Goal: Task Accomplishment & Management: Complete application form

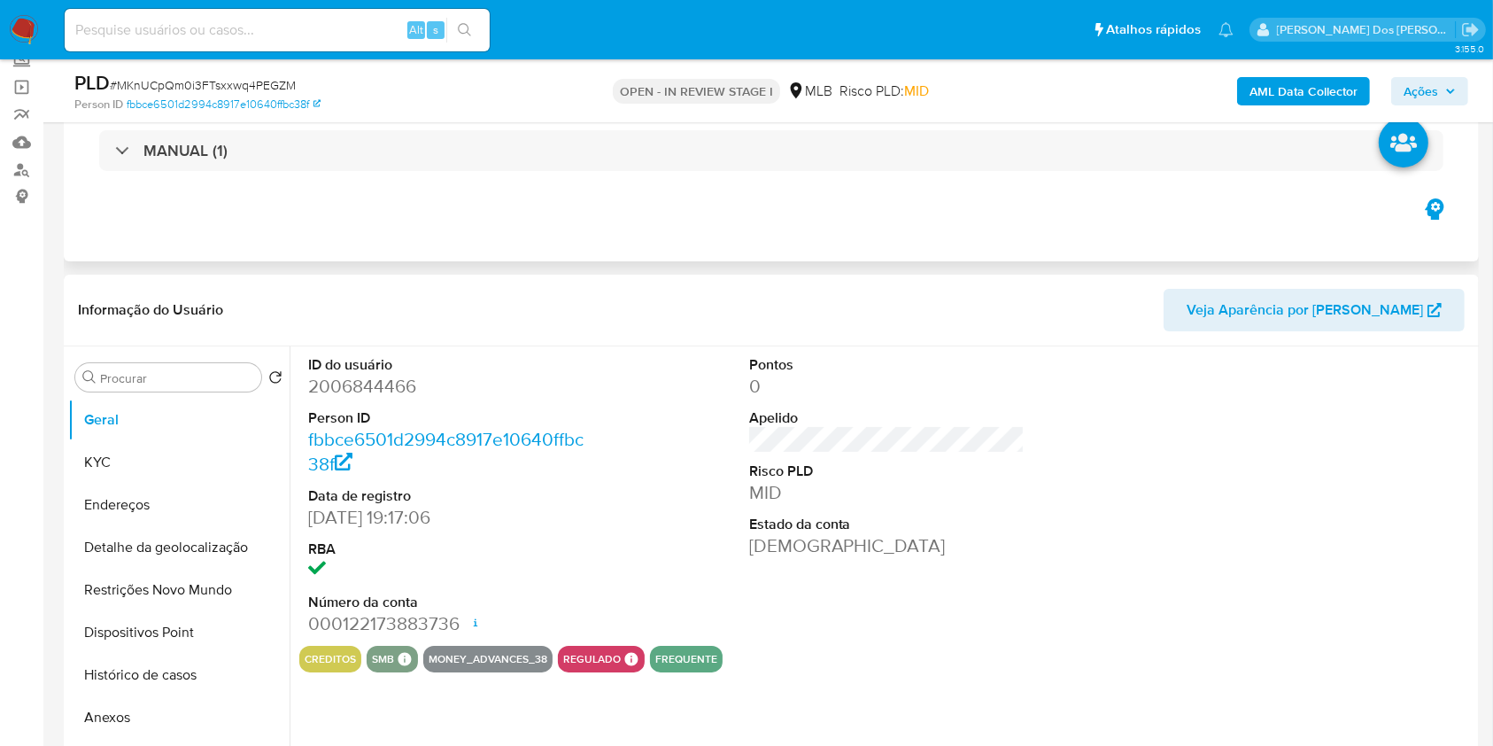
scroll to position [118, 0]
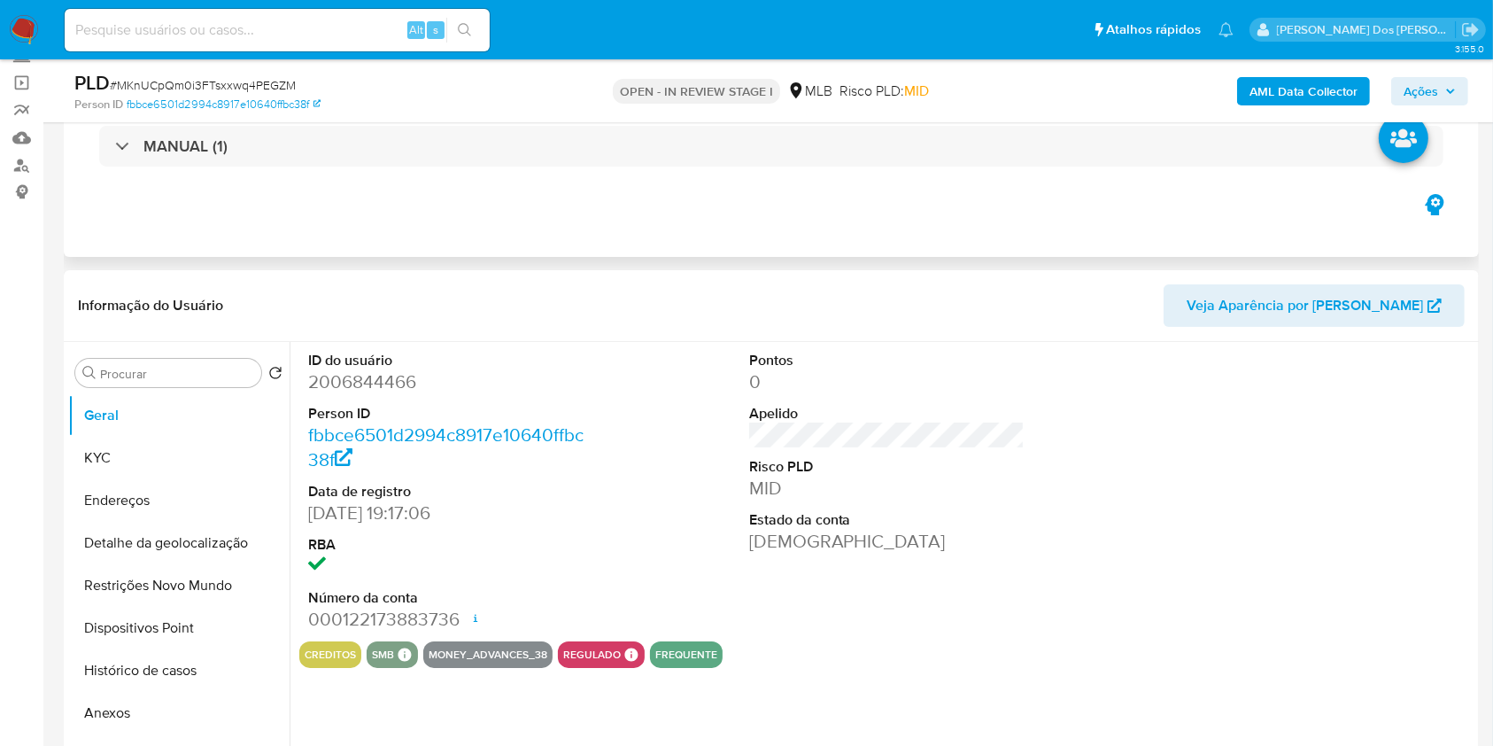
select select "10"
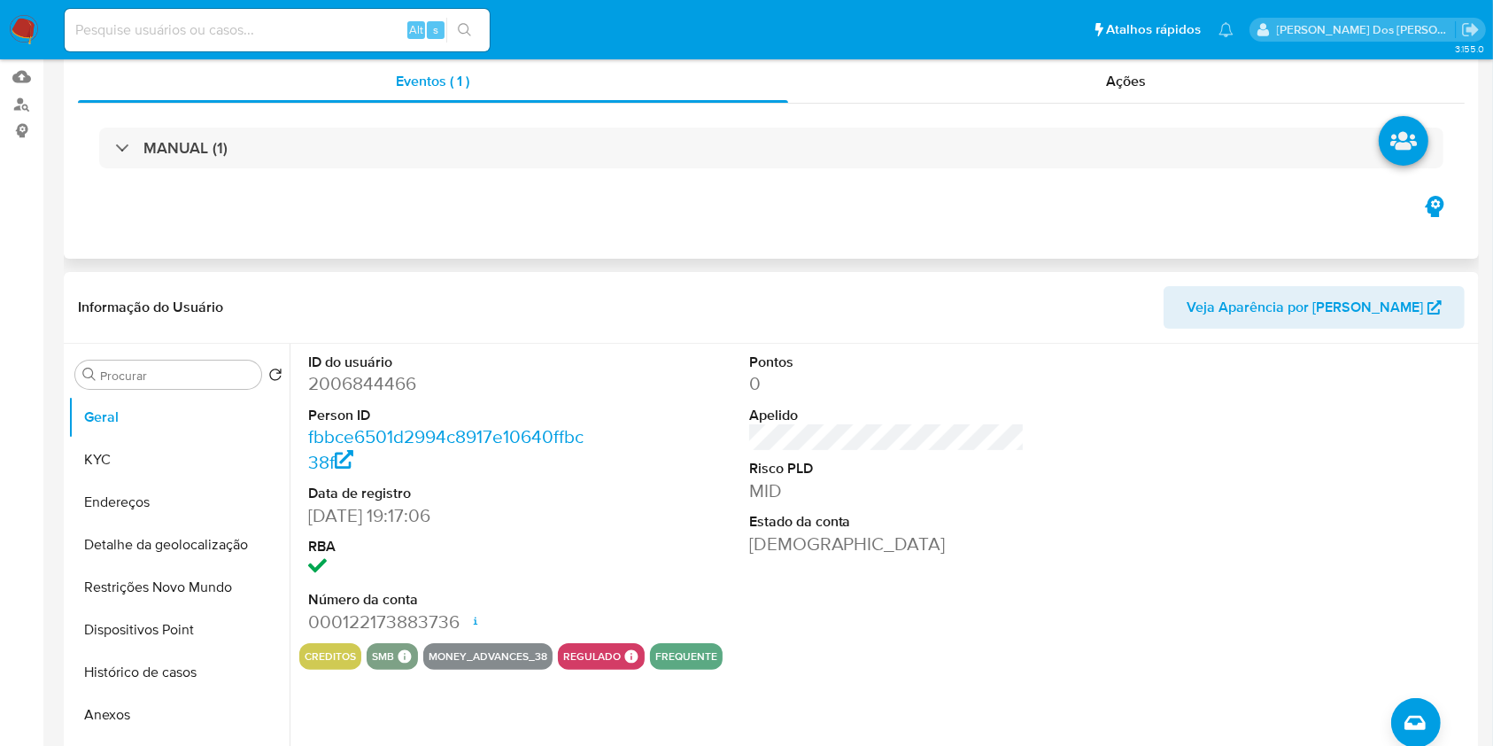
scroll to position [354, 0]
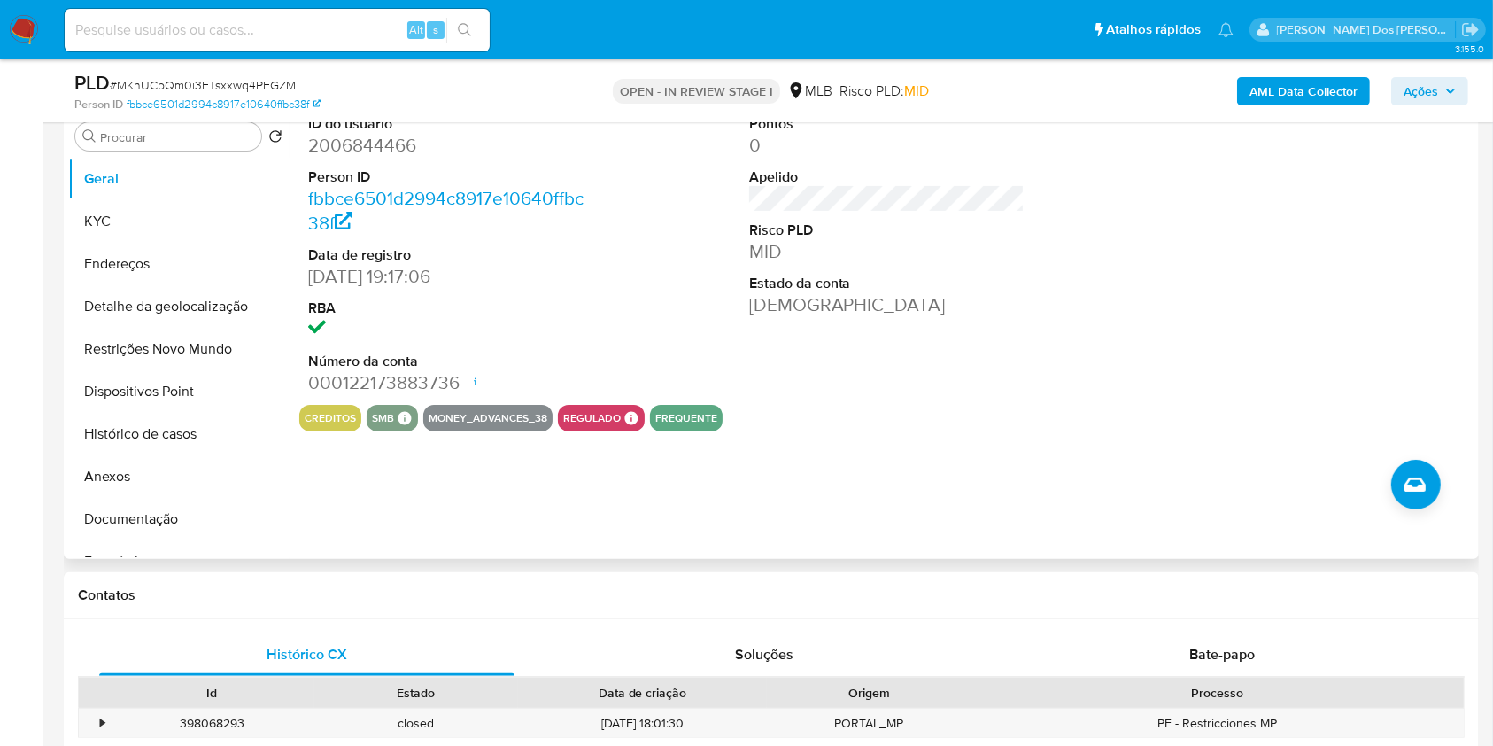
click at [354, 158] on dd "2006844466" at bounding box center [446, 145] width 276 height 25
copy dd "2006844466"
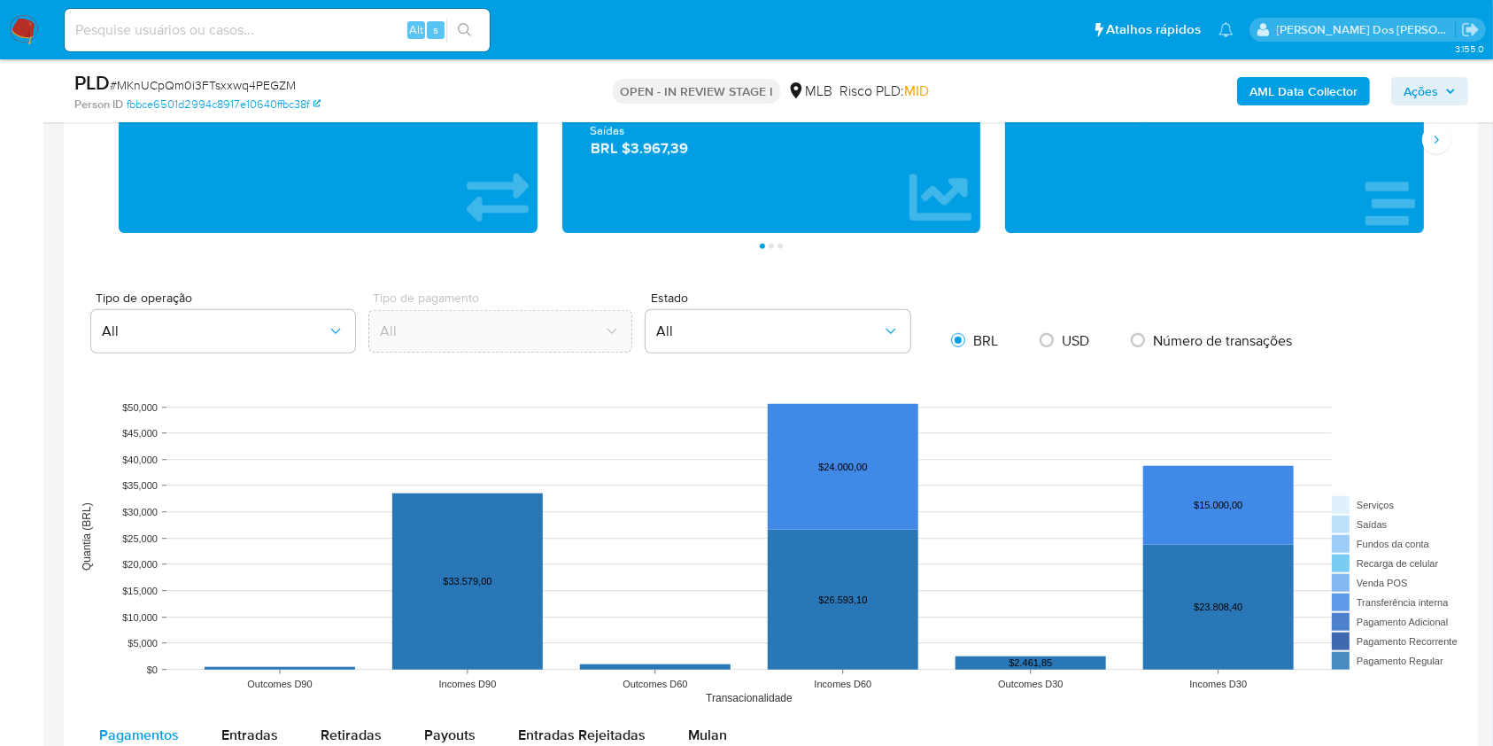
scroll to position [1535, 0]
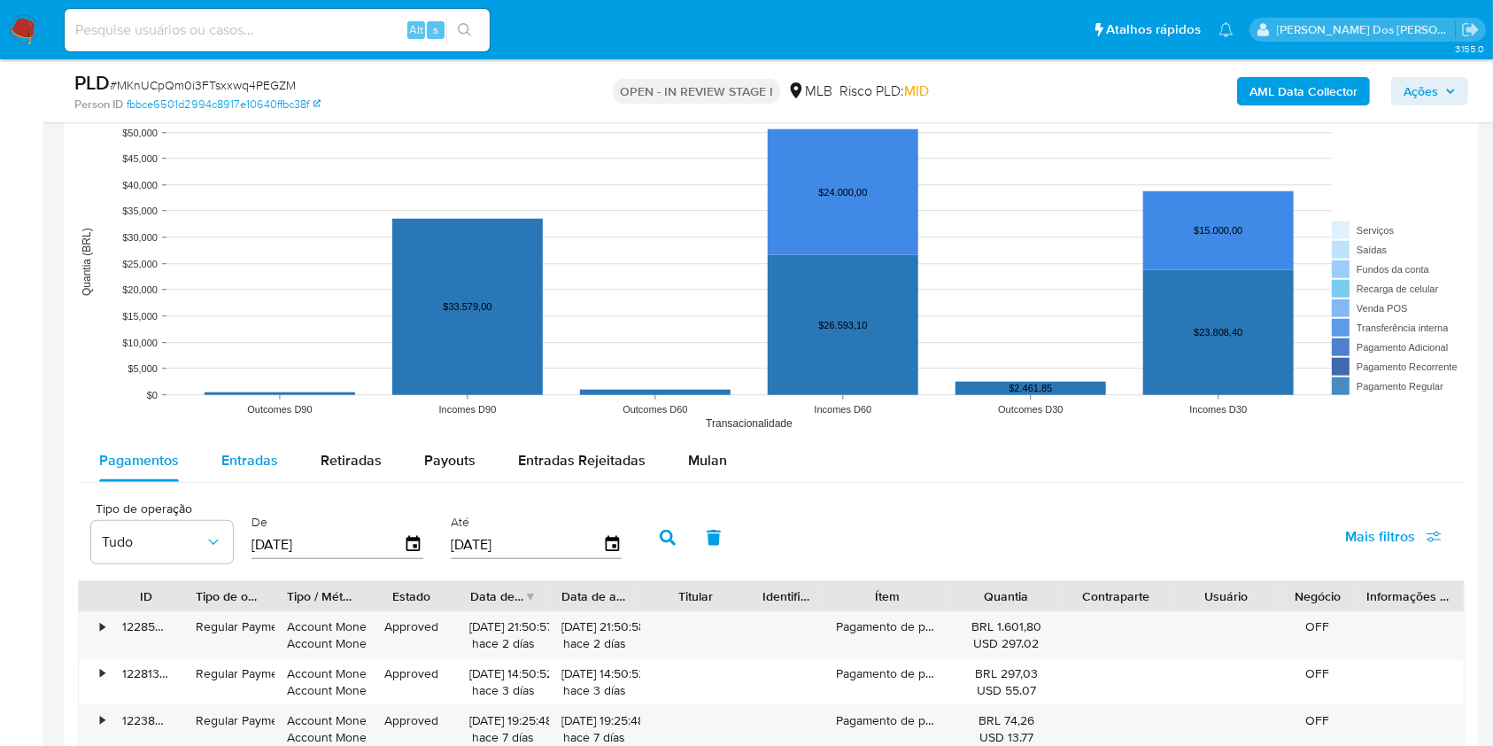
click at [263, 470] on span "Entradas" at bounding box center [249, 460] width 57 height 20
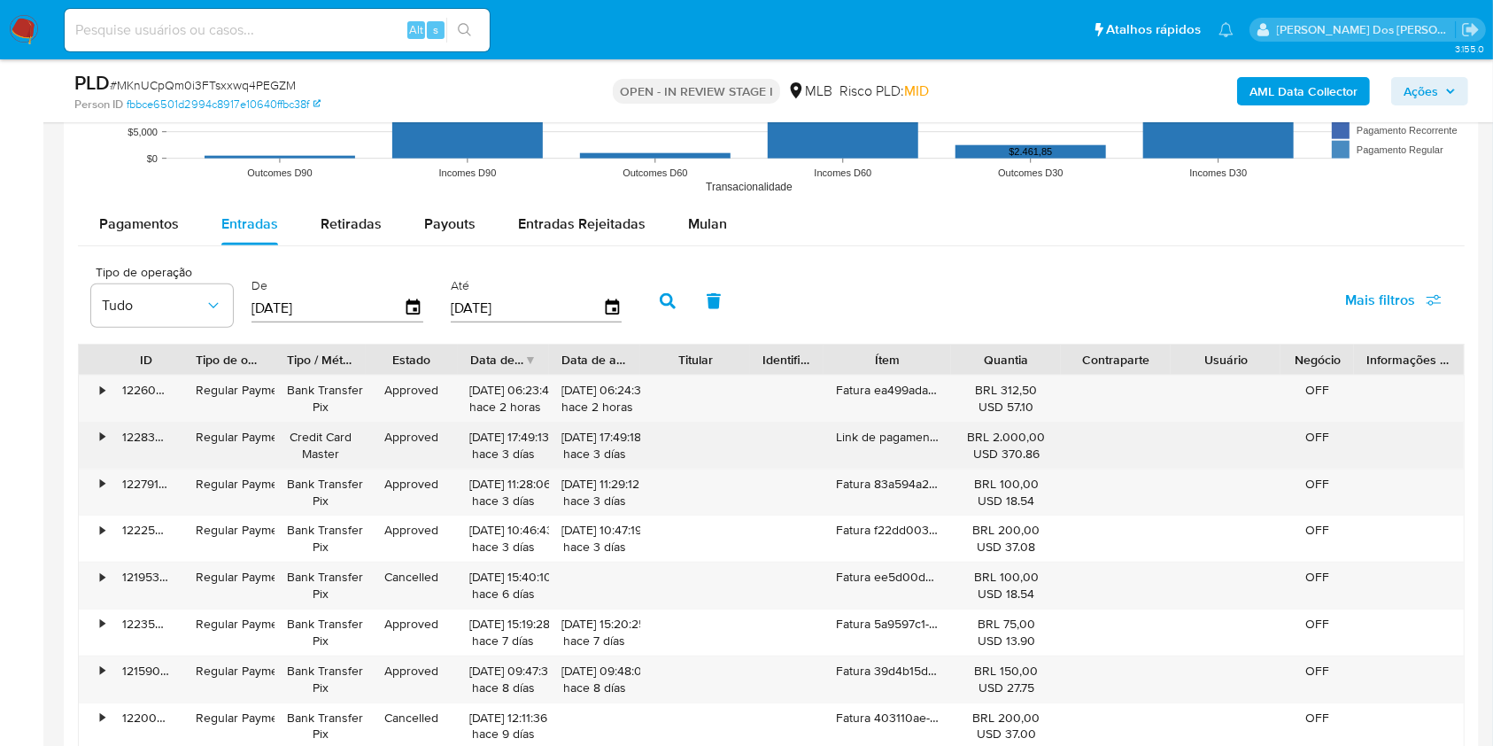
scroll to position [2125, 0]
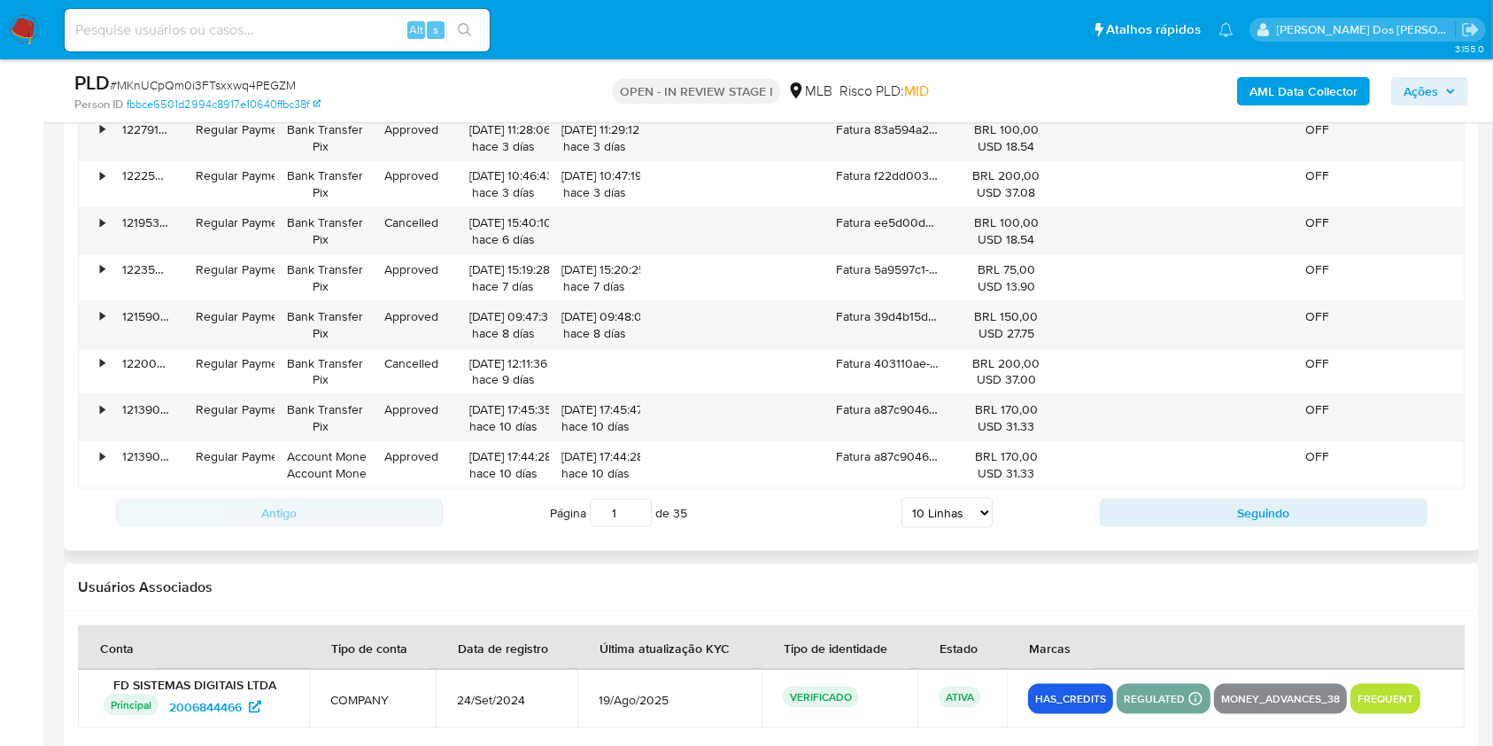
click at [963, 528] on select "5 Linhas 10 Linhas 20 Linhas 25 Linhas 50 Linhas 100 Linhas" at bounding box center [946, 513] width 91 height 30
select select "100"
click at [901, 522] on select "5 Linhas 10 Linhas 20 Linhas 25 Linhas 50 Linhas 100 Linhas" at bounding box center [946, 513] width 91 height 30
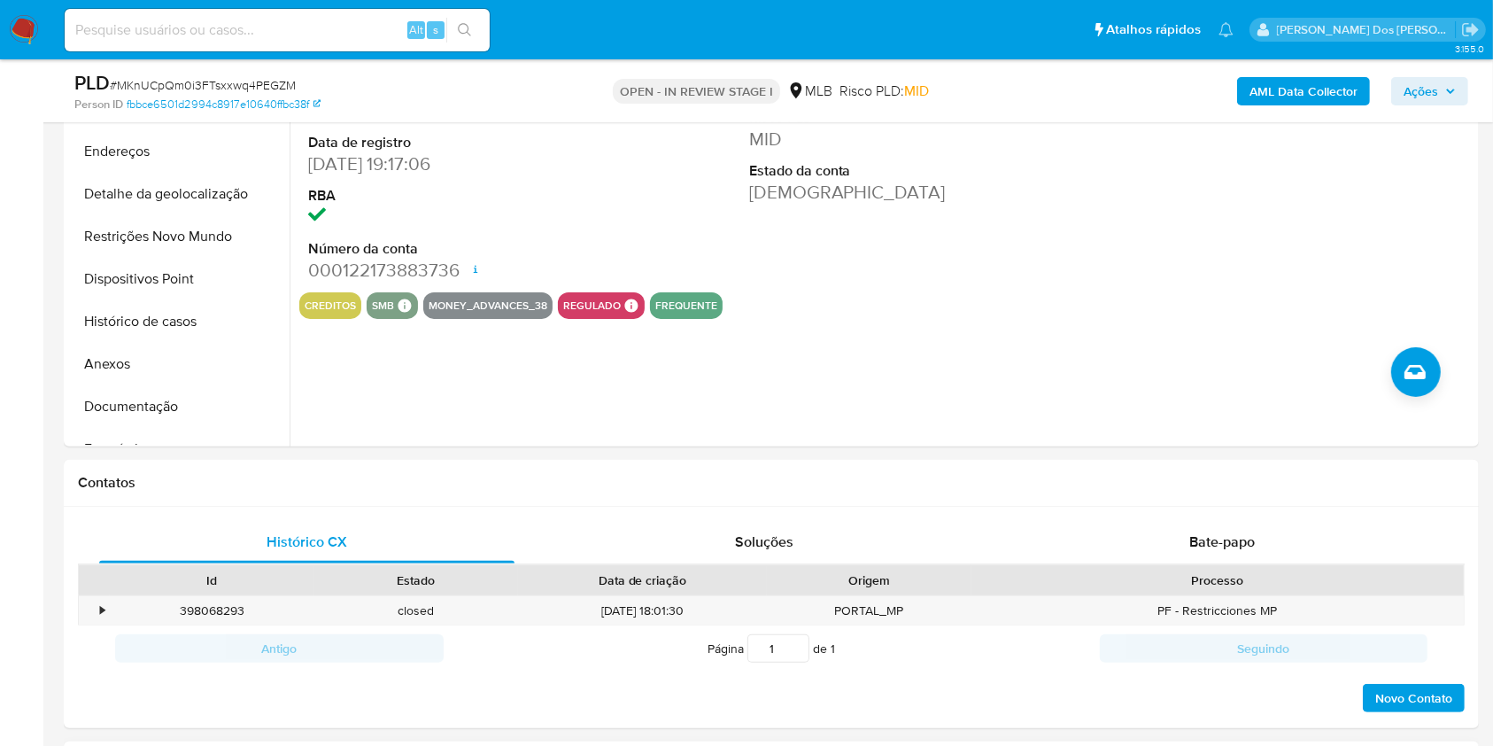
scroll to position [236, 0]
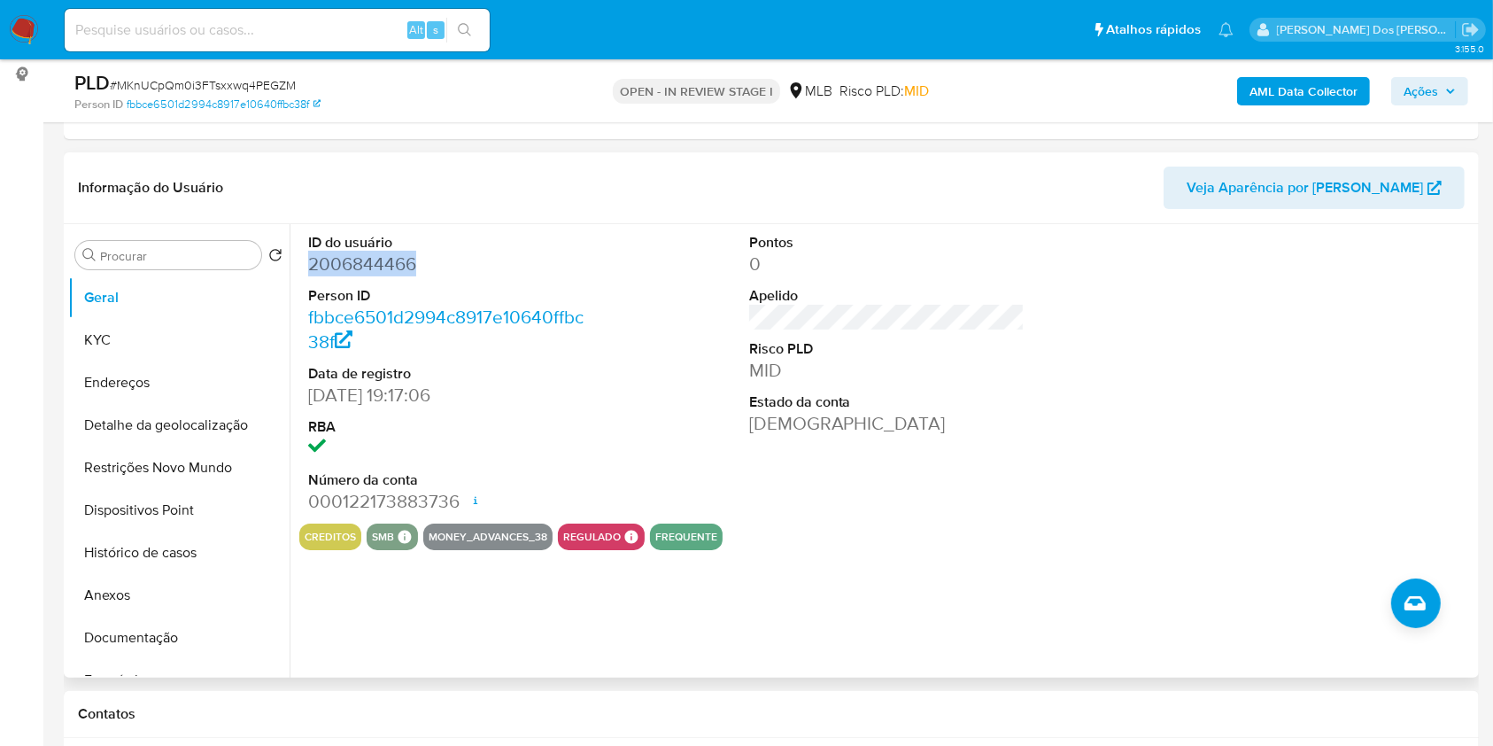
click at [389, 276] on dd "2006844466" at bounding box center [446, 263] width 276 height 25
click at [1282, 81] on b "AML Data Collector" at bounding box center [1303, 91] width 108 height 28
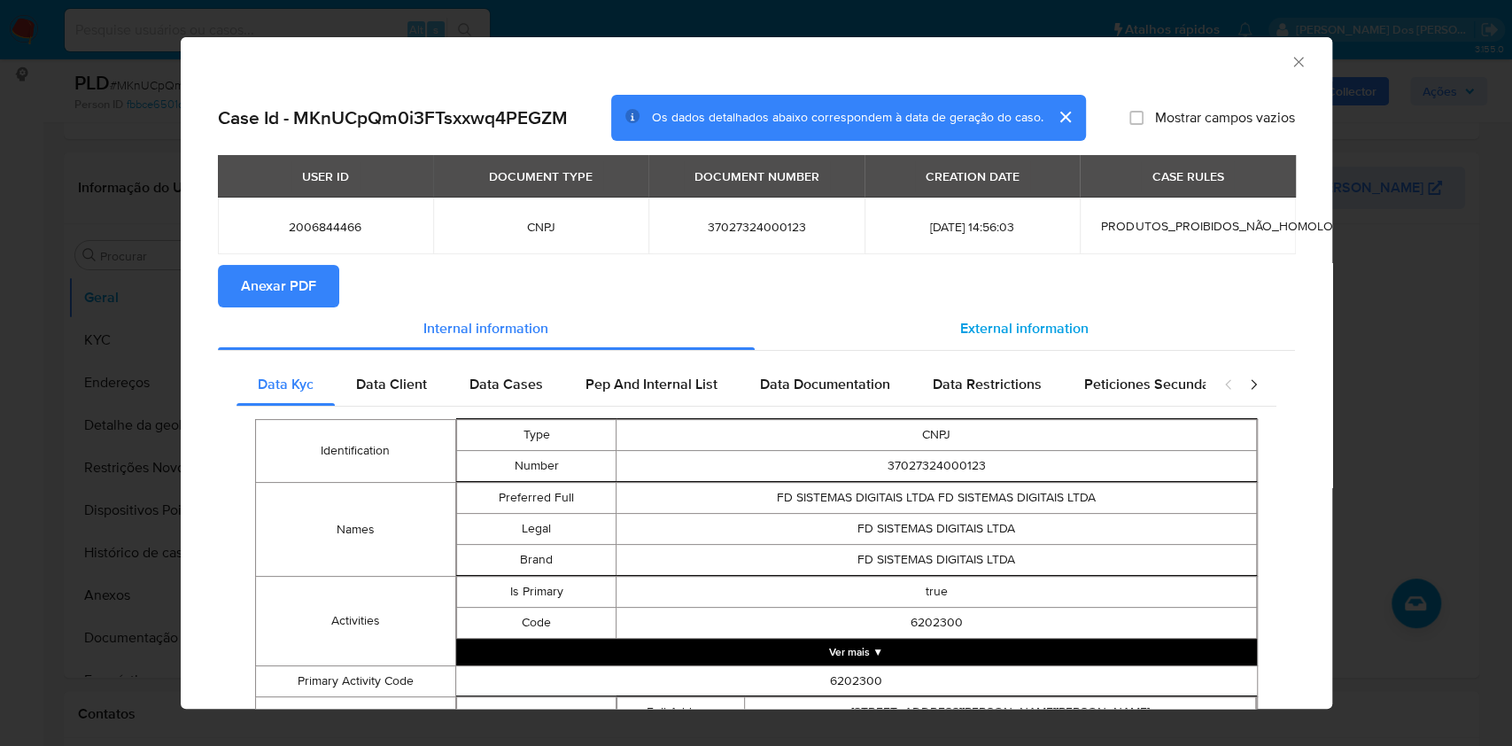
click at [1014, 329] on span "External information" at bounding box center [1024, 328] width 128 height 20
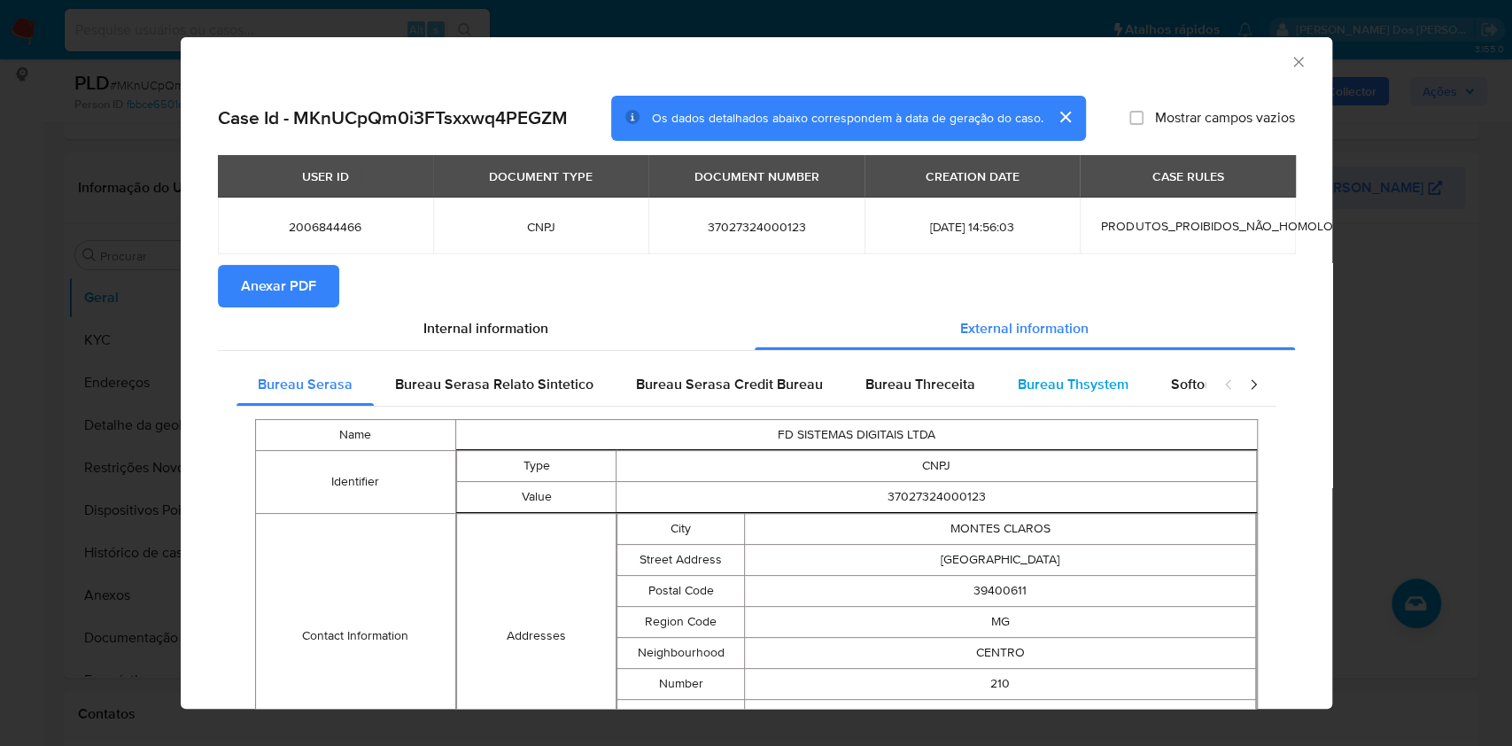
click at [1046, 379] on span "Bureau Thsystem" at bounding box center [1072, 384] width 111 height 20
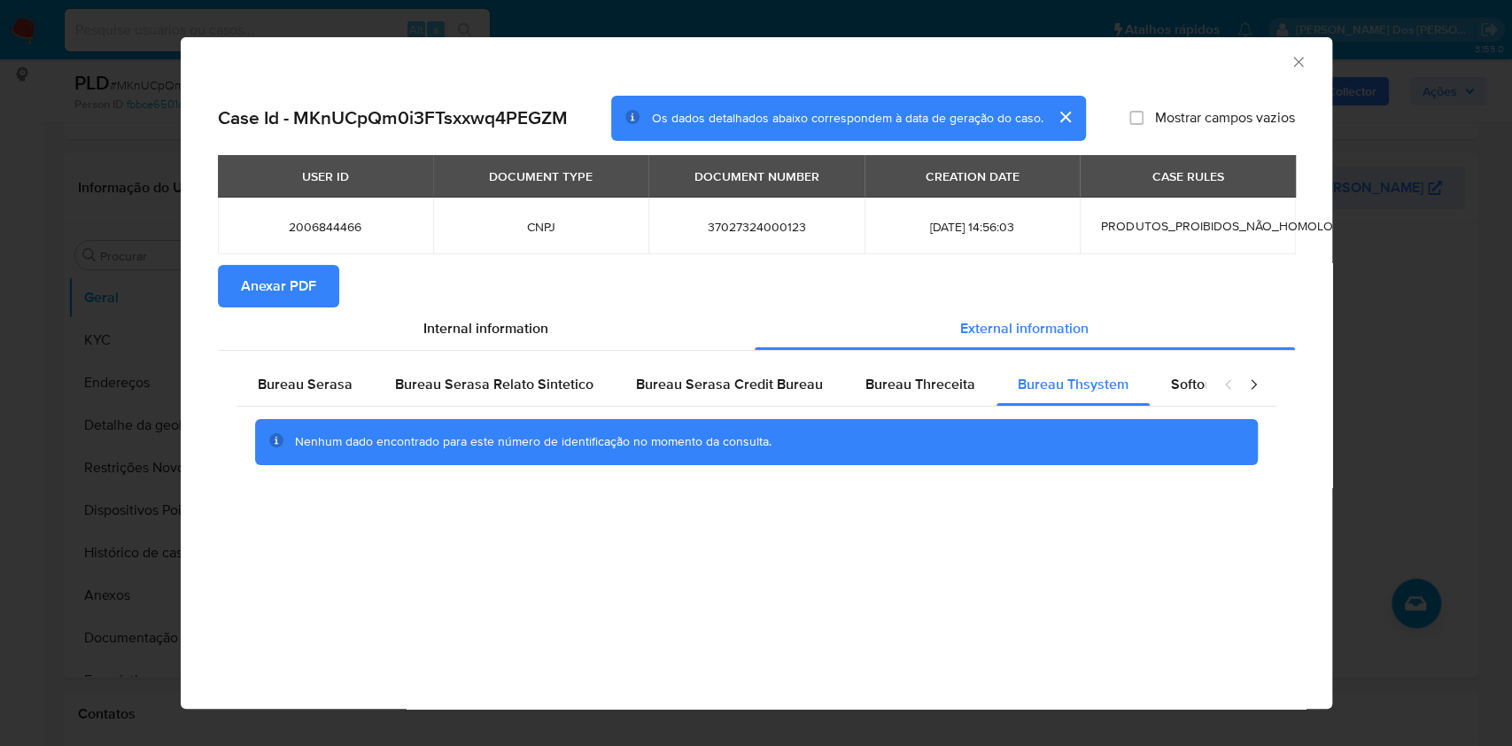
click at [263, 285] on span "Anexar PDF" at bounding box center [278, 286] width 75 height 39
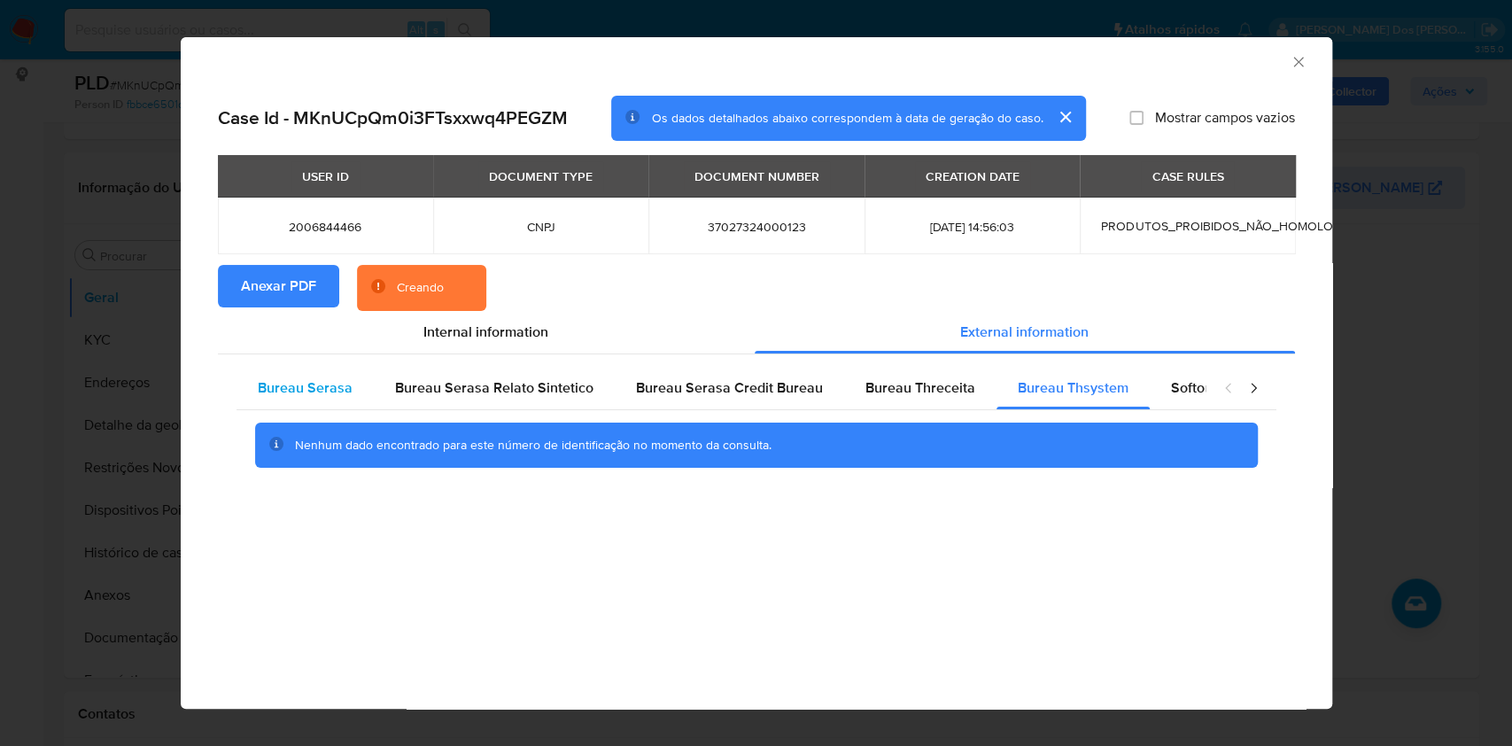
click at [287, 379] on span "Bureau Serasa" at bounding box center [305, 387] width 95 height 20
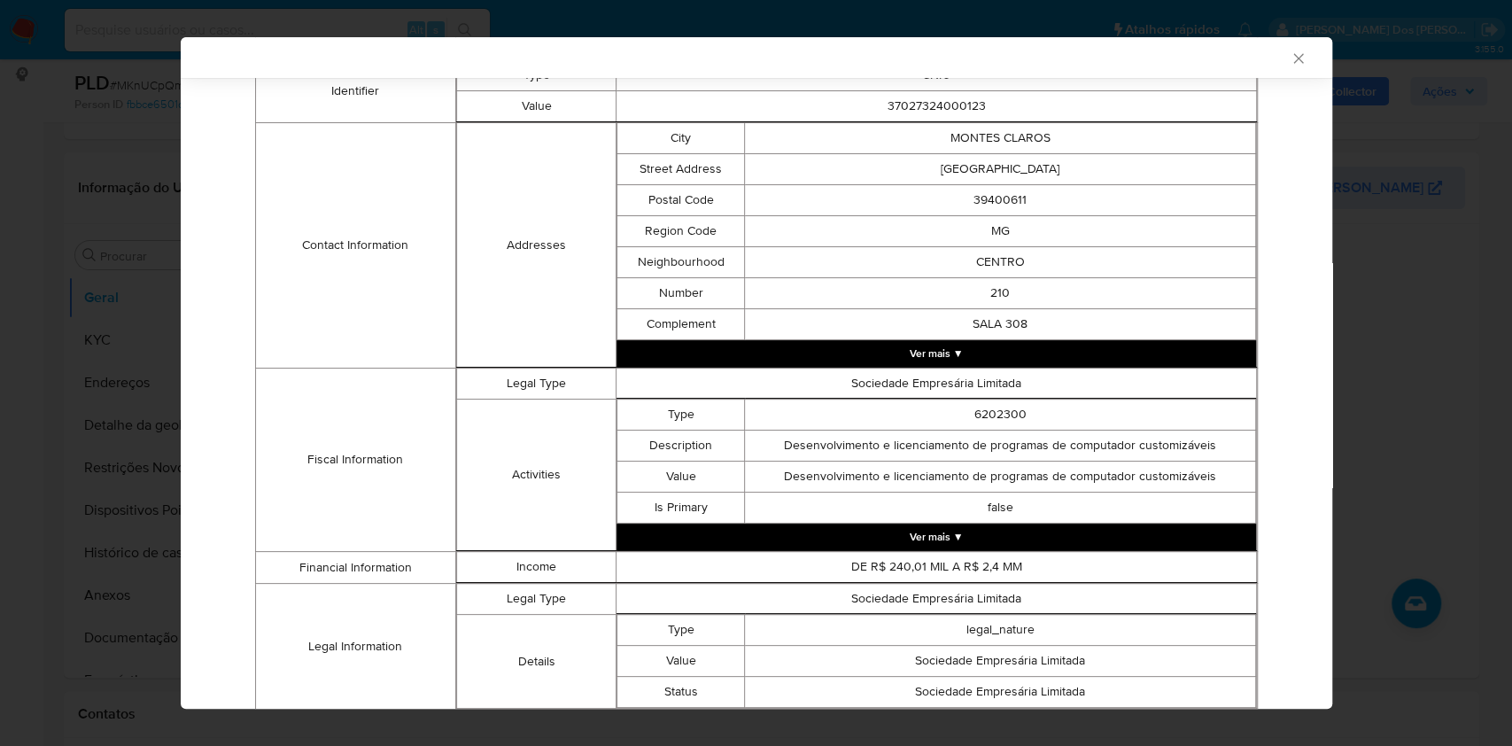
scroll to position [638, 0]
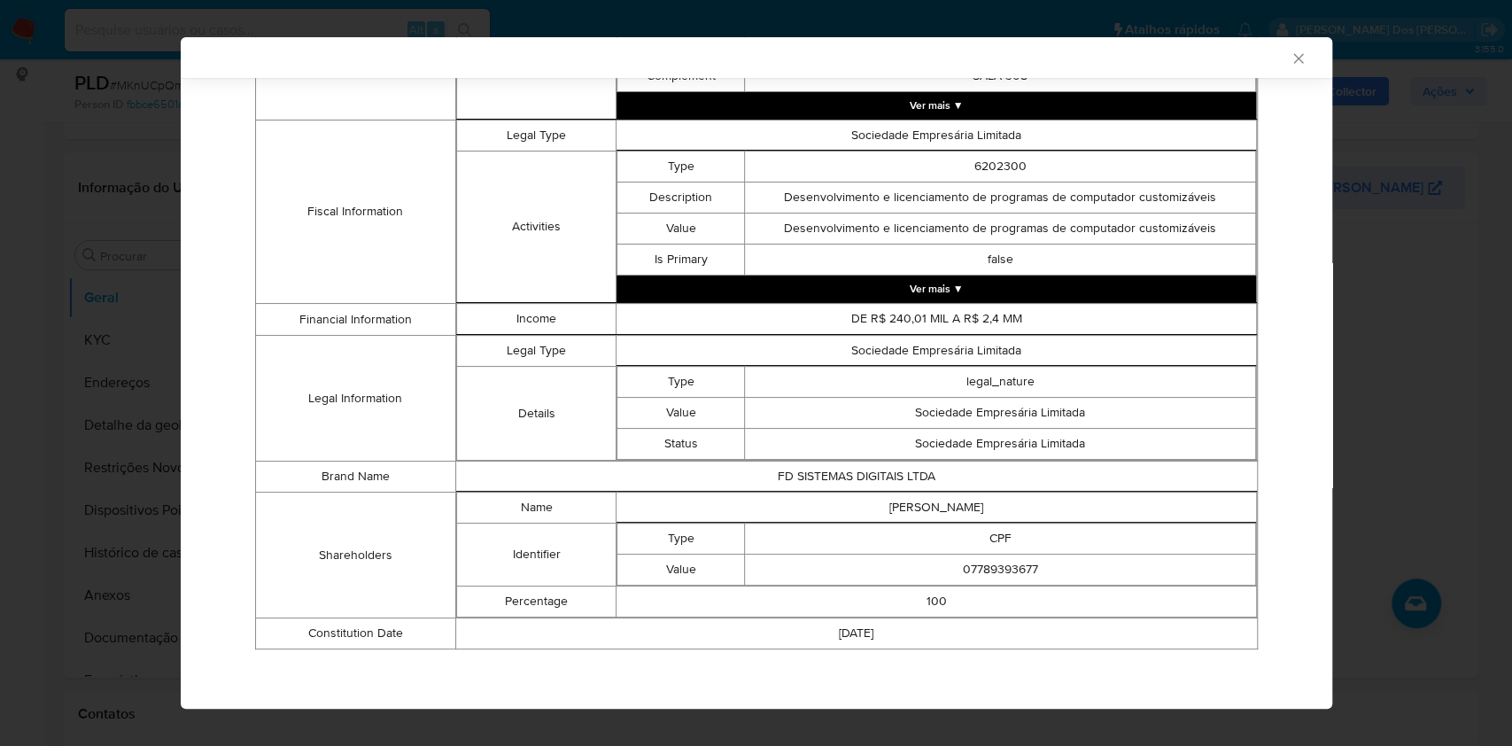
click at [1004, 556] on td "07789393677" at bounding box center [1000, 568] width 510 height 31
click at [1006, 556] on td "07789393677" at bounding box center [1000, 568] width 510 height 31
click at [1012, 568] on td "07789393677" at bounding box center [1000, 568] width 510 height 31
copy td "07789393677"
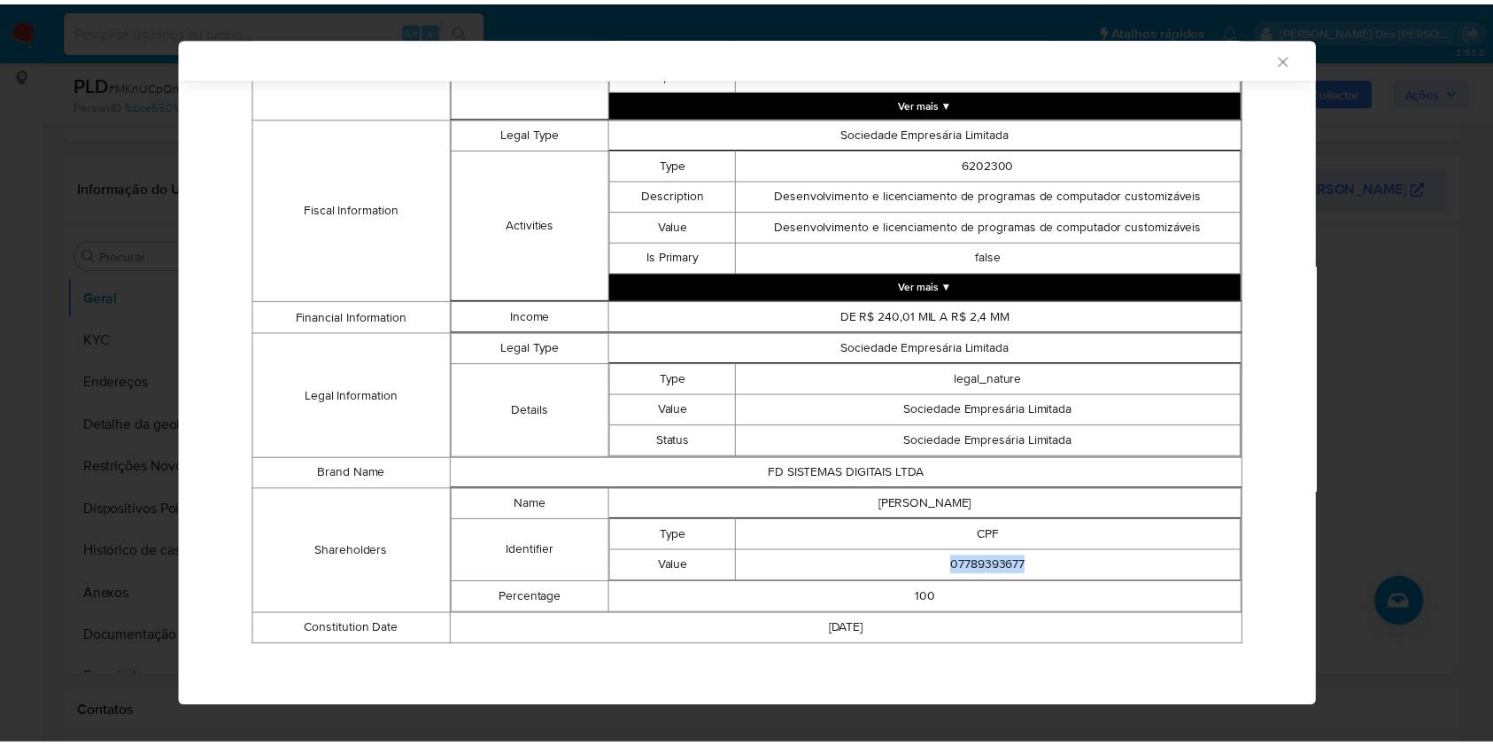
scroll to position [636, 0]
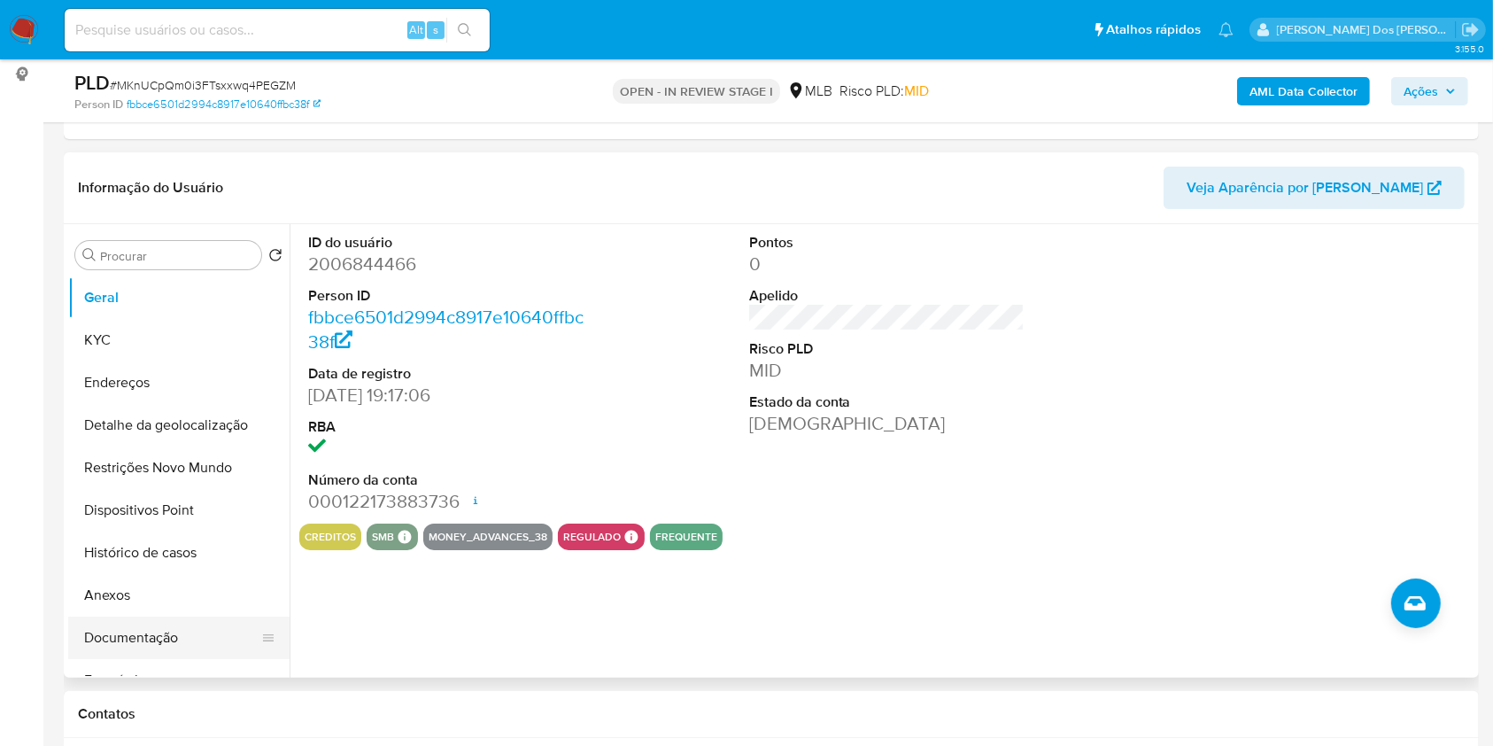
click at [135, 657] on button "Documentação" at bounding box center [171, 637] width 207 height 43
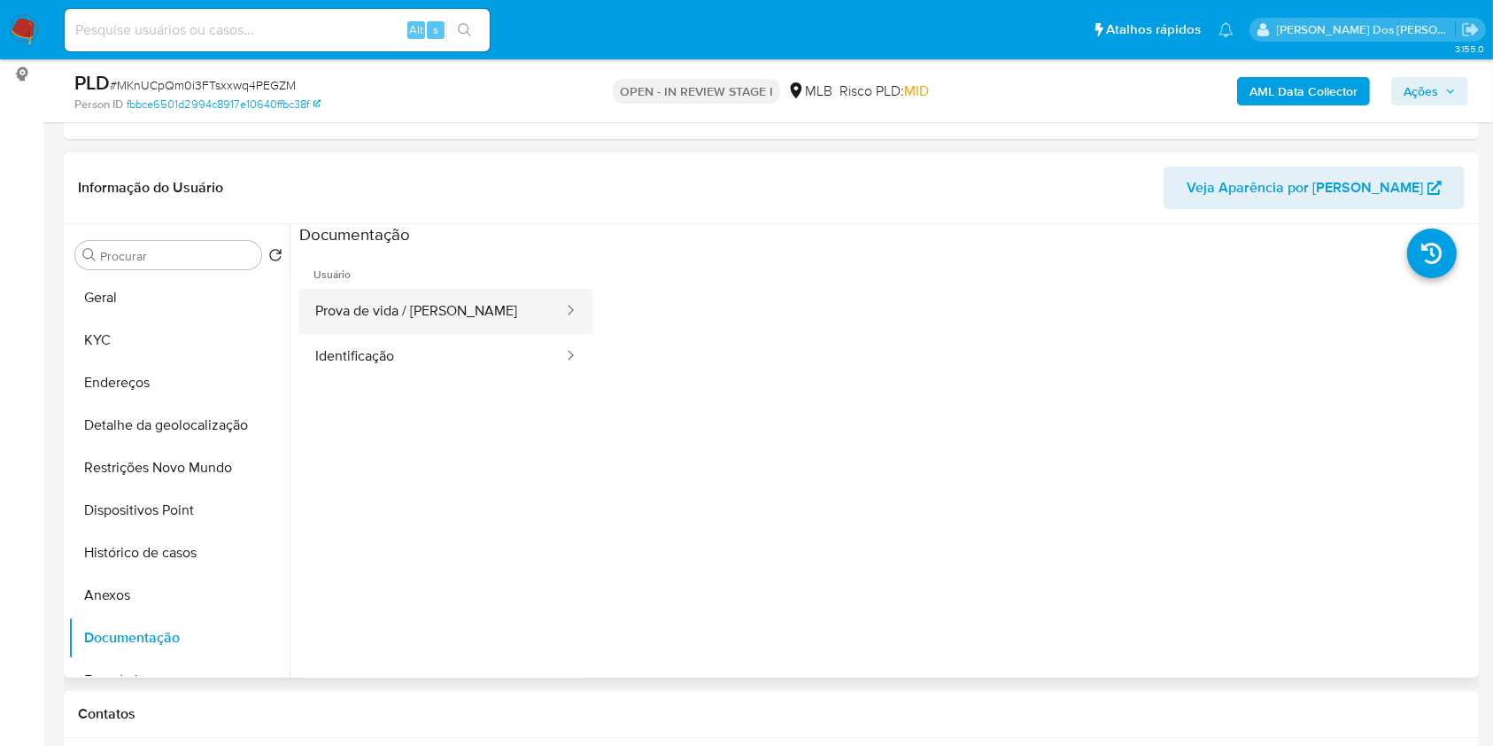
click at [468, 334] on button "Prova de vida / Selfie" at bounding box center [432, 311] width 266 height 45
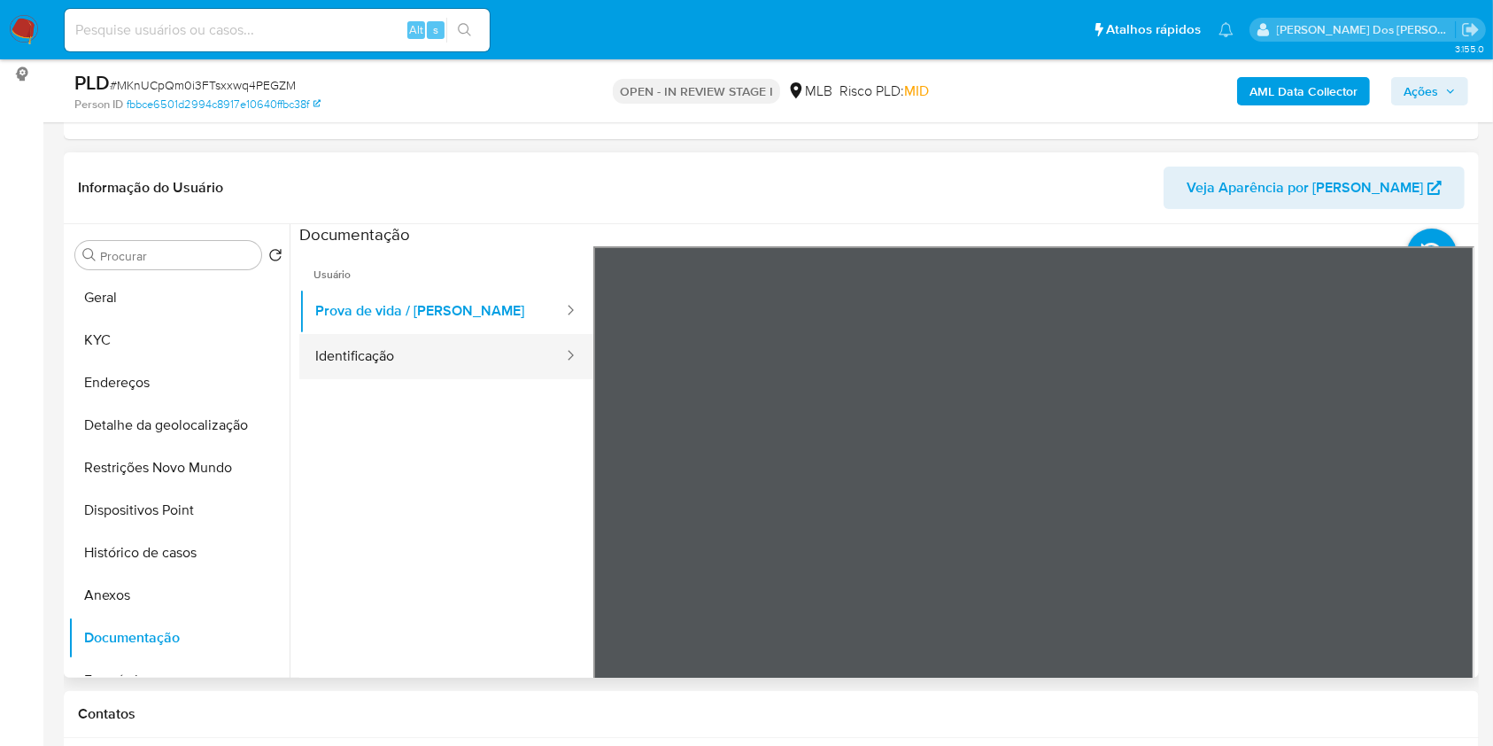
click at [456, 379] on button "Identificação" at bounding box center [432, 356] width 266 height 45
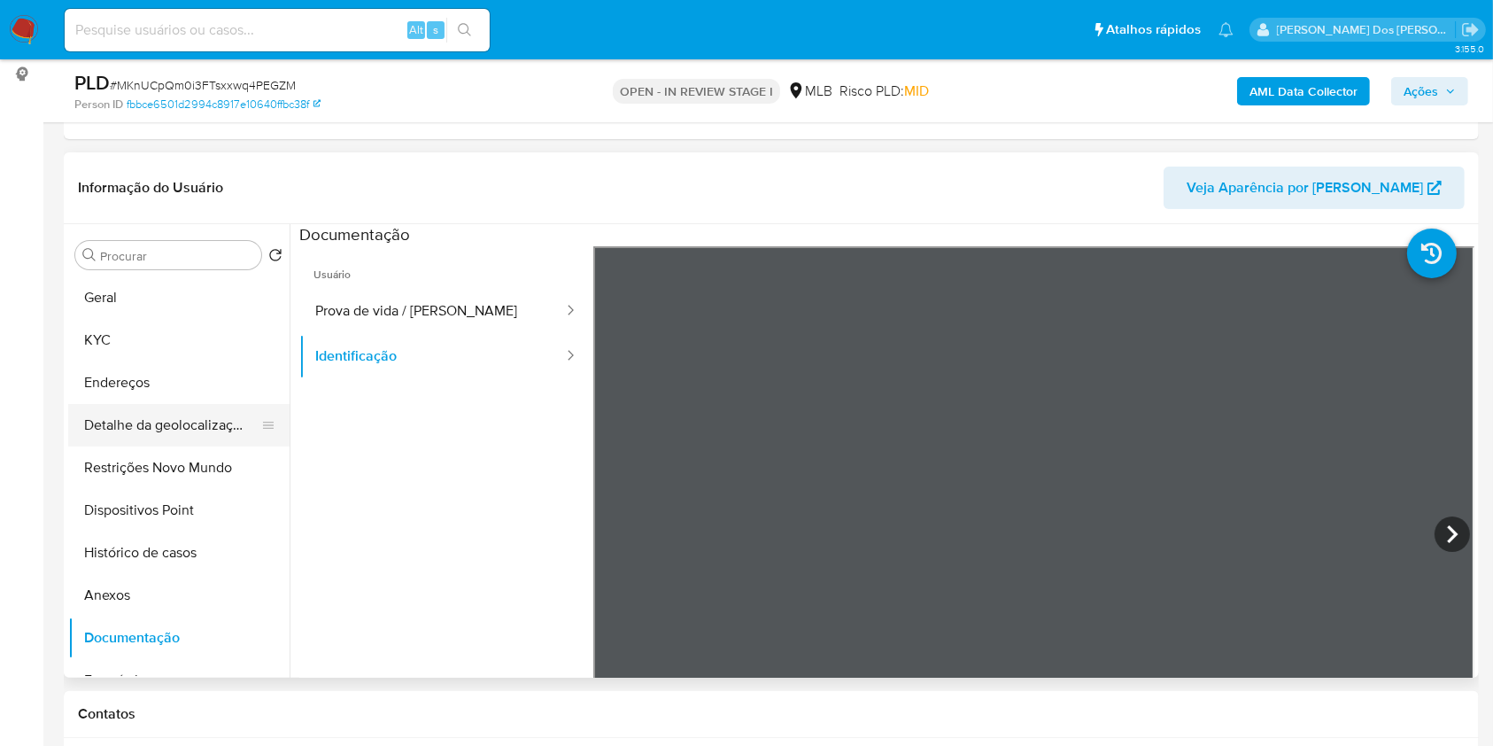
click at [175, 446] on button "Detalhe da geolocalização" at bounding box center [171, 425] width 207 height 43
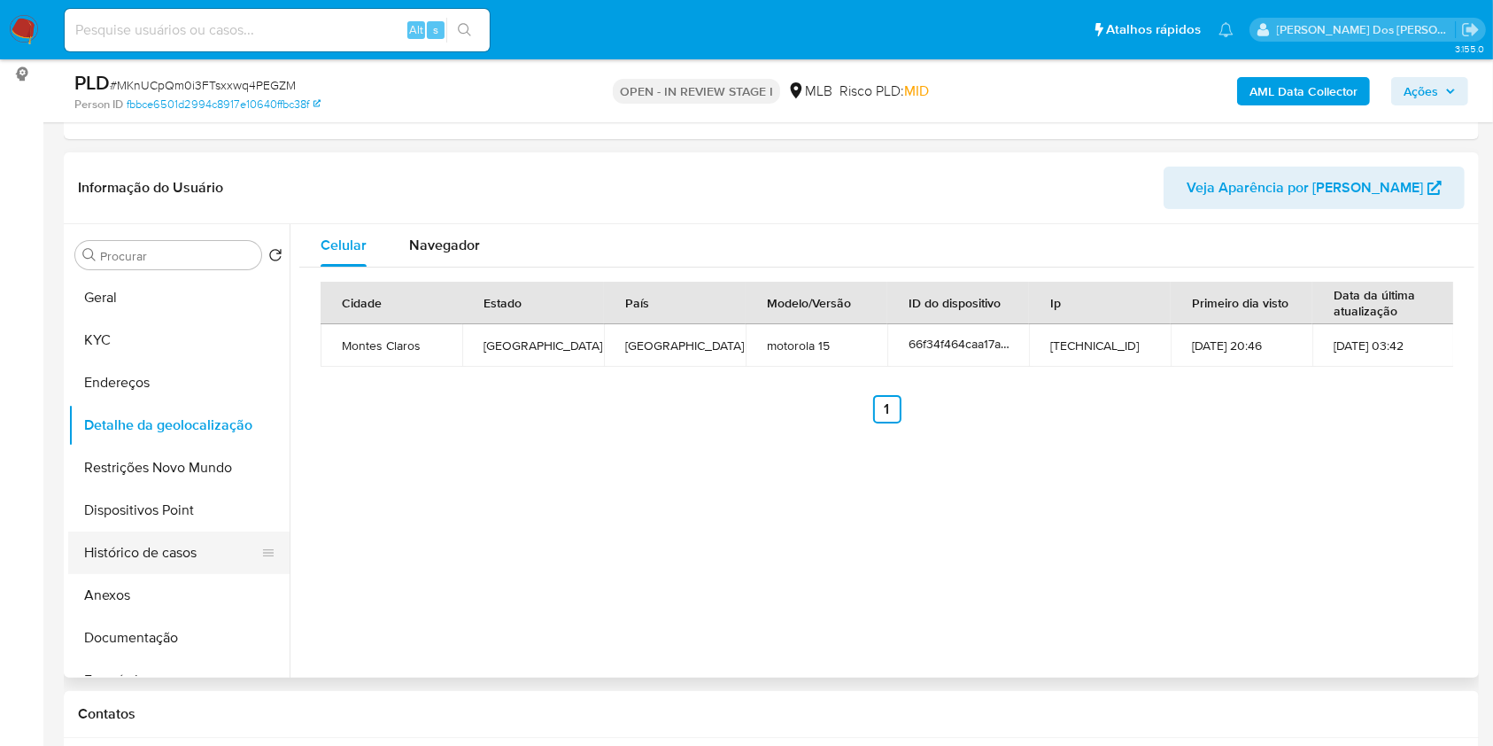
click at [189, 574] on button "Histórico de casos" at bounding box center [171, 552] width 207 height 43
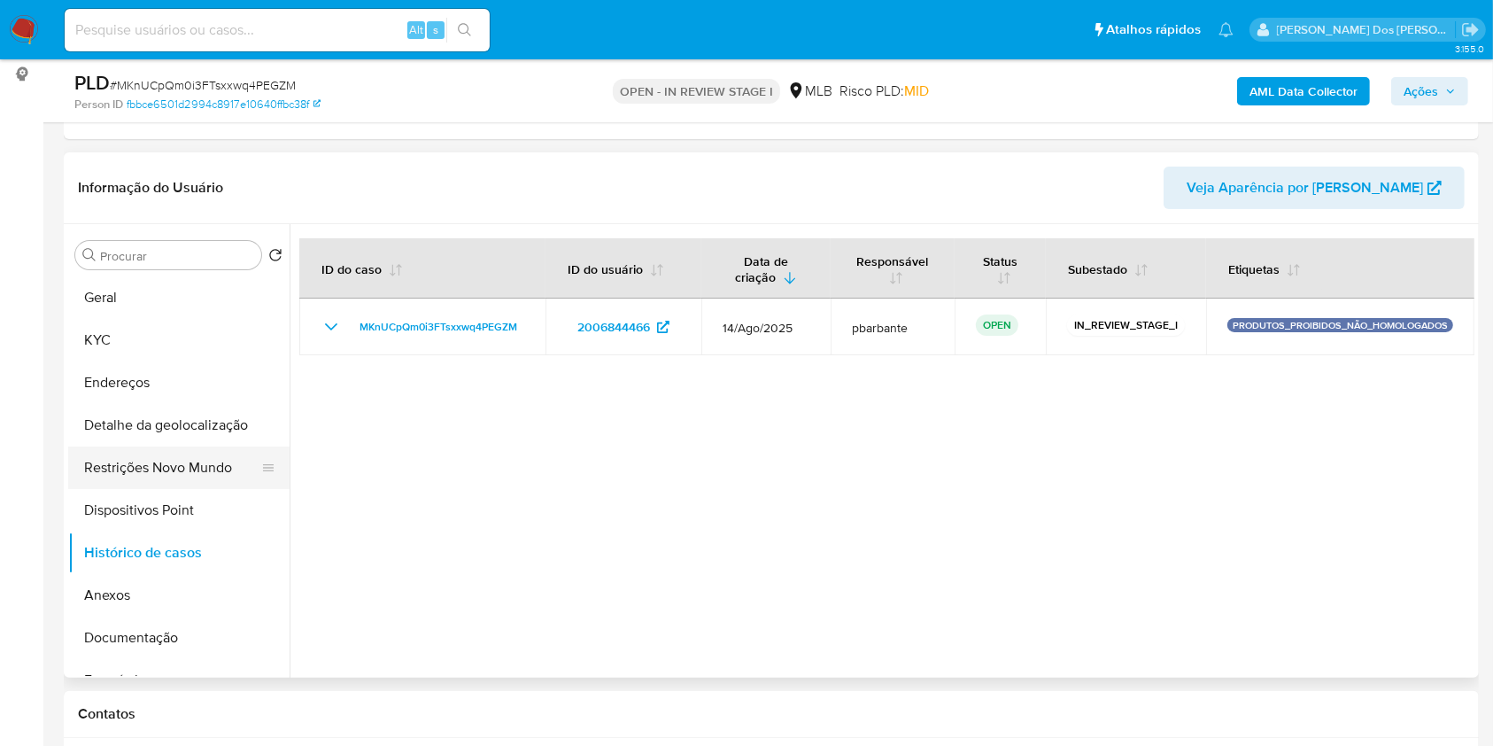
click at [182, 489] on button "Restrições Novo Mundo" at bounding box center [171, 467] width 207 height 43
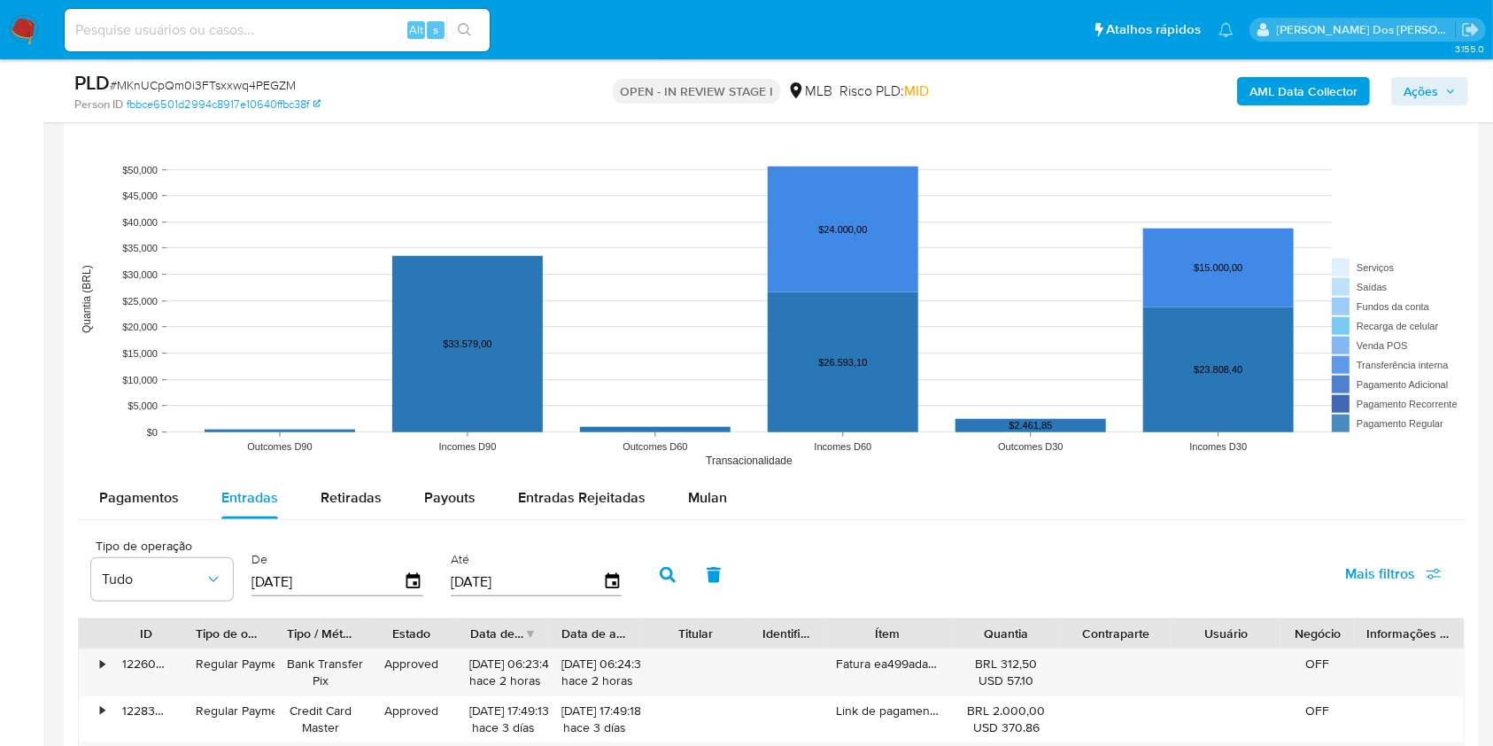
scroll to position [1535, 0]
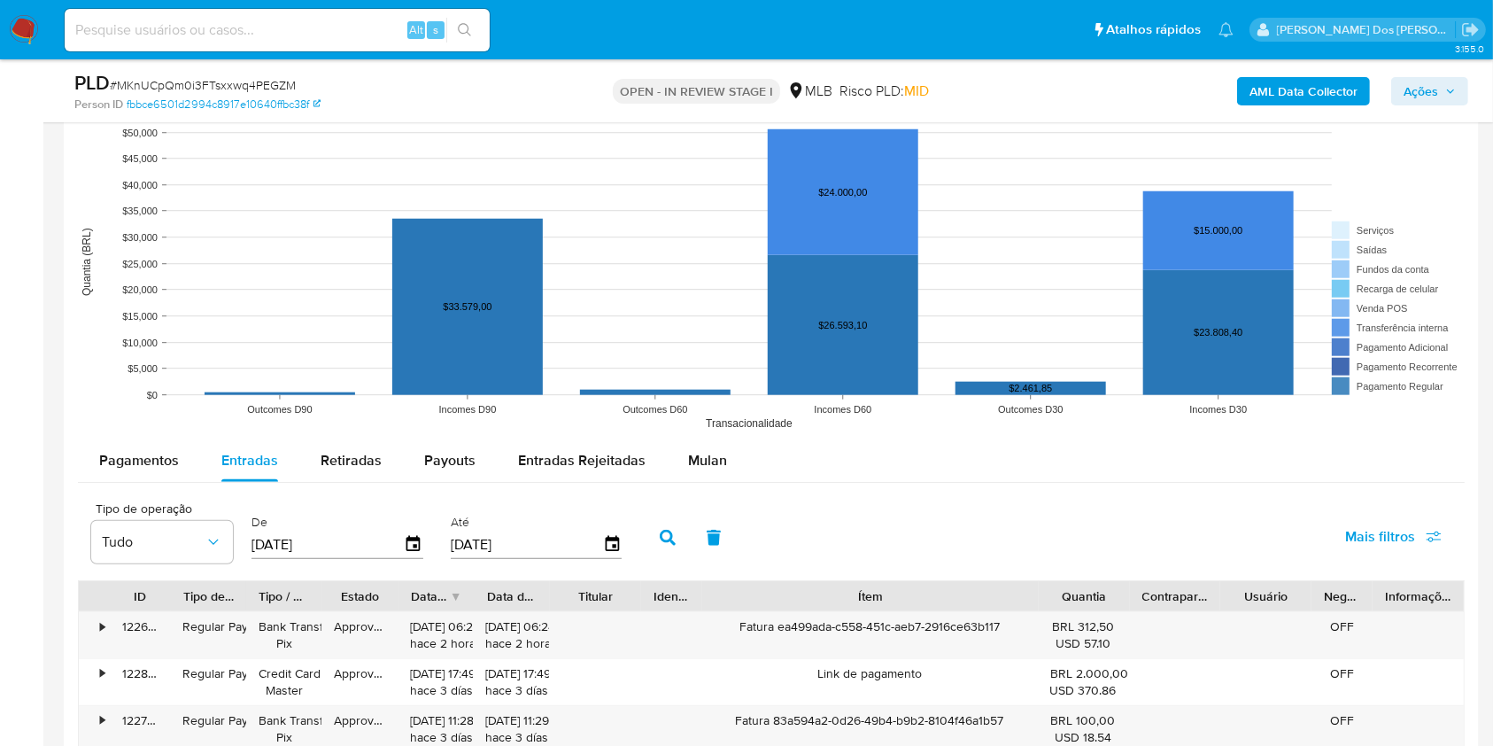
drag, startPoint x: 944, startPoint y: 627, endPoint x: 1152, endPoint y: 627, distance: 208.1
click at [1152, 611] on div "ID Tipo de operação Tipo / Método Estado Data de criação Data de aprovação Titu…" at bounding box center [771, 596] width 1385 height 30
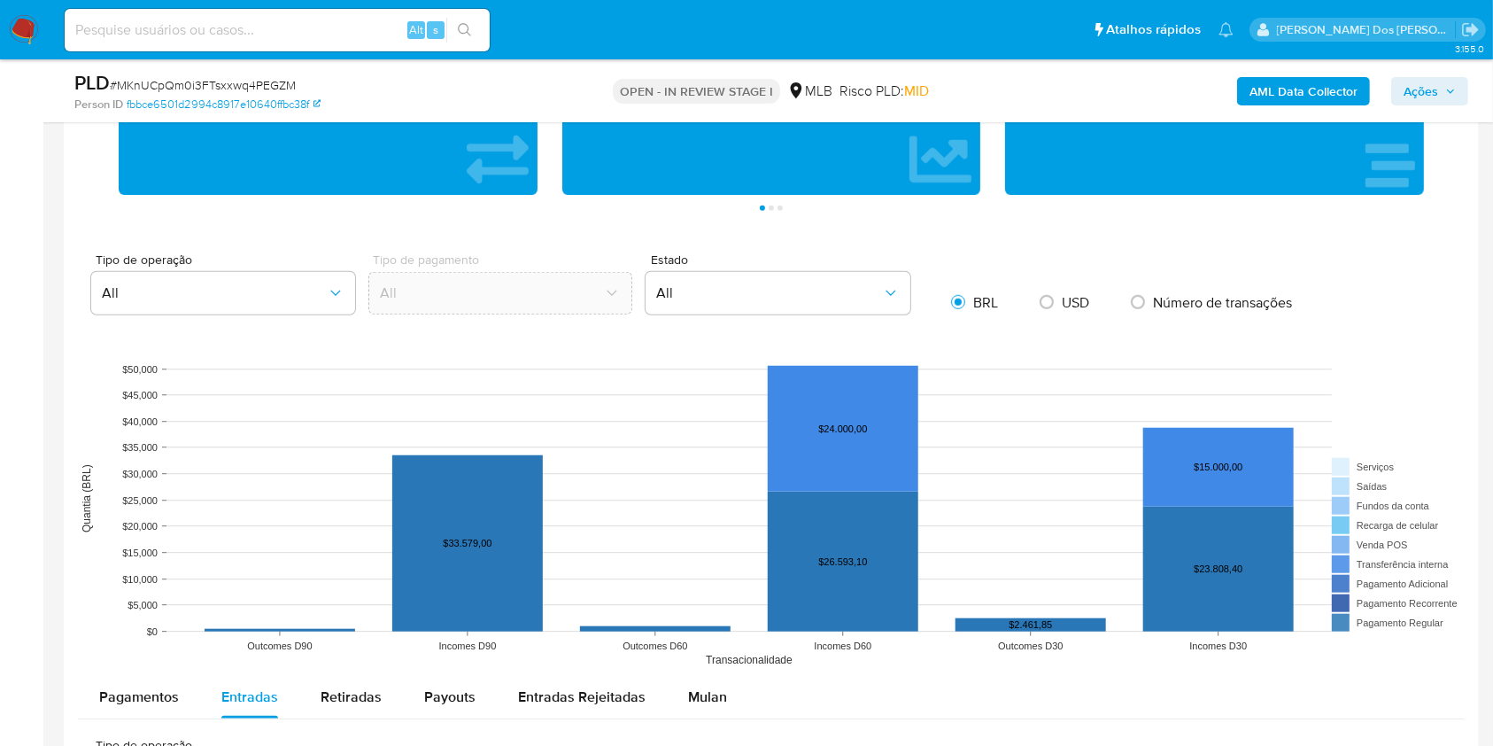
scroll to position [826, 0]
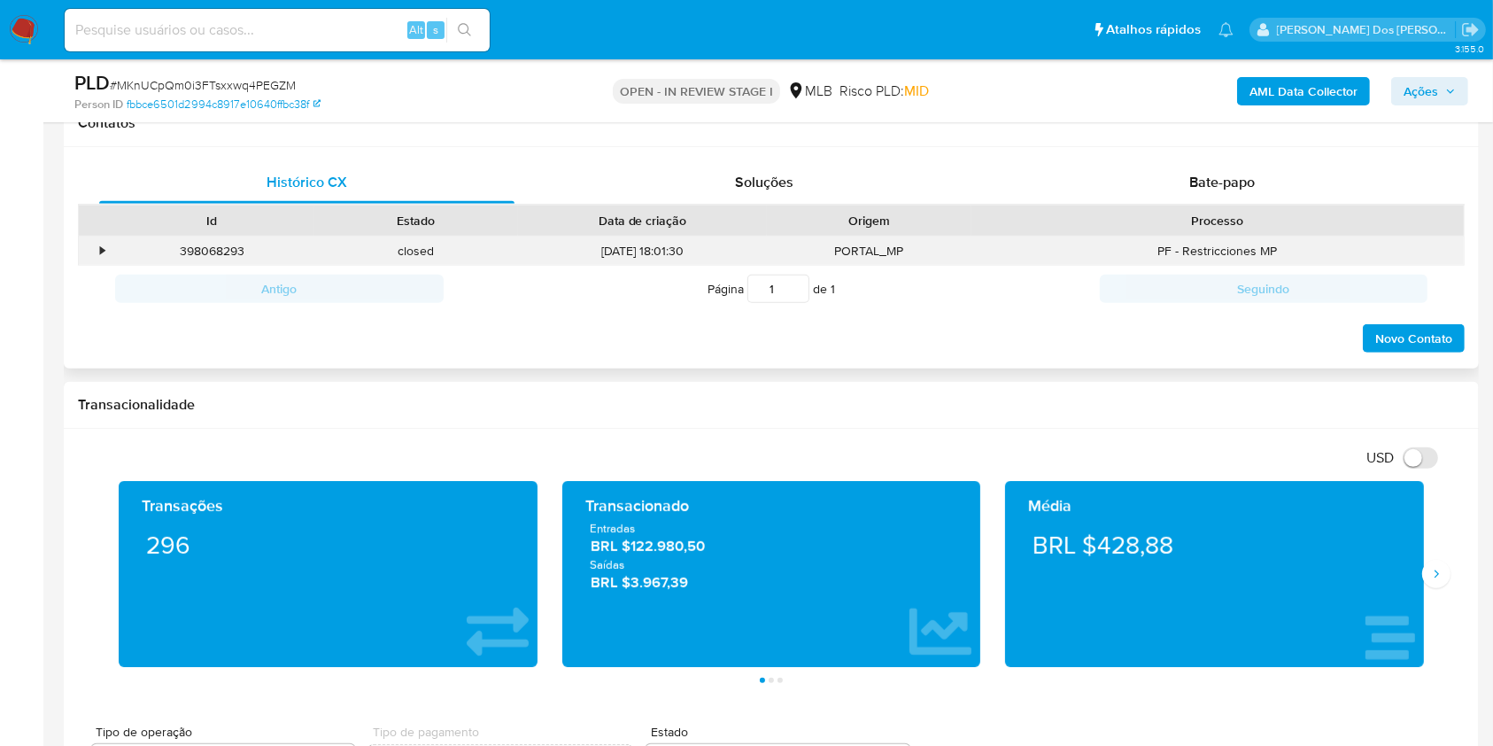
click at [101, 259] on div "•" at bounding box center [102, 251] width 4 height 17
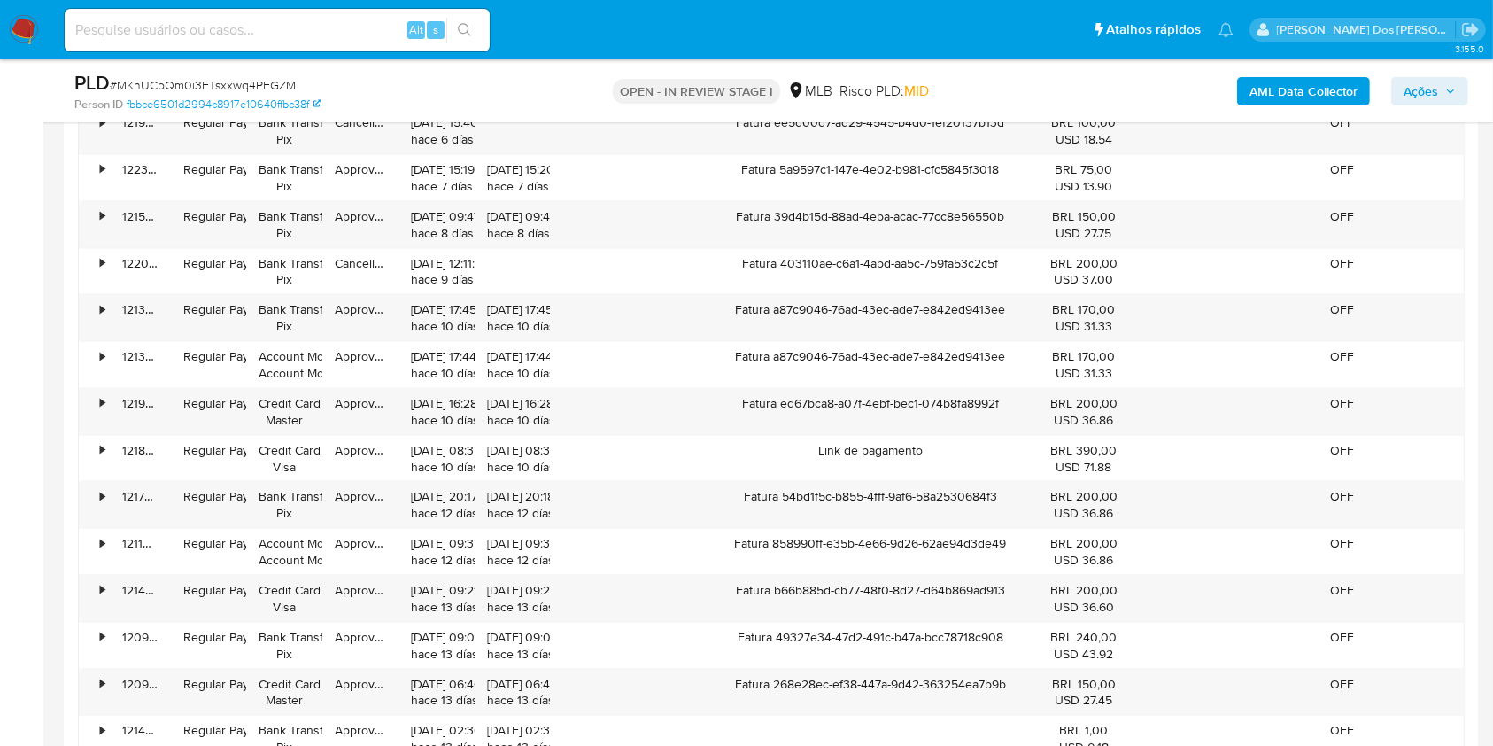
scroll to position [2007, 0]
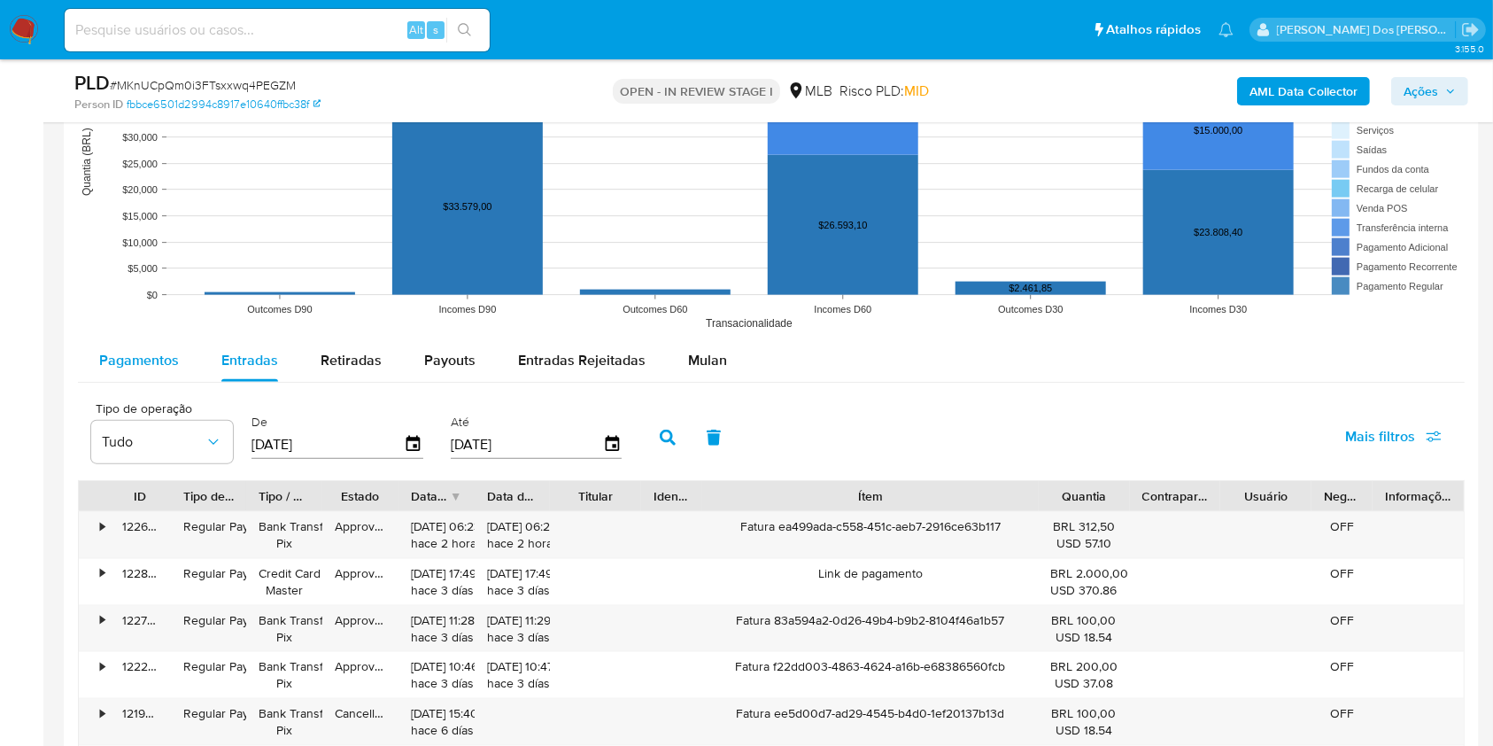
click at [133, 370] on span "Pagamentos" at bounding box center [139, 360] width 80 height 20
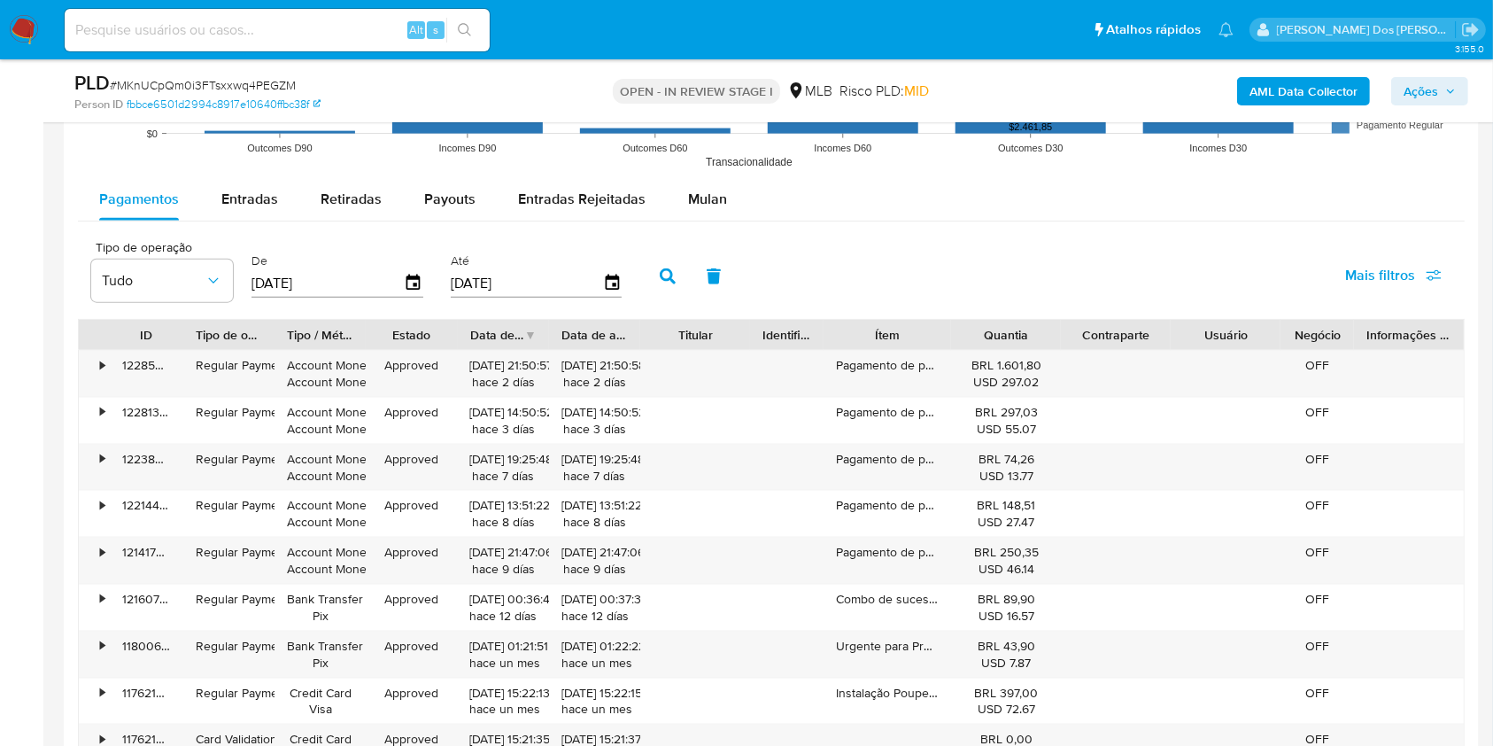
scroll to position [2243, 0]
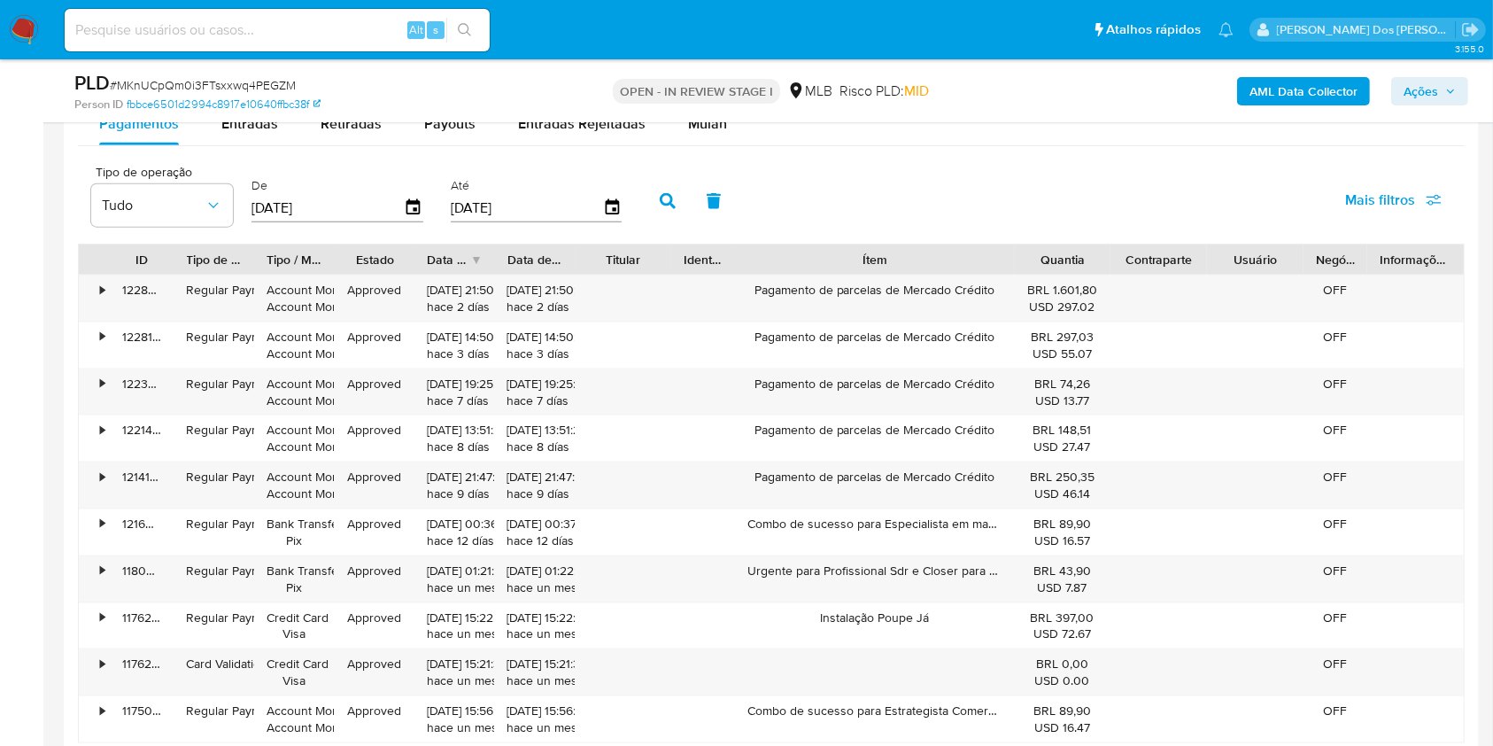
drag, startPoint x: 942, startPoint y: 290, endPoint x: 1093, endPoint y: 293, distance: 150.6
click at [1093, 275] on div "ID Tipo de operação Tipo / Método Estado Data de criação Data de aprovação Titu…" at bounding box center [771, 259] width 1385 height 30
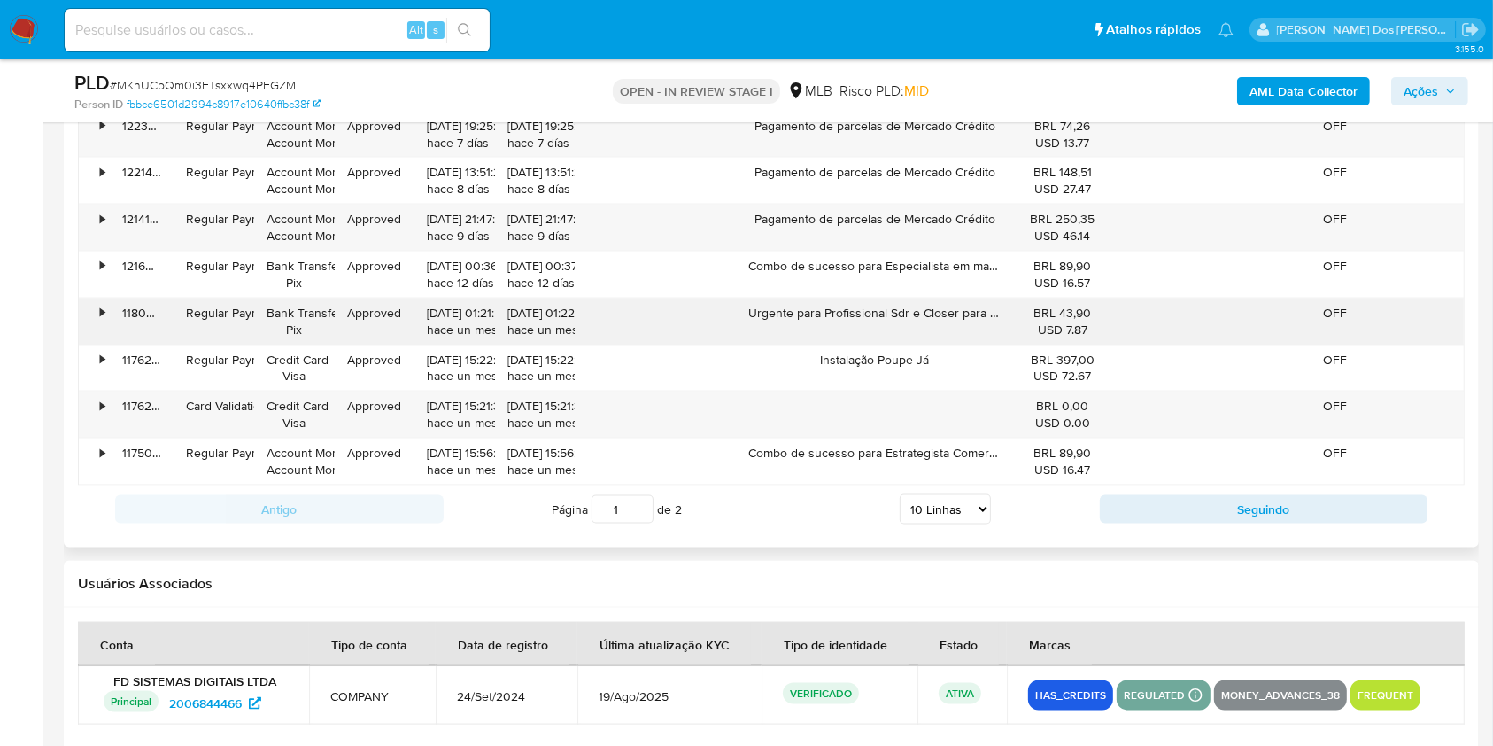
scroll to position [2597, 0]
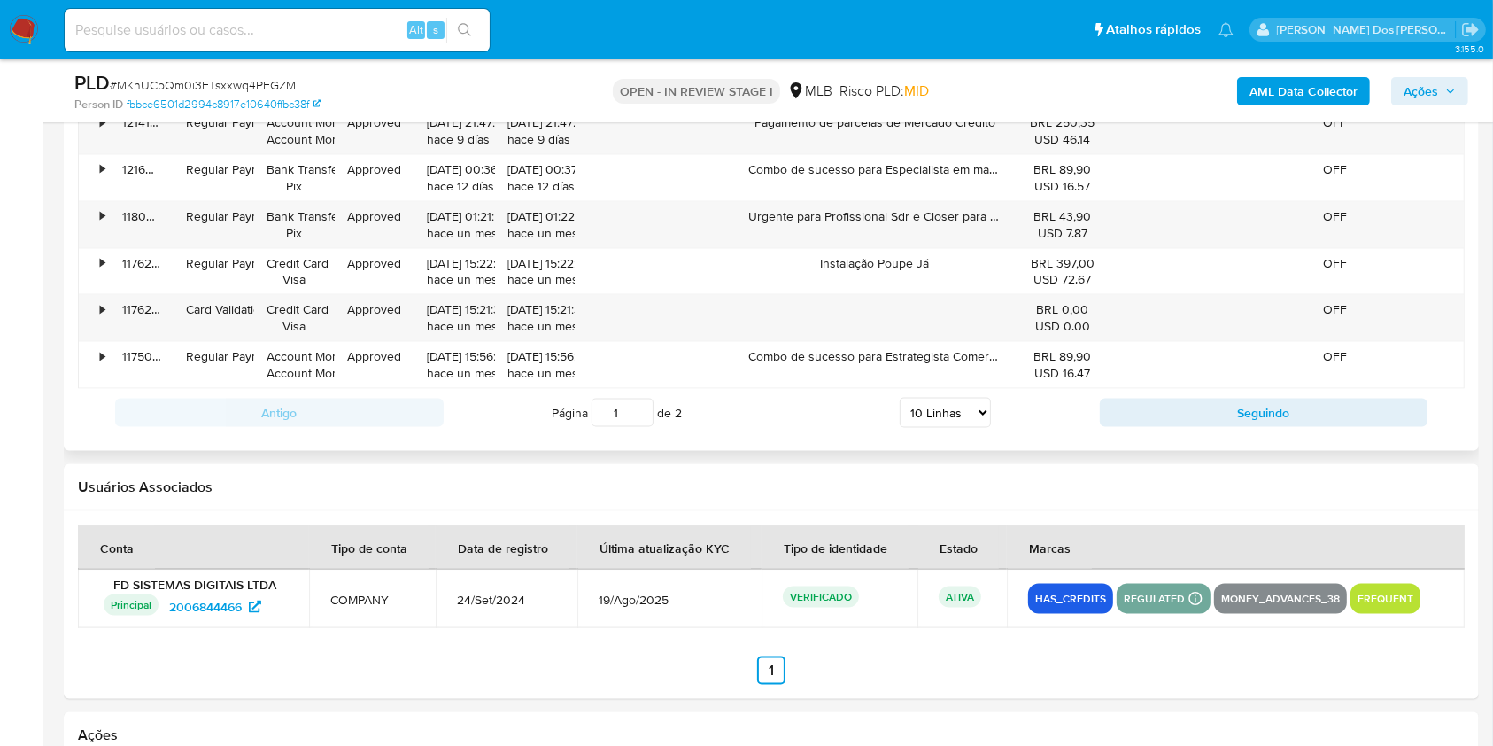
click at [951, 428] on select "5 Linhas 10 Linhas 20 Linhas 25 Linhas 50 Linhas 100 Linhas" at bounding box center [945, 413] width 91 height 30
select select "100"
click at [900, 422] on select "5 Linhas 10 Linhas 20 Linhas 25 Linhas 50 Linhas 100 Linhas" at bounding box center [945, 413] width 91 height 30
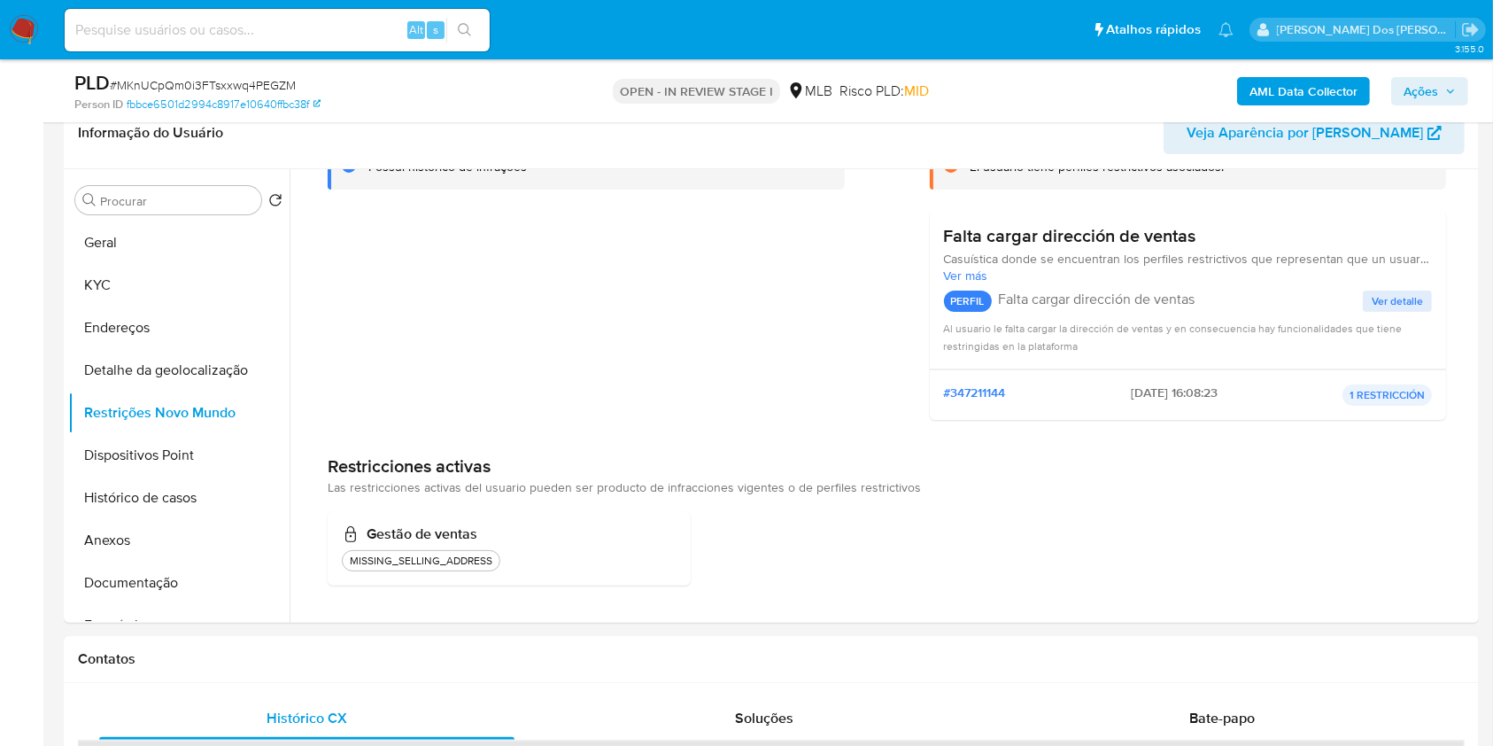
scroll to position [0, 0]
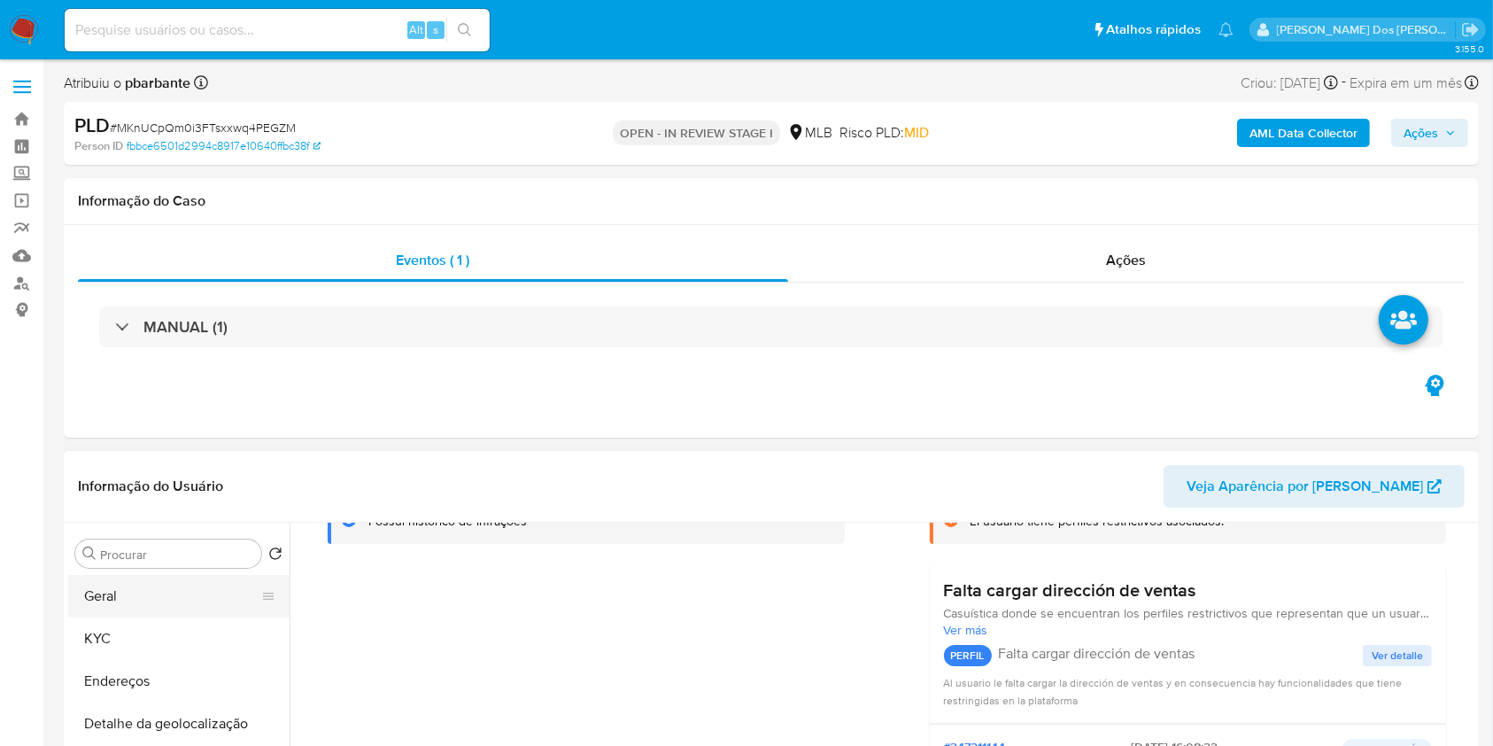
click at [147, 608] on button "Geral" at bounding box center [171, 596] width 207 height 43
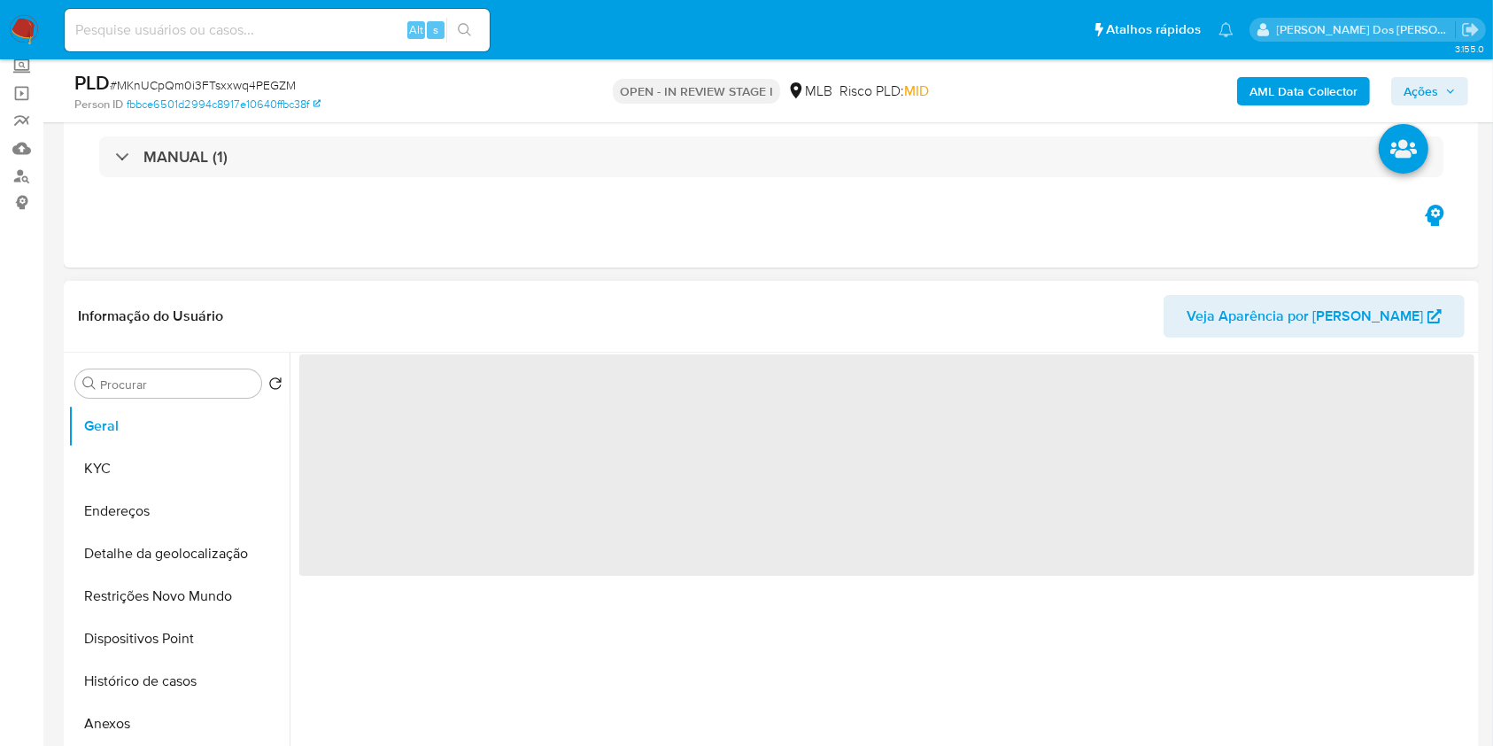
scroll to position [236, 0]
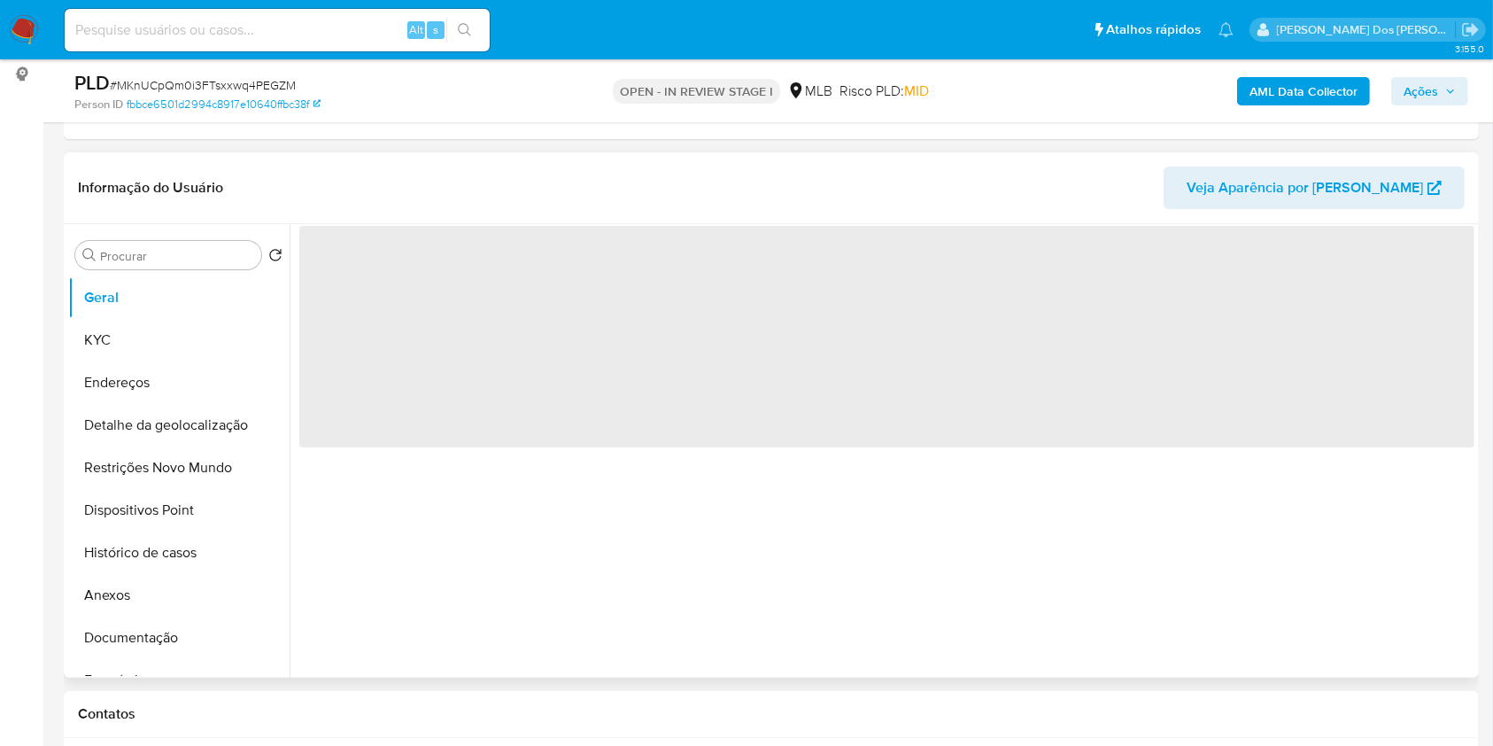
click at [963, 447] on span "‌" at bounding box center [886, 336] width 1175 height 221
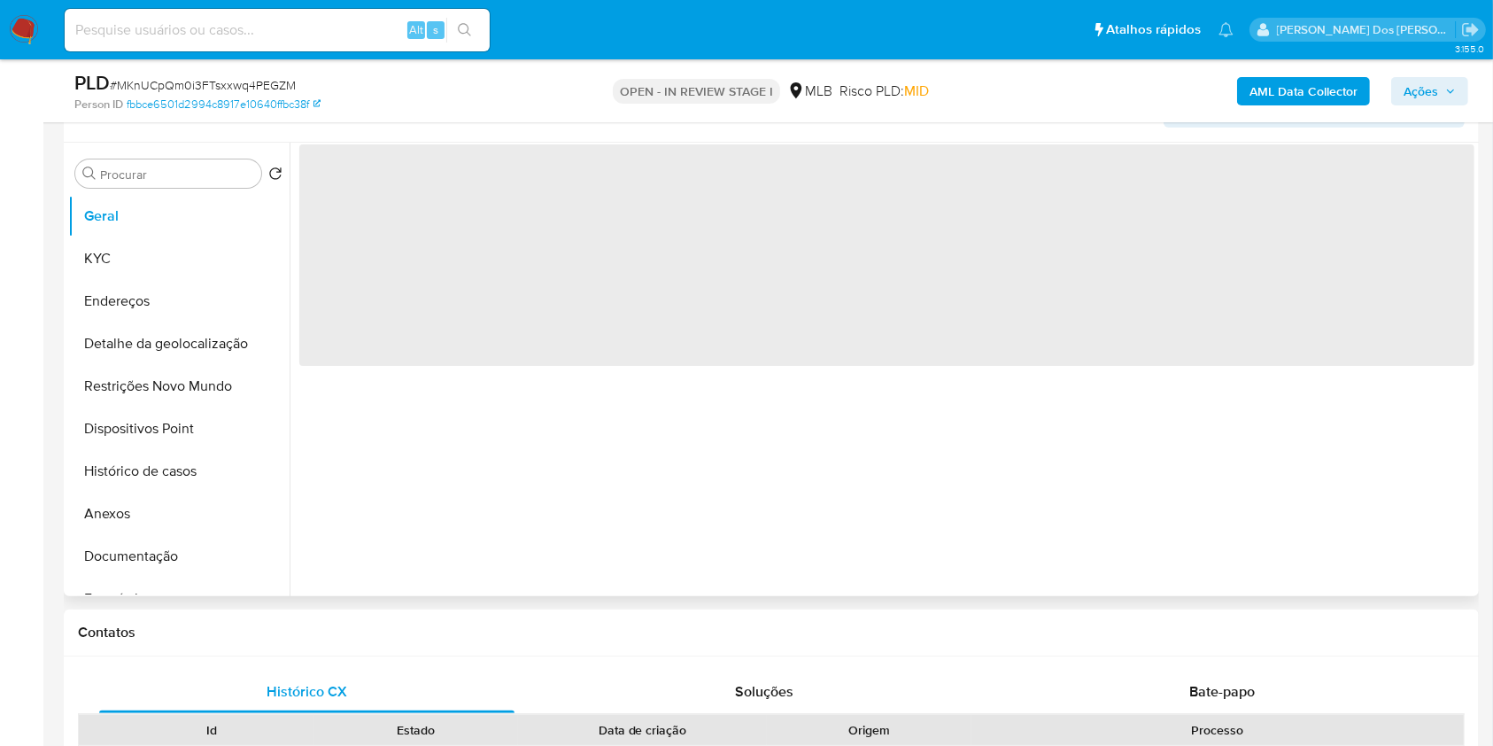
scroll to position [354, 0]
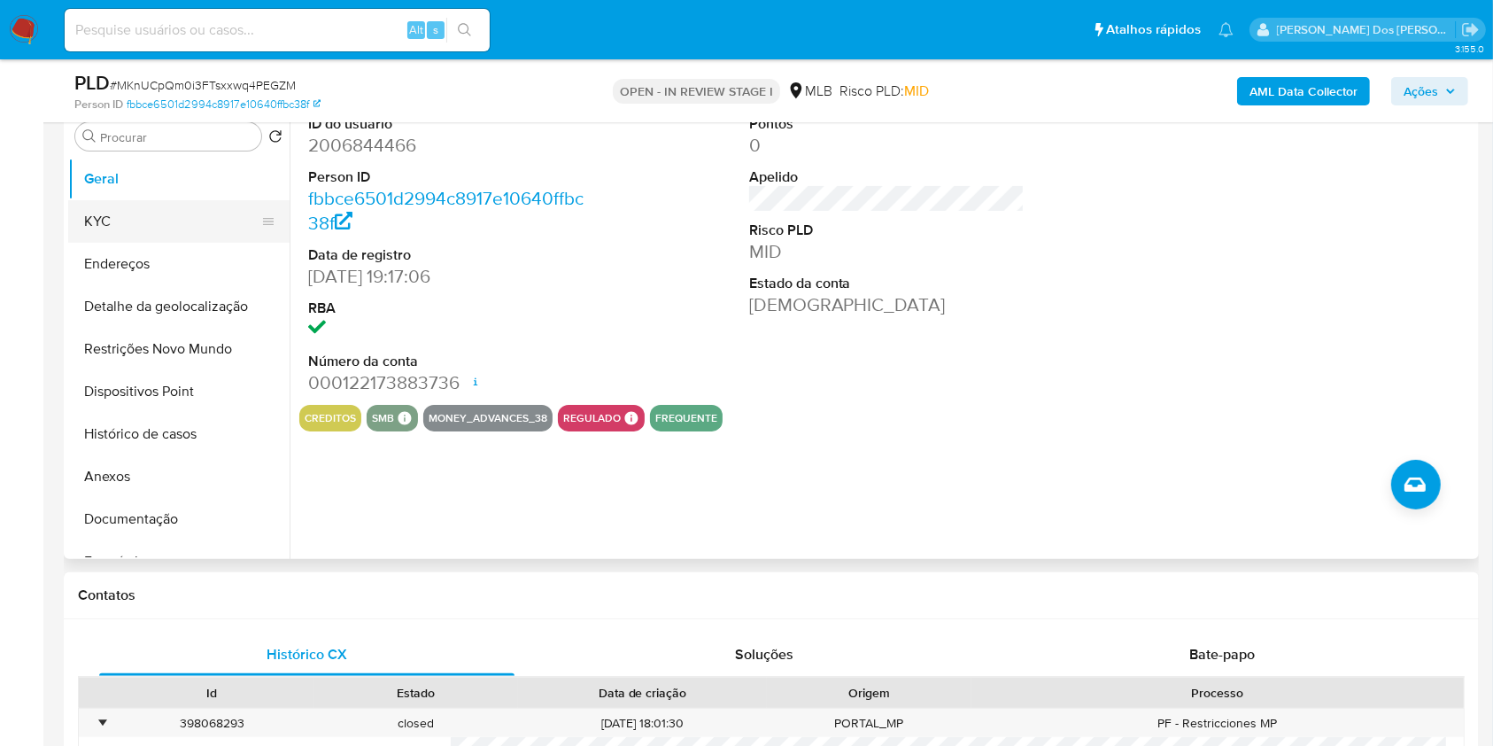
click at [139, 243] on button "KYC" at bounding box center [171, 221] width 207 height 43
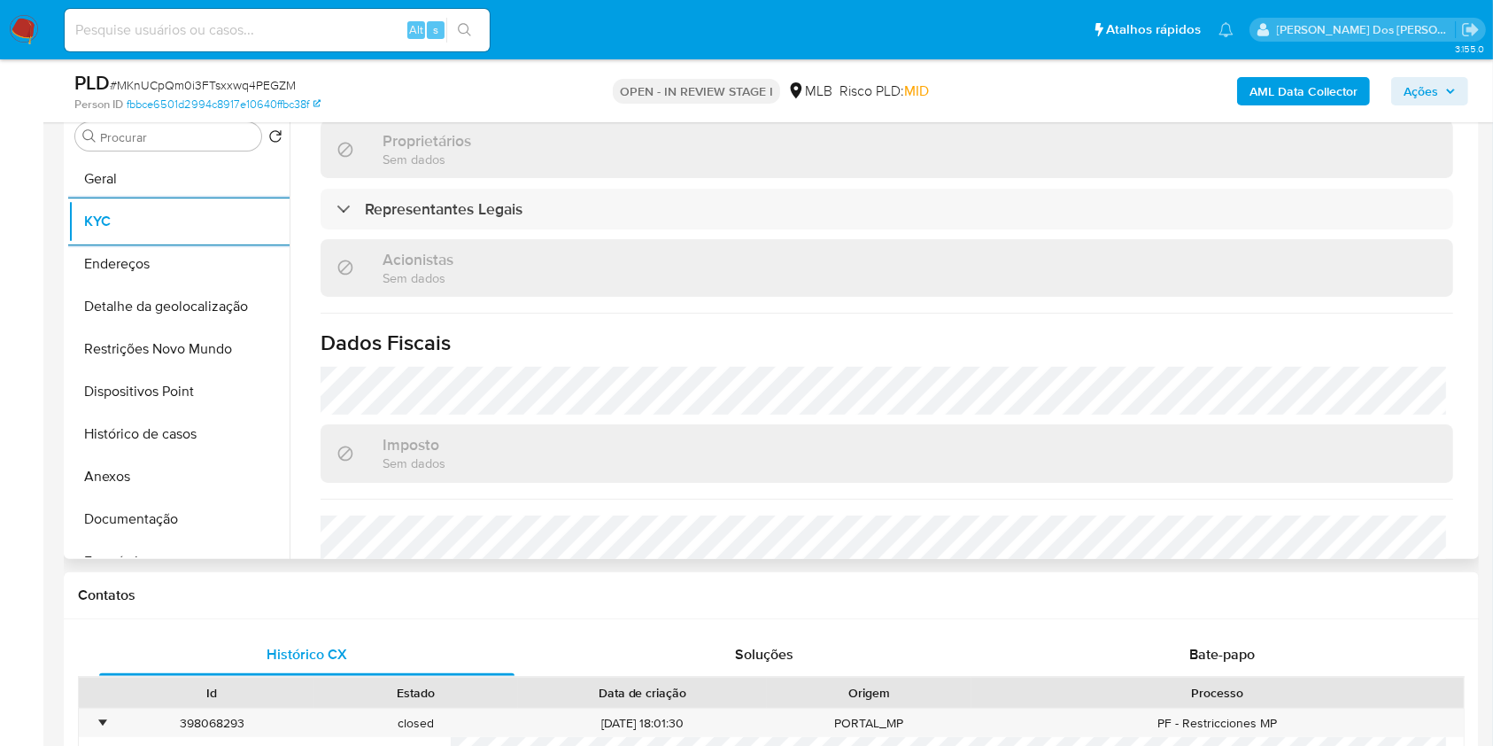
scroll to position [1122, 0]
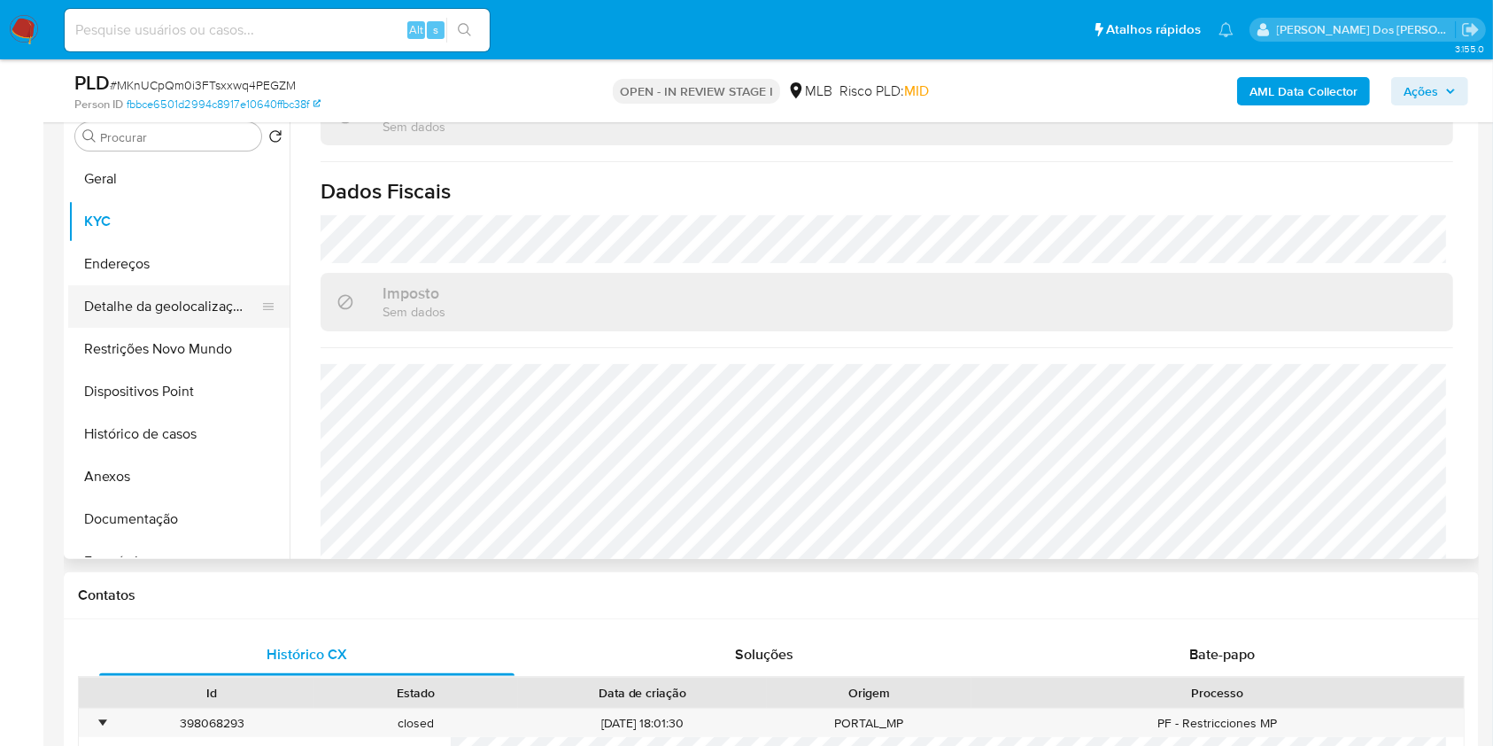
click at [153, 328] on button "Detalhe da geolocalização" at bounding box center [171, 306] width 207 height 43
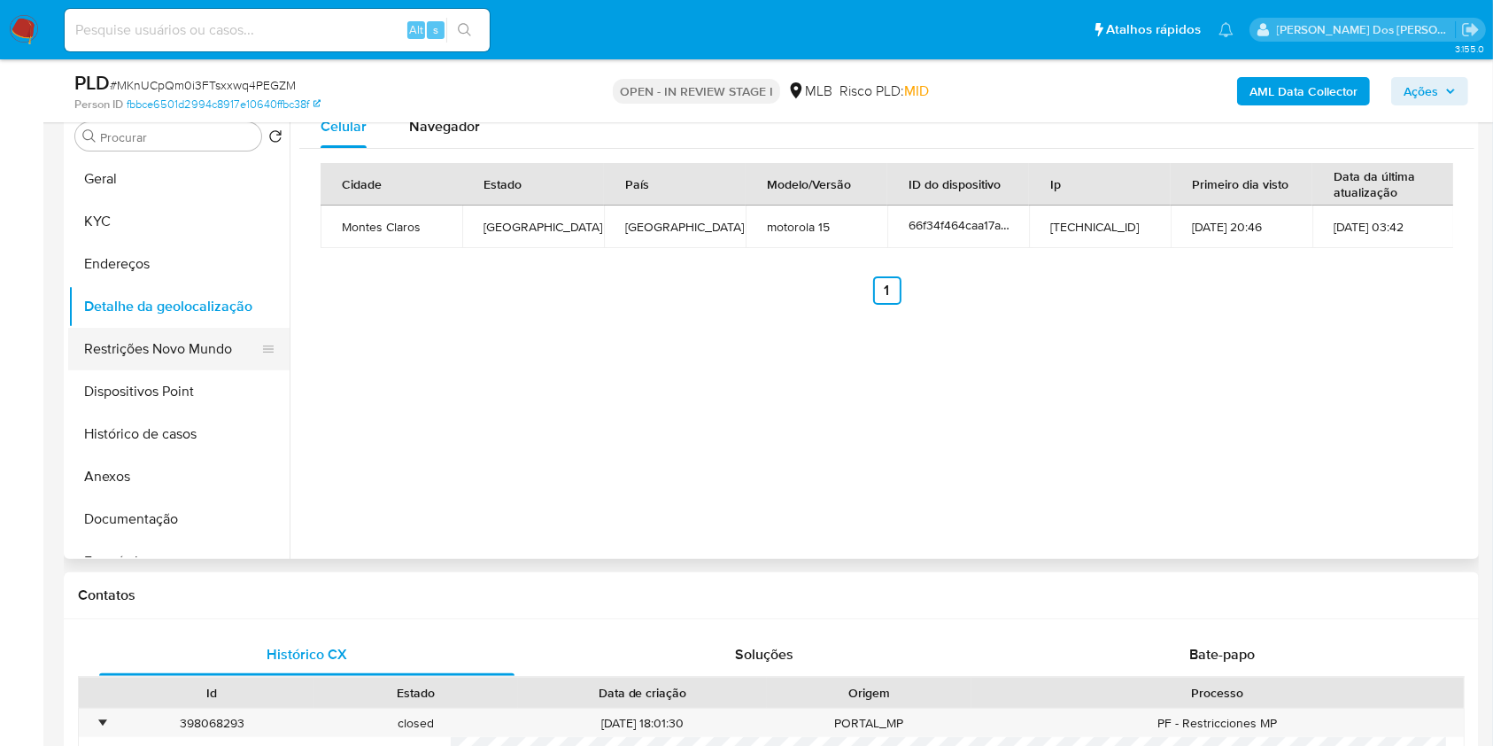
click at [198, 370] on button "Restrições Novo Mundo" at bounding box center [171, 349] width 207 height 43
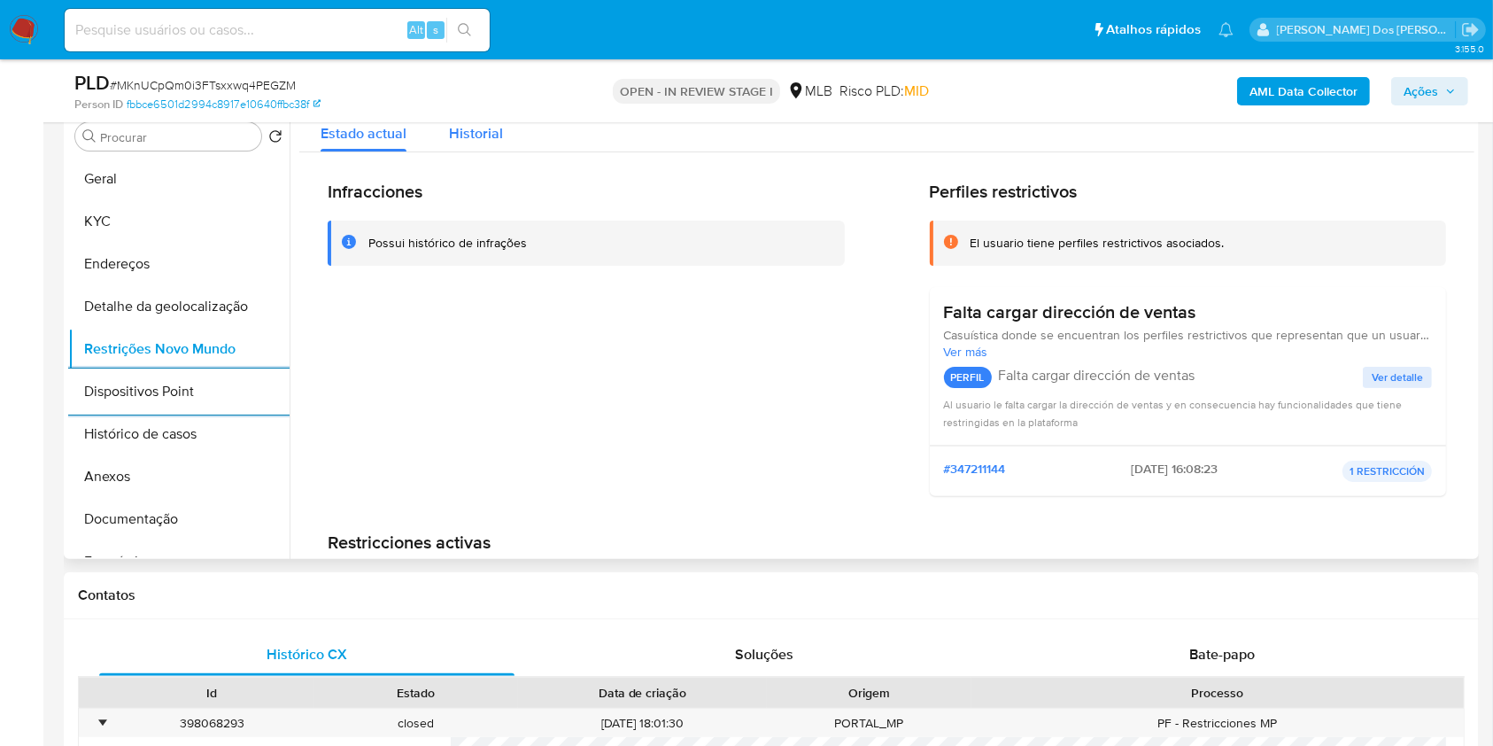
click at [489, 136] on div "Historial" at bounding box center [476, 128] width 54 height 47
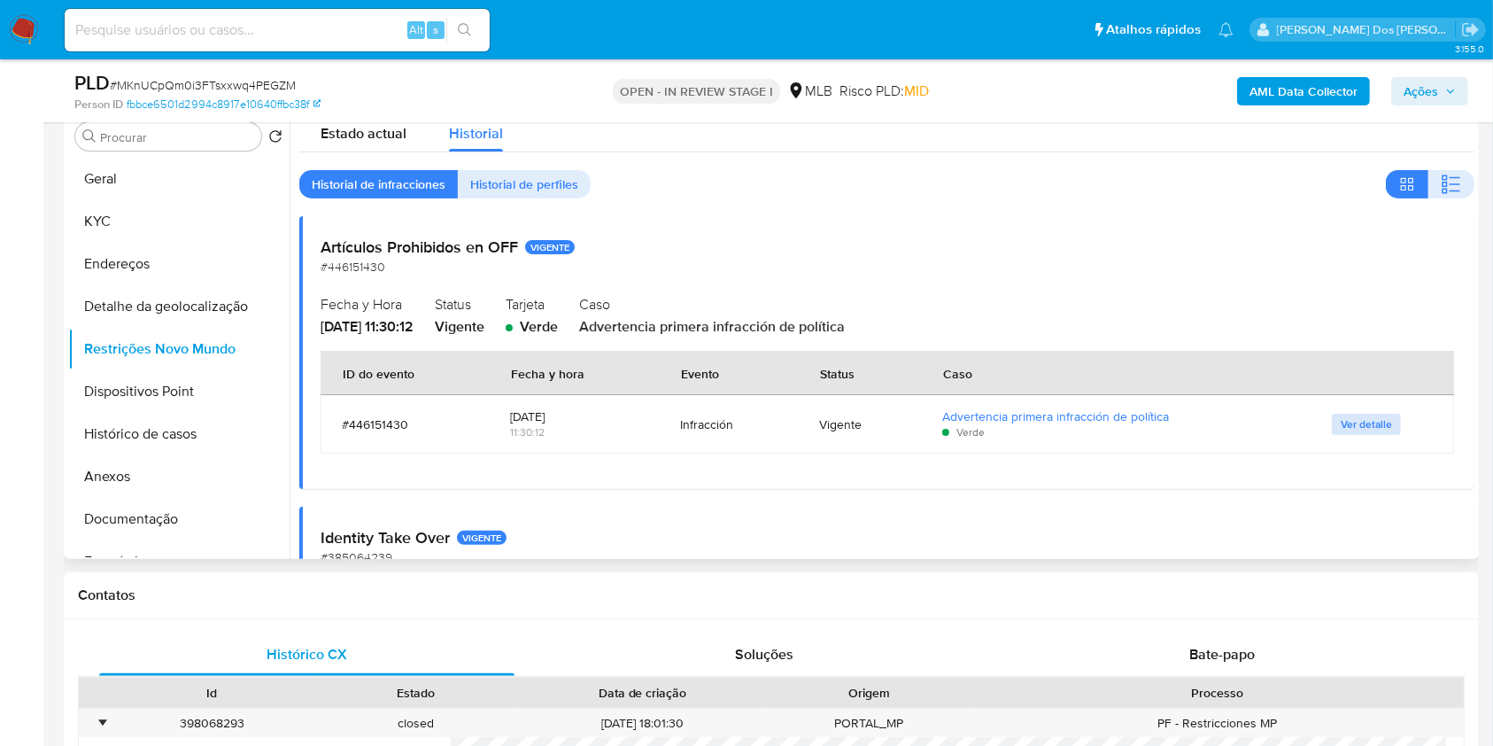
click at [1350, 433] on span "Ver detalle" at bounding box center [1366, 424] width 51 height 18
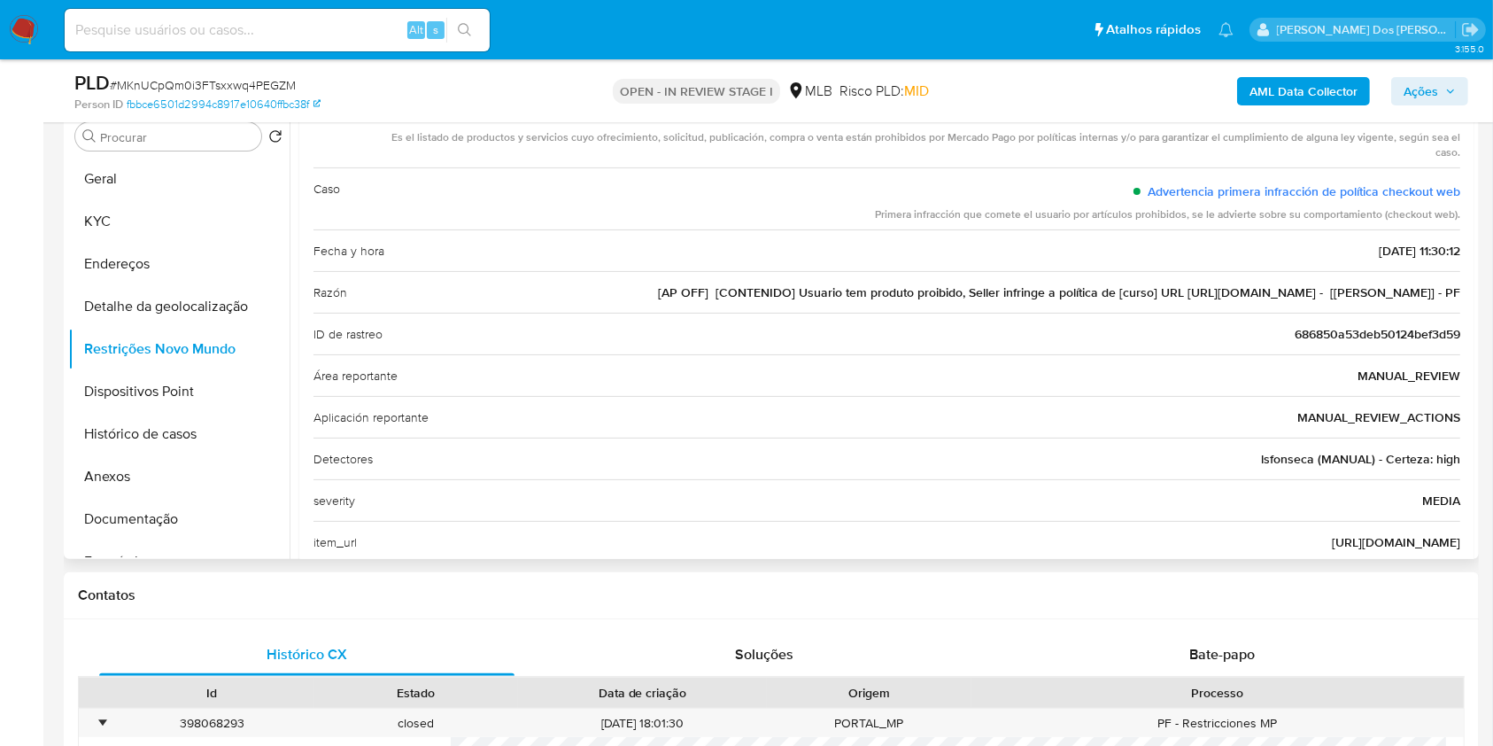
scroll to position [203, 0]
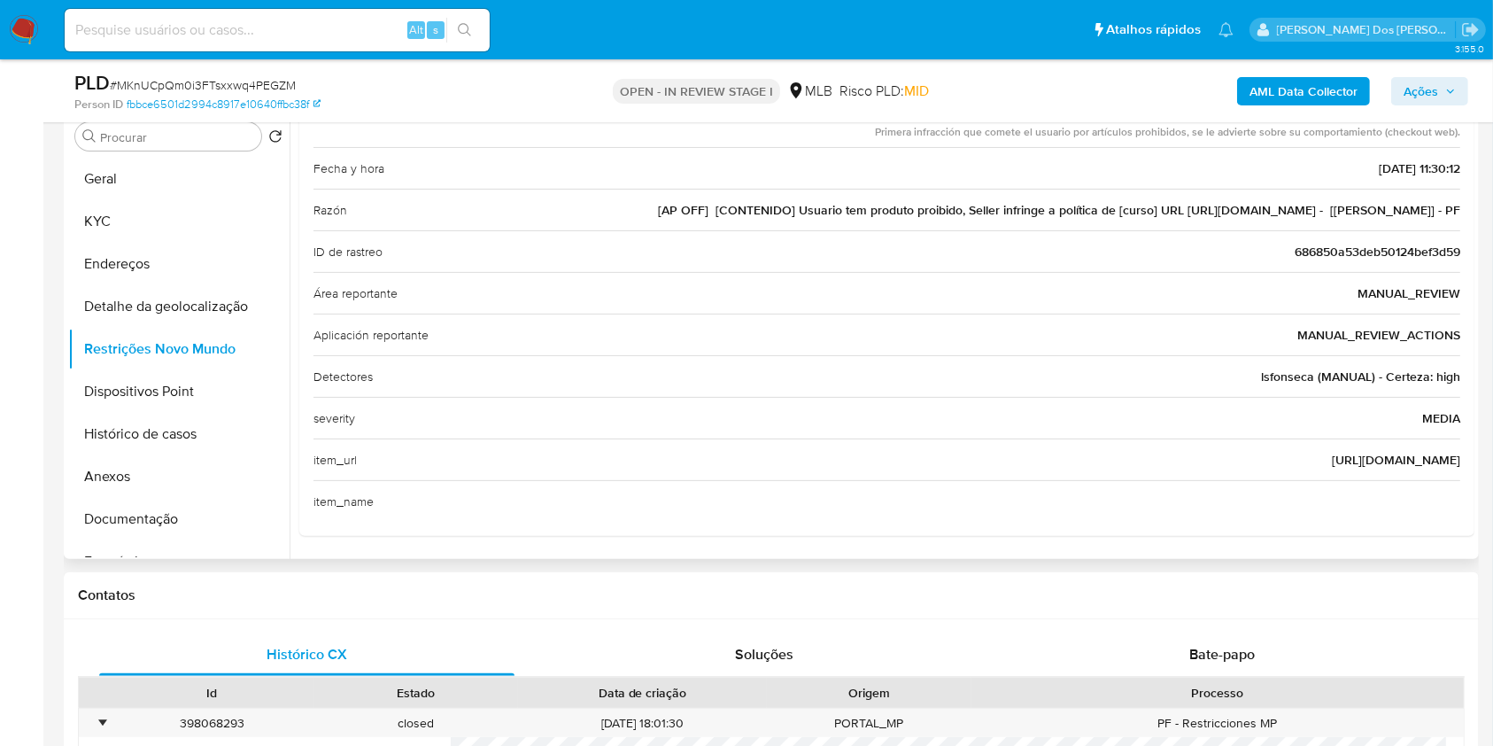
click at [1373, 468] on span "http://v13.eadmart.com.br" at bounding box center [1396, 460] width 128 height 18
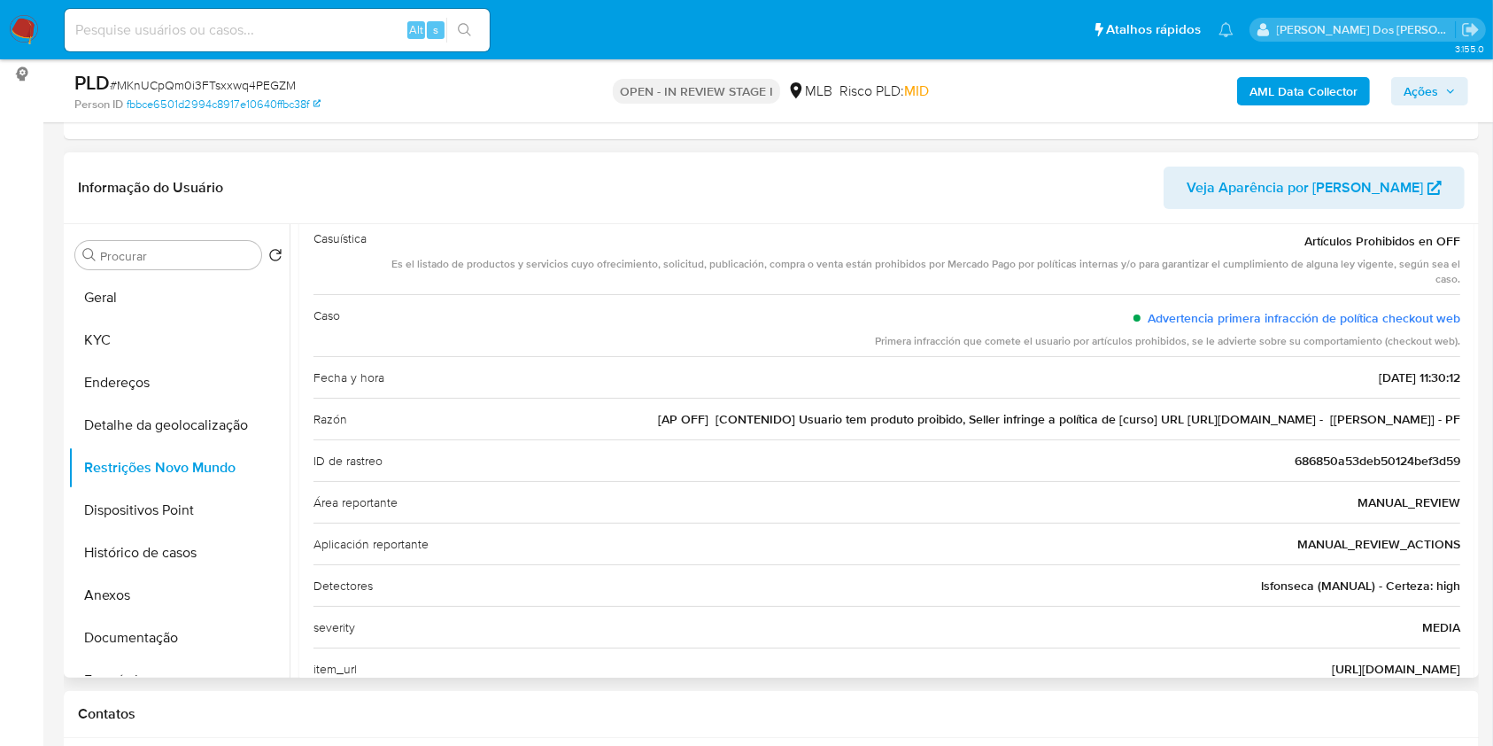
scroll to position [0, 0]
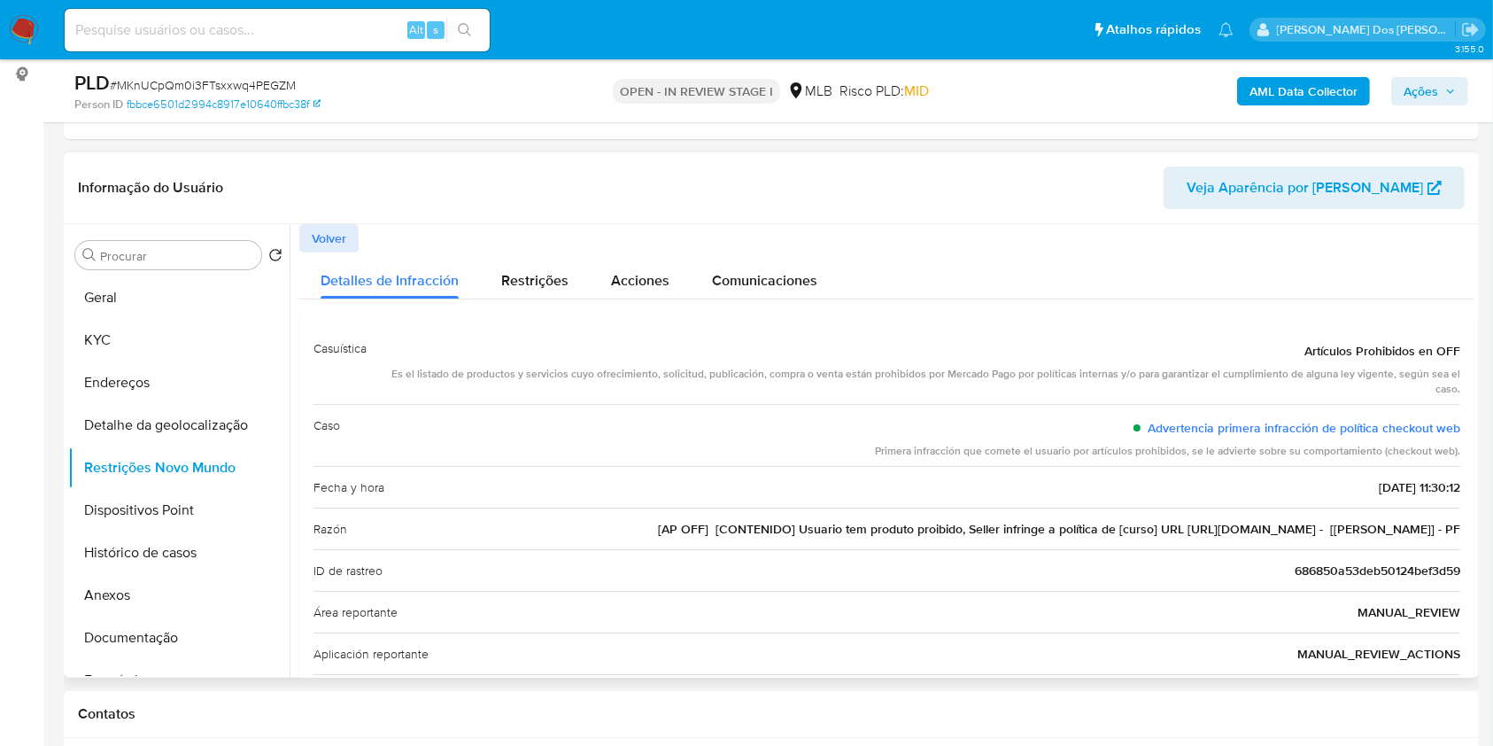
click at [333, 251] on span "Volver" at bounding box center [329, 238] width 35 height 25
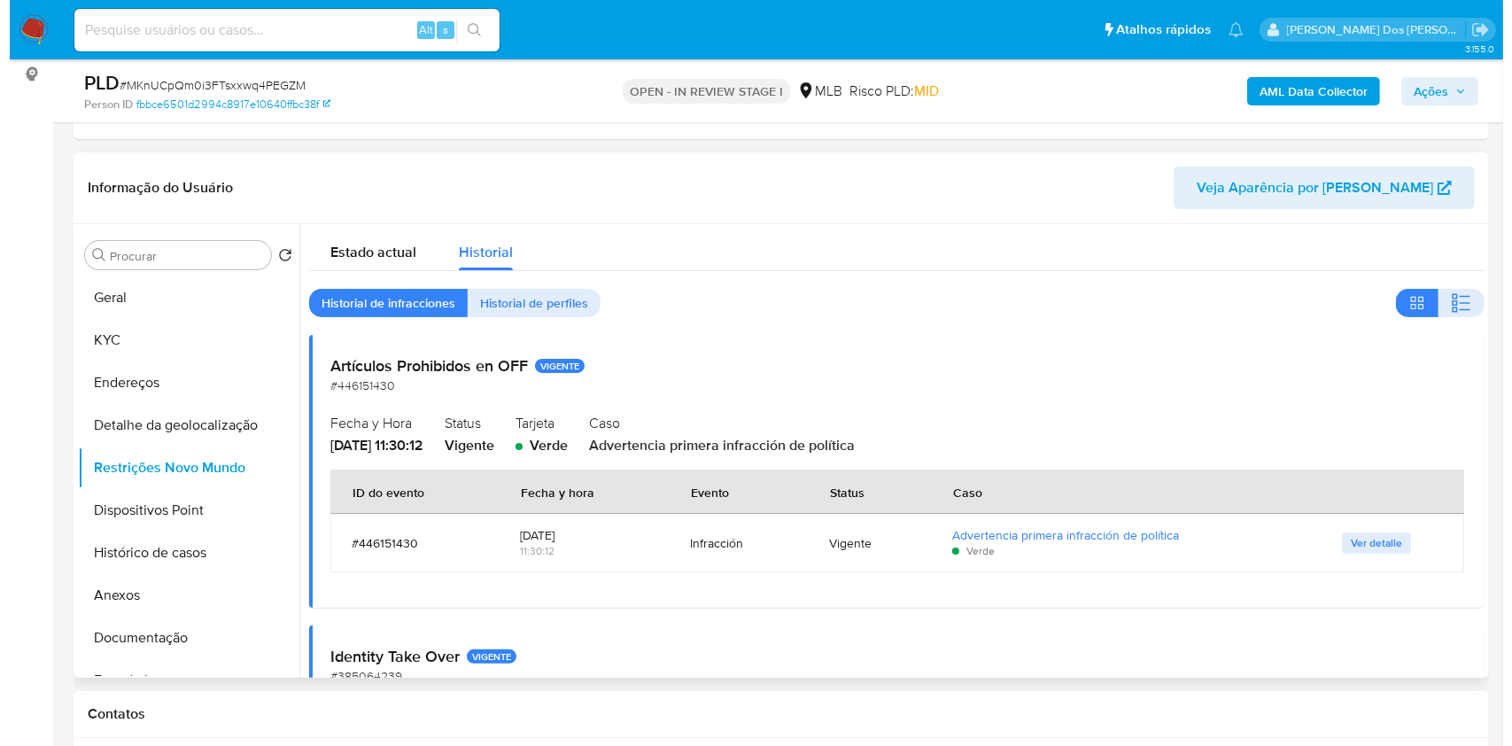
scroll to position [354, 0]
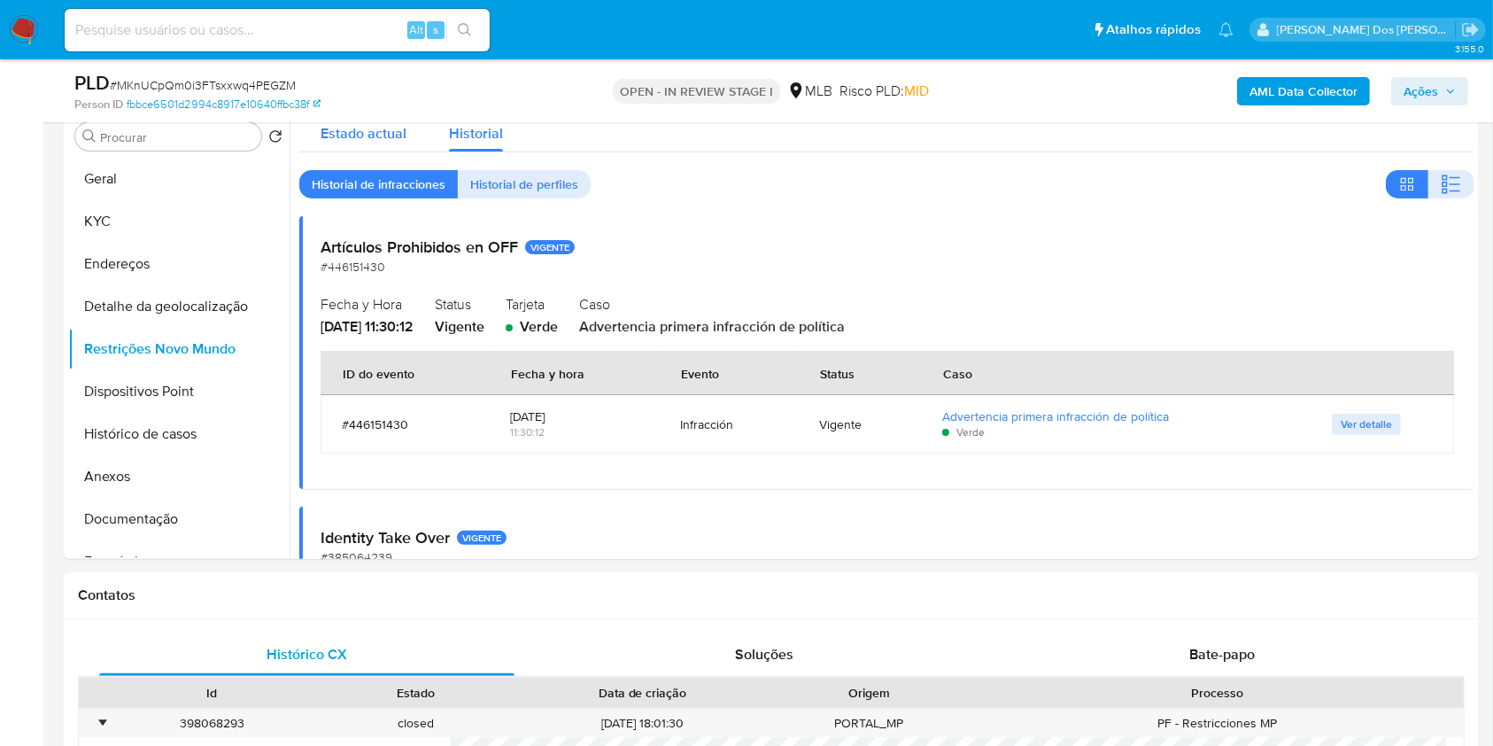
click at [340, 143] on span "Estado actual" at bounding box center [364, 133] width 86 height 20
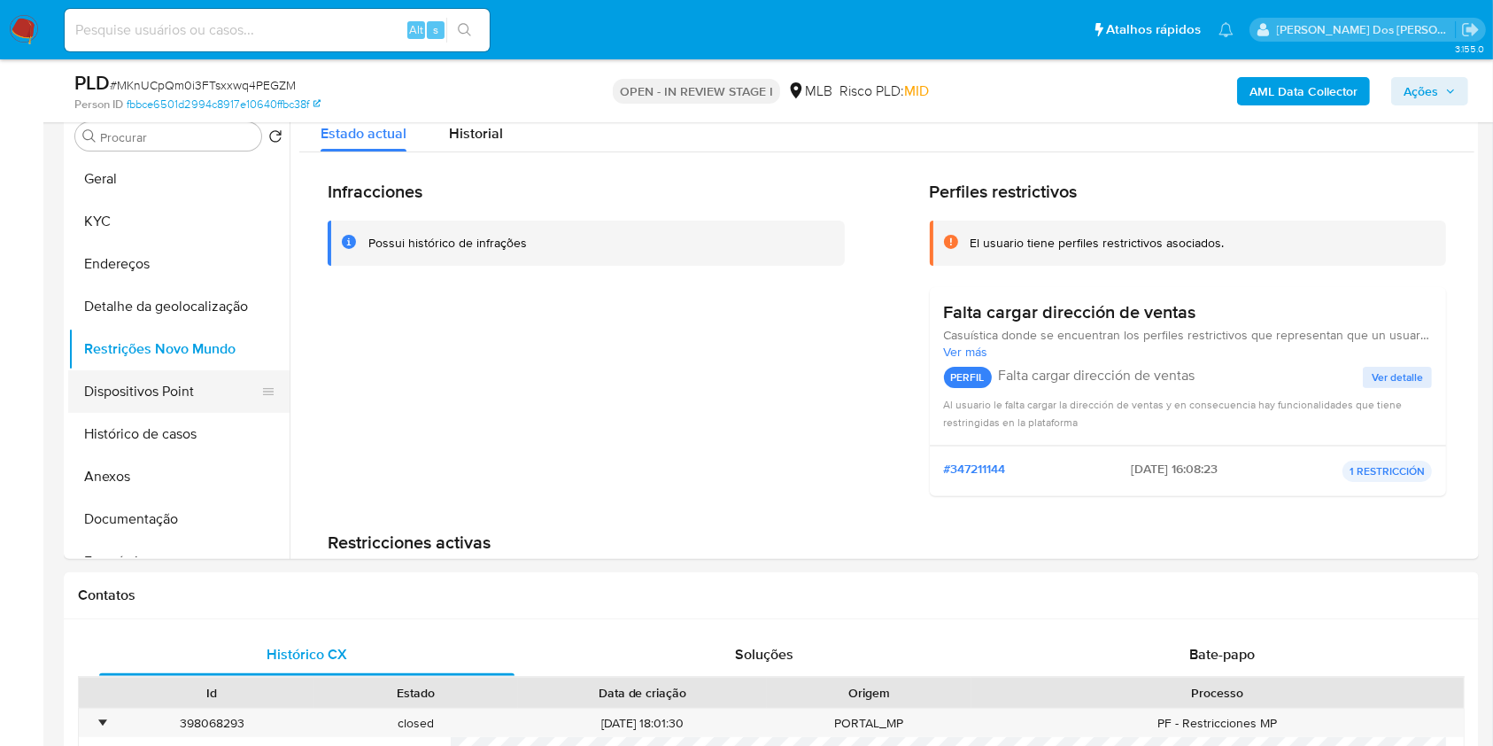
click at [187, 413] on button "Dispositivos Point" at bounding box center [171, 391] width 207 height 43
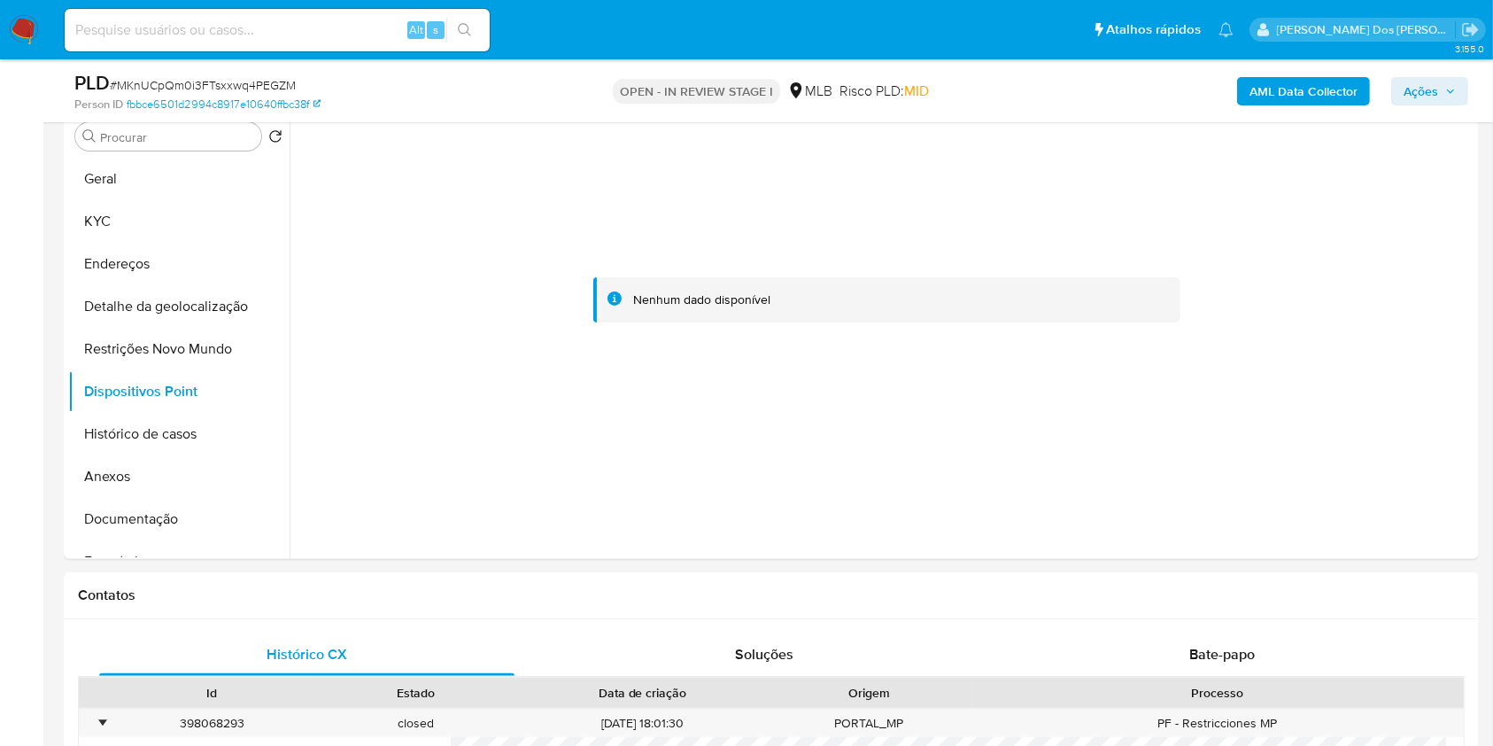
click at [1462, 106] on div "AML Data Collector Ações" at bounding box center [1239, 91] width 460 height 42
click at [1437, 91] on span "Ações" at bounding box center [1421, 91] width 35 height 28
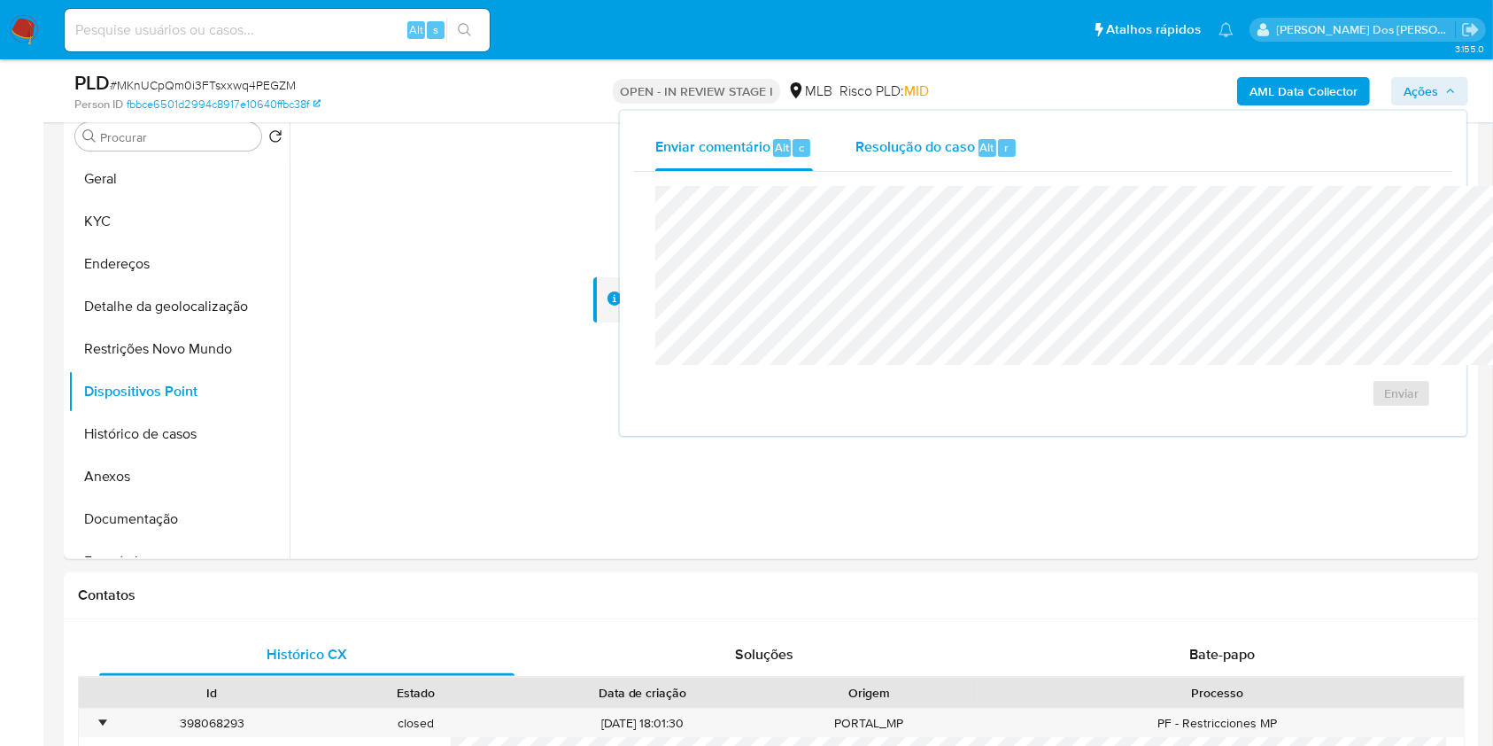
click at [855, 139] on span "Resolução do caso" at bounding box center [915, 146] width 120 height 20
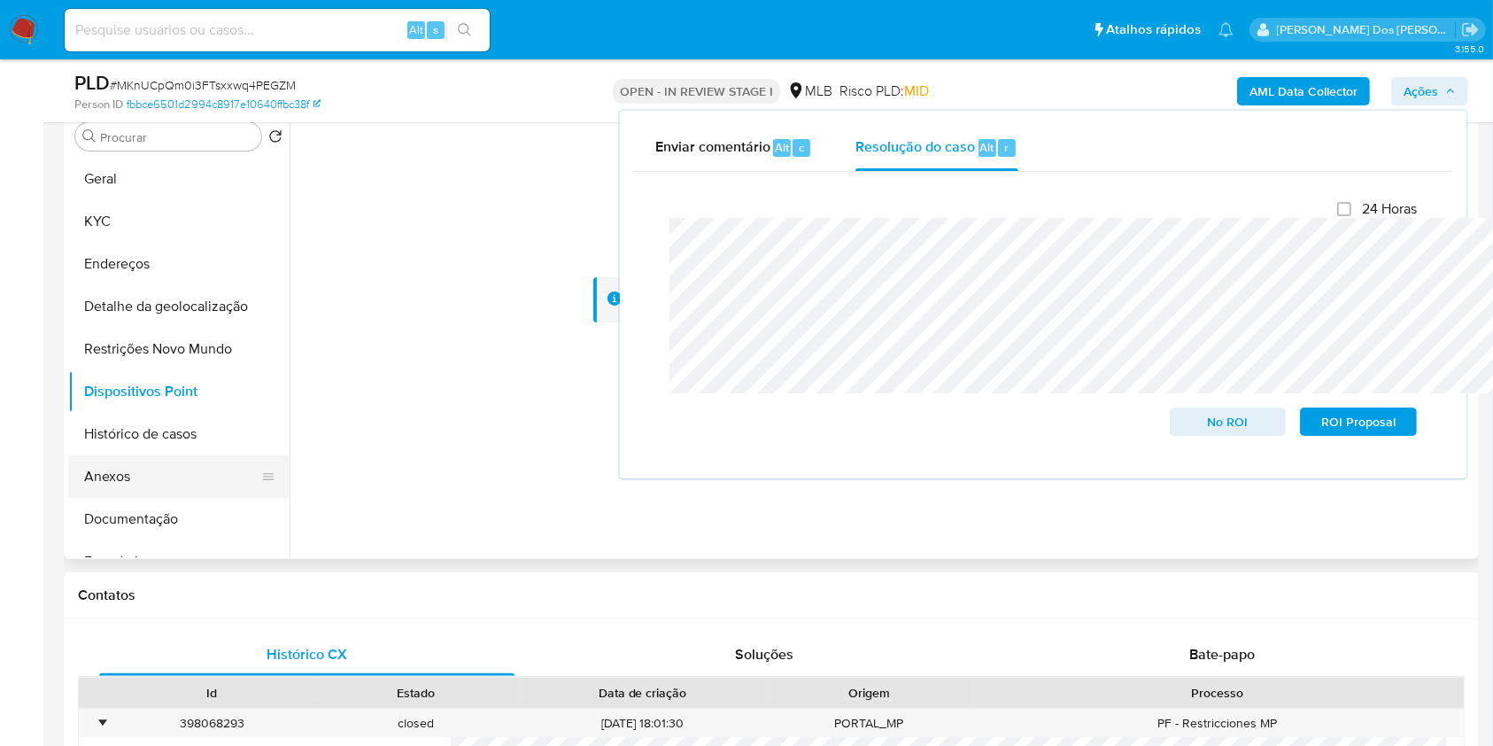
click at [149, 498] on button "Anexos" at bounding box center [171, 476] width 207 height 43
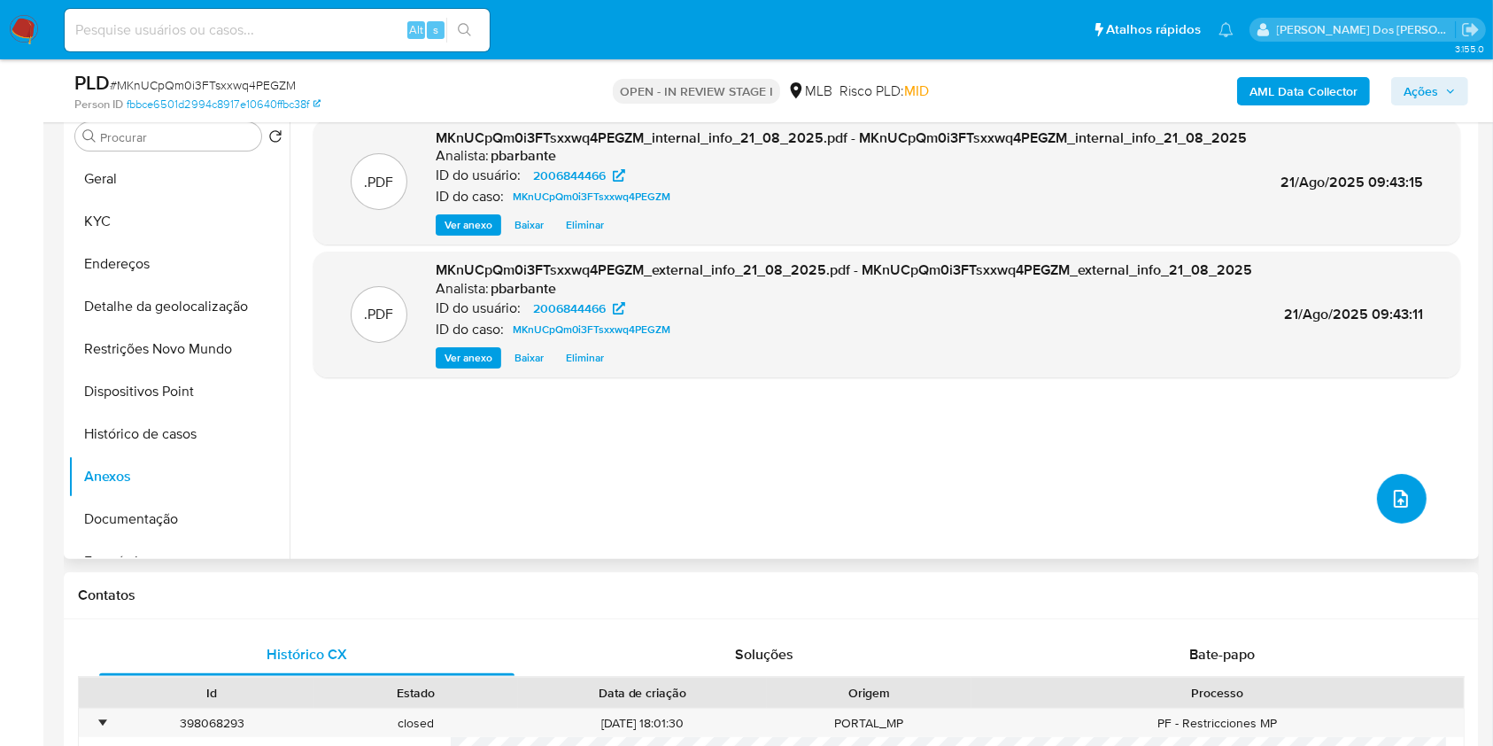
click at [1377, 523] on button "upload-file" at bounding box center [1402, 499] width 50 height 50
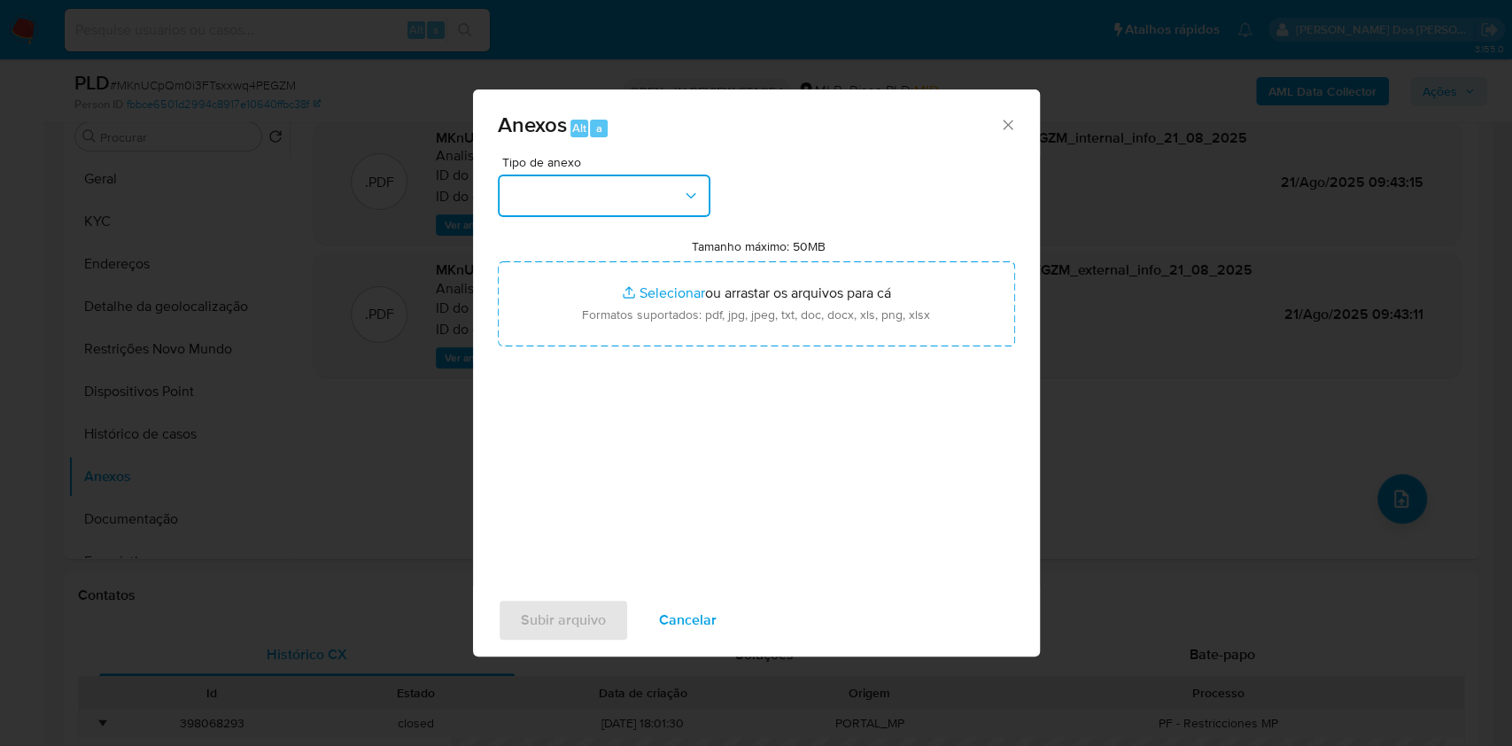
click at [613, 174] on button "button" at bounding box center [604, 195] width 213 height 43
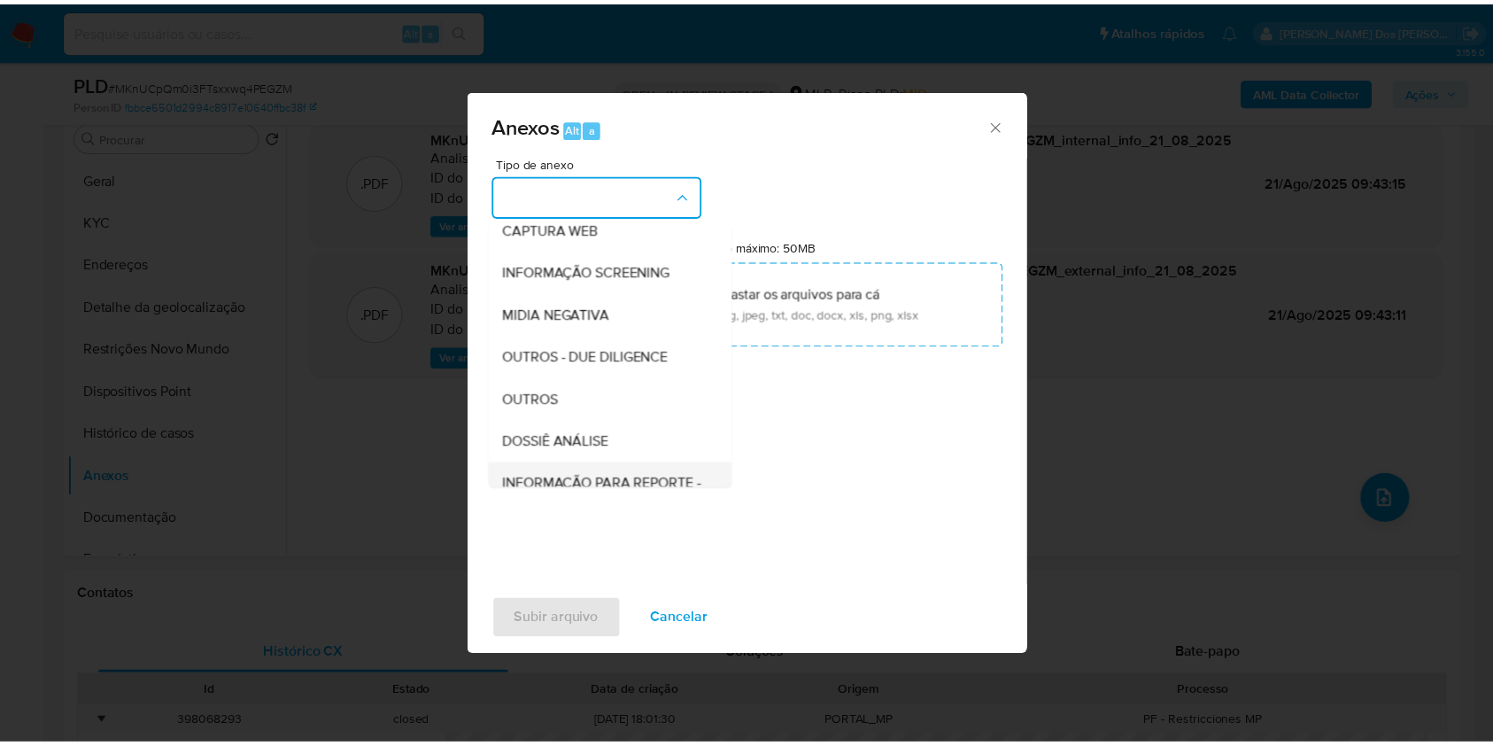
scroll to position [220, 0]
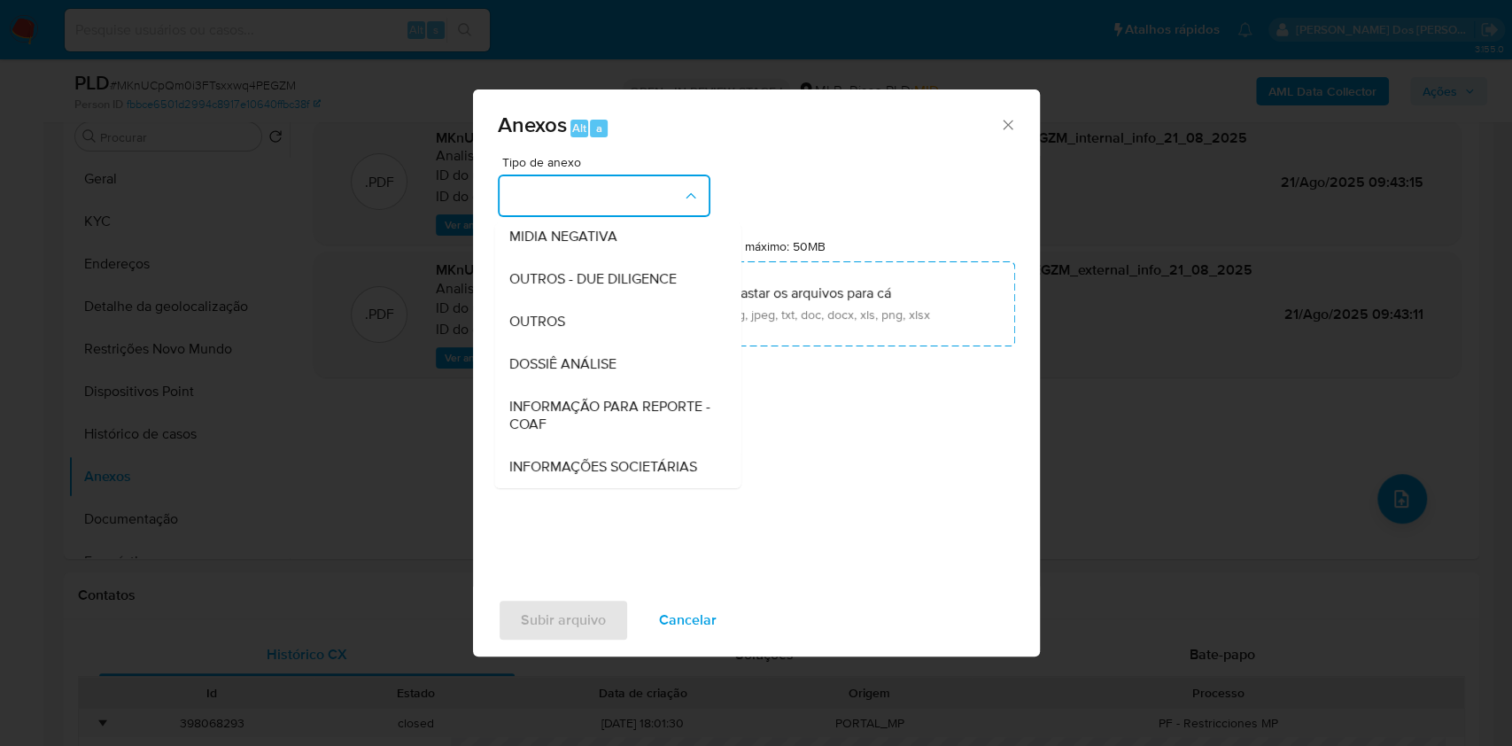
click at [528, 355] on span "DOSSIÊ ANÁLISE" at bounding box center [561, 364] width 107 height 18
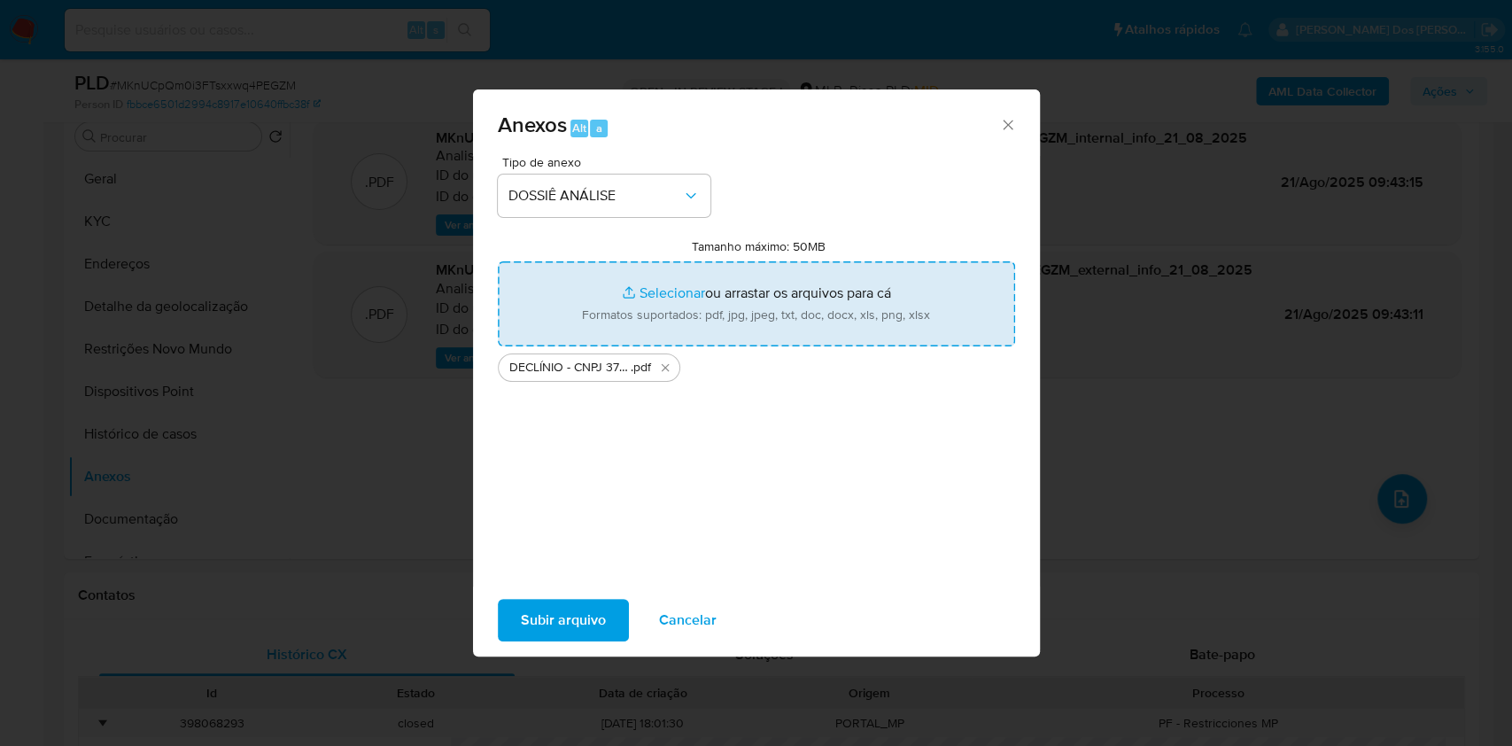
type input "C:\fakepath\Mulan 2006844466_2025_08_18_12_11_45.xlsx"
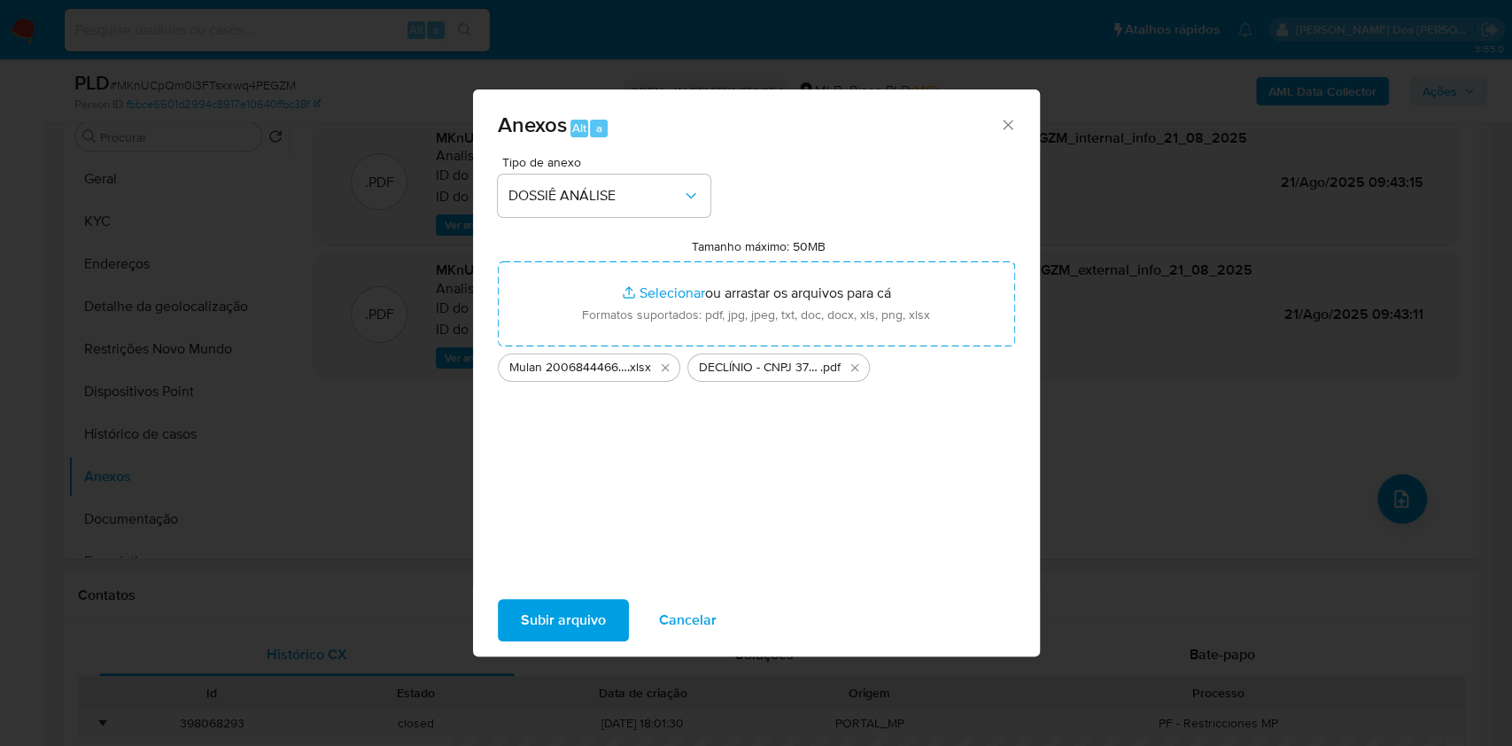
click at [540, 626] on span "Subir arquivo" at bounding box center [563, 619] width 85 height 39
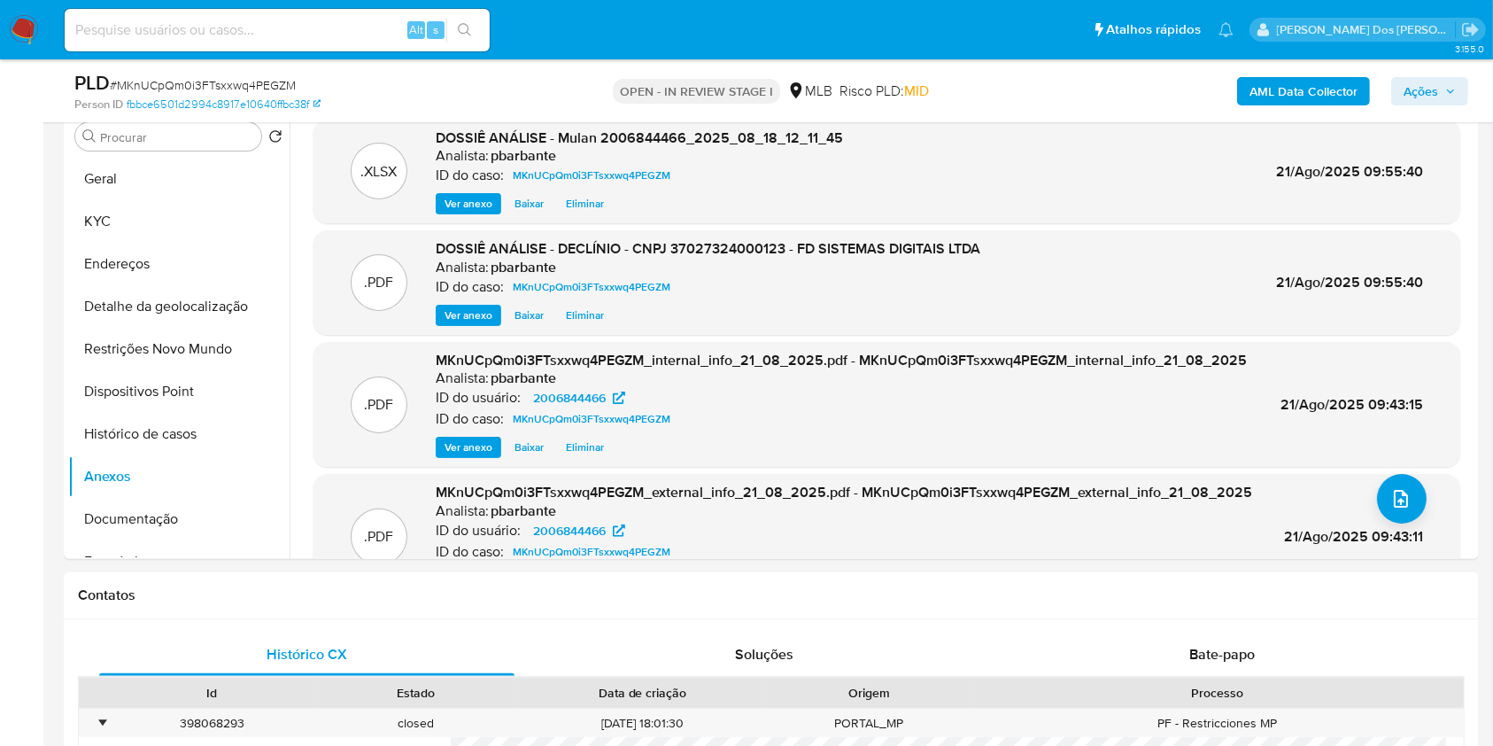
click at [1453, 98] on span "Ações" at bounding box center [1430, 91] width 52 height 25
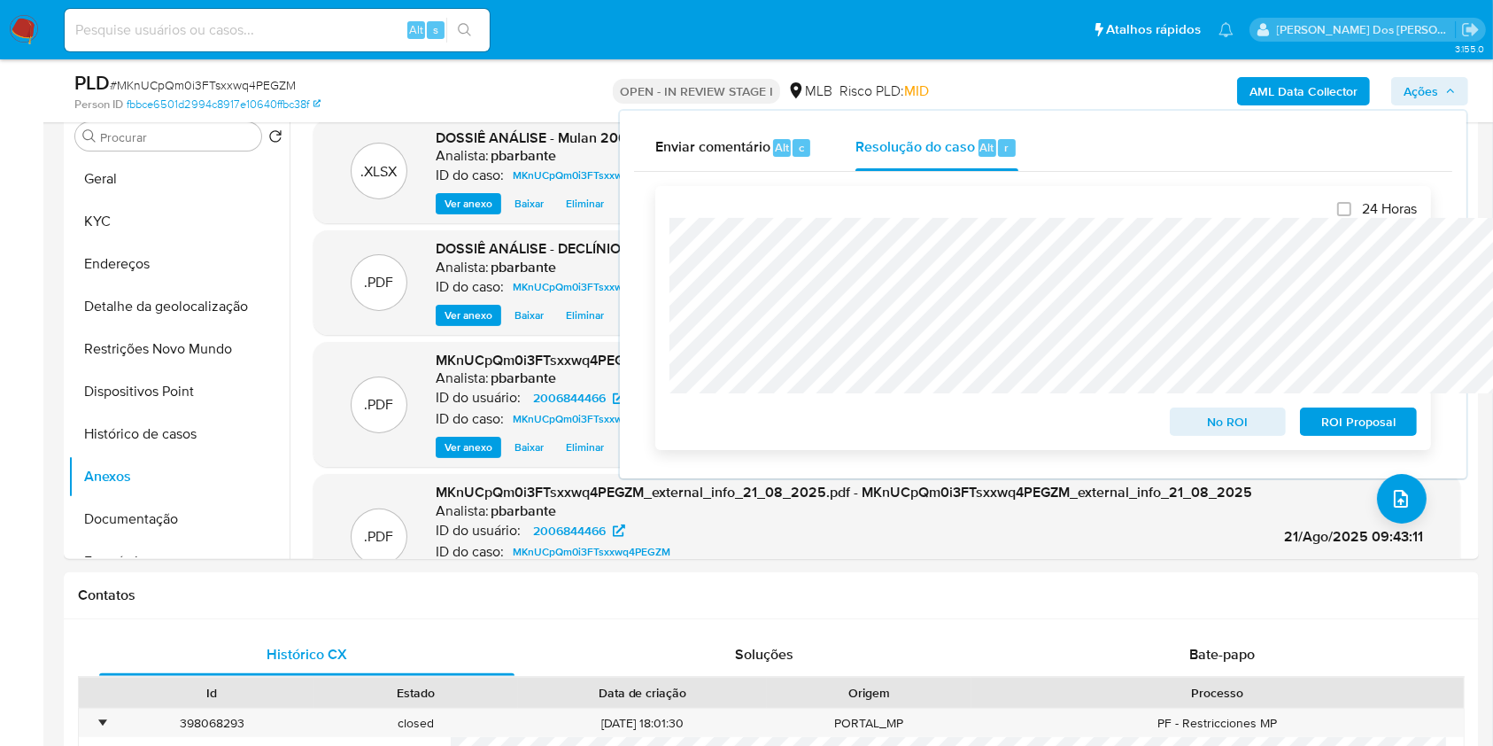
click at [1232, 417] on span "No ROI" at bounding box center [1228, 421] width 92 height 25
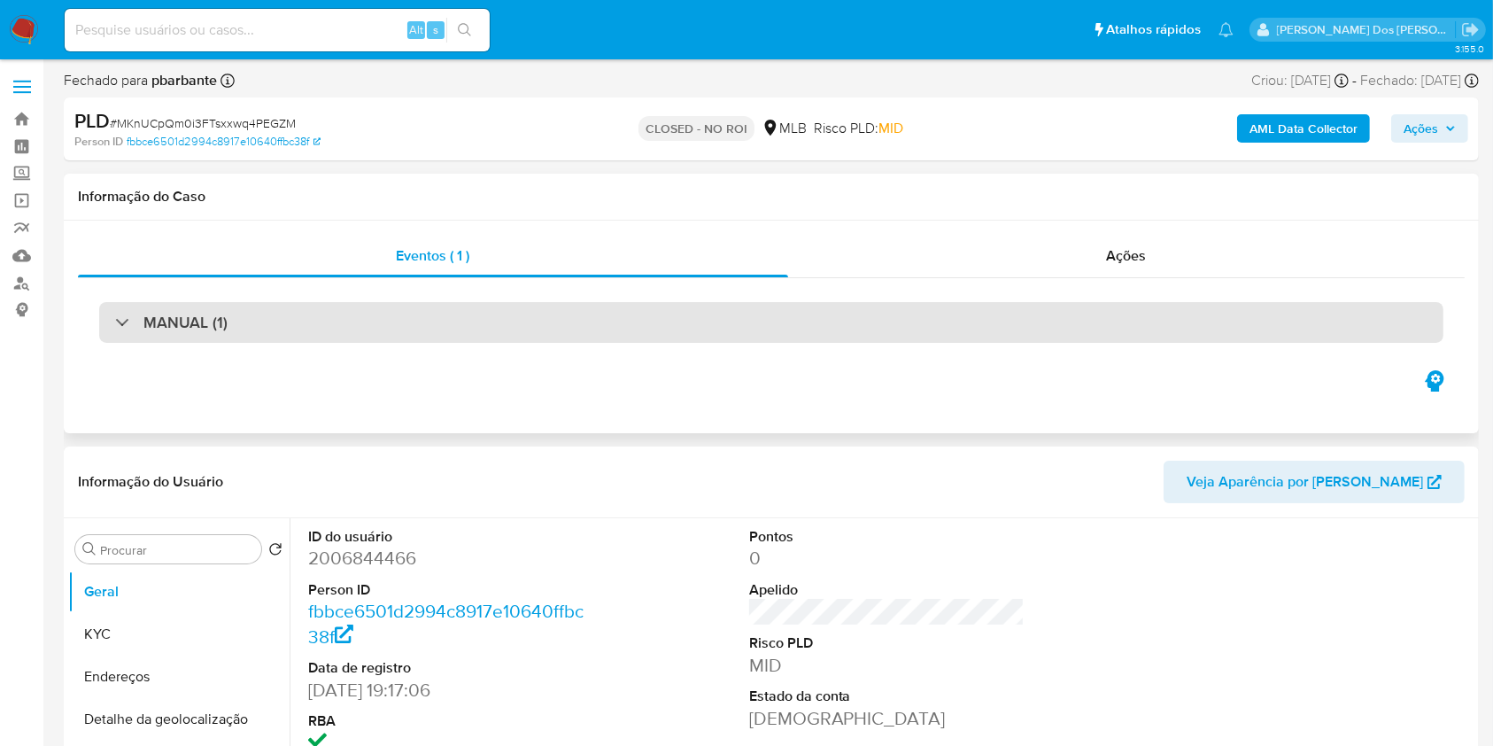
select select "10"
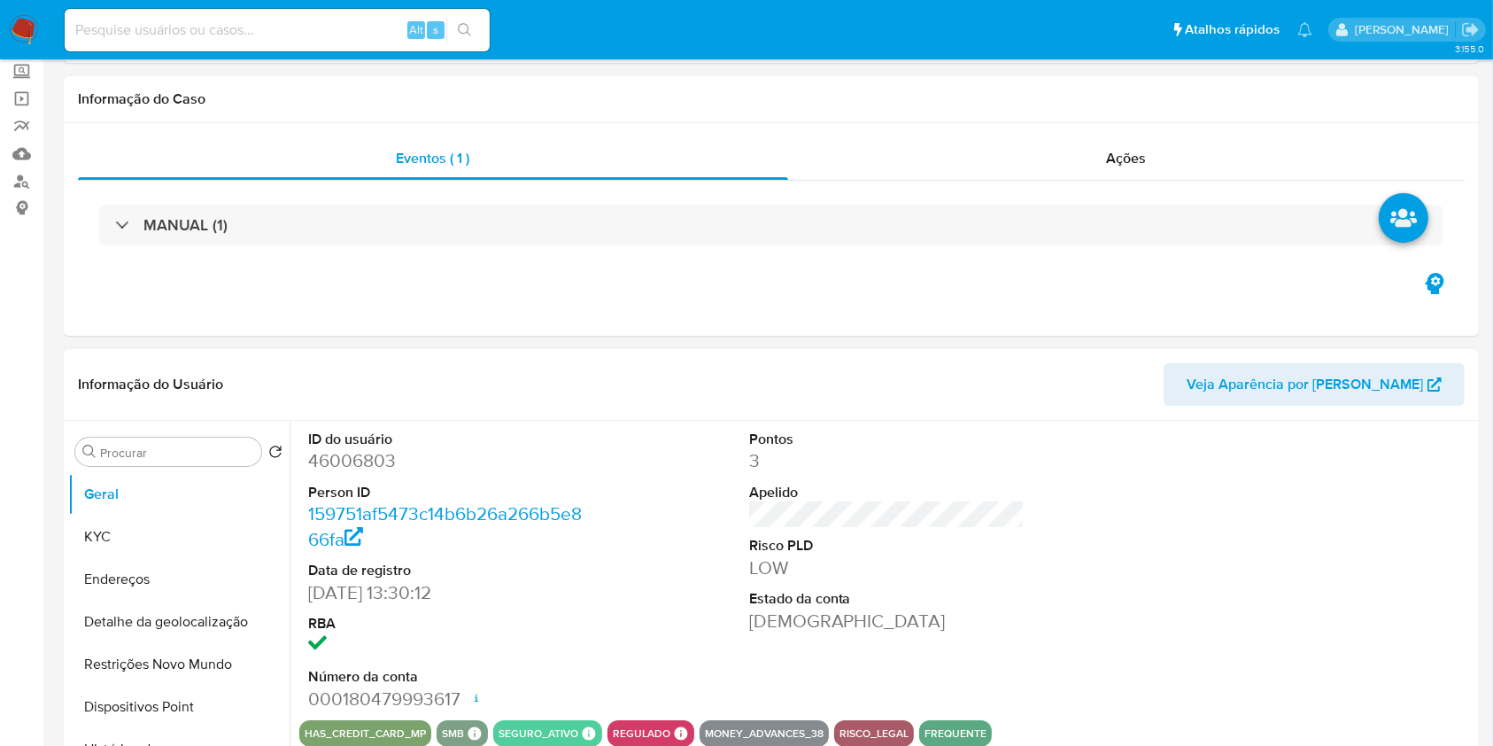
select select "10"
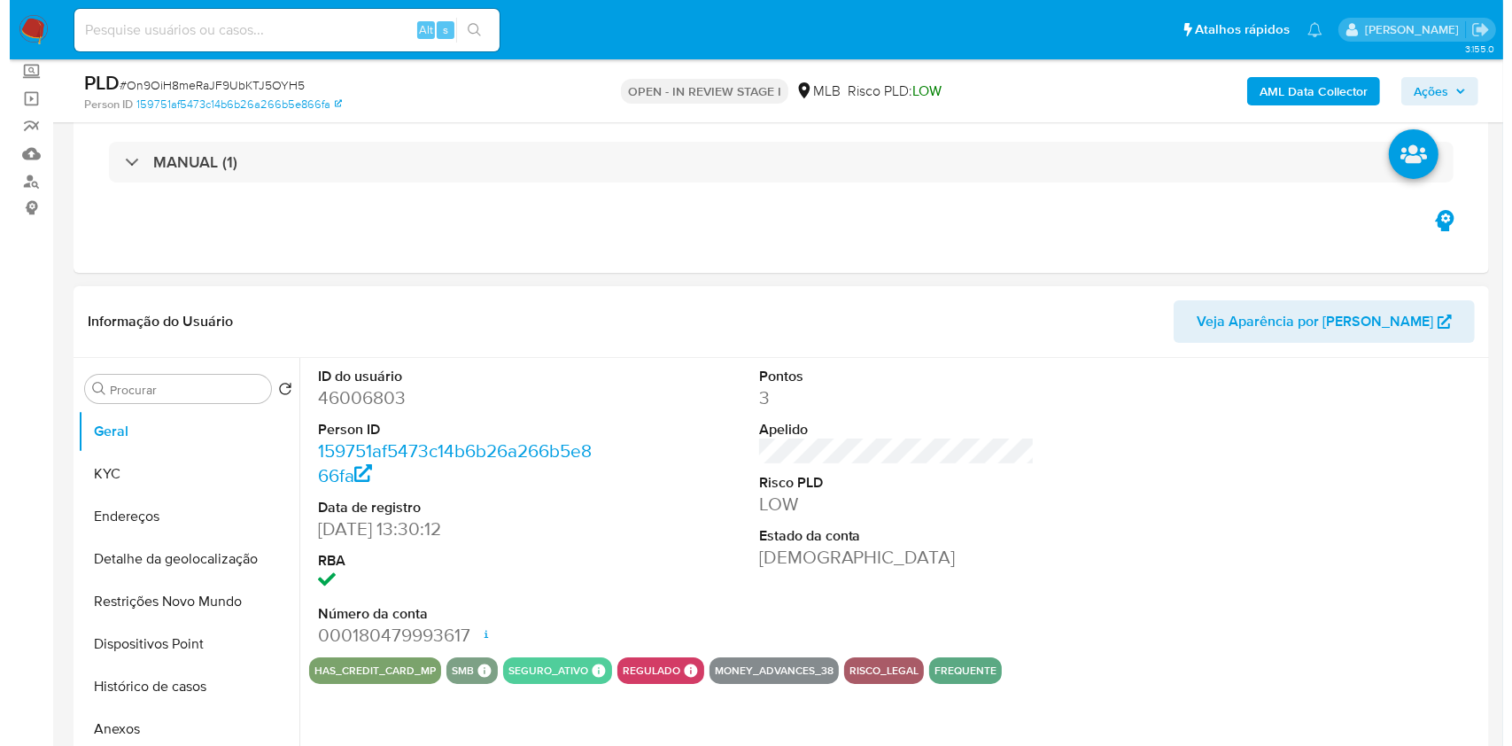
scroll to position [236, 0]
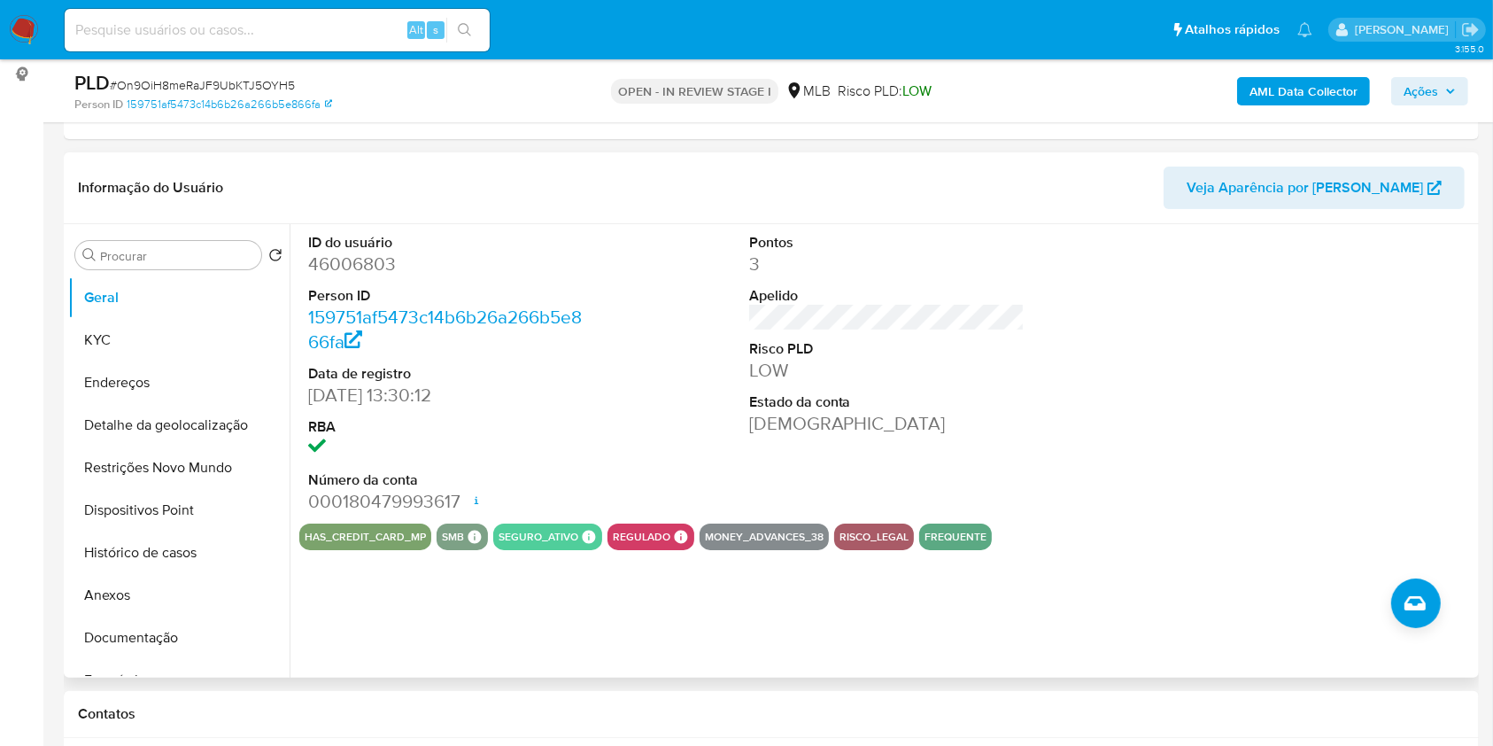
click at [367, 276] on dd "46006803" at bounding box center [446, 263] width 276 height 25
copy dd "46006803"
click at [197, 361] on button "KYC" at bounding box center [171, 340] width 207 height 43
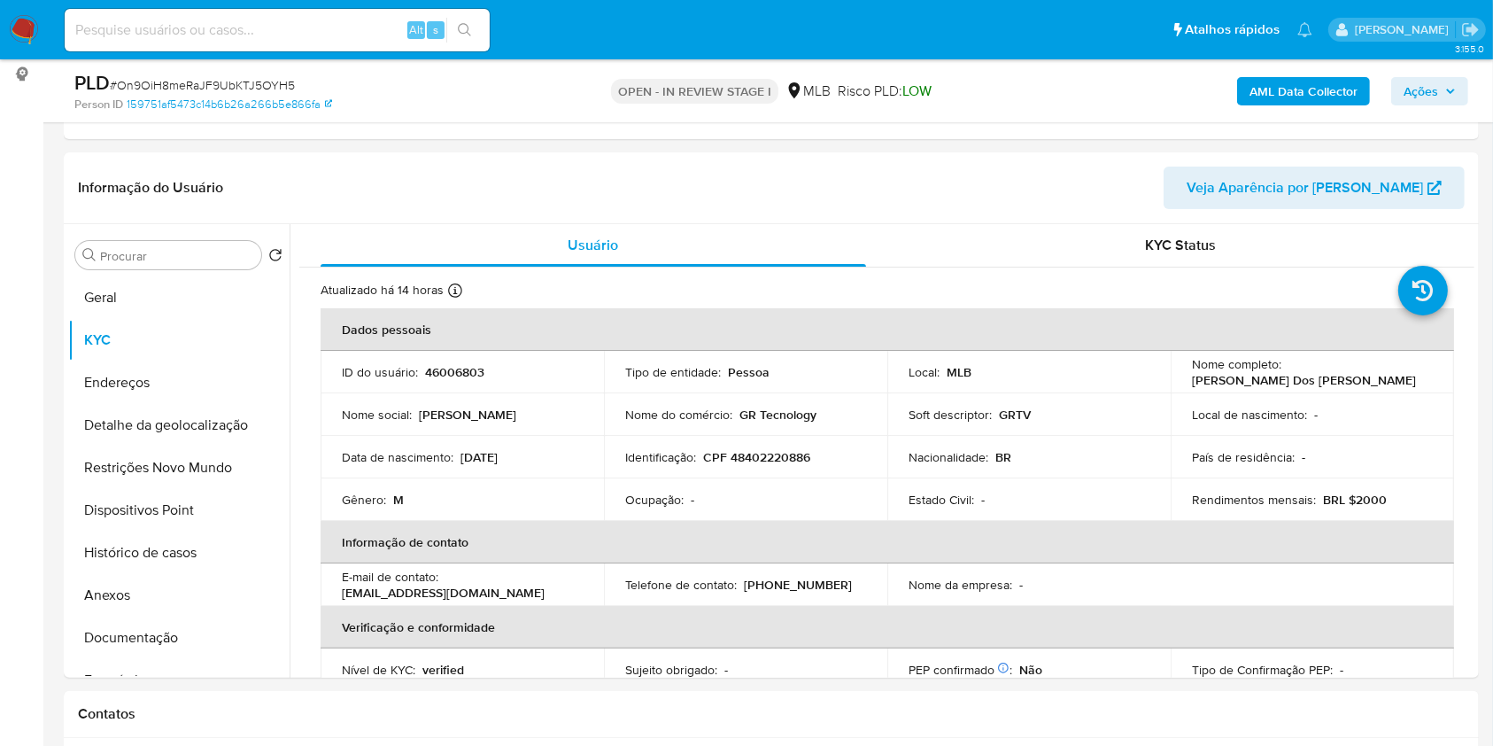
click at [1279, 85] on b "AML Data Collector" at bounding box center [1303, 91] width 108 height 28
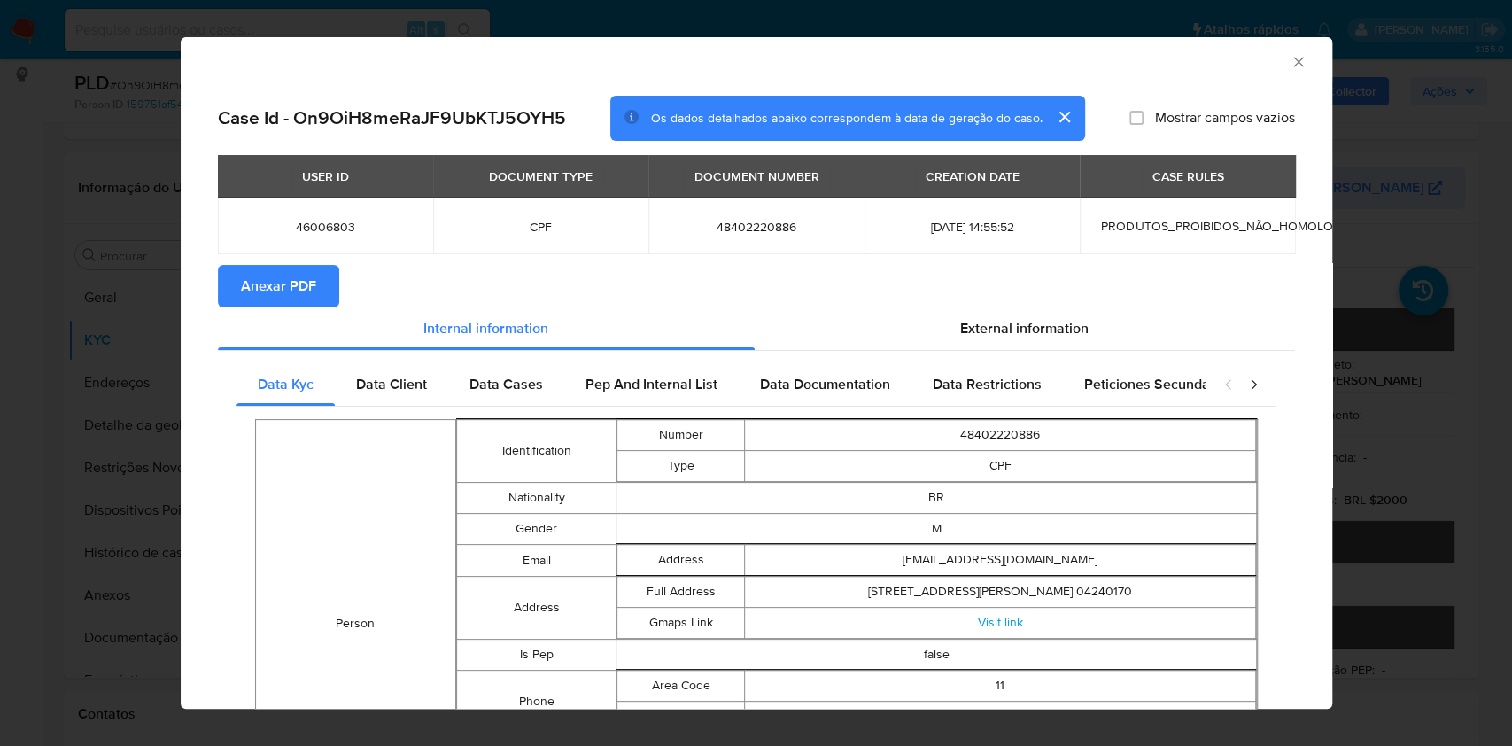
click at [238, 305] on button "Anexar PDF" at bounding box center [278, 286] width 121 height 43
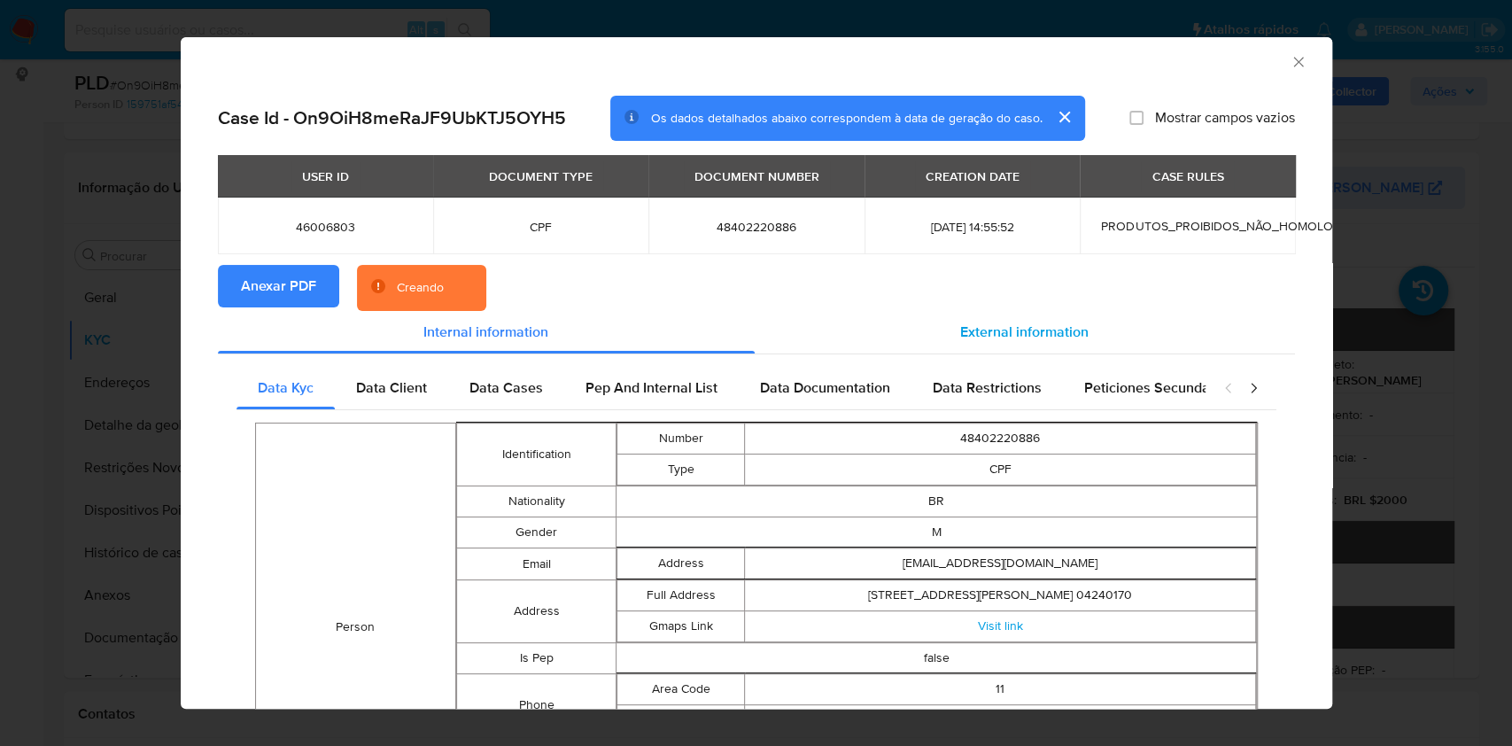
click at [990, 335] on span "External information" at bounding box center [1024, 331] width 128 height 20
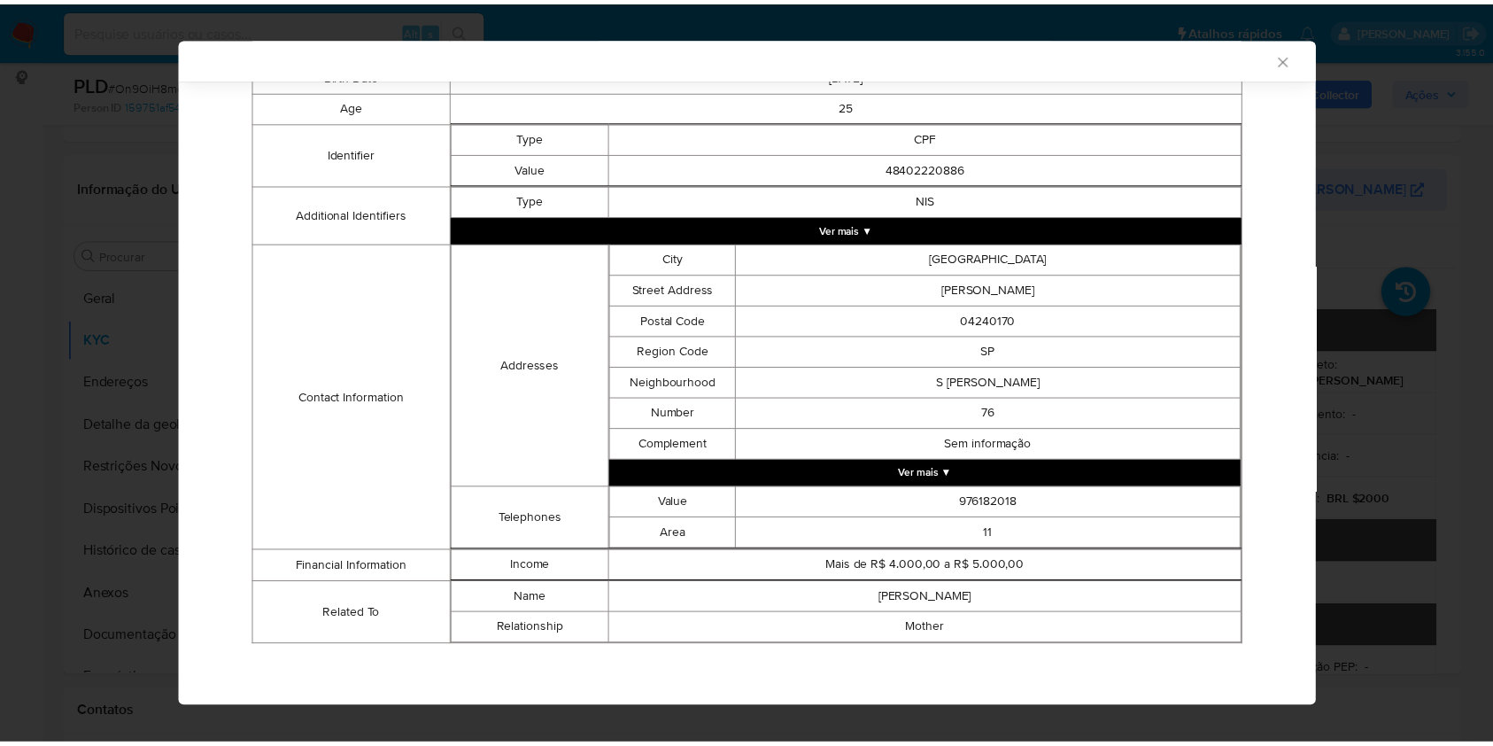
scroll to position [386, 0]
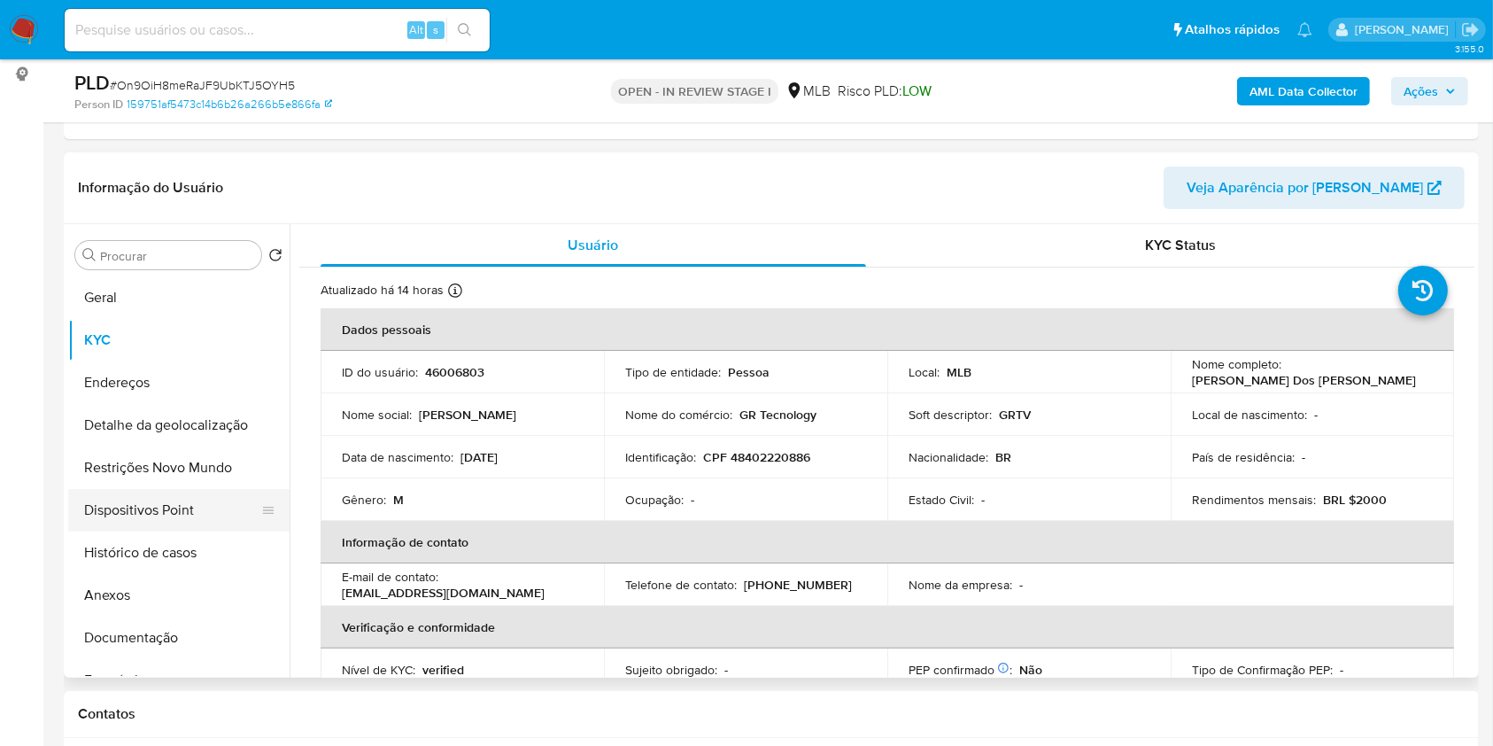
click at [173, 531] on button "Dispositivos Point" at bounding box center [171, 510] width 207 height 43
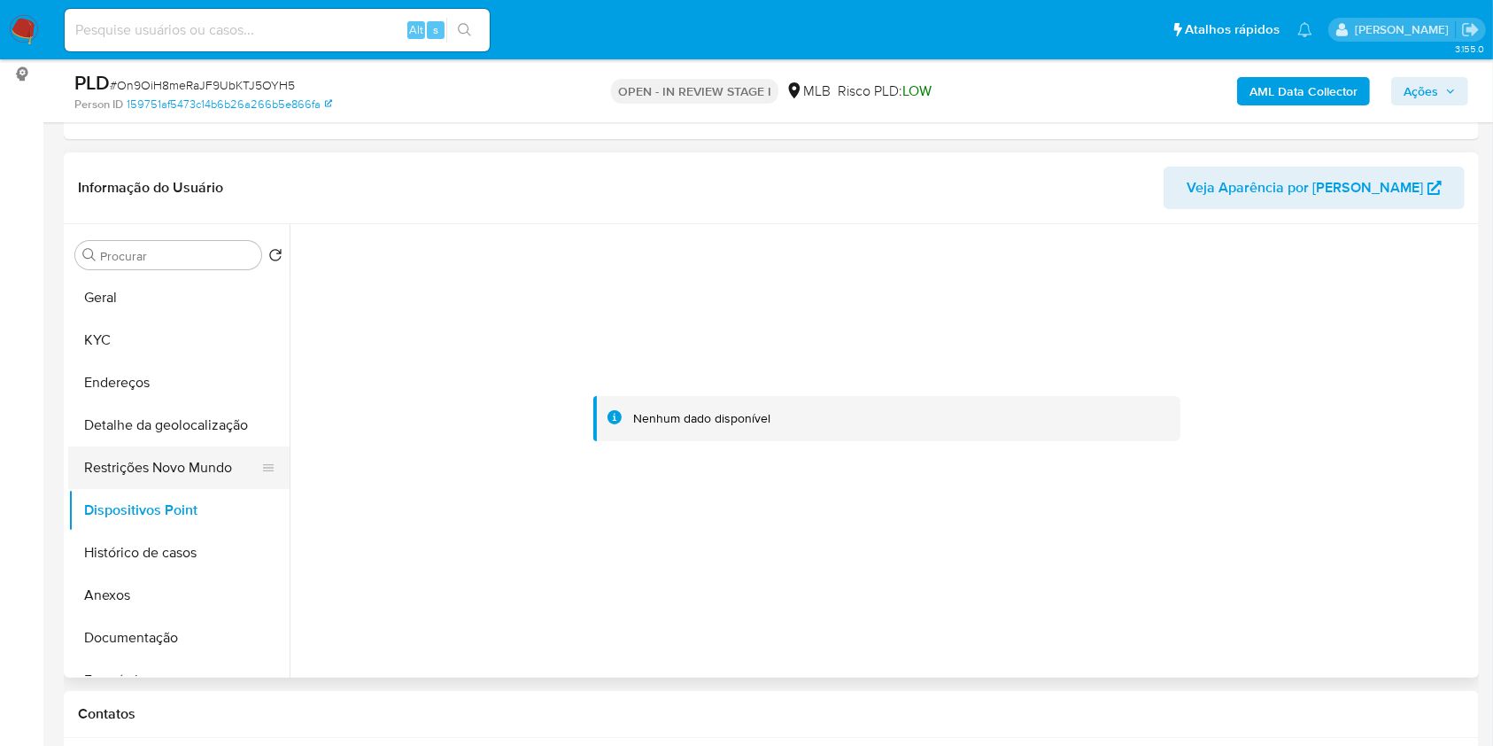
click at [113, 489] on button "Restrições Novo Mundo" at bounding box center [171, 467] width 207 height 43
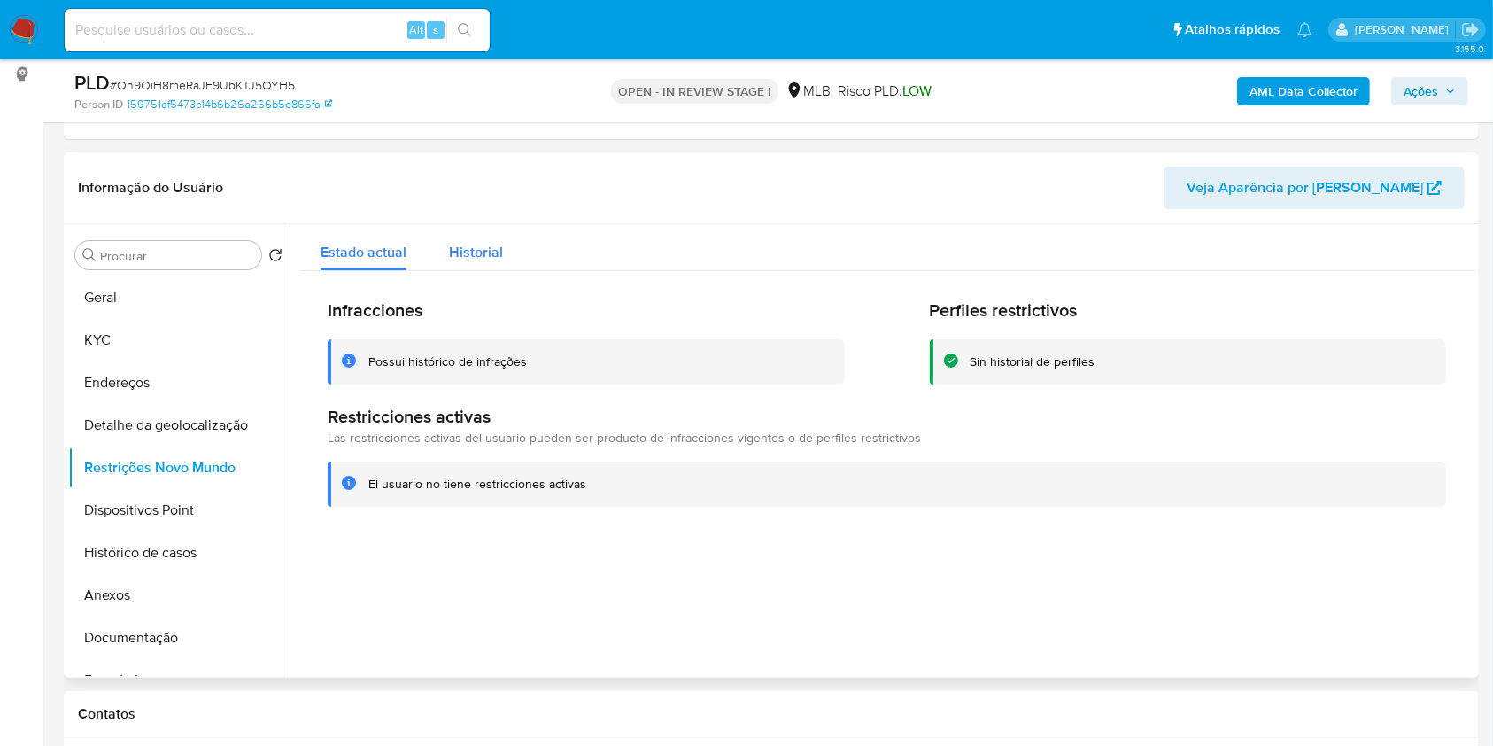
click at [469, 271] on div "Historial" at bounding box center [476, 247] width 54 height 47
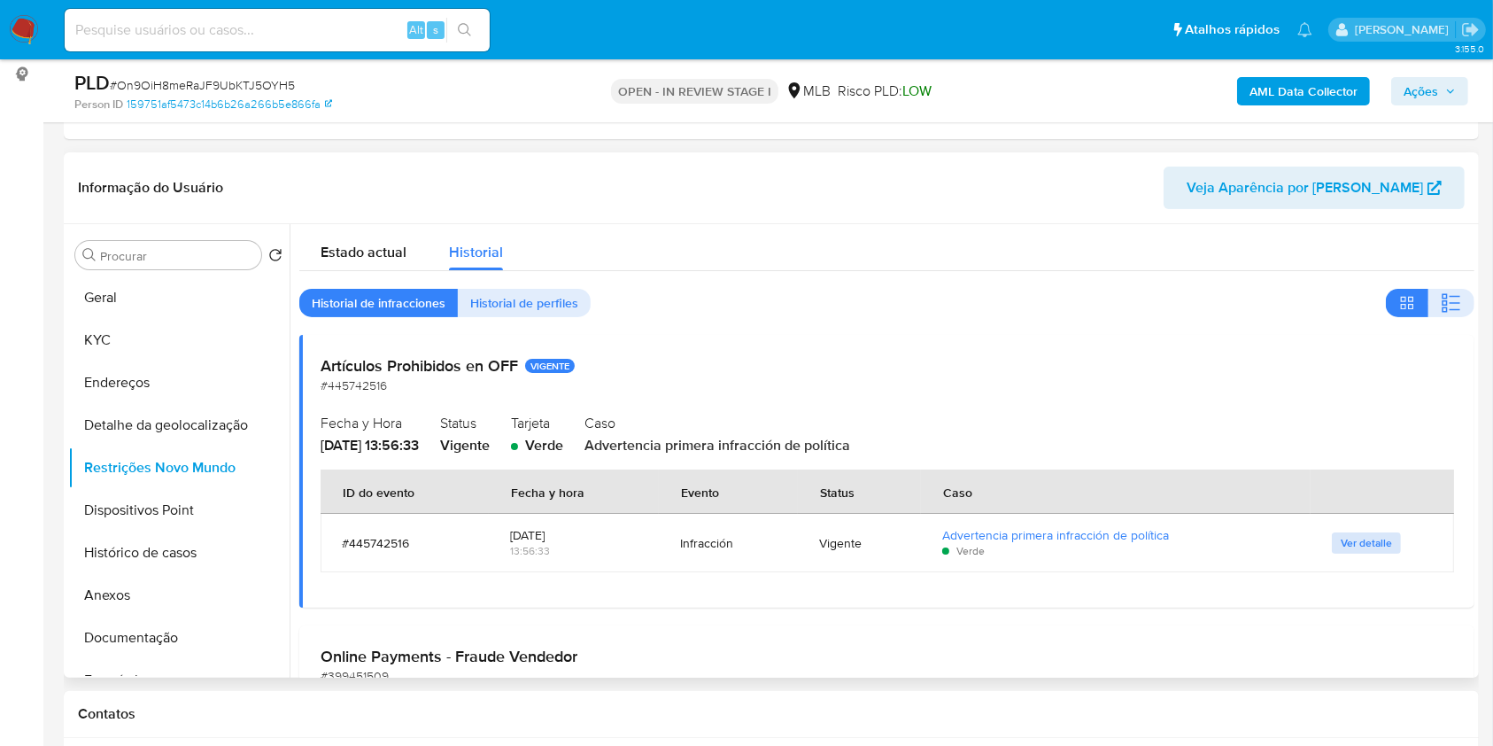
click at [1342, 552] on span "Ver detalle" at bounding box center [1366, 543] width 51 height 18
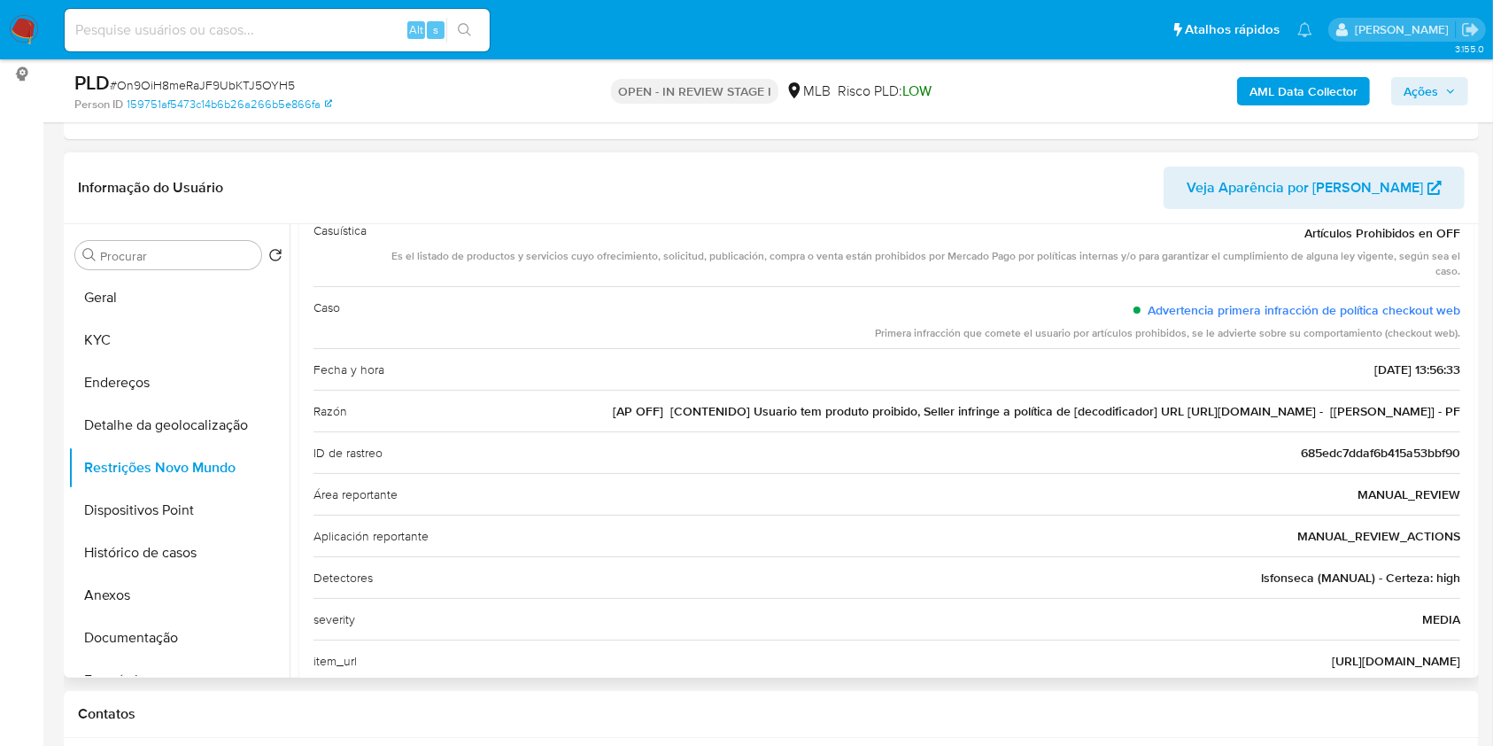
scroll to position [203, 0]
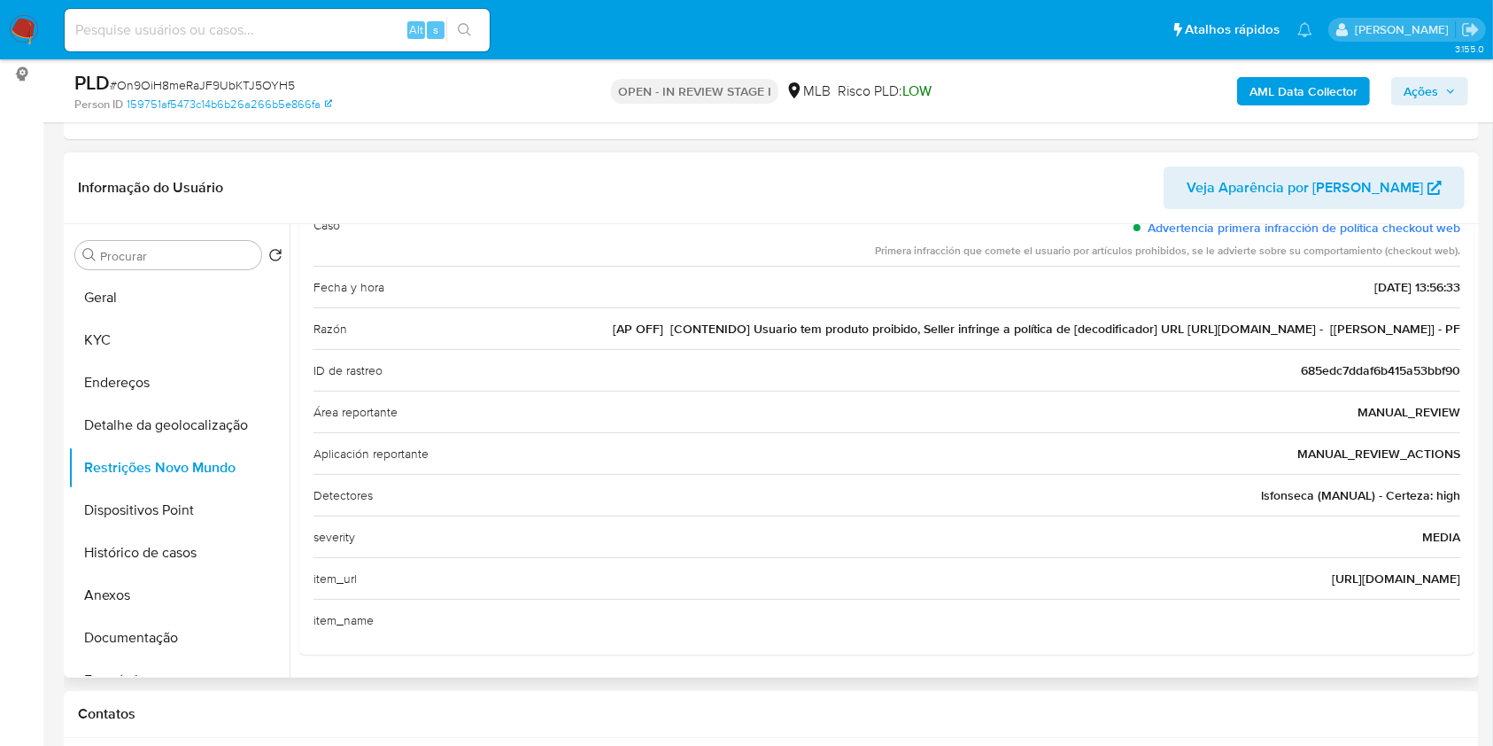
click at [1373, 587] on span "http://starplay.sigma.vin" at bounding box center [1396, 578] width 128 height 18
click at [183, 319] on button "Geral" at bounding box center [171, 297] width 207 height 43
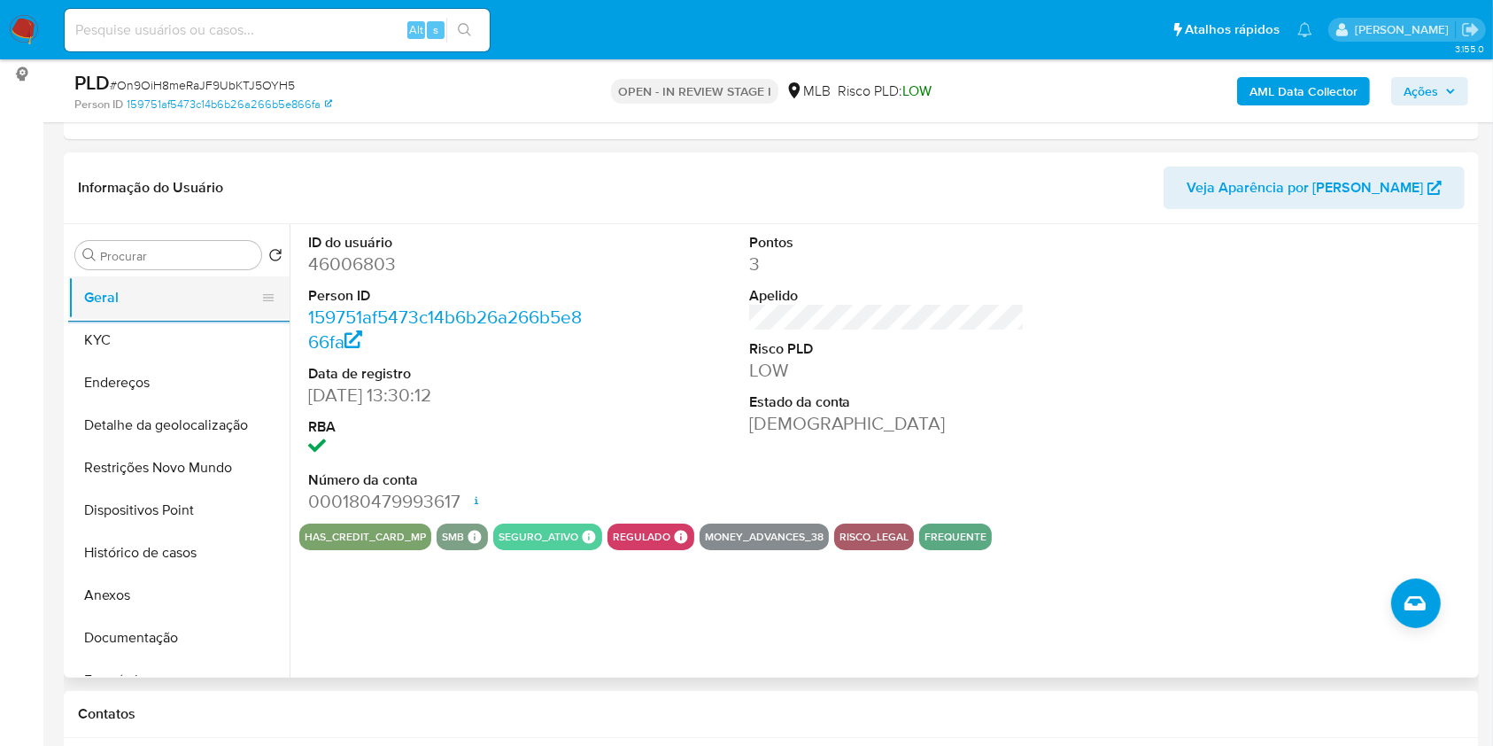
drag, startPoint x: 113, startPoint y: 310, endPoint x: 149, endPoint y: 315, distance: 35.8
click at [112, 313] on button "Geral" at bounding box center [171, 297] width 207 height 43
click at [1111, 500] on div "ID do usuário 46006803 Person ID 159751af5473c14b6b26a266b5e866fa Data de regis…" at bounding box center [886, 373] width 1175 height 299
click at [109, 361] on button "KYC" at bounding box center [171, 340] width 207 height 43
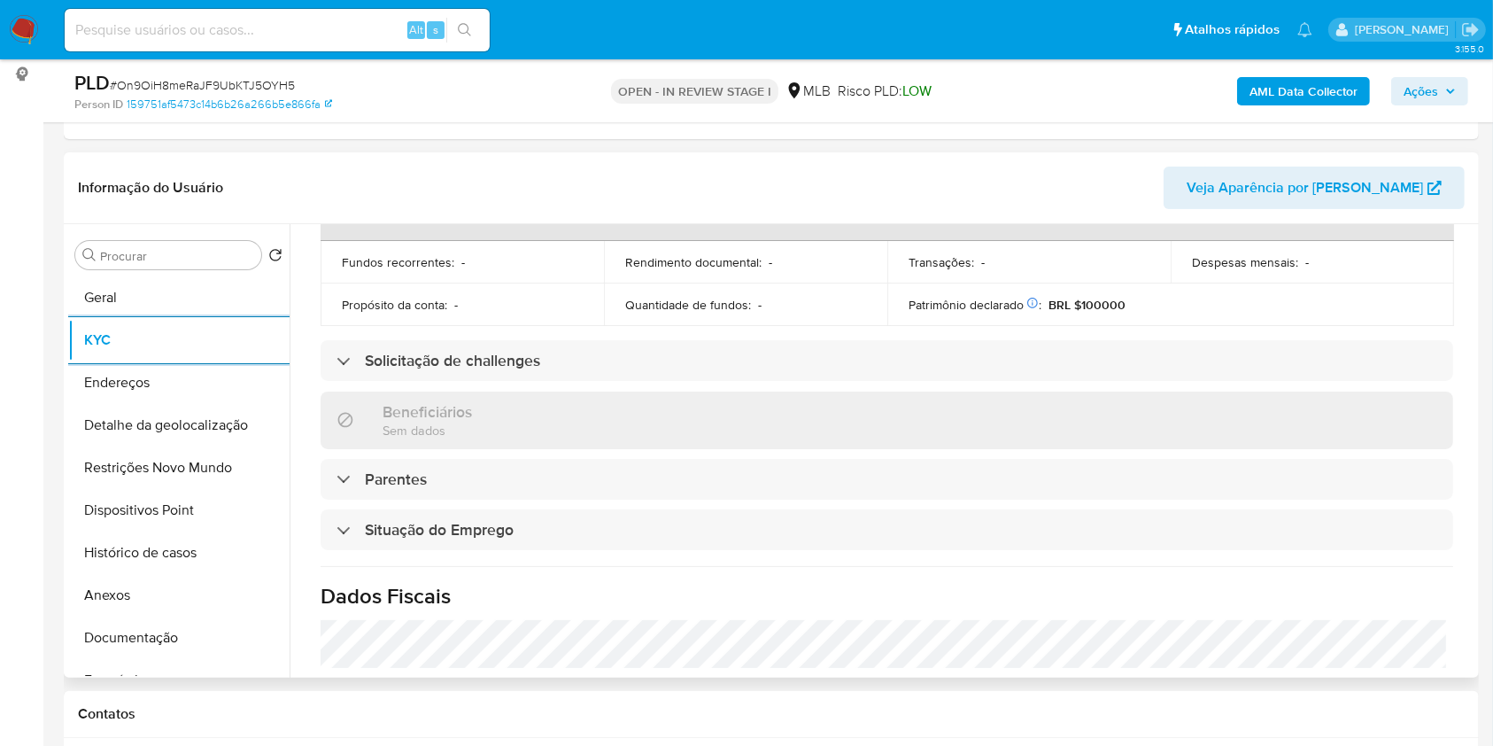
scroll to position [753, 0]
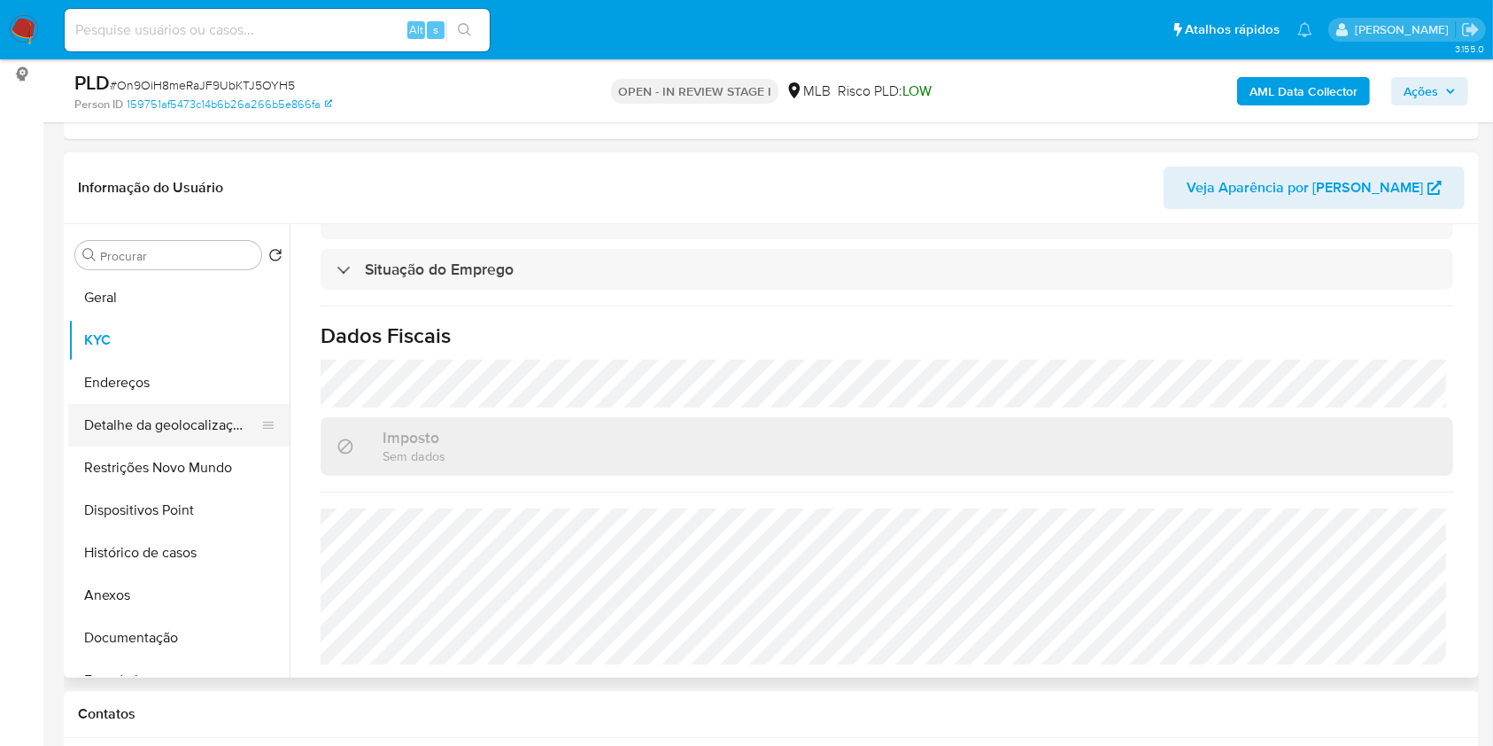
click at [162, 446] on button "Detalhe da geolocalização" at bounding box center [171, 425] width 207 height 43
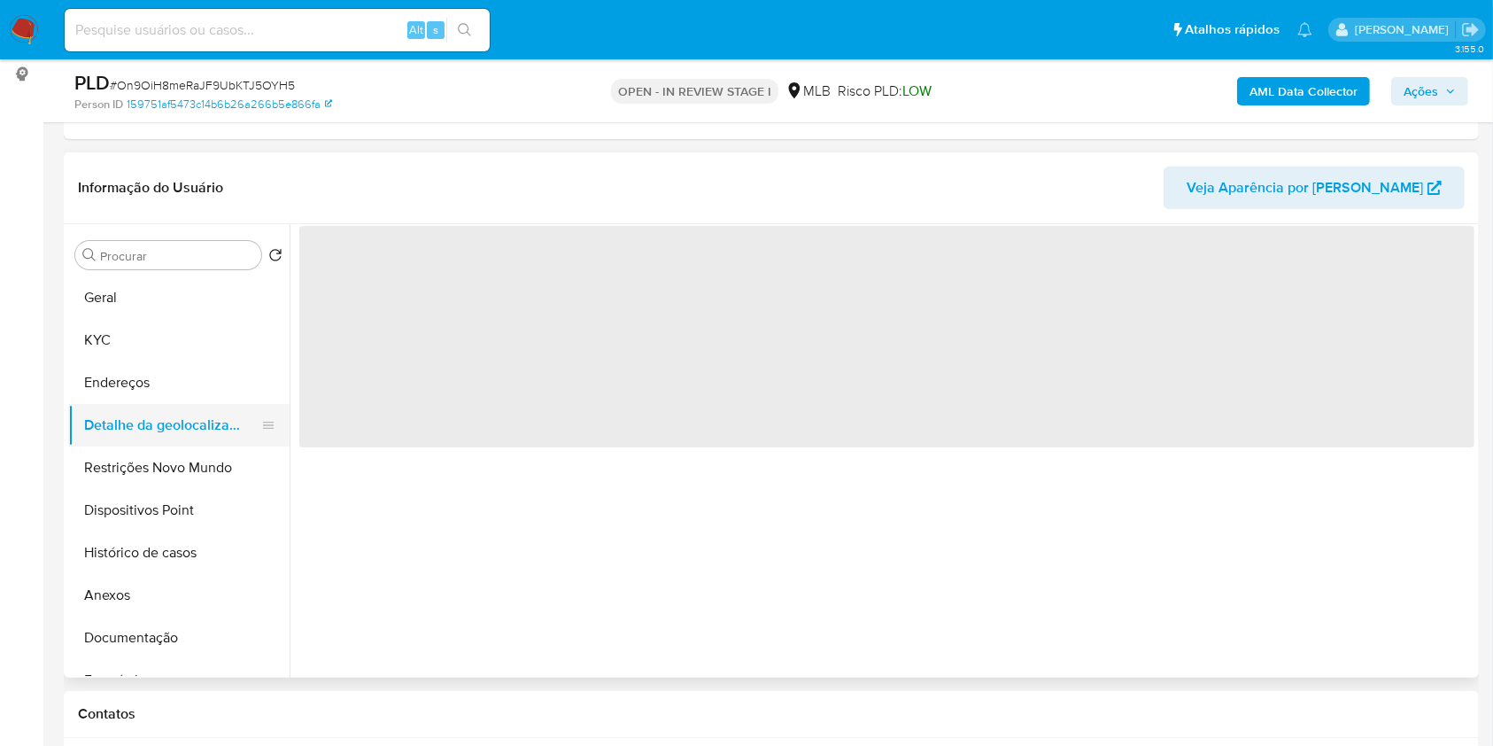
scroll to position [0, 0]
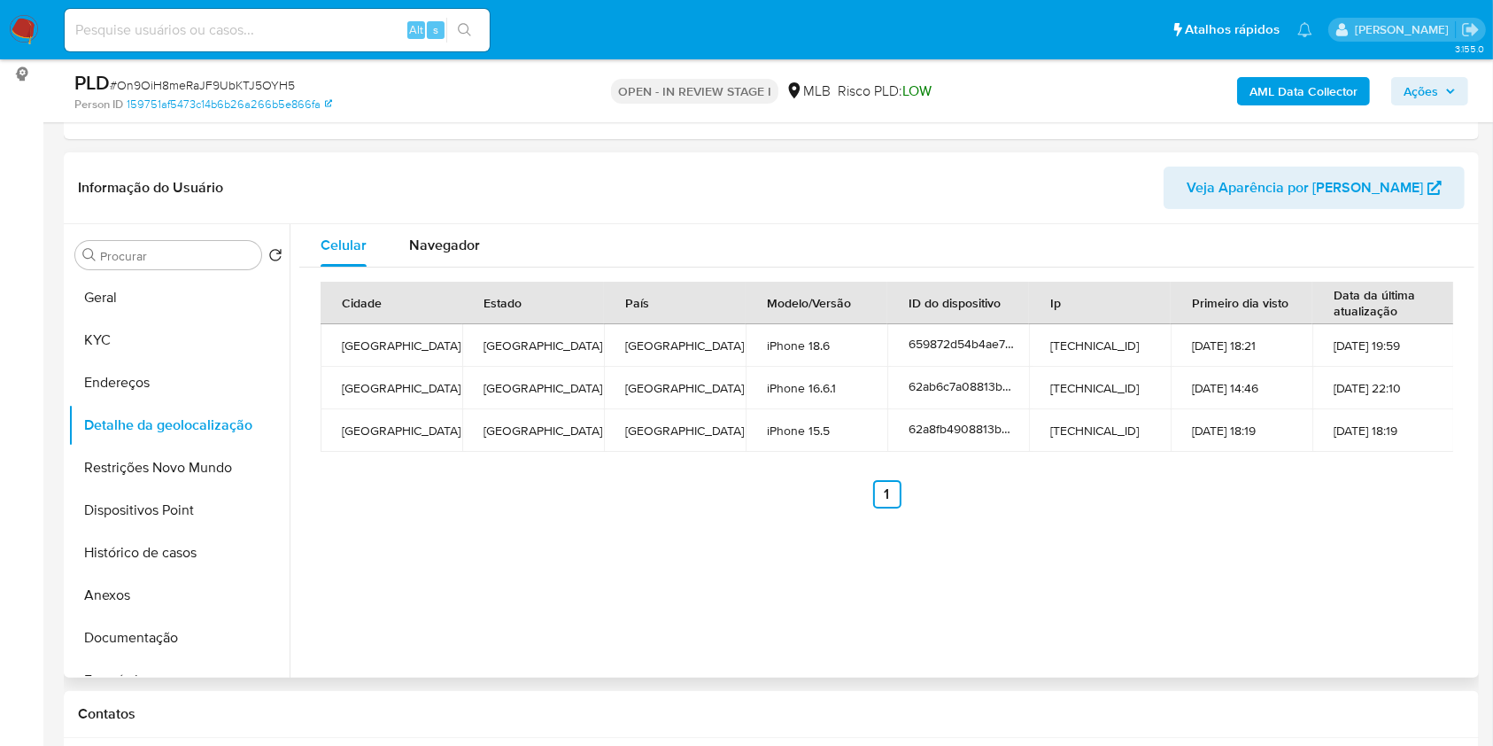
click at [1102, 499] on div "Cidade Estado País Modelo/Versão ID do dispositivo Ip Primeiro dia visto Data d…" at bounding box center [887, 395] width 1133 height 227
click at [635, 621] on div "Celular Navegador Cidade Estado País Modelo/Versão ID do dispositivo Ip Primeir…" at bounding box center [882, 450] width 1185 height 453
click at [224, 489] on button "Restrições Novo Mundo" at bounding box center [171, 467] width 207 height 43
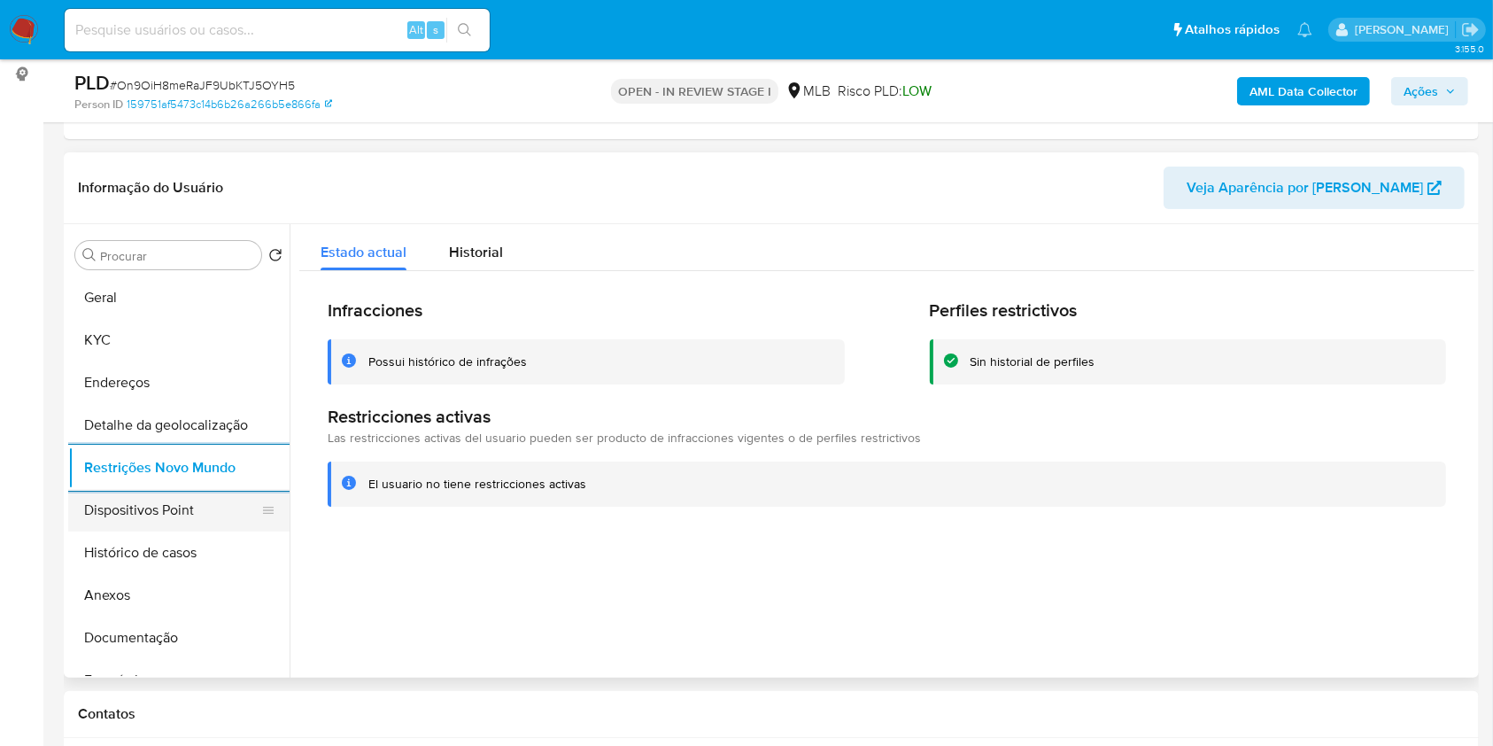
click at [226, 531] on button "Dispositivos Point" at bounding box center [171, 510] width 207 height 43
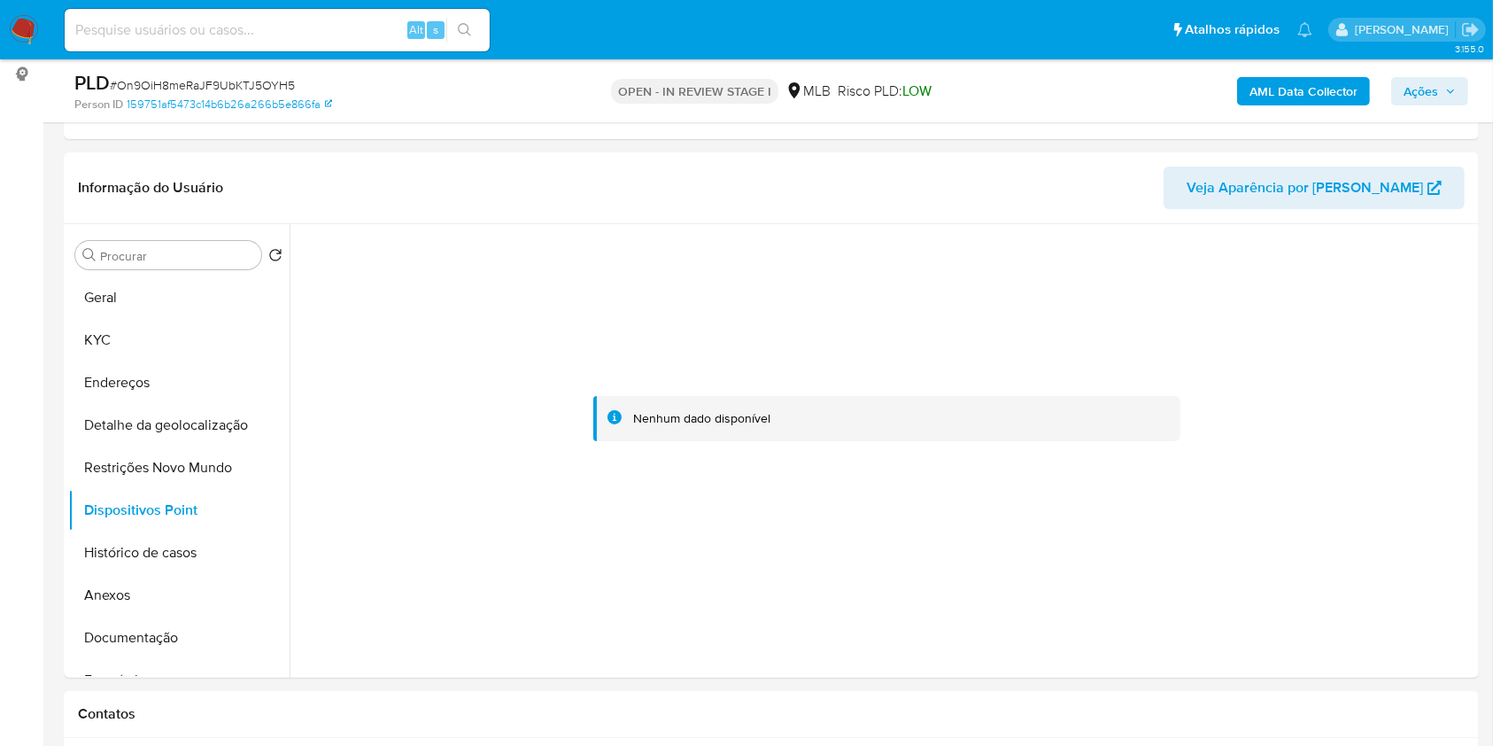
click at [1421, 99] on span "Ações" at bounding box center [1421, 91] width 35 height 28
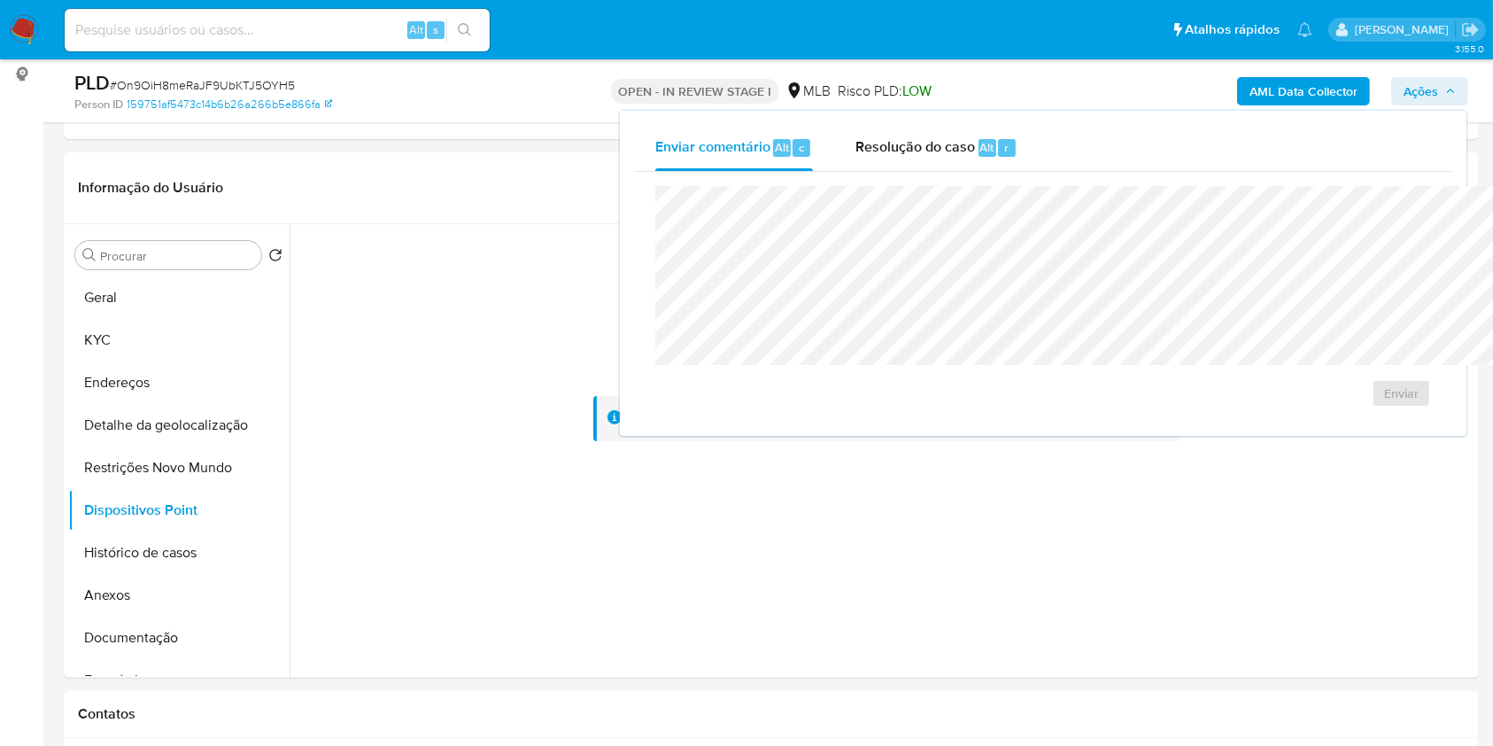
drag, startPoint x: 901, startPoint y: 140, endPoint x: 890, endPoint y: 181, distance: 42.1
click at [998, 143] on div "r" at bounding box center [1007, 148] width 18 height 18
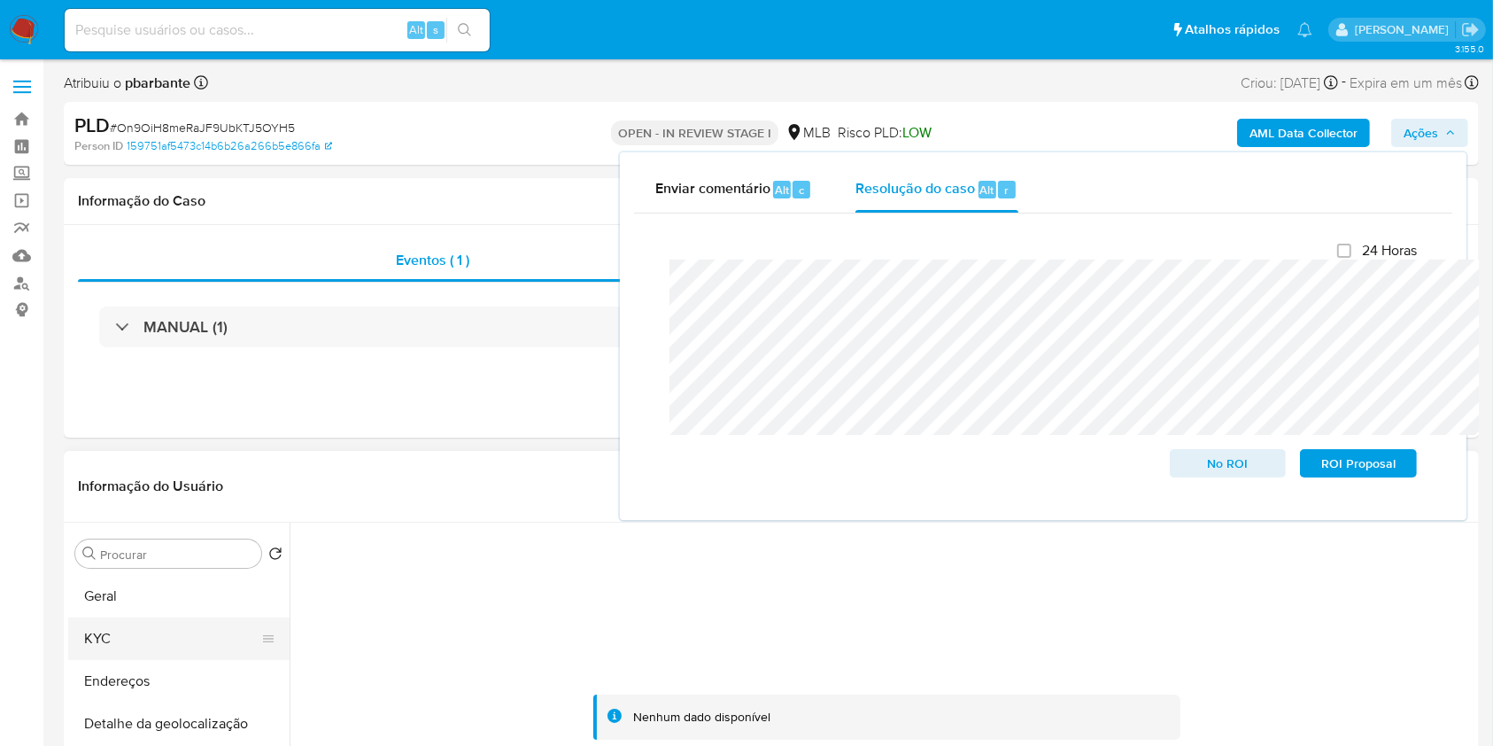
click at [108, 658] on button "KYC" at bounding box center [171, 638] width 207 height 43
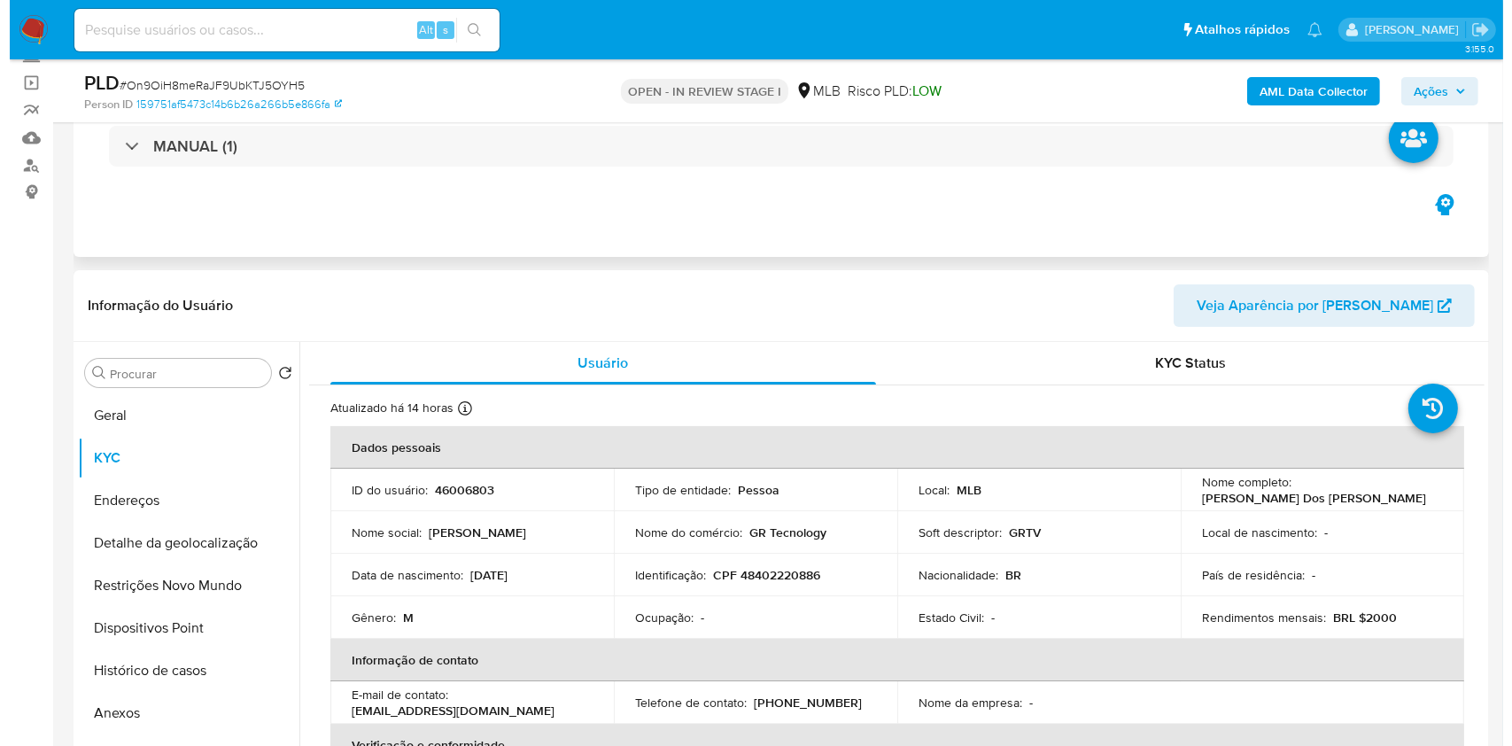
scroll to position [236, 0]
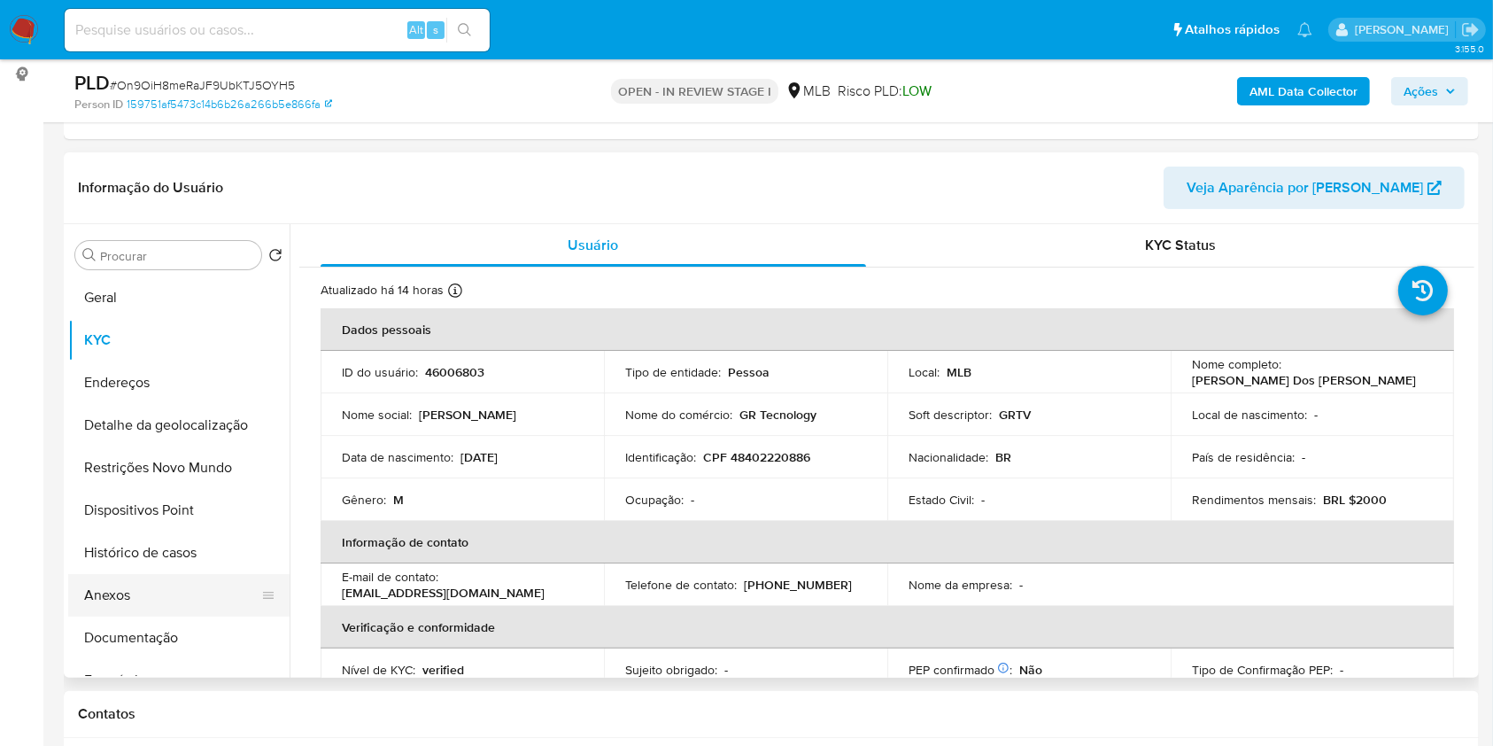
drag, startPoint x: 156, startPoint y: 632, endPoint x: 195, endPoint y: 623, distance: 40.0
click at [154, 616] on button "Anexos" at bounding box center [171, 595] width 207 height 43
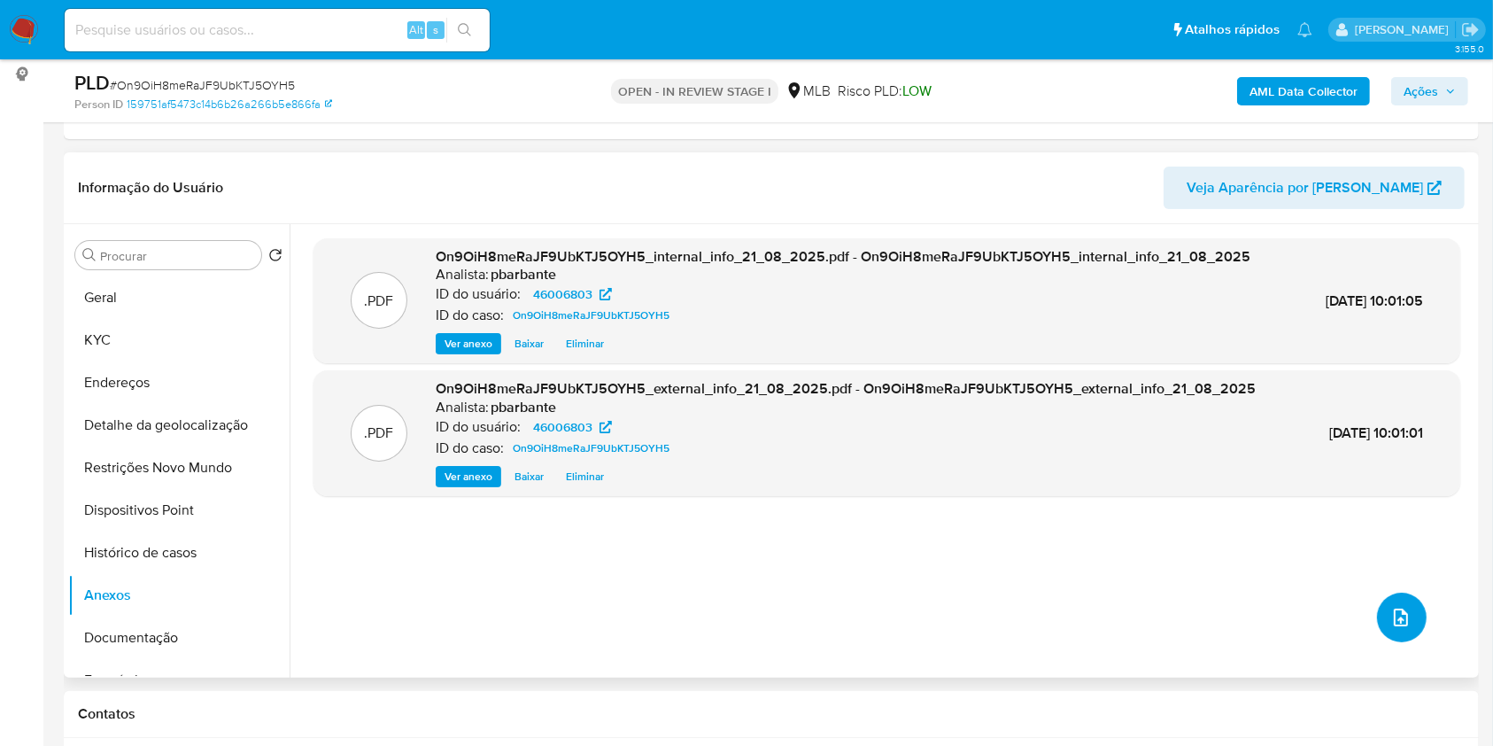
click at [1390, 628] on icon "upload-file" at bounding box center [1400, 617] width 21 height 21
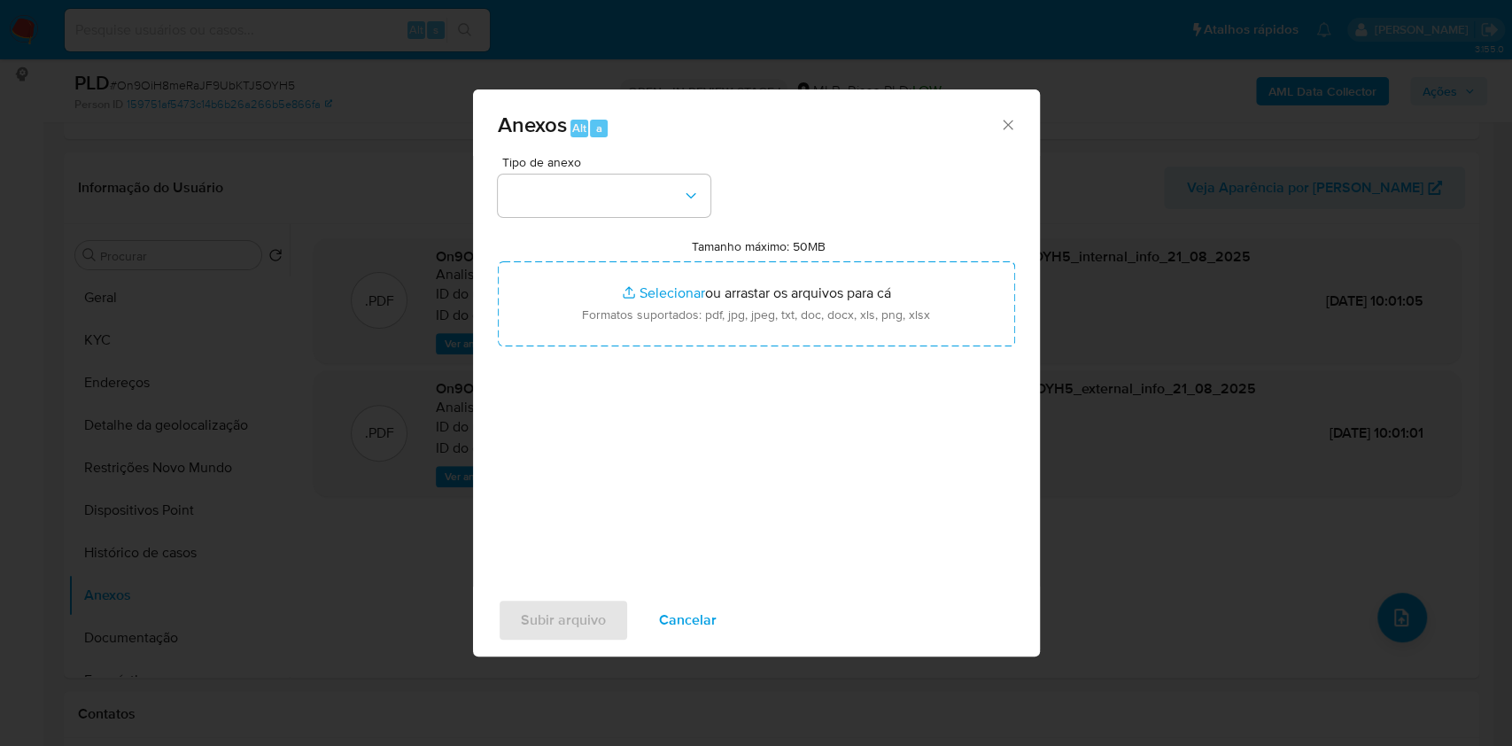
click at [607, 181] on div "Tipo de anexo Tamanho máximo: 50MB Selecionar arquivos Selecionar ou arrastar o…" at bounding box center [756, 365] width 517 height 418
click at [607, 174] on button "button" at bounding box center [604, 195] width 213 height 43
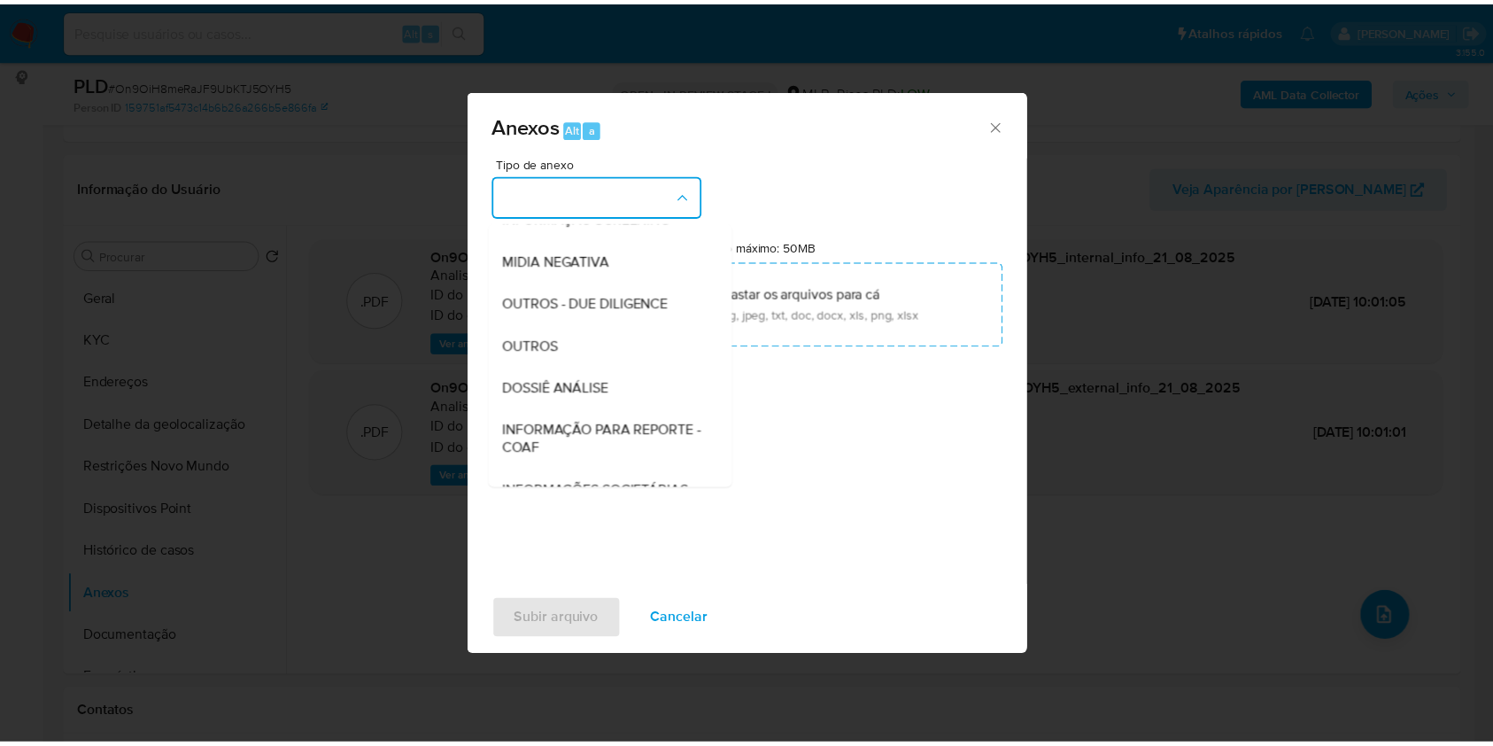
scroll to position [220, 0]
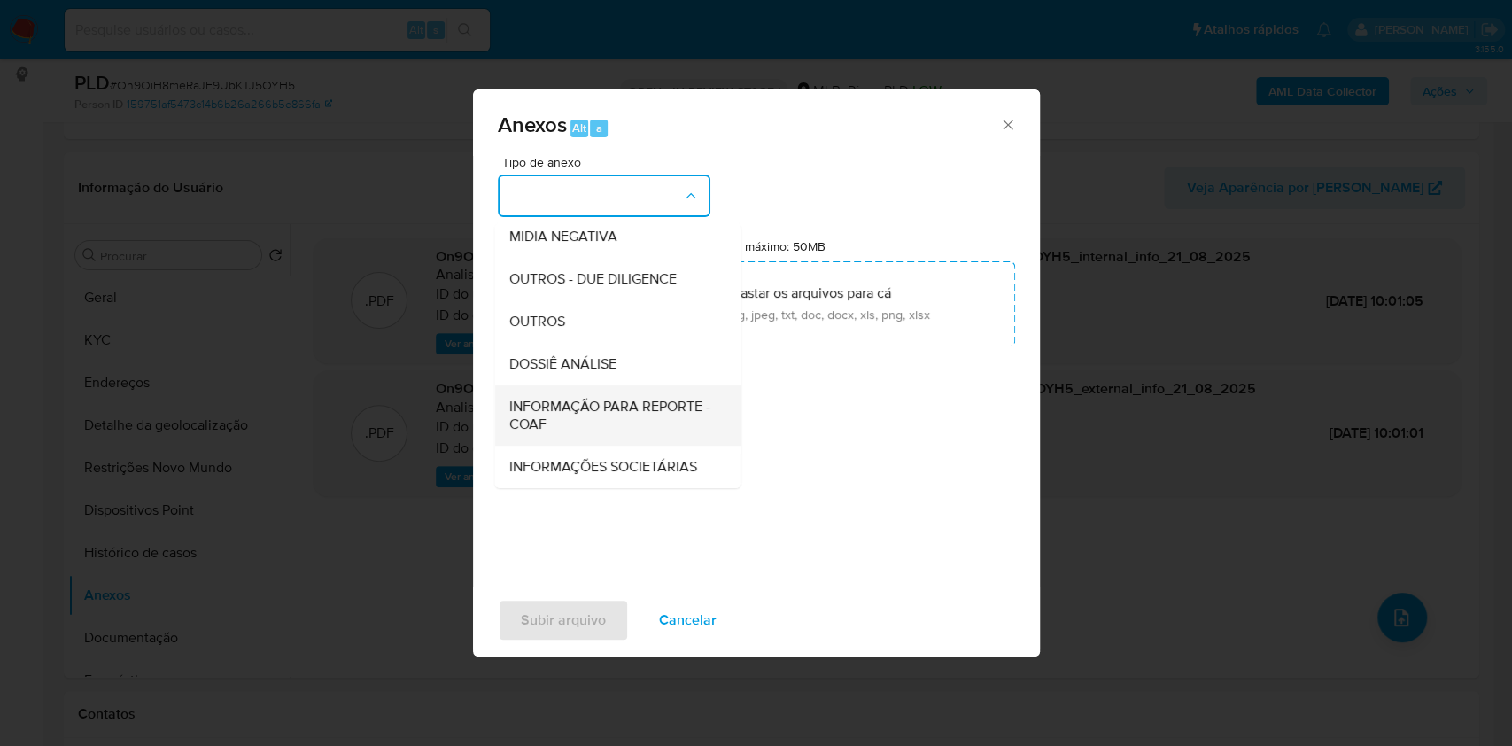
click at [554, 398] on span "INFORMAÇÃO PARA REPORTE - COAF" at bounding box center [611, 415] width 207 height 35
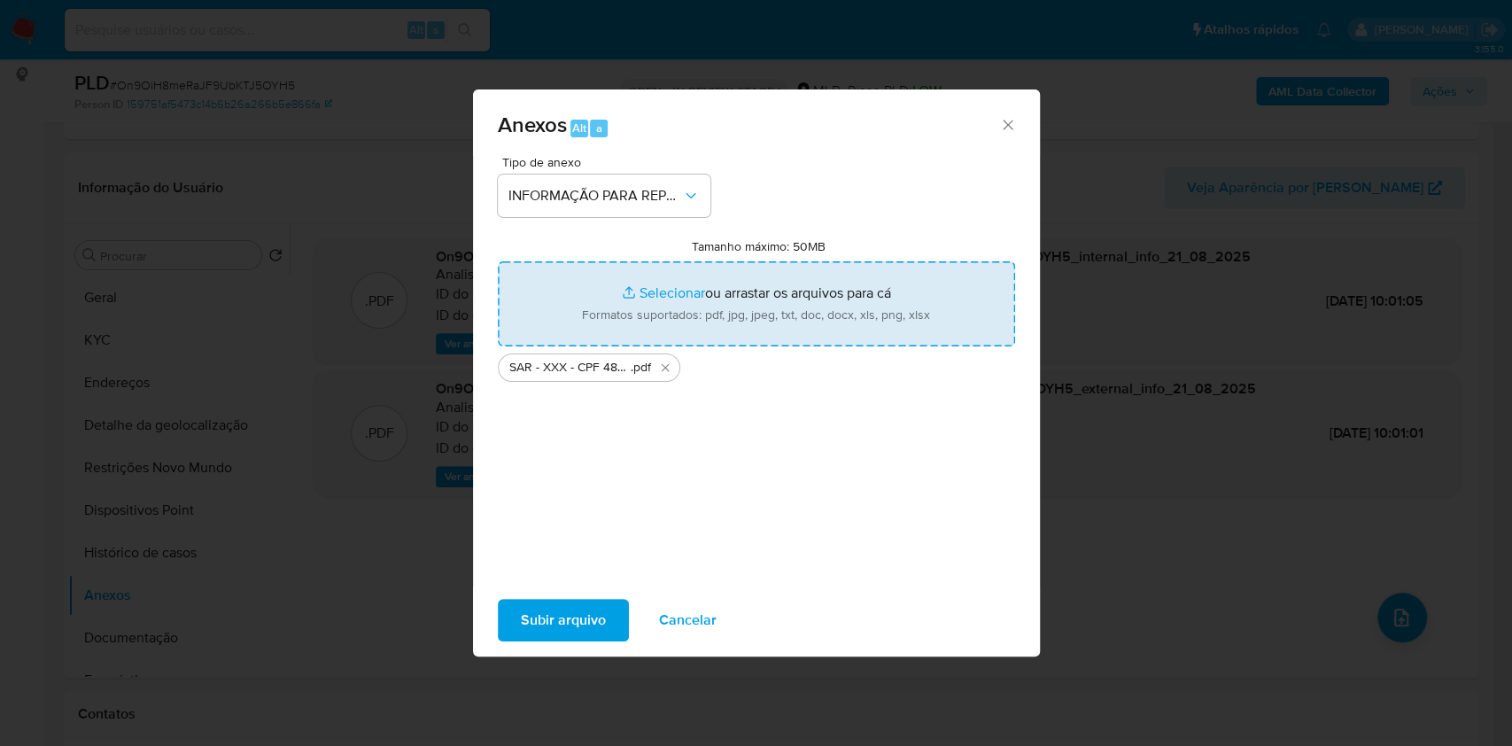
type input "C:\fakepath\Mulan 46006803_2025_08_18_12_46_05.xlsx"
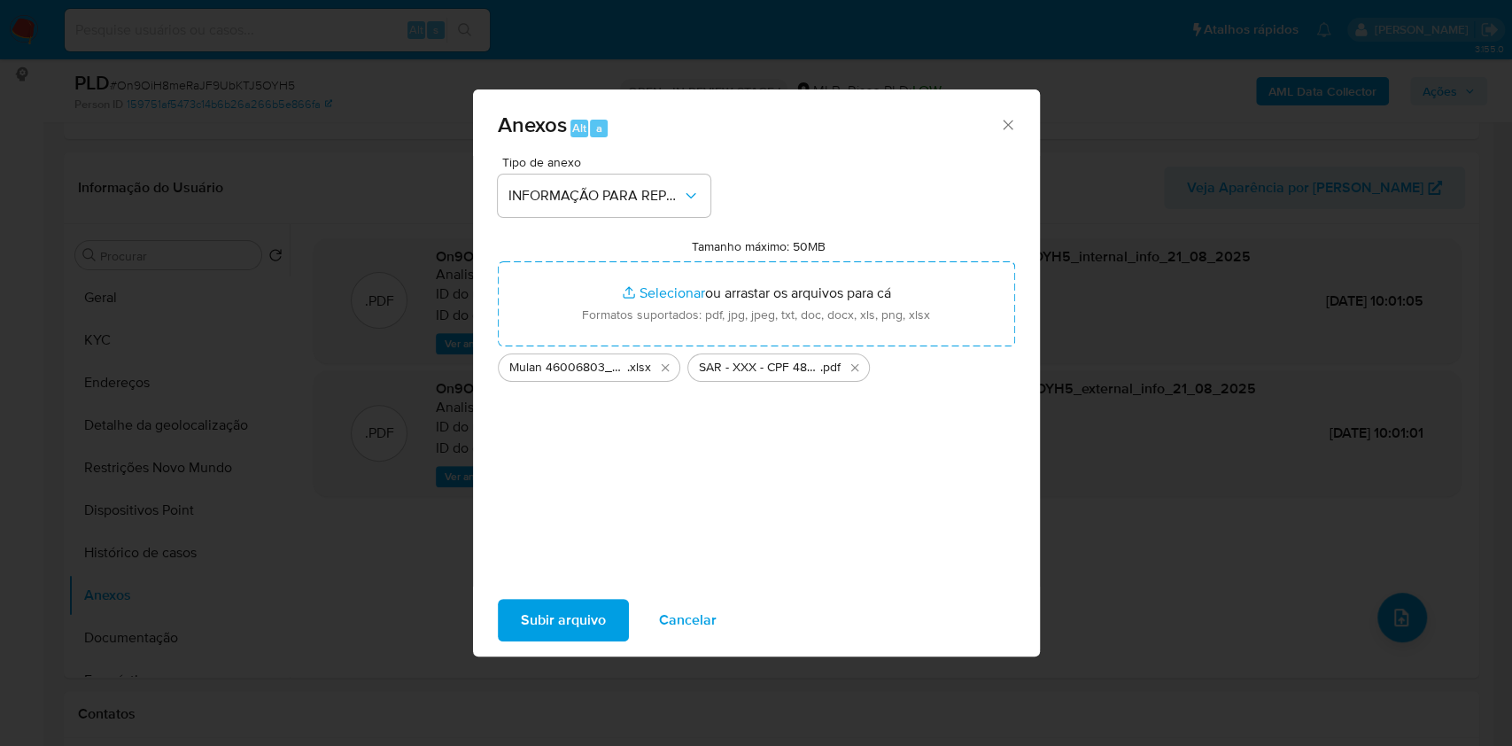
click at [524, 632] on span "Subir arquivo" at bounding box center [563, 619] width 85 height 39
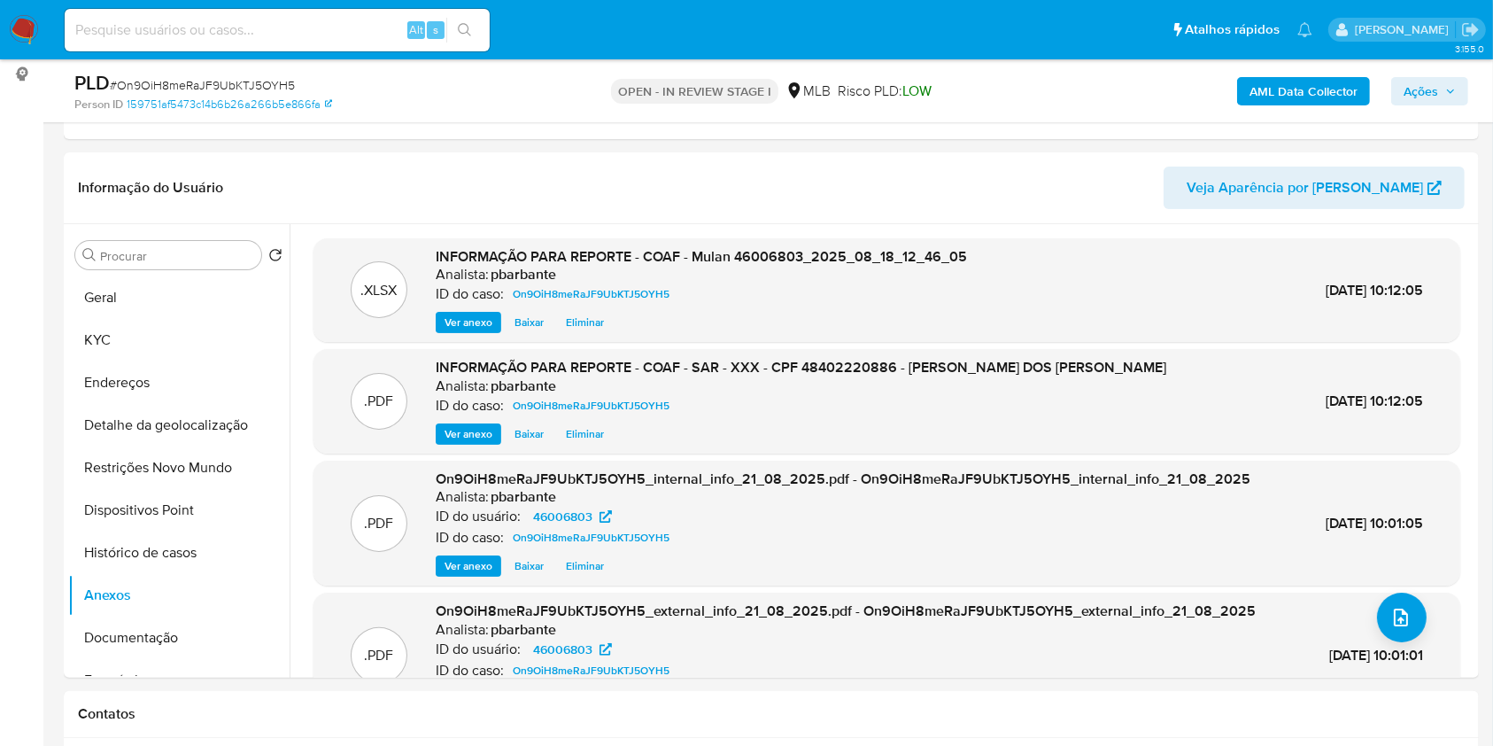
click at [1455, 83] on span "Ações" at bounding box center [1430, 91] width 52 height 25
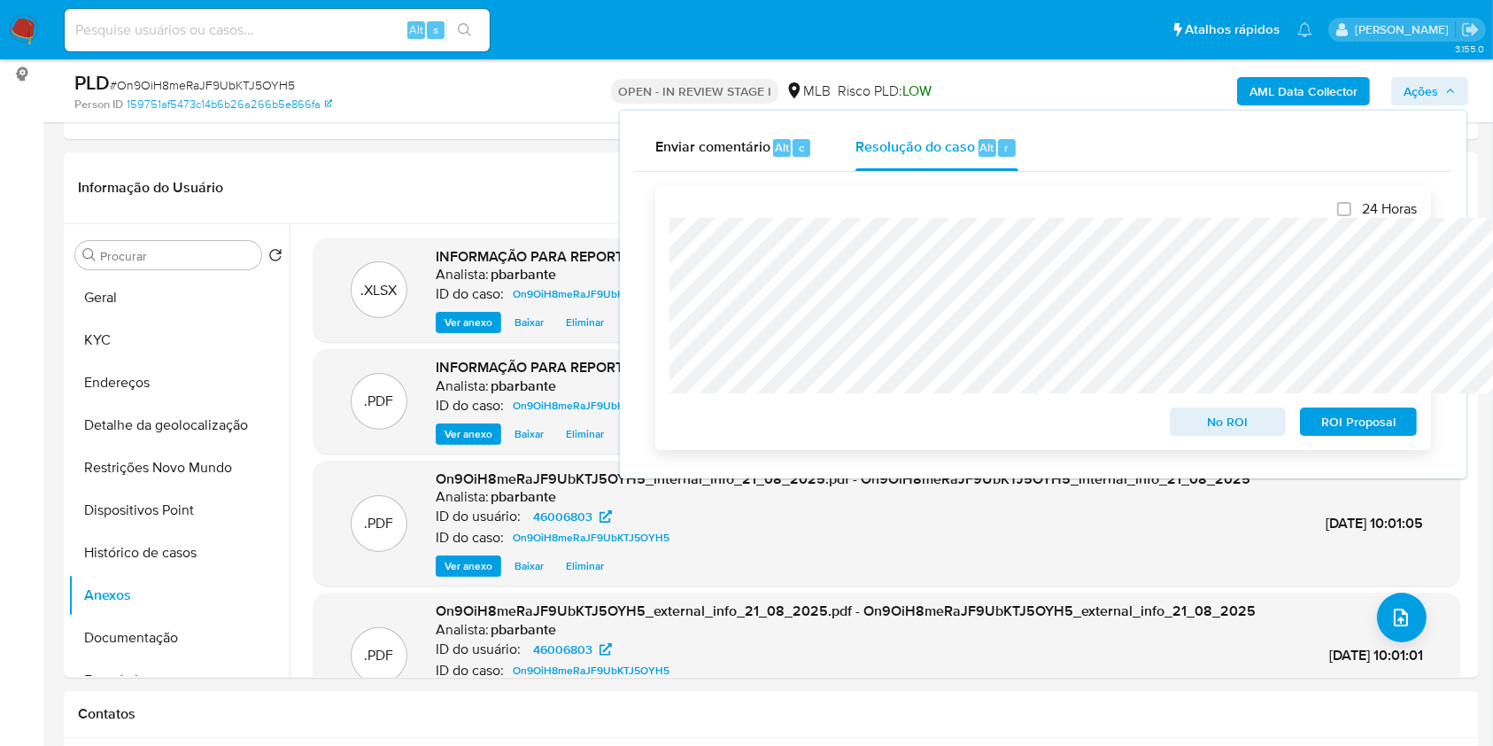
click at [1346, 434] on span "ROI Proposal" at bounding box center [1358, 421] width 92 height 25
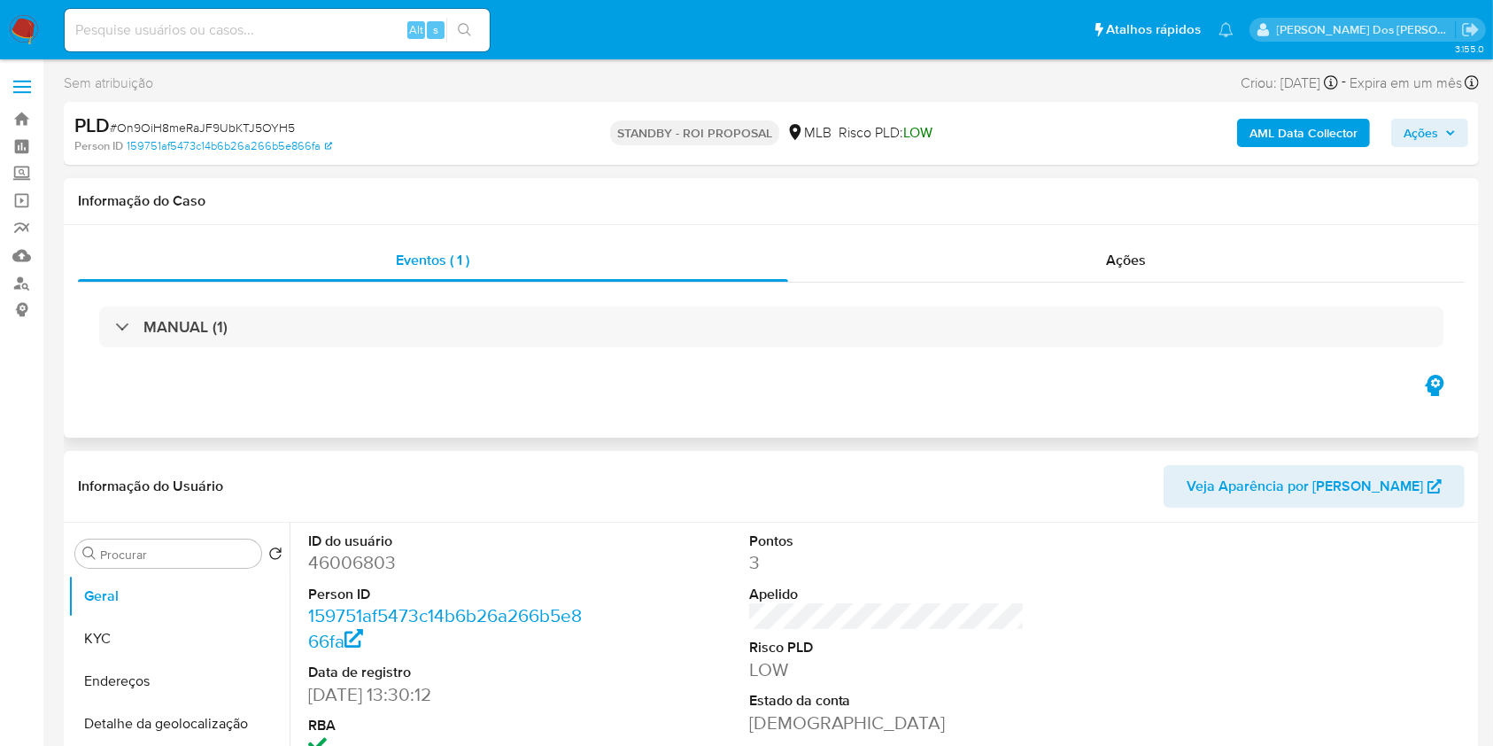
select select "10"
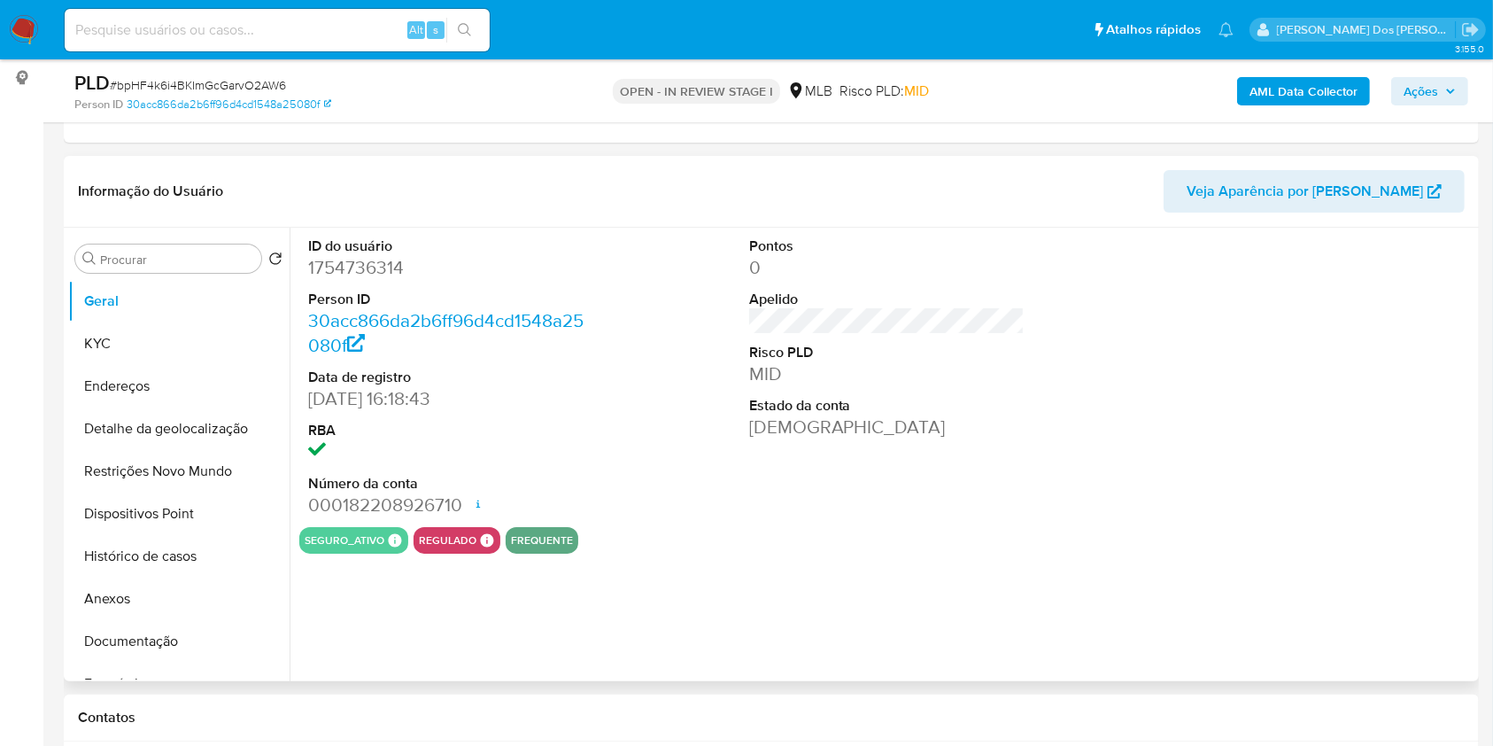
scroll to position [236, 0]
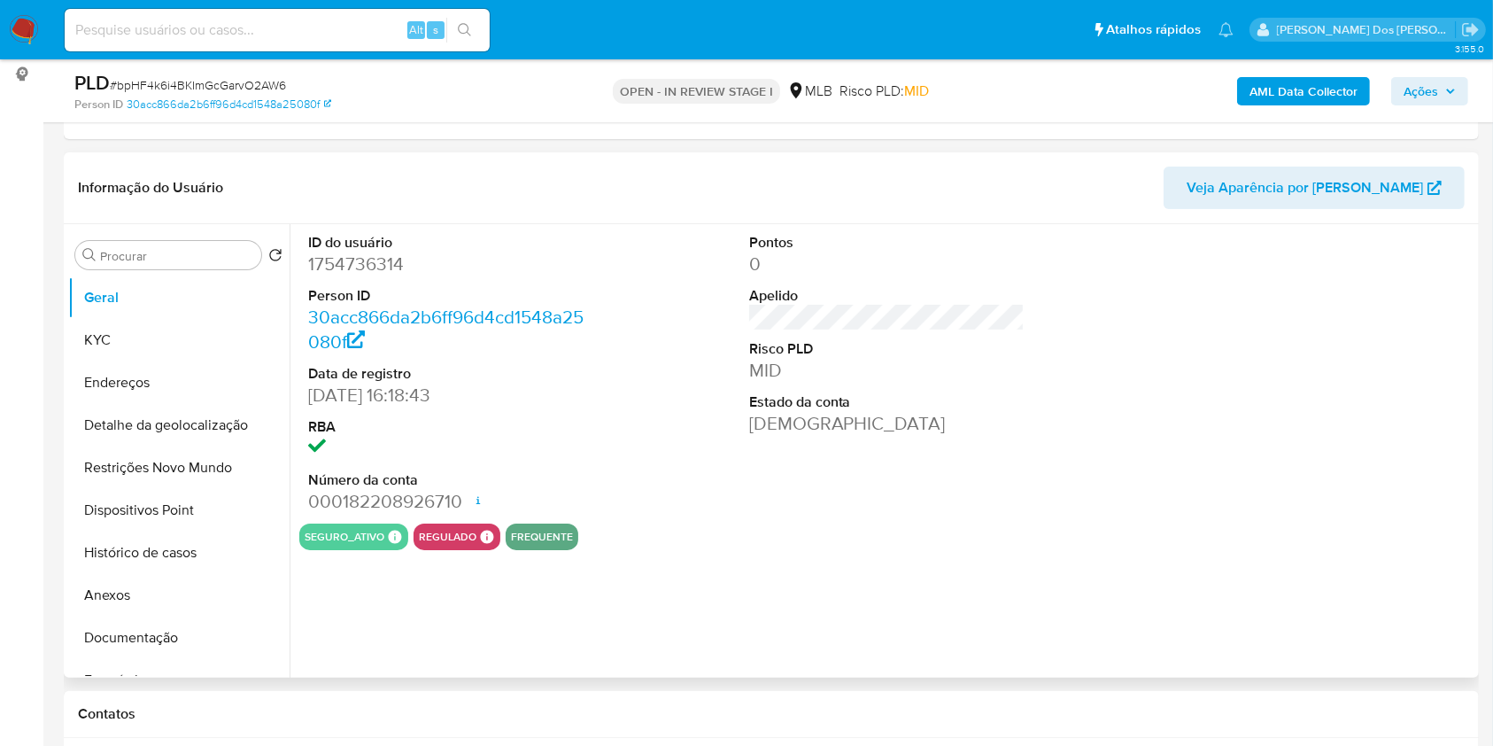
click at [372, 276] on dd "1754736314" at bounding box center [446, 263] width 276 height 25
select select "10"
click at [372, 276] on dd "1754736314" at bounding box center [446, 263] width 276 height 25
copy dd "1754736314"
click at [128, 485] on button "Restrições Novo Mundo" at bounding box center [171, 467] width 207 height 43
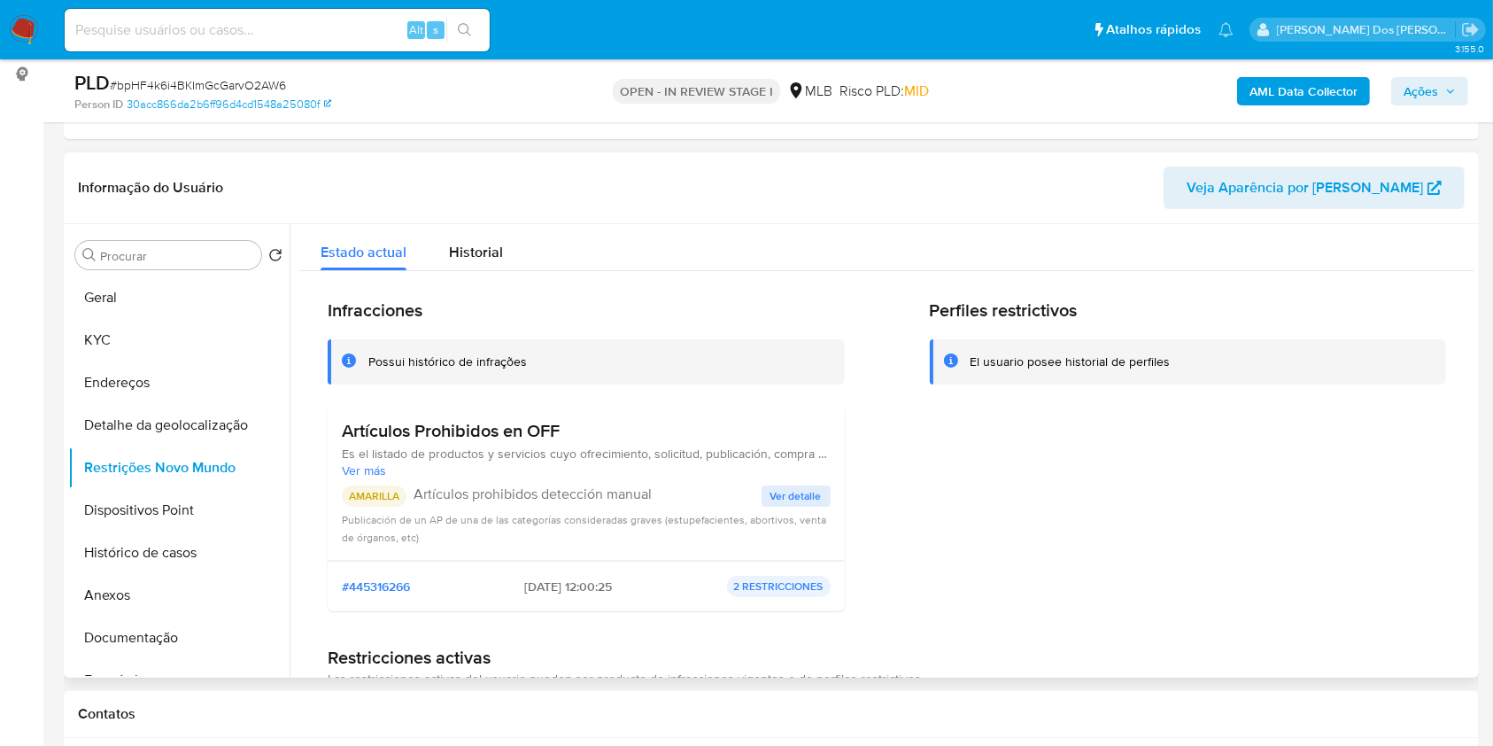
click at [791, 505] on span "Ver detalle" at bounding box center [795, 496] width 51 height 18
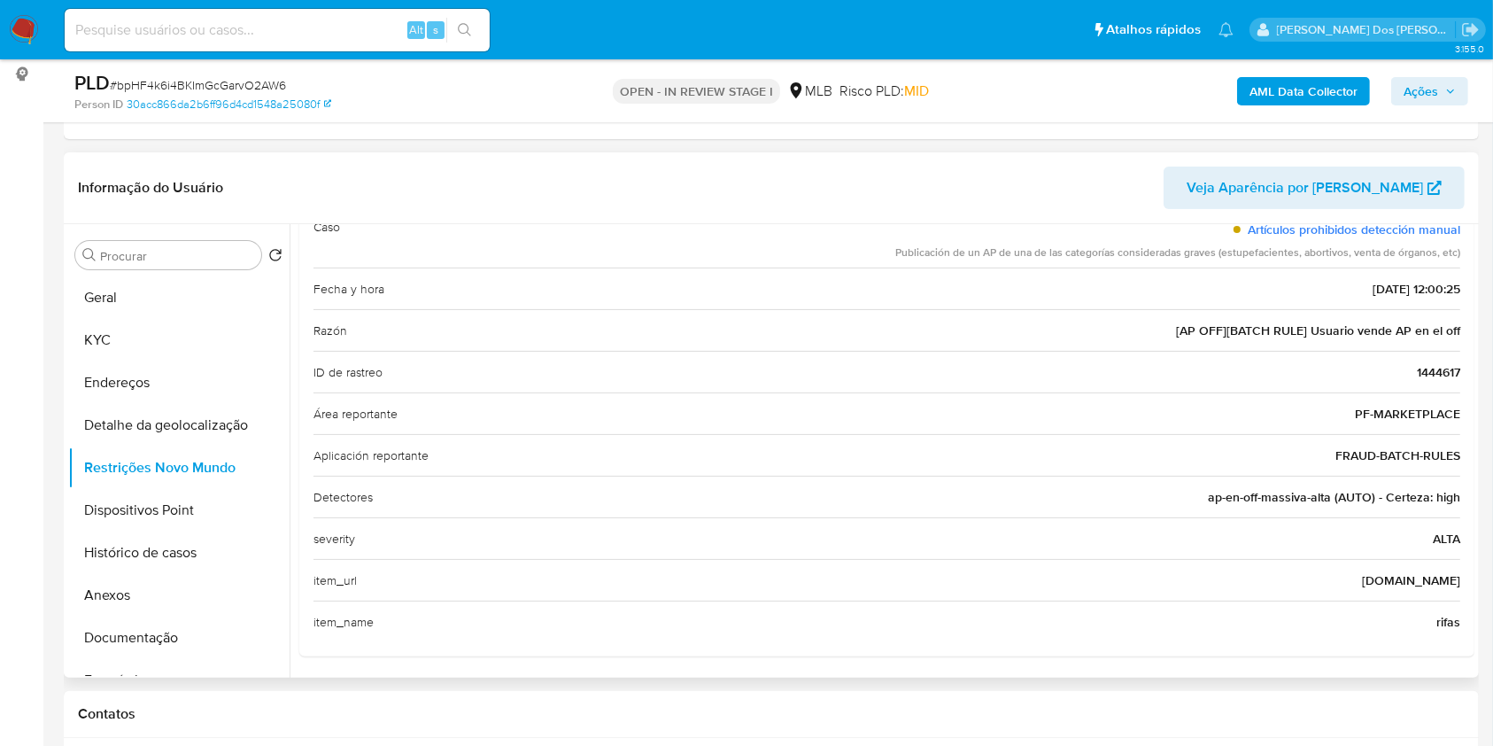
scroll to position [203, 0]
click at [1403, 587] on span "expositopremios.com" at bounding box center [1411, 578] width 98 height 18
click at [142, 303] on div "Procurar Retornar ao pedido padrão Geral KYC Endereços Detalhe da geolocalizaçã…" at bounding box center [178, 452] width 221 height 451
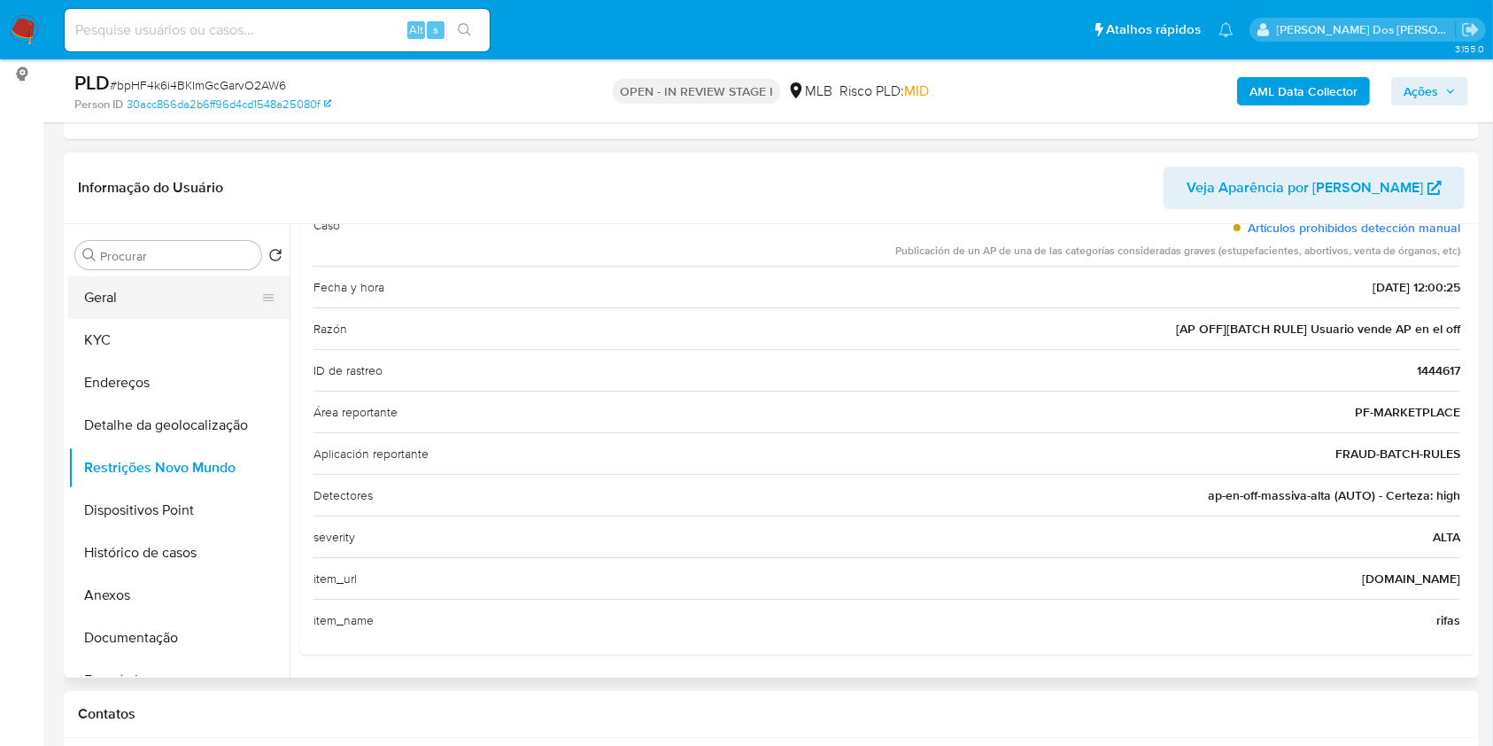
click at [143, 319] on button "Geral" at bounding box center [171, 297] width 207 height 43
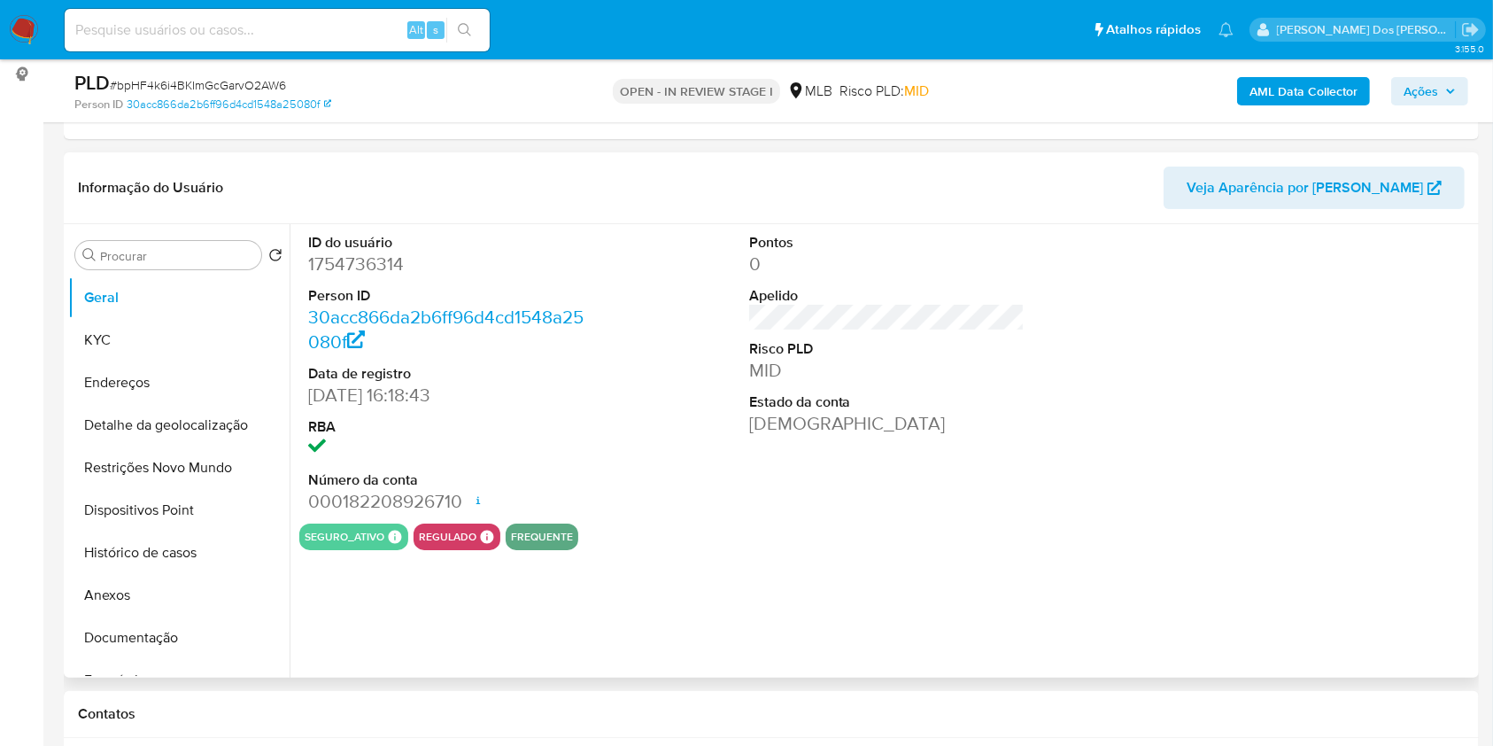
click at [364, 276] on dd "1754736314" at bounding box center [446, 263] width 276 height 25
copy dd "1754736314"
click at [228, 361] on button "KYC" at bounding box center [171, 340] width 207 height 43
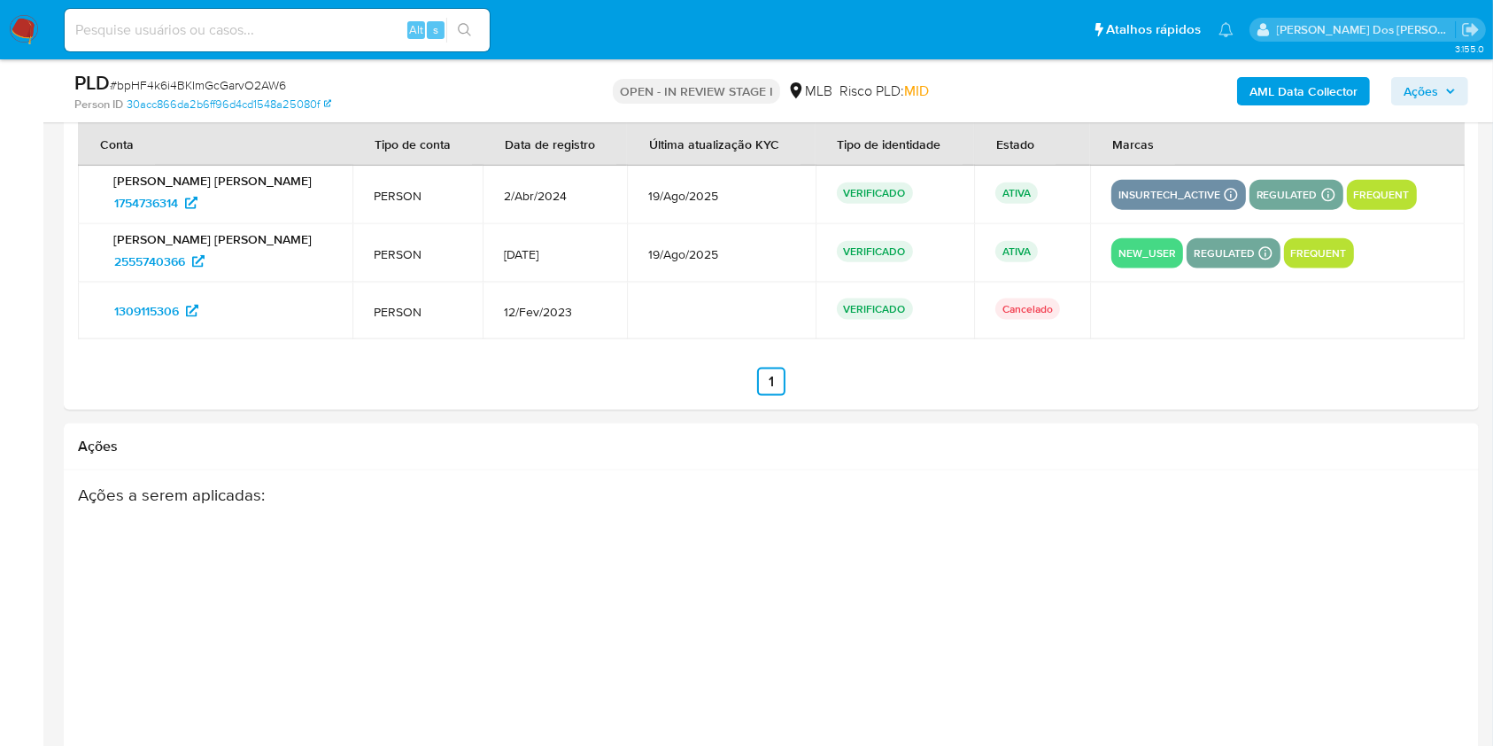
scroll to position [2125, 0]
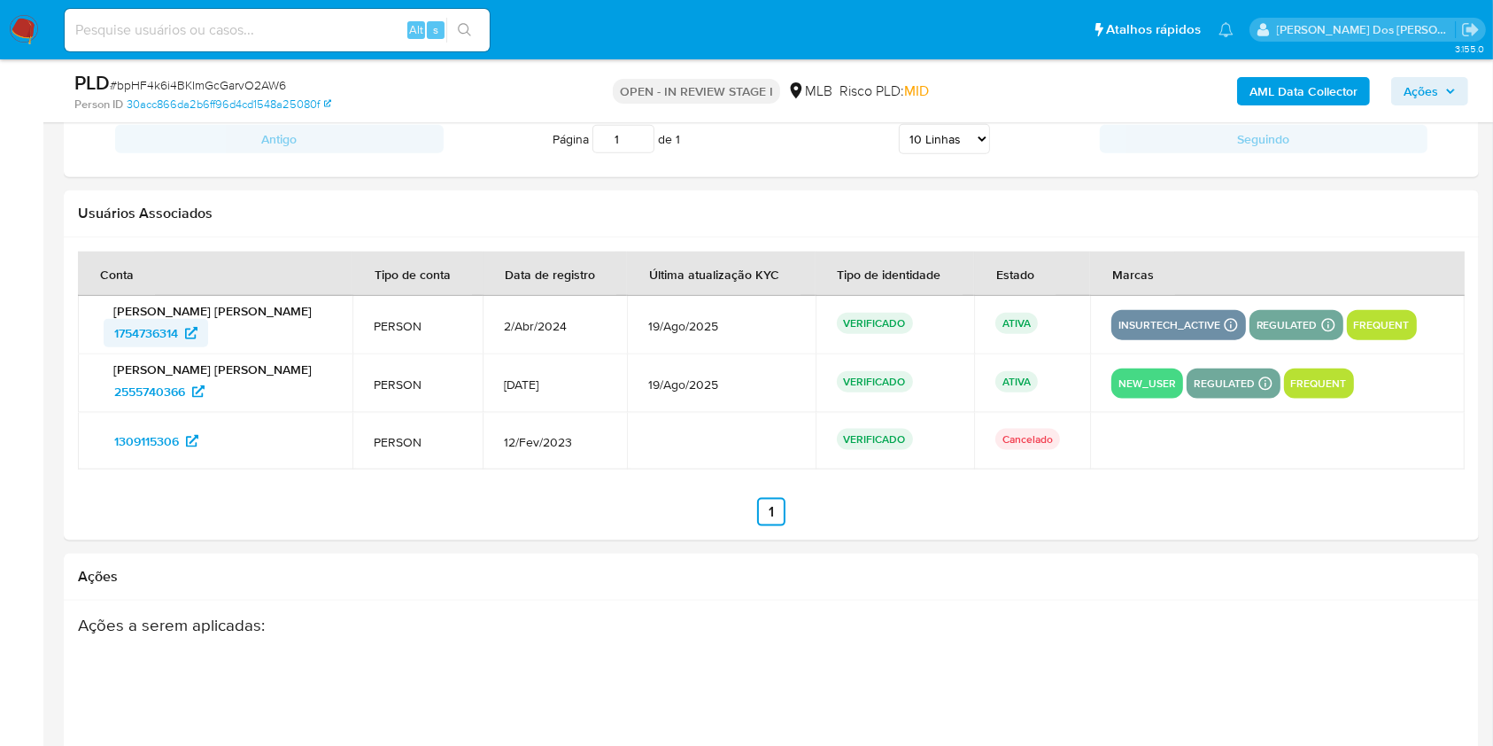
click at [140, 347] on span "1754736314" at bounding box center [146, 333] width 64 height 28
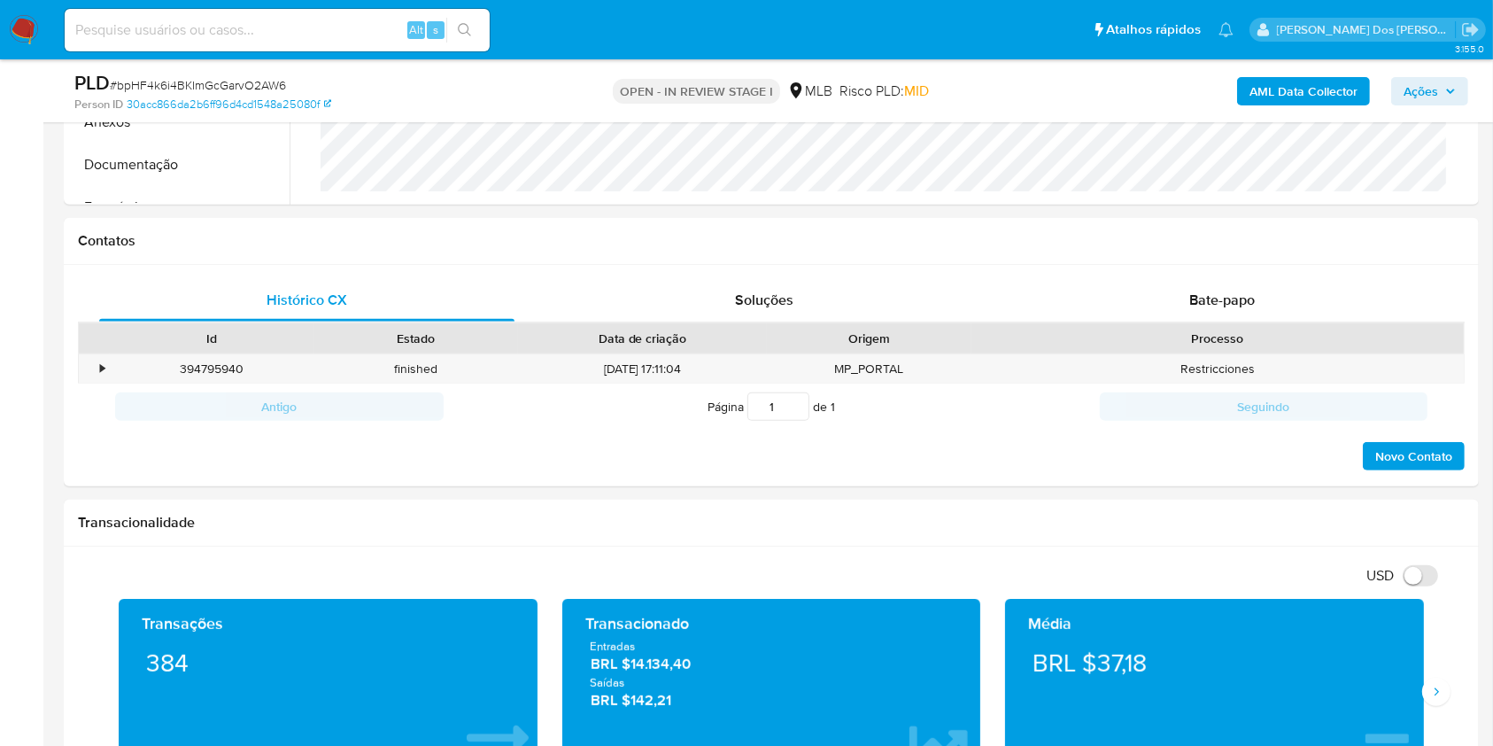
scroll to position [354, 0]
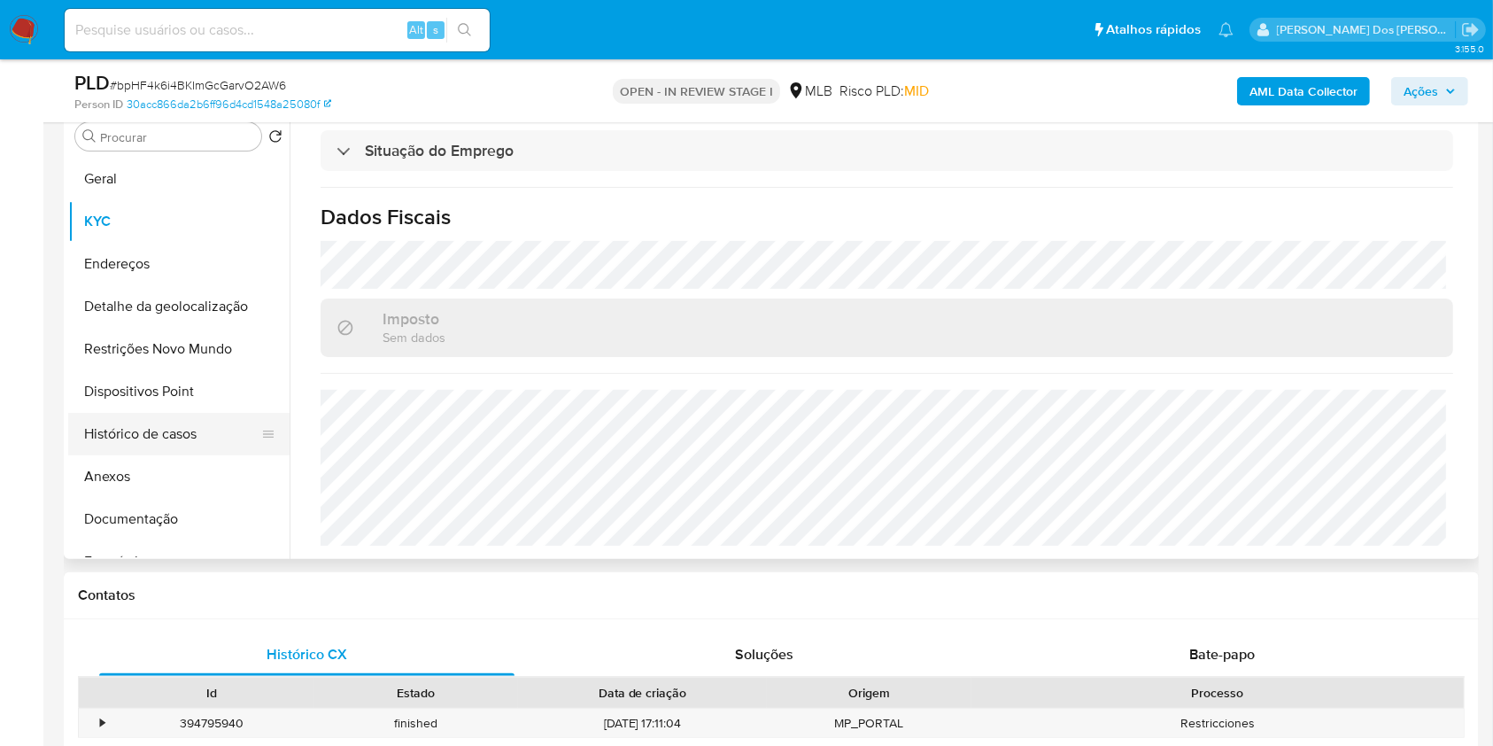
click at [159, 455] on button "Histórico de casos" at bounding box center [171, 434] width 207 height 43
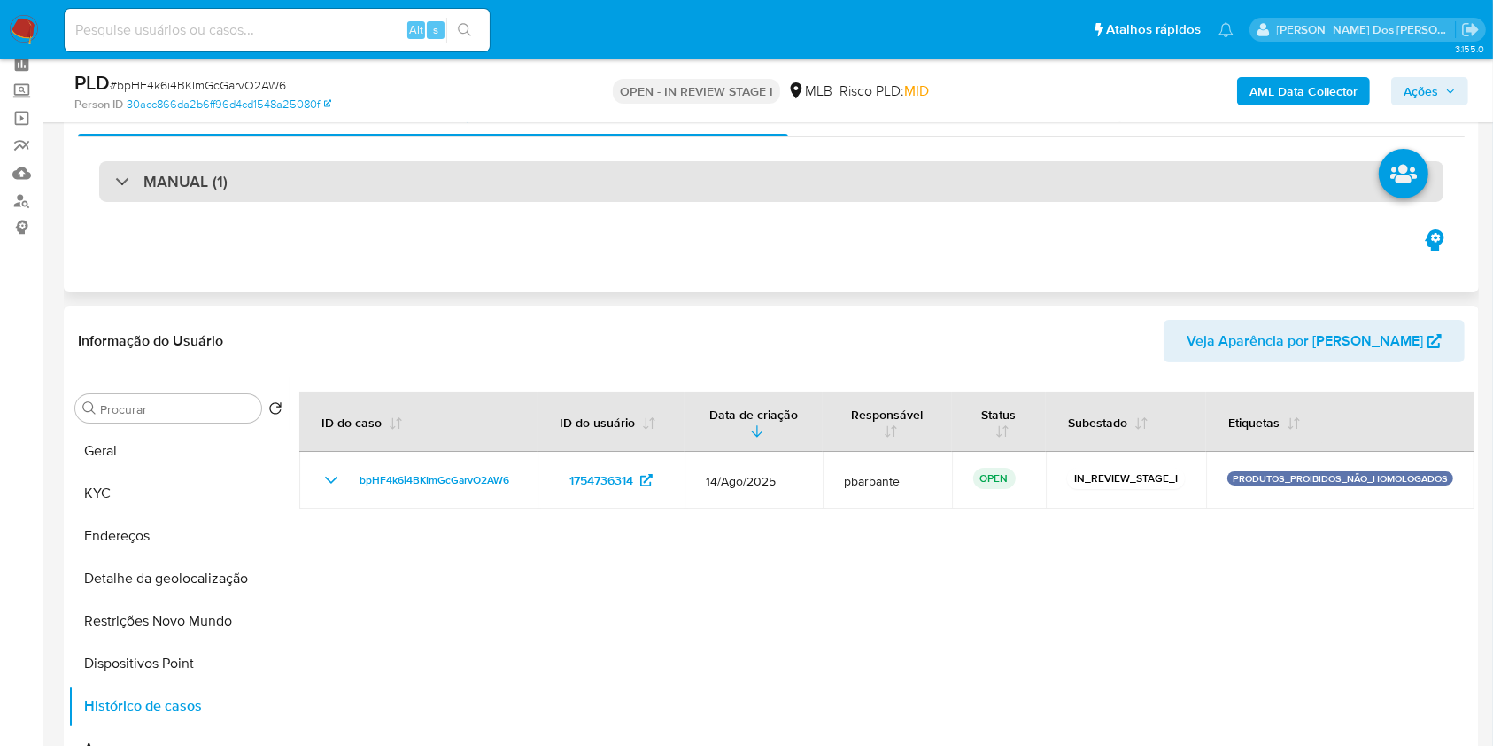
scroll to position [0, 0]
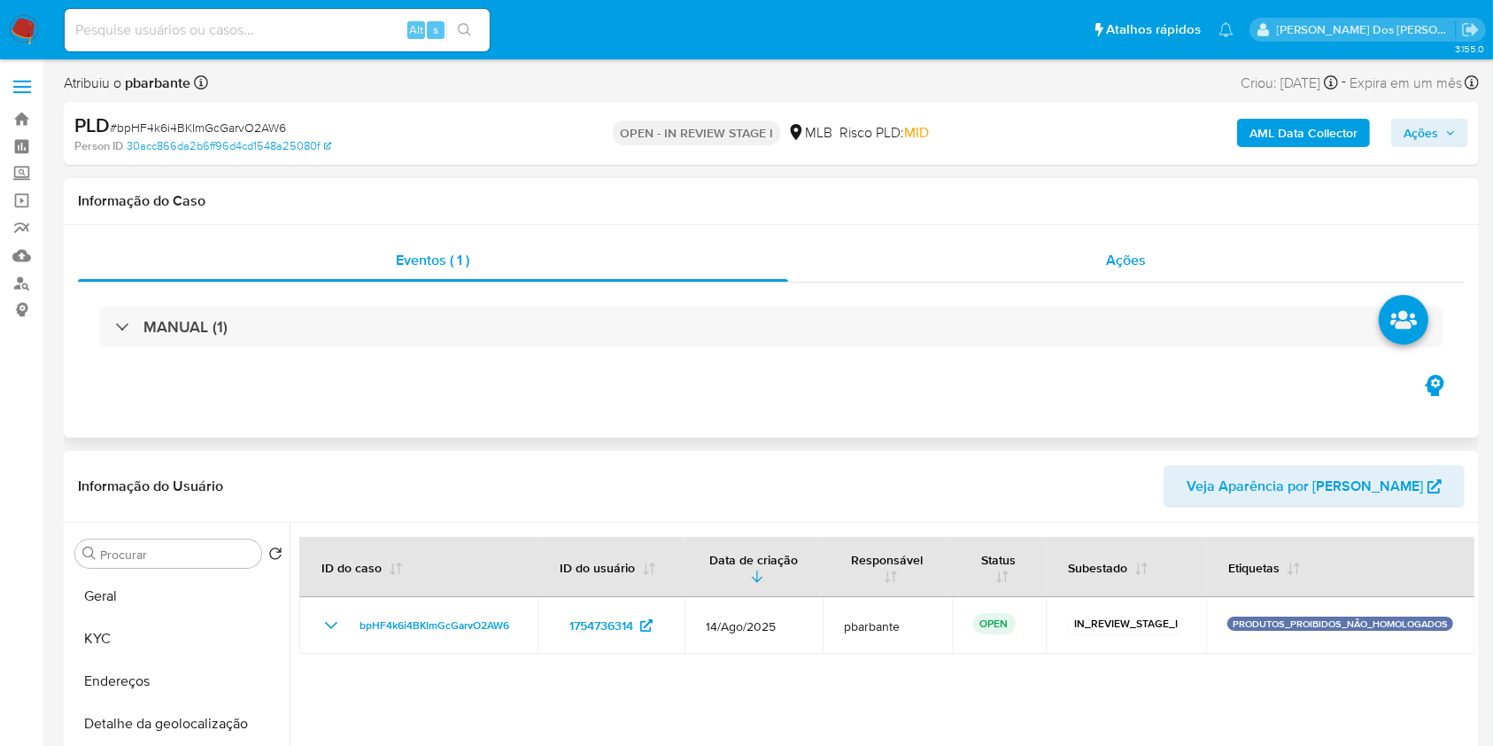
click at [1123, 260] on span "Ações" at bounding box center [1127, 260] width 40 height 20
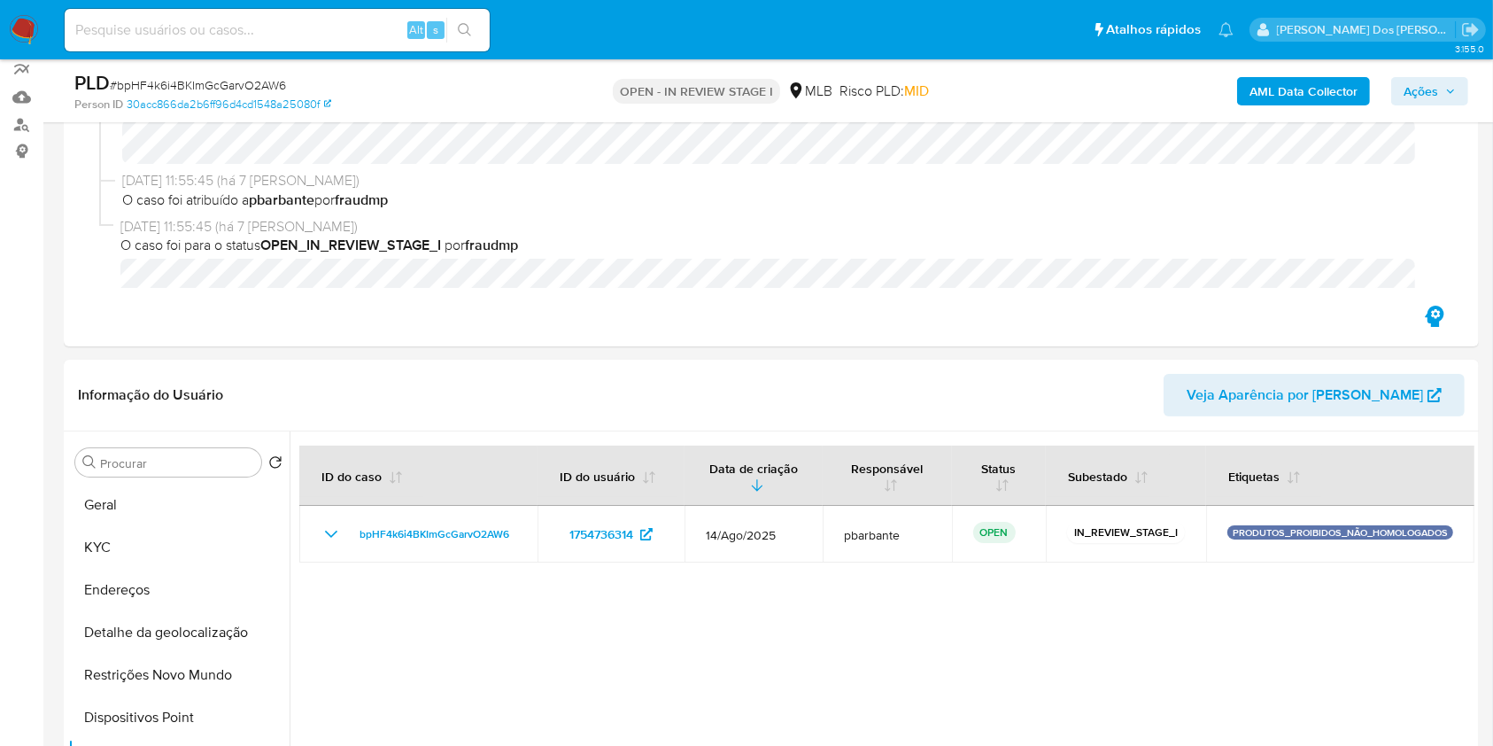
scroll to position [354, 0]
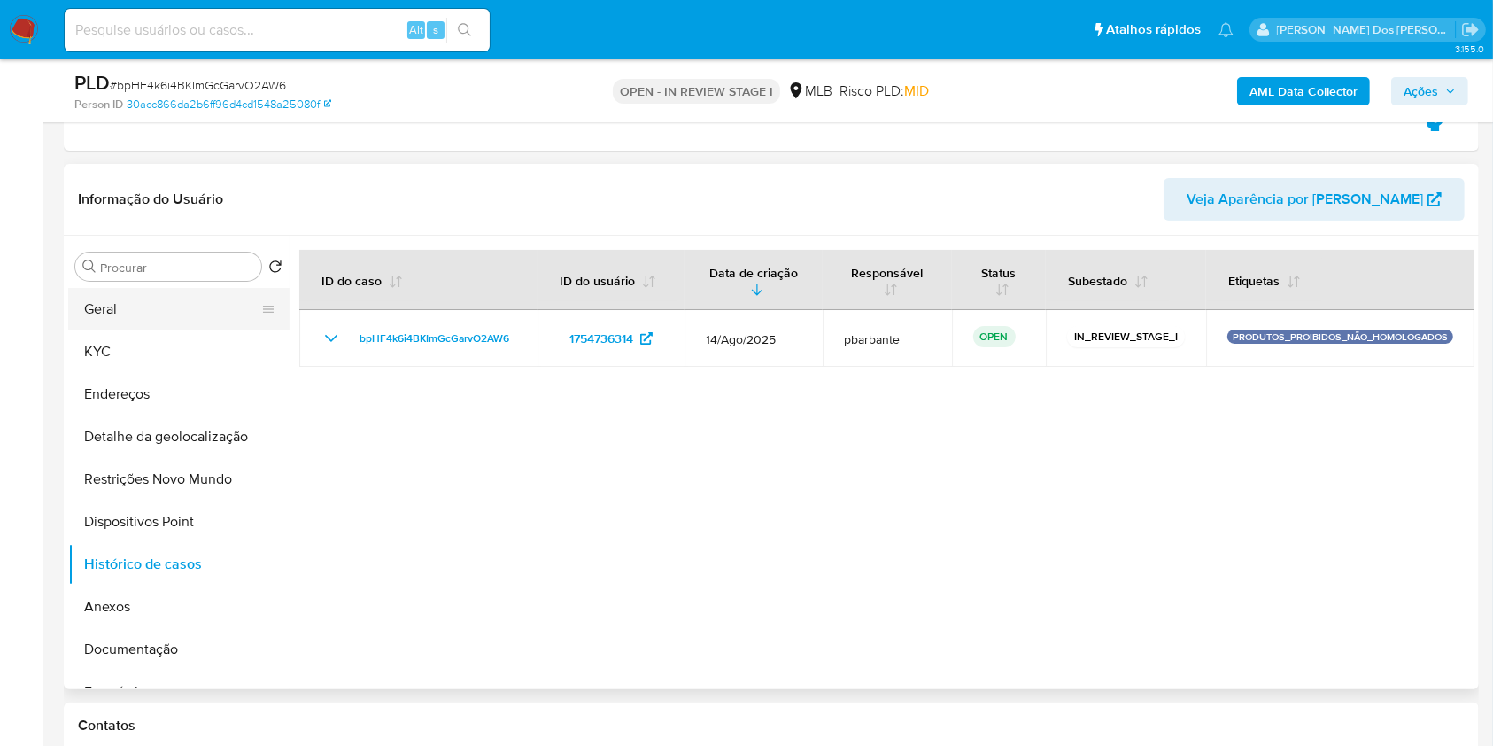
click at [157, 330] on button "Geral" at bounding box center [171, 309] width 207 height 43
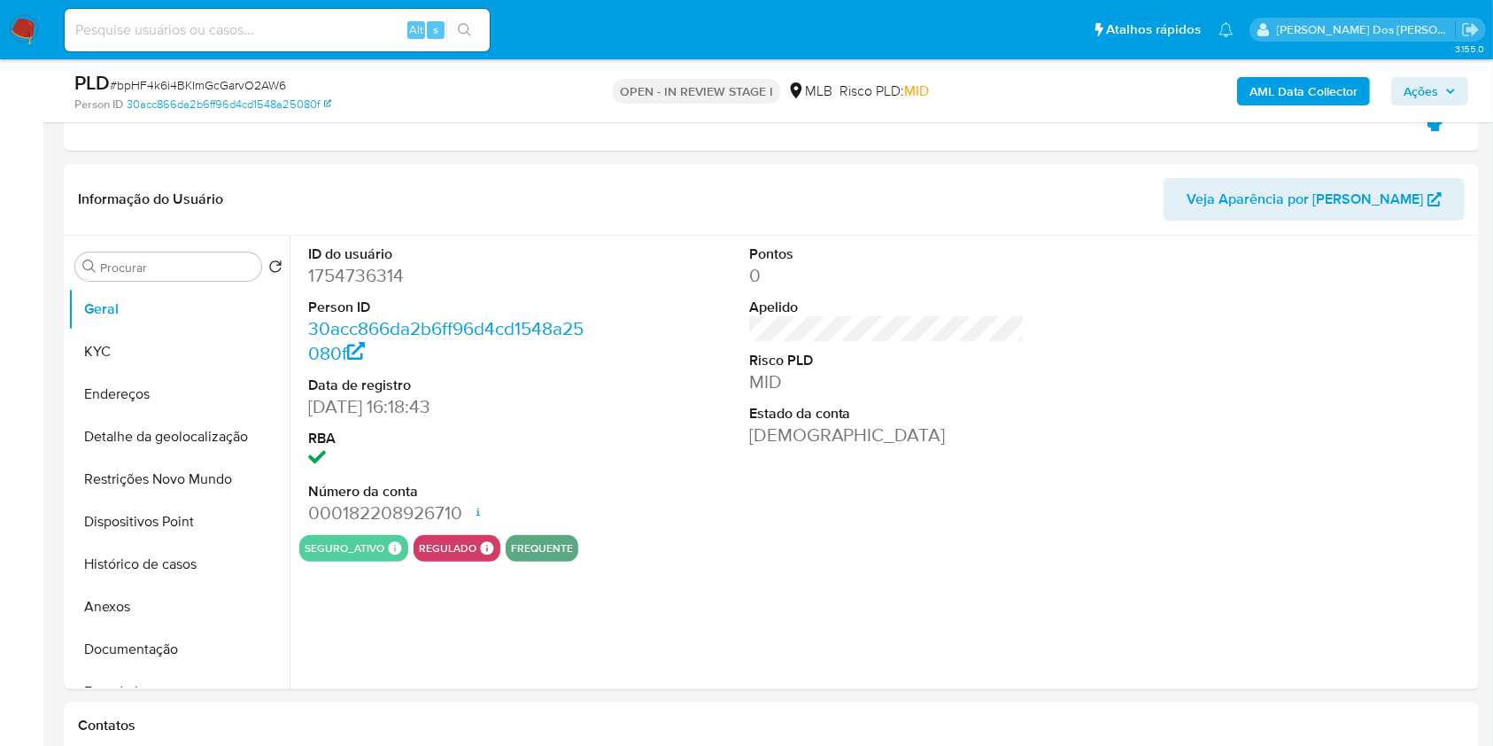
click at [361, 288] on dd "1754736314" at bounding box center [446, 275] width 276 height 25
copy dd "1754736314"
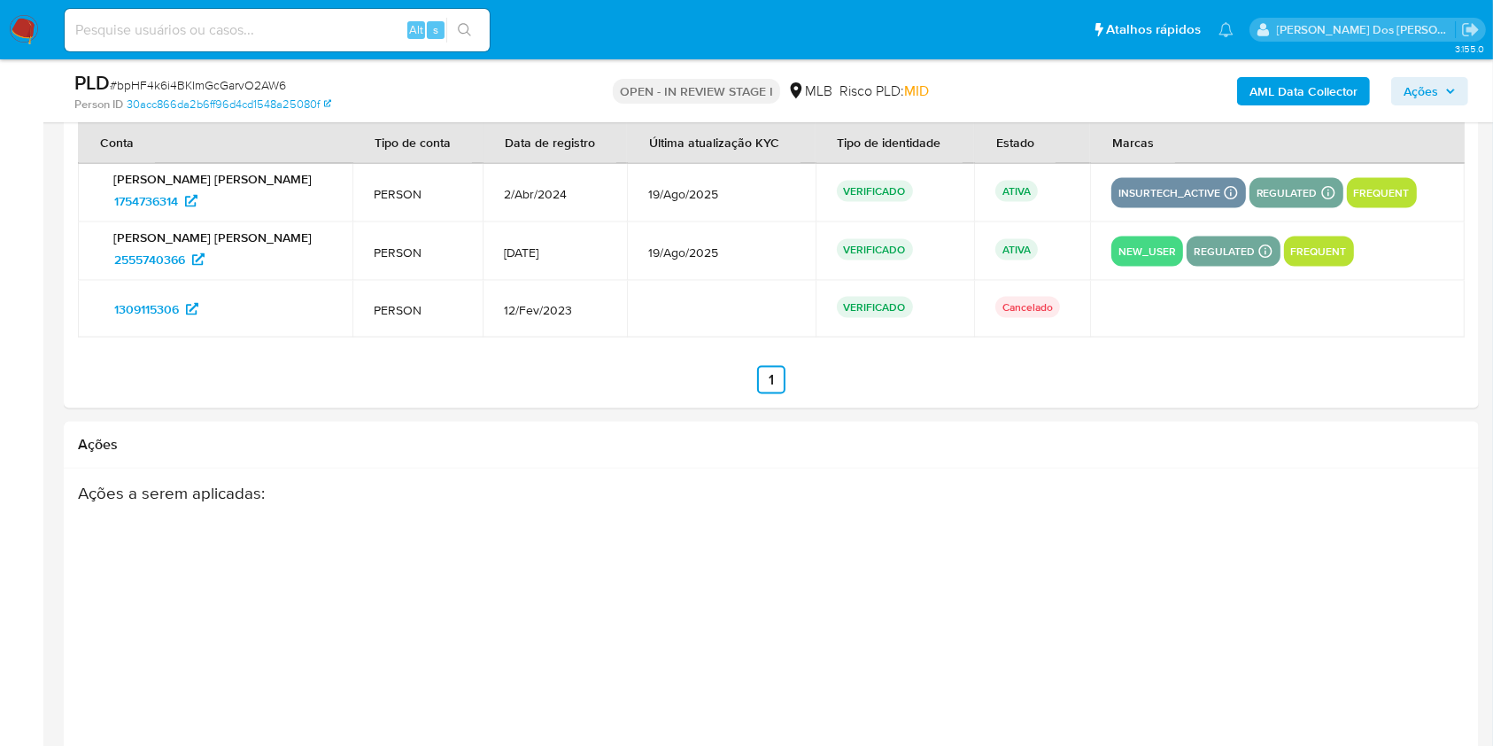
scroll to position [2324, 0]
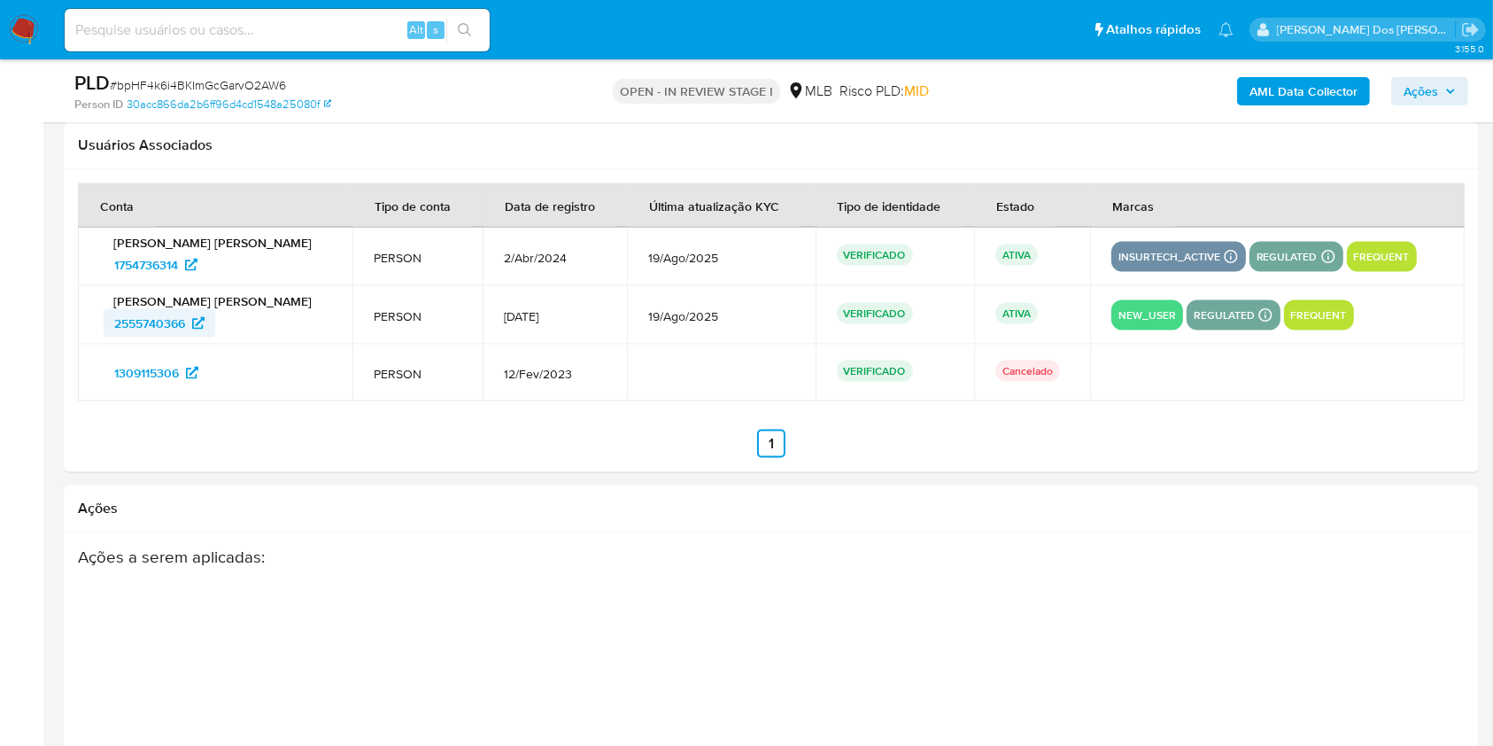
click at [150, 337] on span "2555740366" at bounding box center [149, 323] width 71 height 28
drag, startPoint x: 1445, startPoint y: 84, endPoint x: 1376, endPoint y: 102, distance: 71.3
click at [1441, 84] on span "Ações" at bounding box center [1430, 91] width 52 height 25
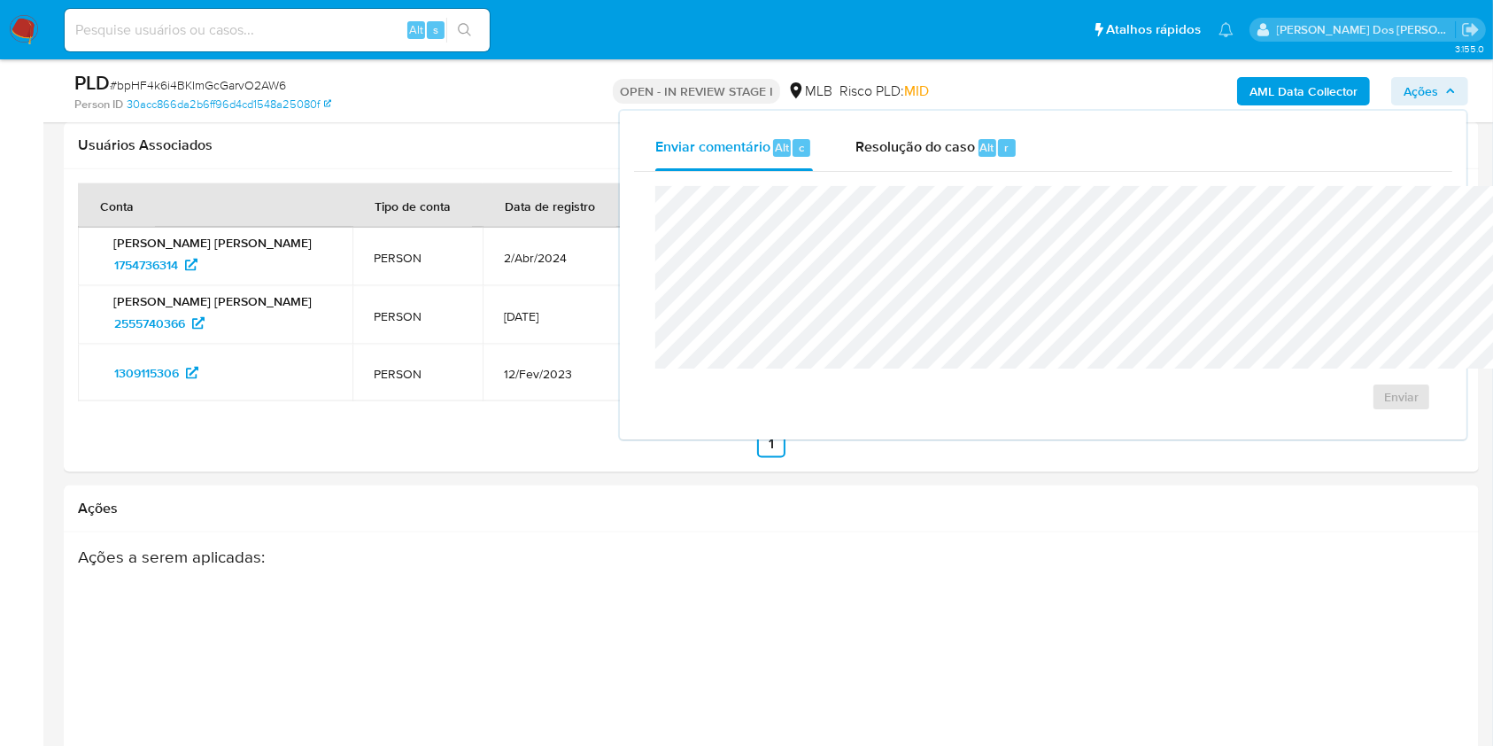
click at [855, 141] on span "Resolução do caso" at bounding box center [915, 146] width 120 height 20
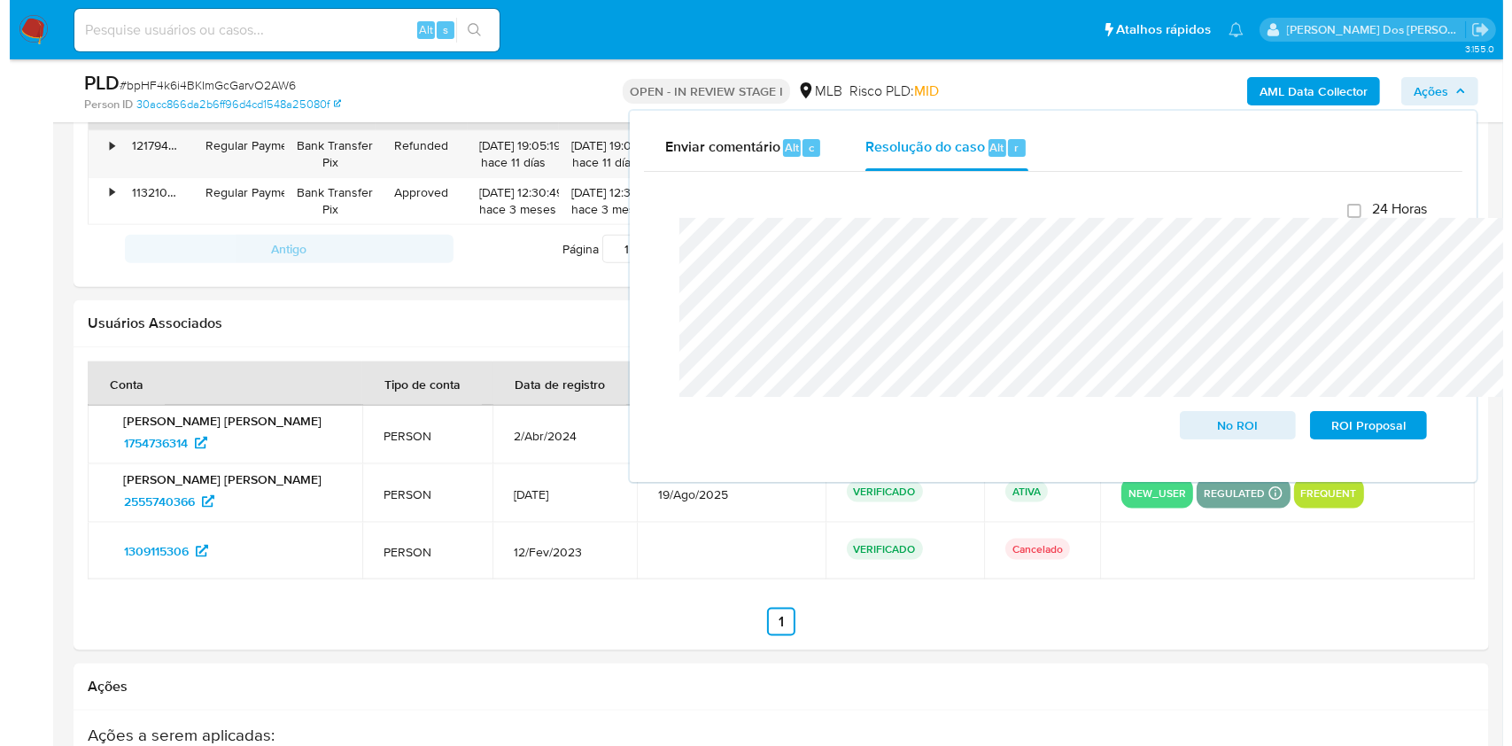
scroll to position [1615, 0]
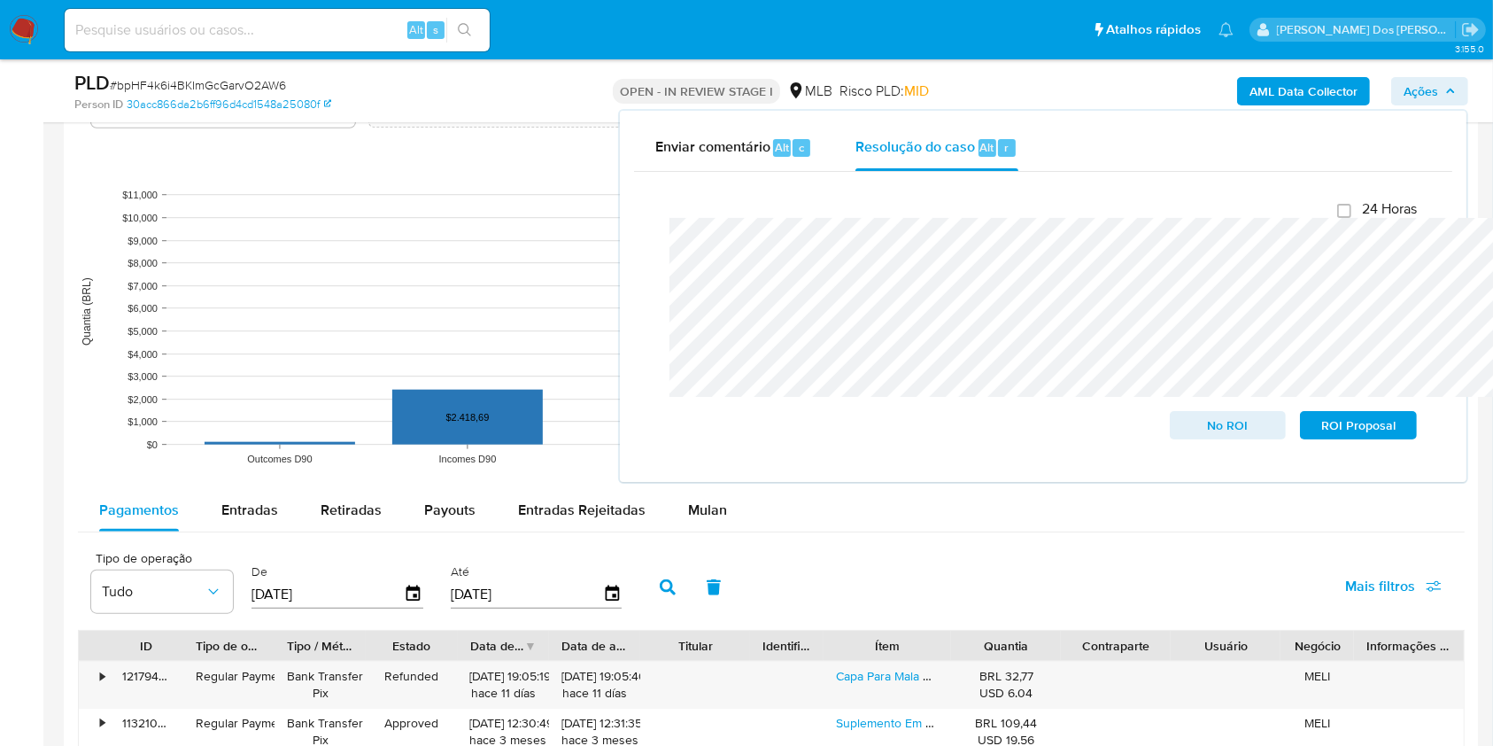
click at [1295, 93] on b "AML Data Collector" at bounding box center [1303, 91] width 108 height 28
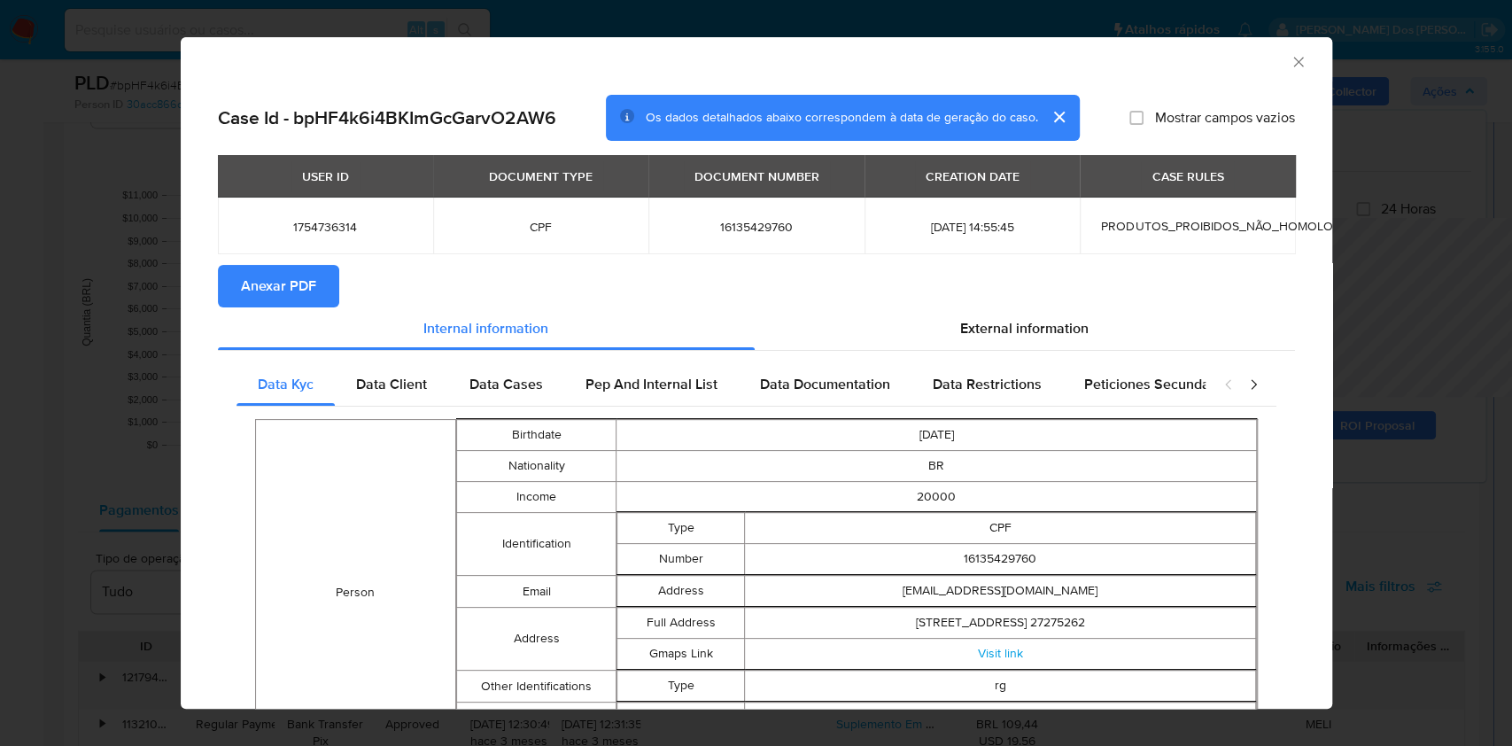
click at [1042, 302] on section "Anexar PDF" at bounding box center [756, 286] width 1077 height 43
click at [1029, 327] on span "External information" at bounding box center [1024, 328] width 128 height 20
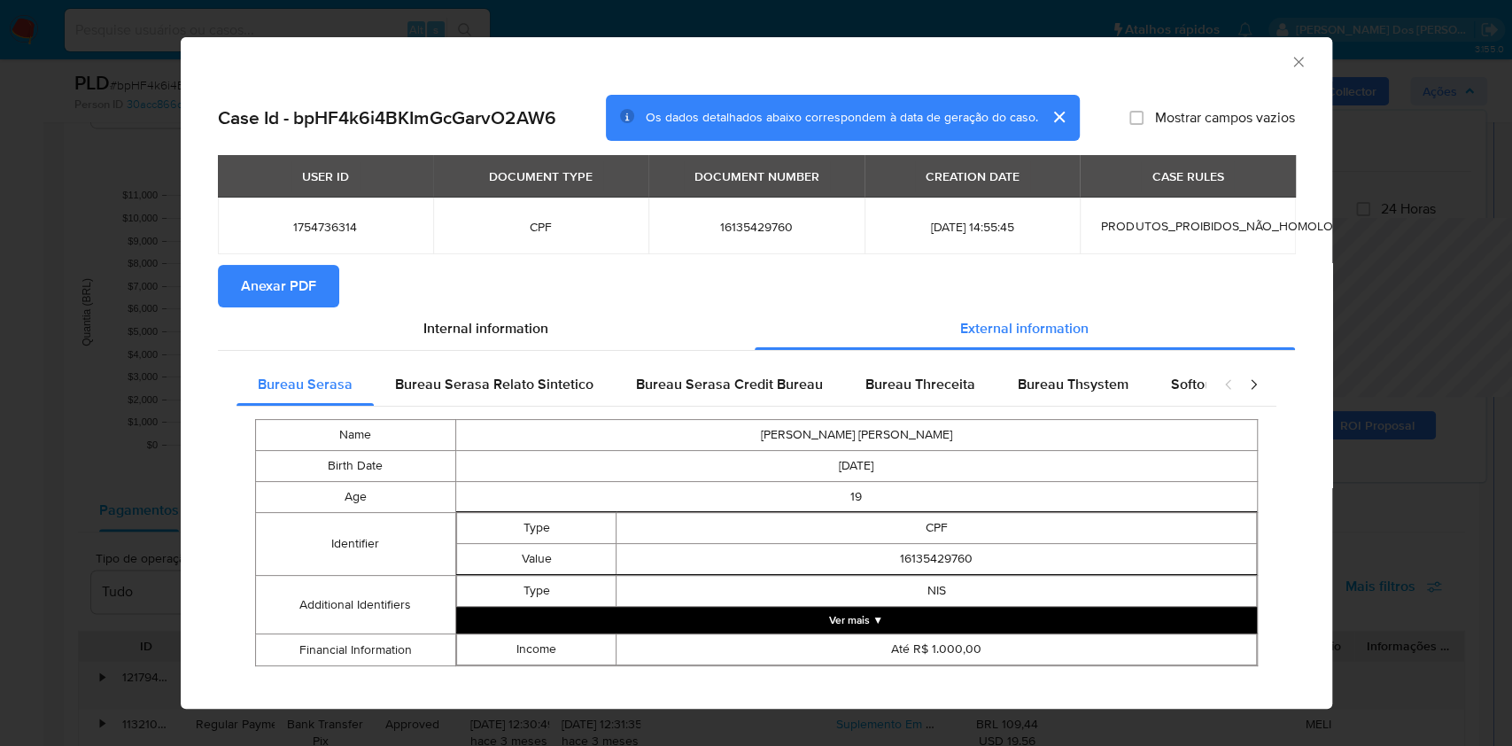
click at [289, 287] on span "Anexar PDF" at bounding box center [278, 286] width 75 height 39
click at [78, 421] on div "AML Data Collector Case Id - bpHF4k6i4BKImGcGarvO2AW6 Os dados detalhados abaix…" at bounding box center [756, 373] width 1512 height 746
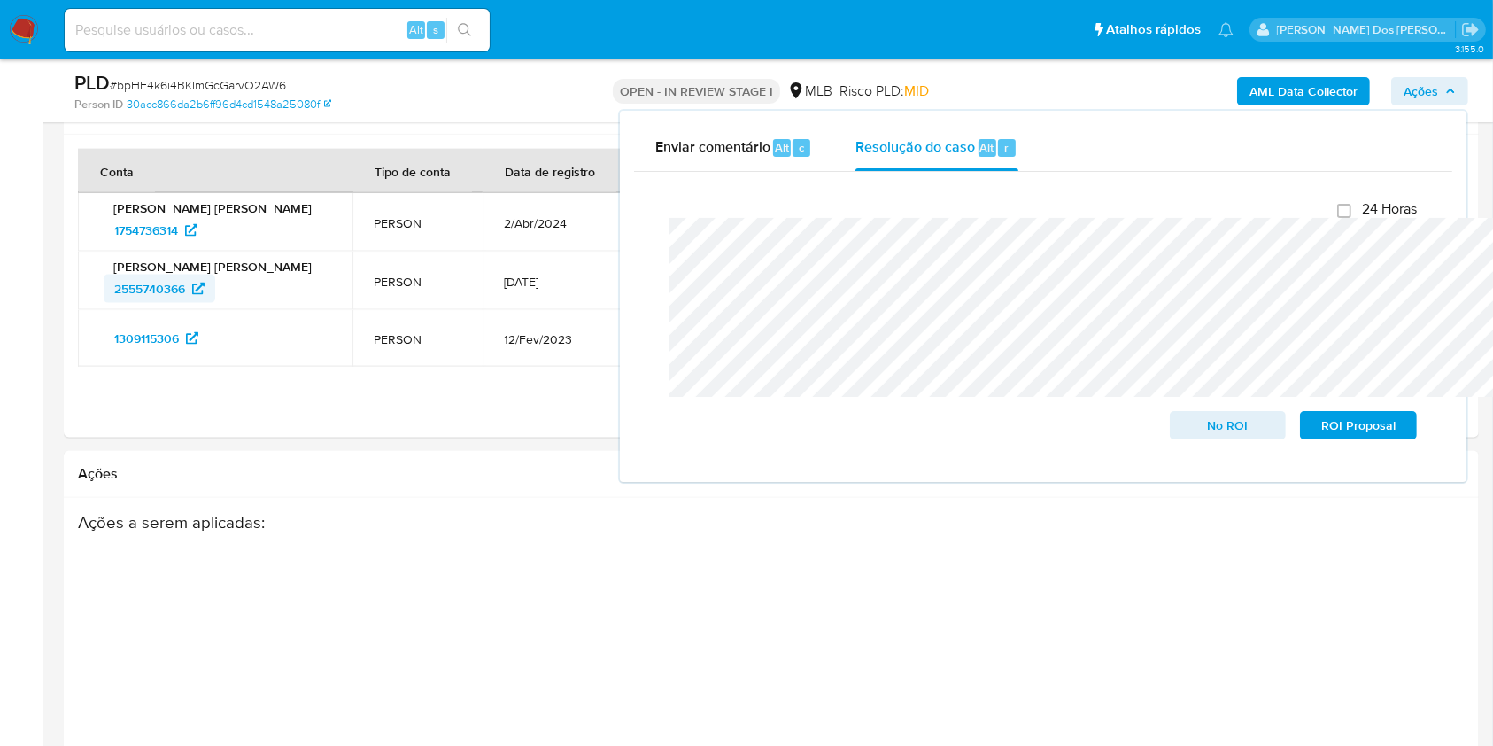
scroll to position [2324, 0]
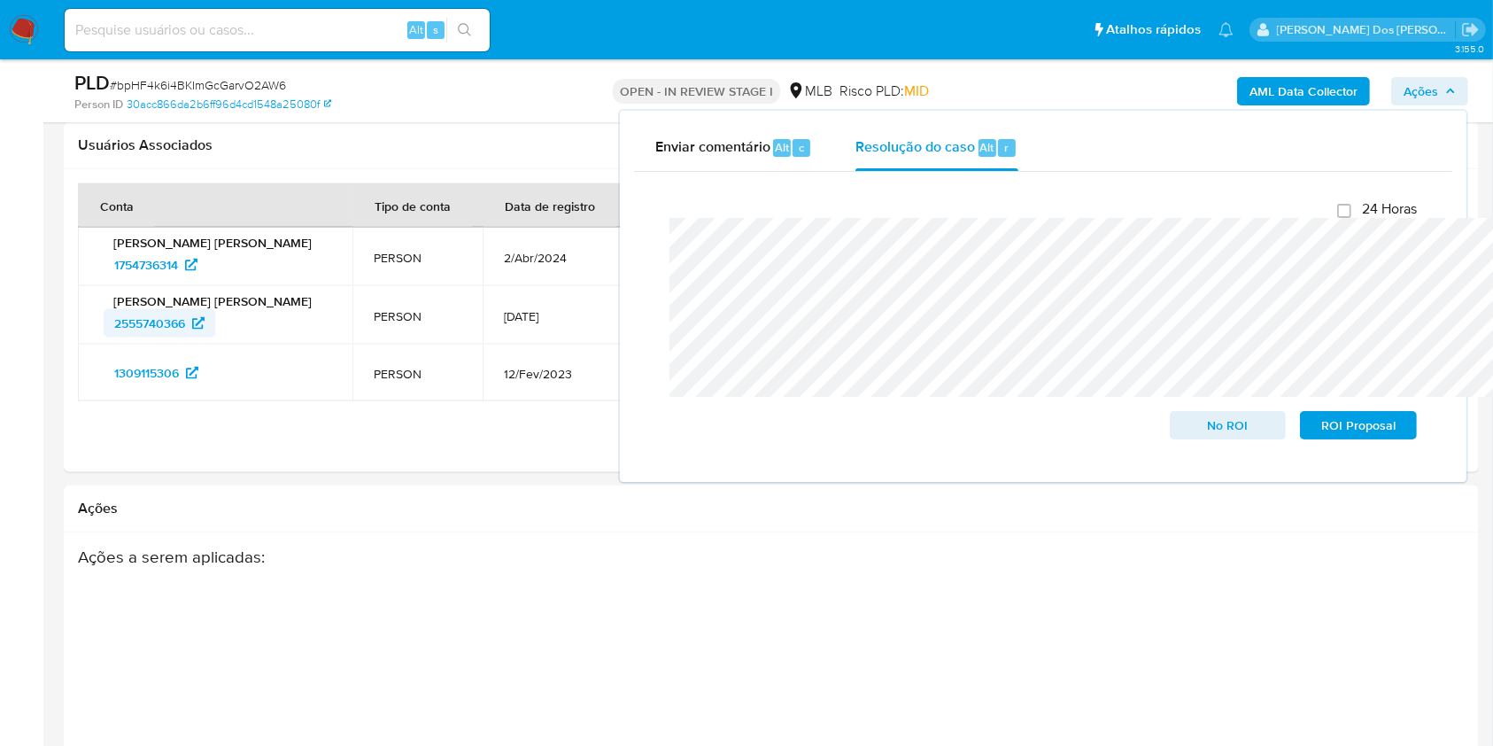
click at [161, 337] on span "2555740366" at bounding box center [149, 323] width 71 height 28
click at [1226, 420] on span "No ROI" at bounding box center [1228, 425] width 92 height 25
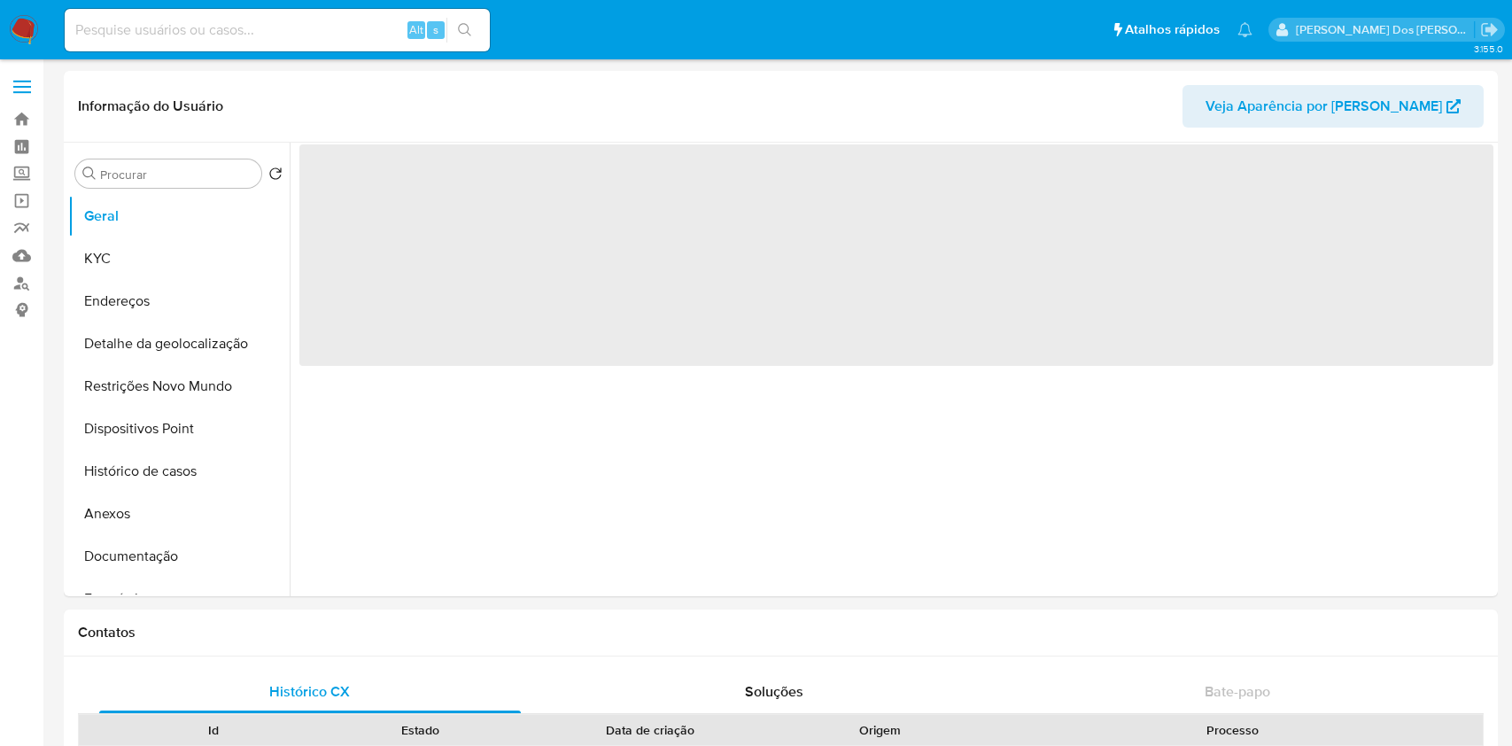
select select "10"
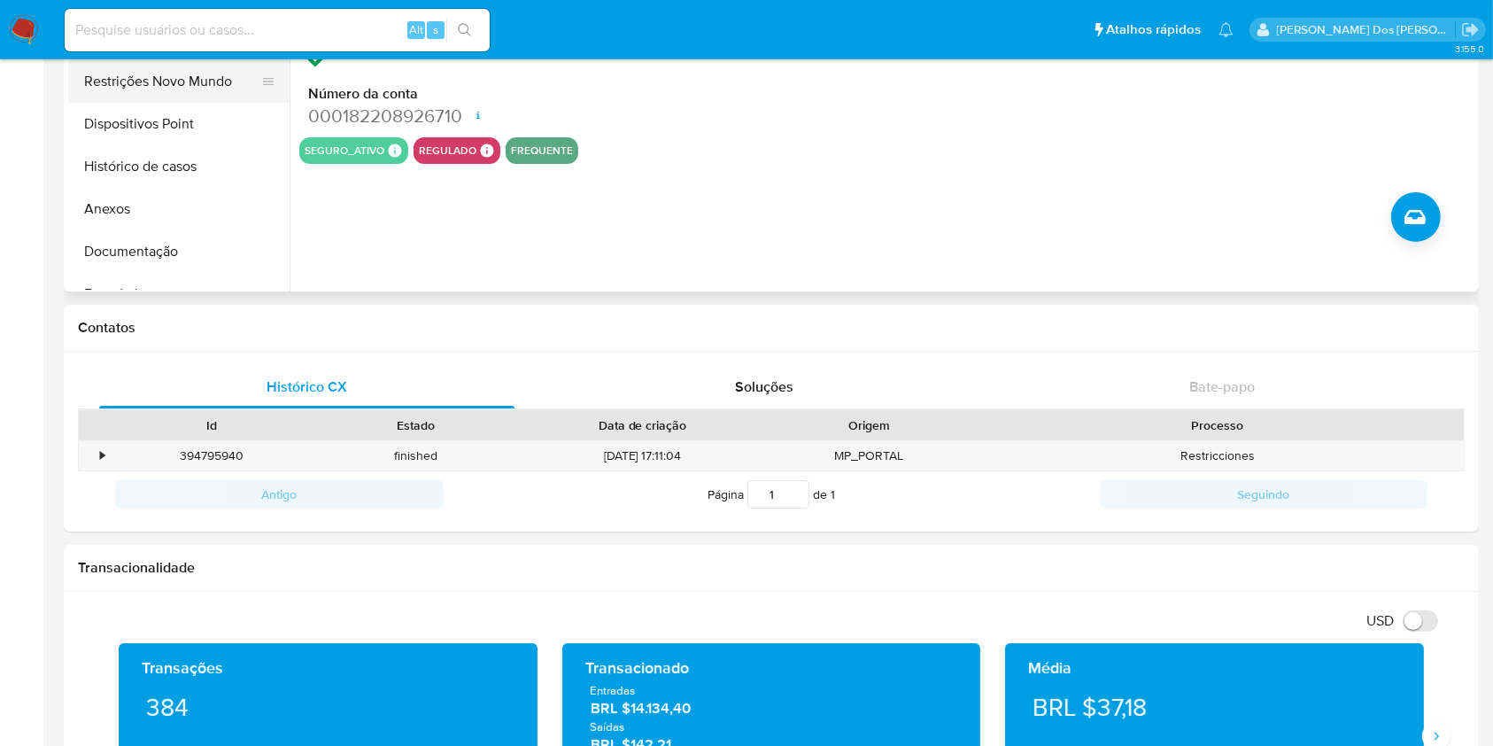
scroll to position [118, 0]
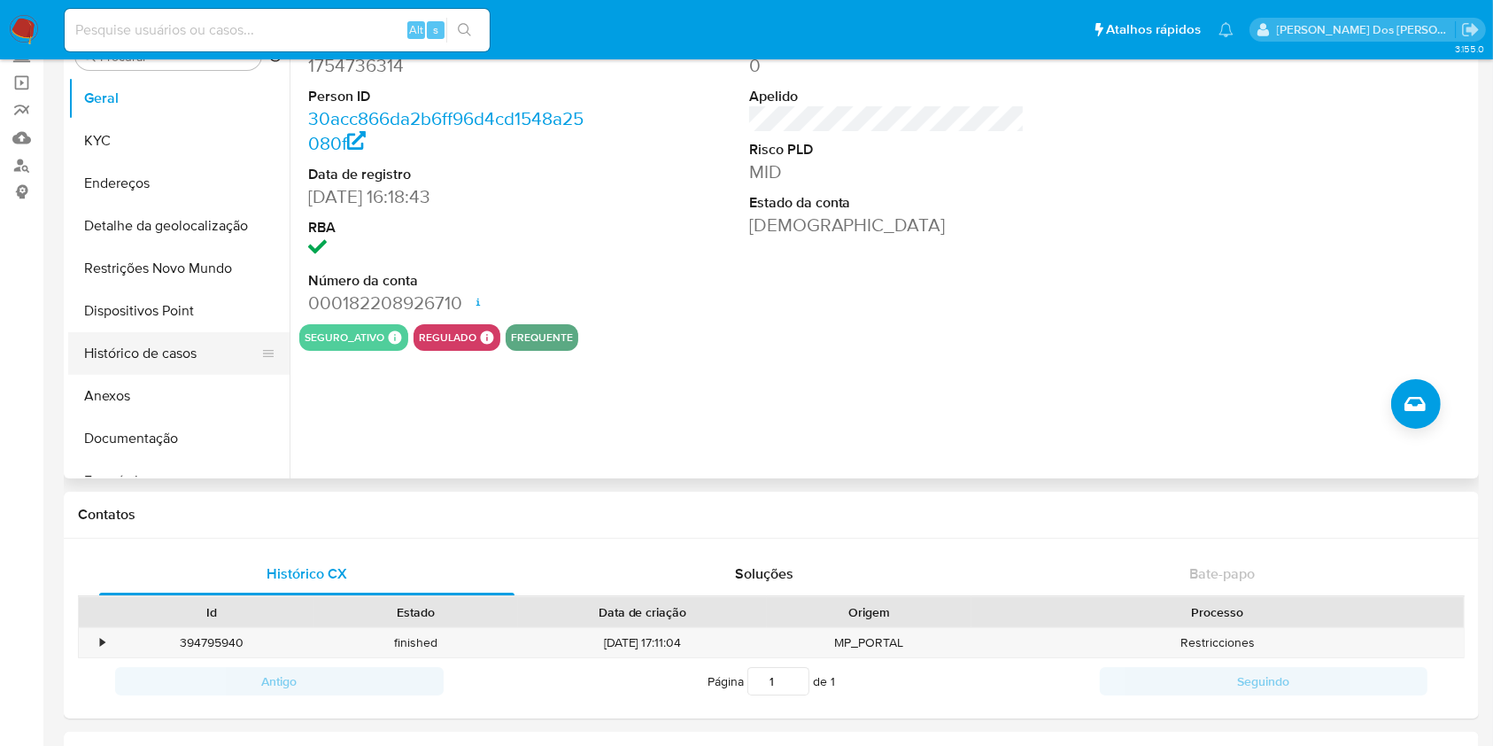
click at [164, 360] on button "Histórico de casos" at bounding box center [171, 353] width 207 height 43
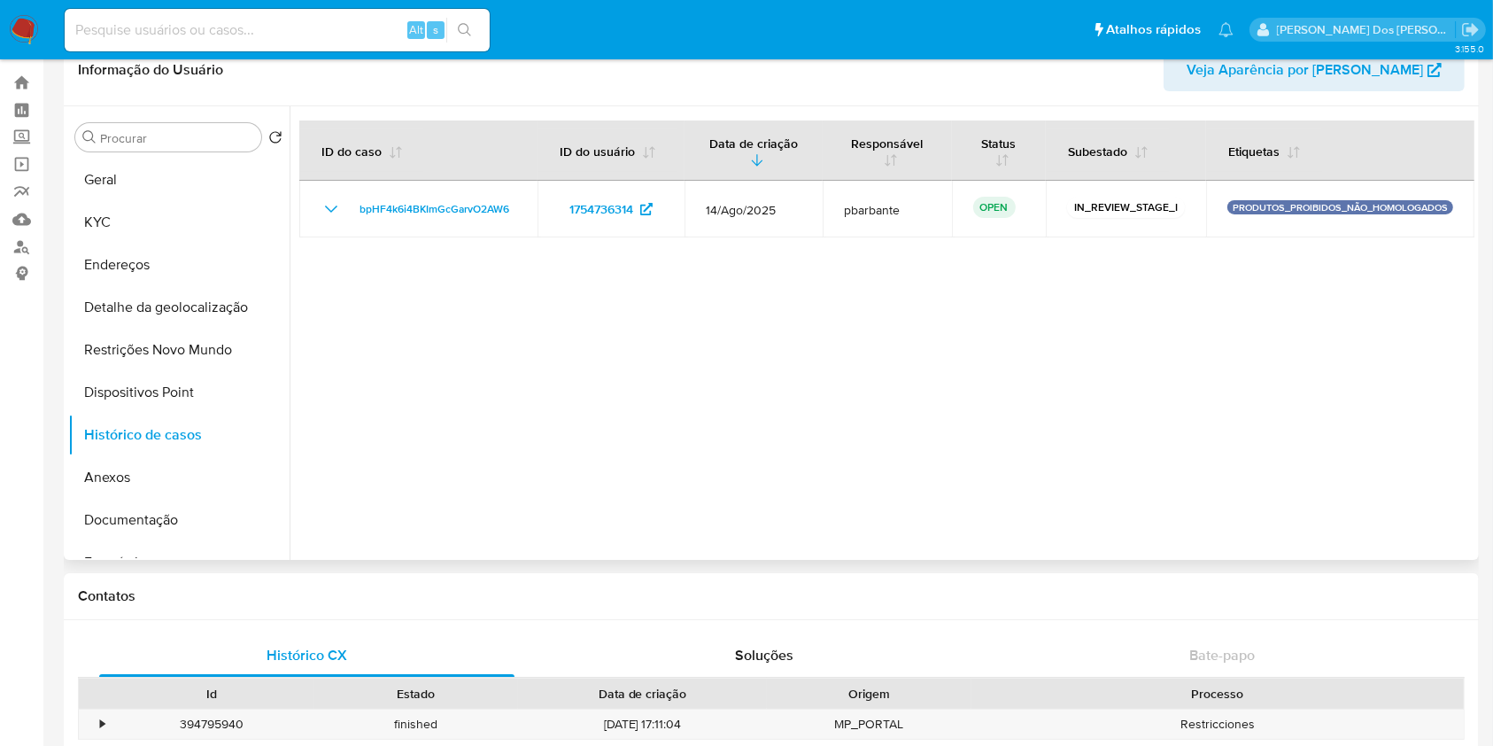
scroll to position [0, 0]
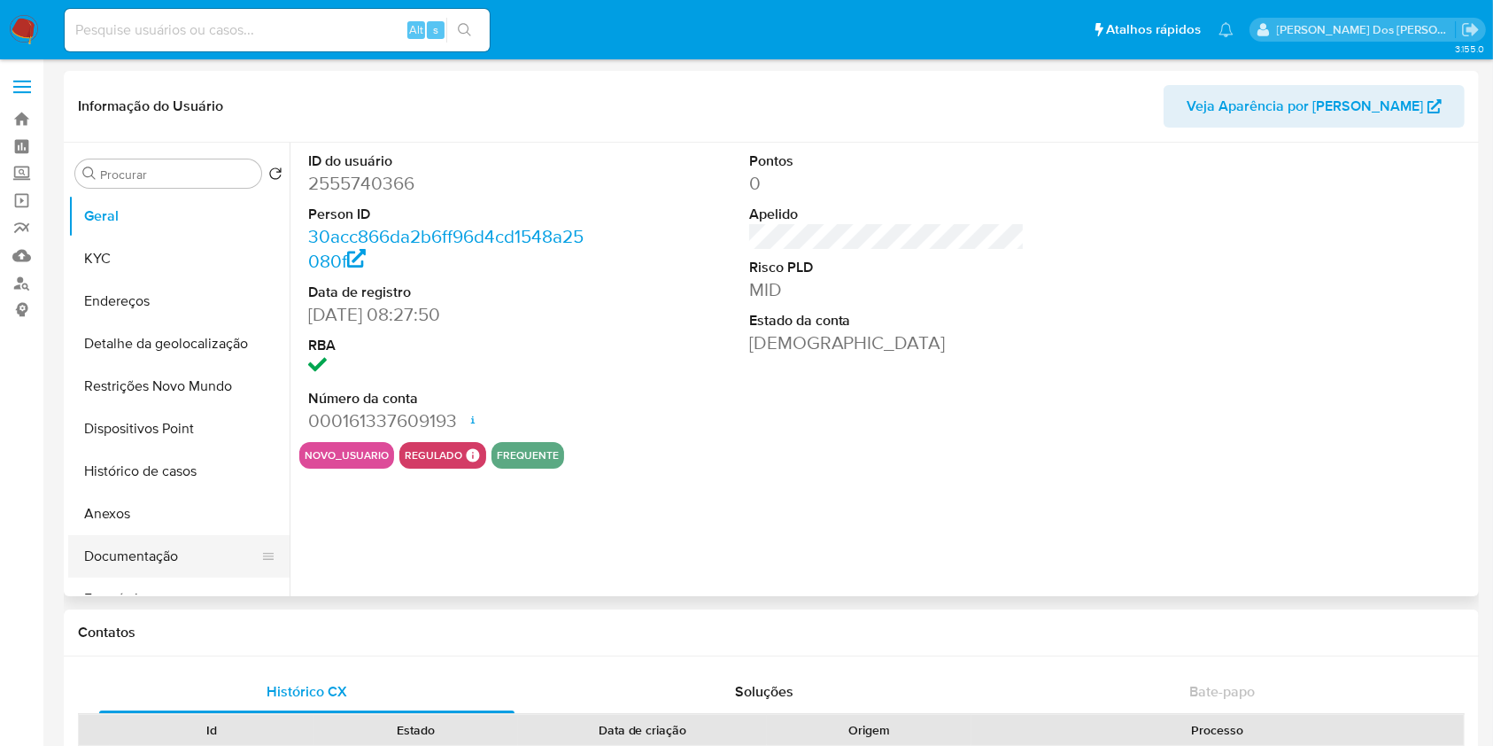
select select "10"
click at [171, 476] on button "Histórico de casos" at bounding box center [171, 471] width 207 height 43
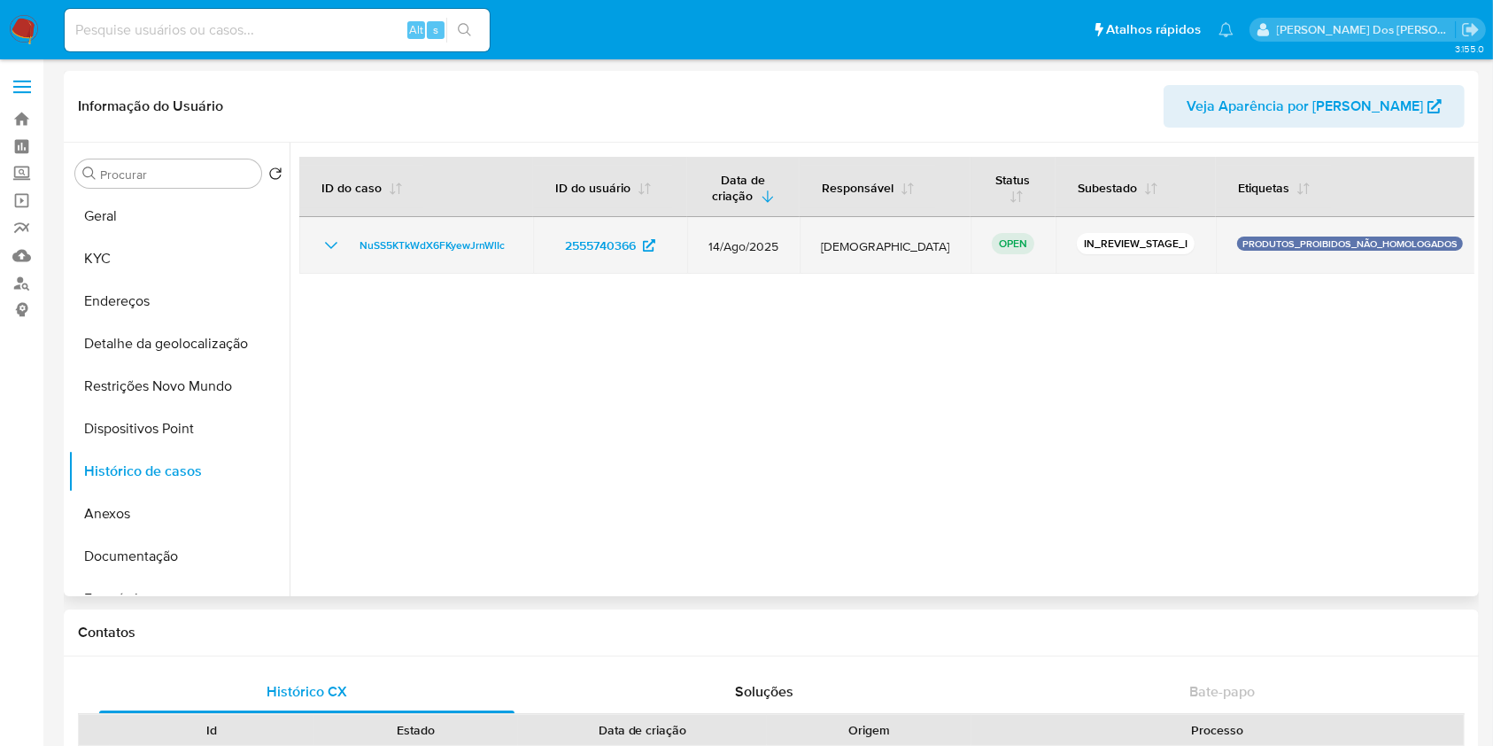
click at [325, 249] on icon "Mostrar/Ocultar" at bounding box center [331, 245] width 21 height 21
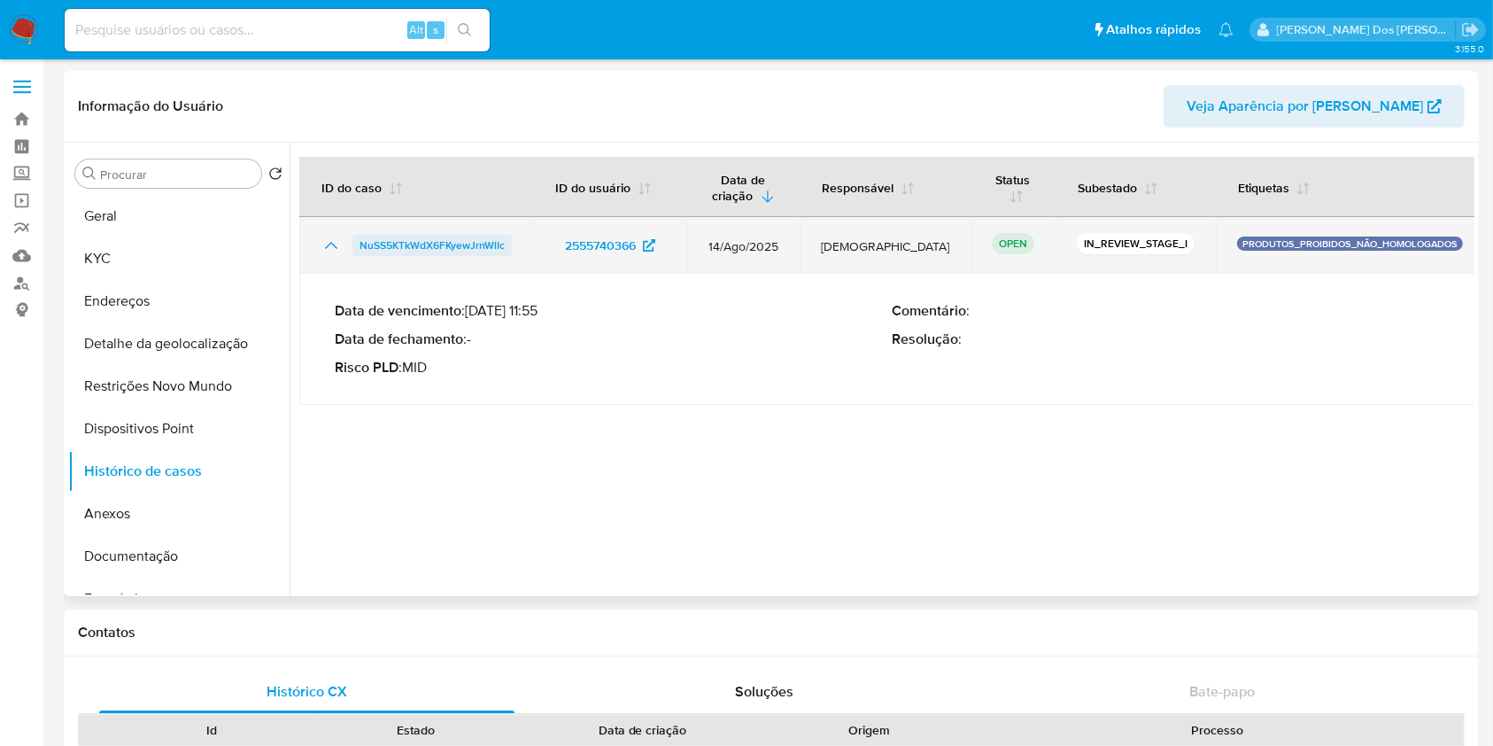
drag, startPoint x: 512, startPoint y: 246, endPoint x: 361, endPoint y: 252, distance: 150.7
click at [361, 252] on td "NuSS5KTkWdX6FKyewJrnWlIc" at bounding box center [416, 245] width 234 height 57
click at [413, 245] on span "NuSS5KTkWdX6FKyewJrnWlIc" at bounding box center [432, 245] width 145 height 21
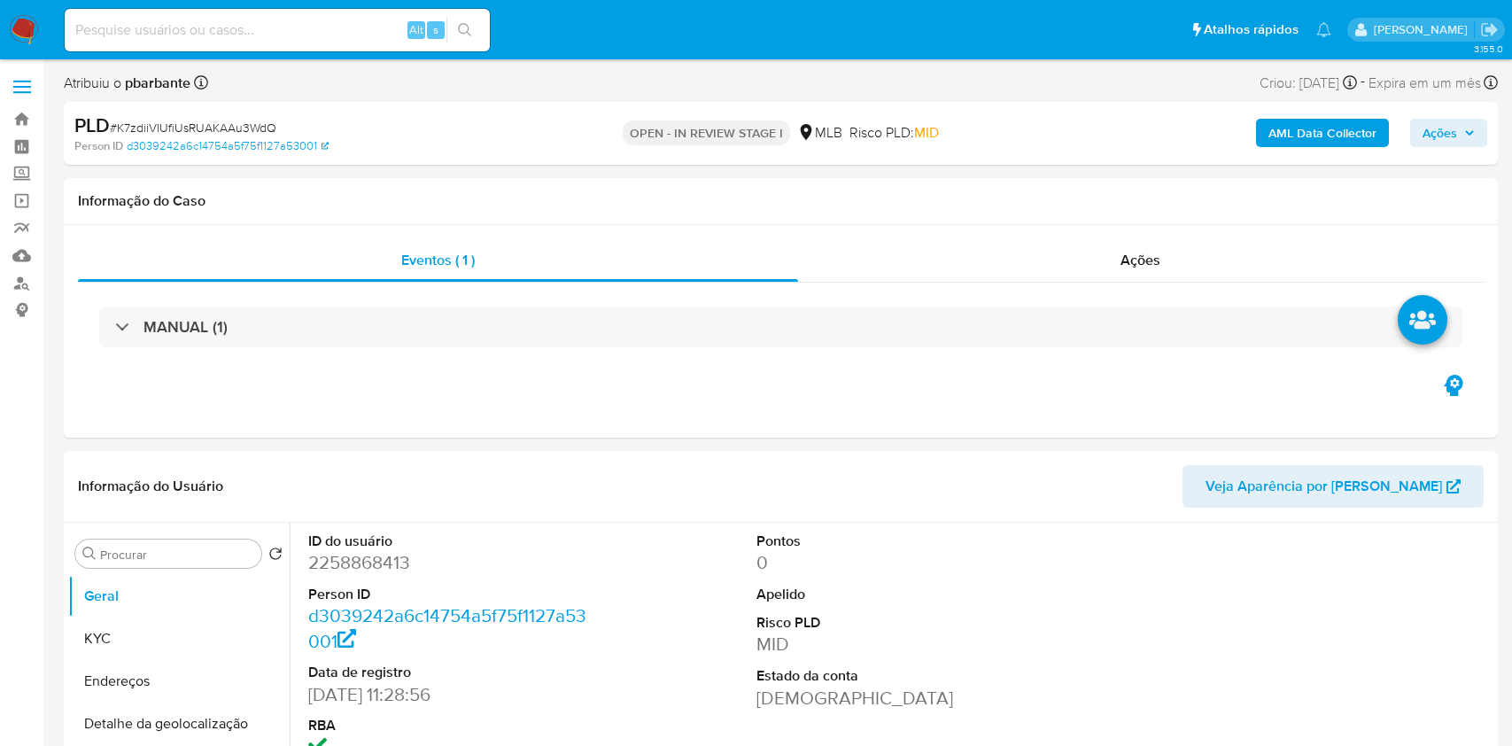
select select "10"
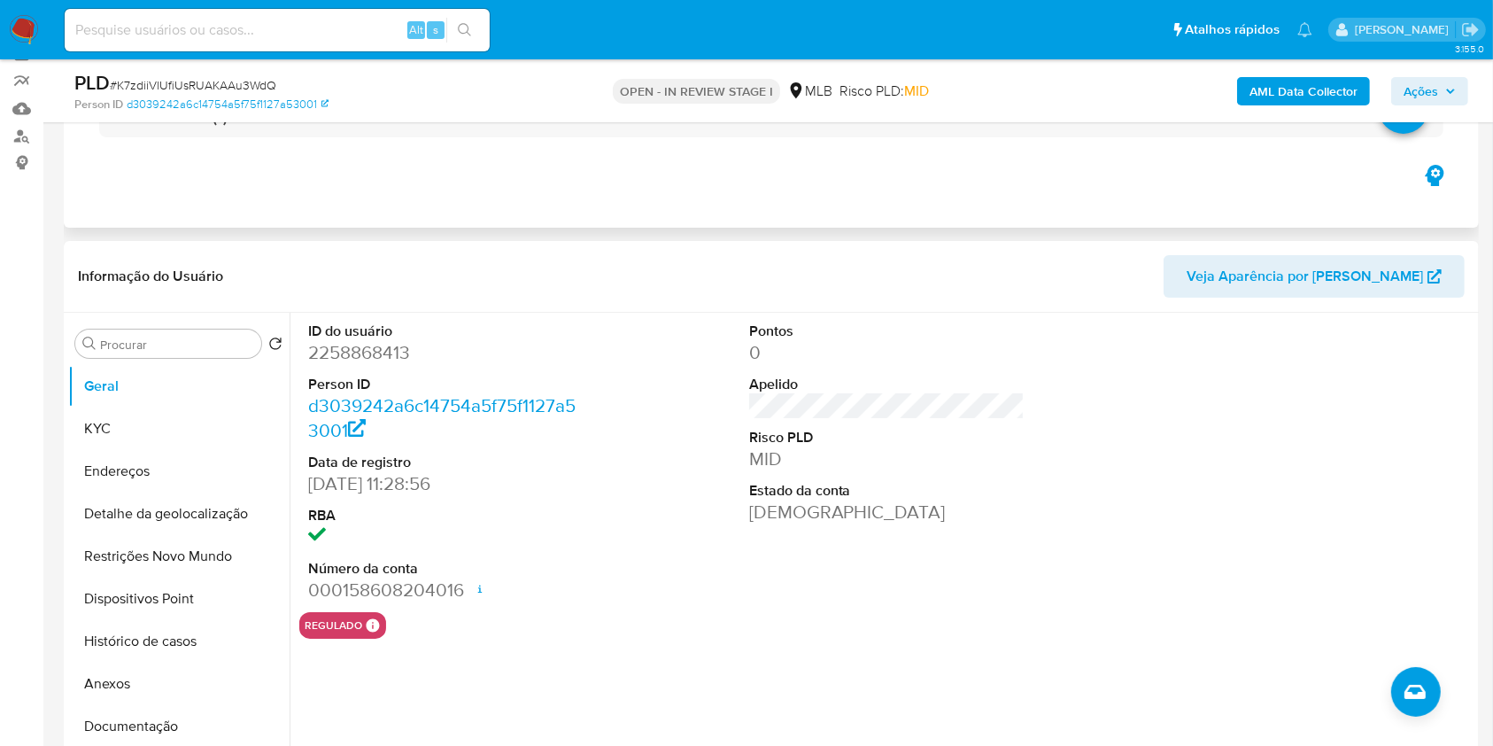
scroll to position [236, 0]
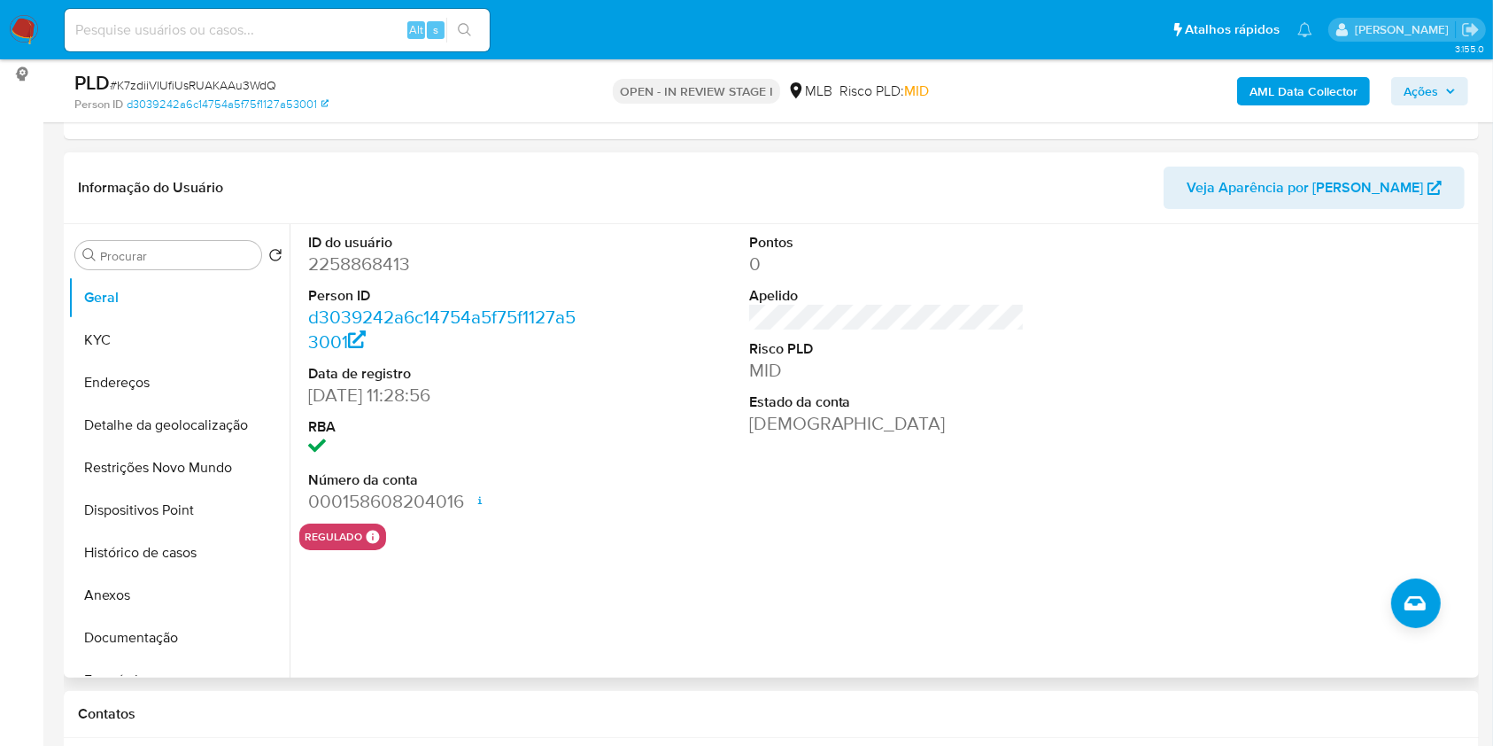
click at [340, 276] on dd "2258868413" at bounding box center [446, 263] width 276 height 25
click at [344, 276] on dd "2258868413" at bounding box center [446, 263] width 276 height 25
copy dd "2258868413"
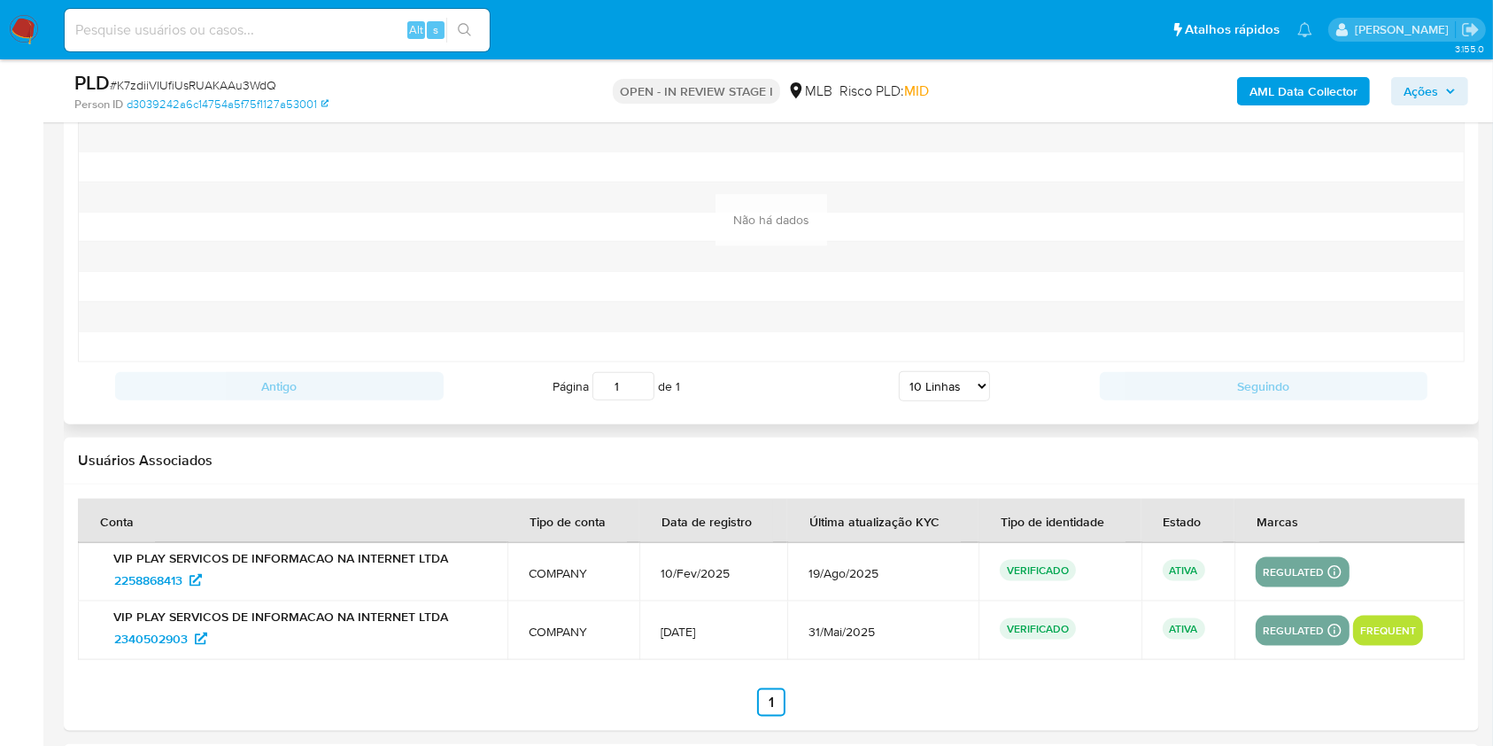
scroll to position [2243, 0]
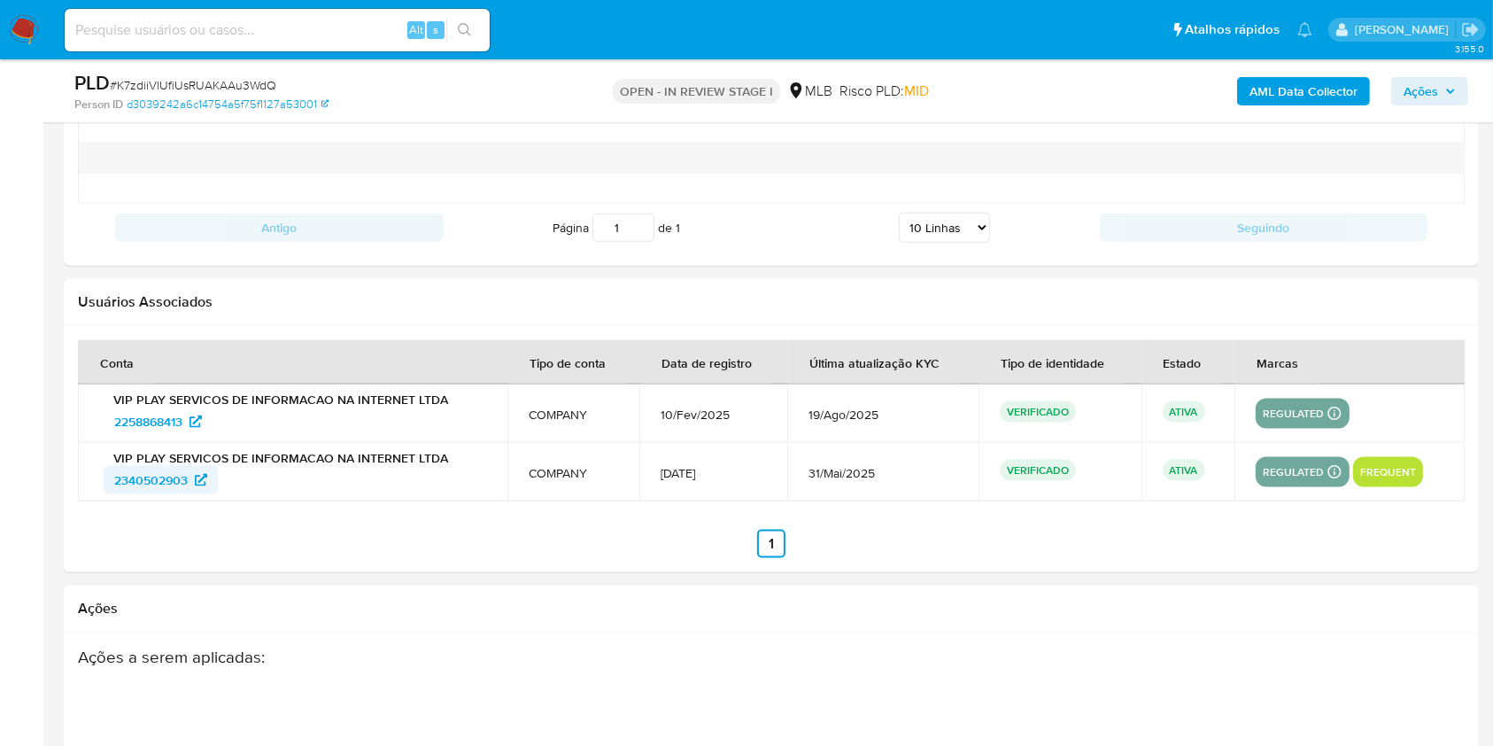
click at [174, 494] on span "2340502903" at bounding box center [150, 480] width 73 height 28
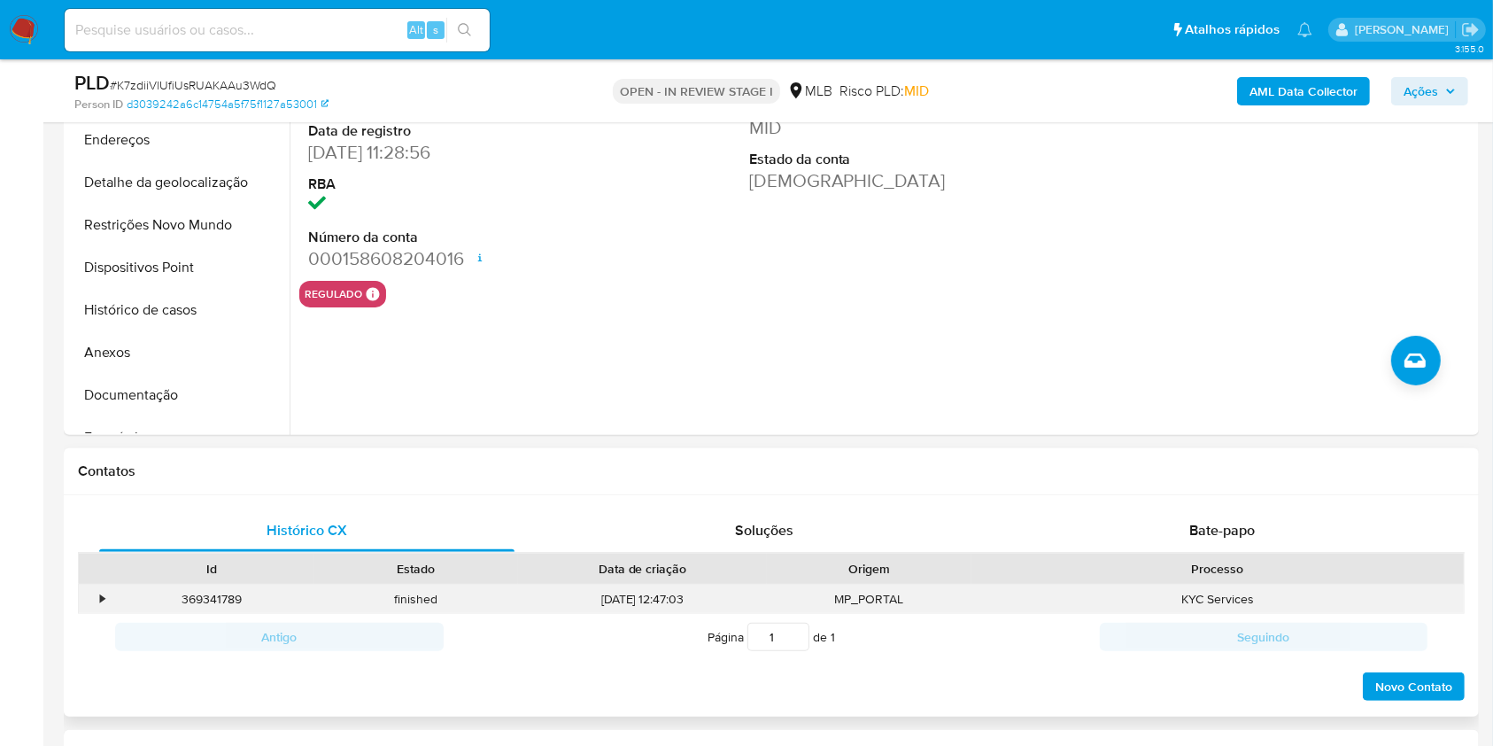
scroll to position [118, 0]
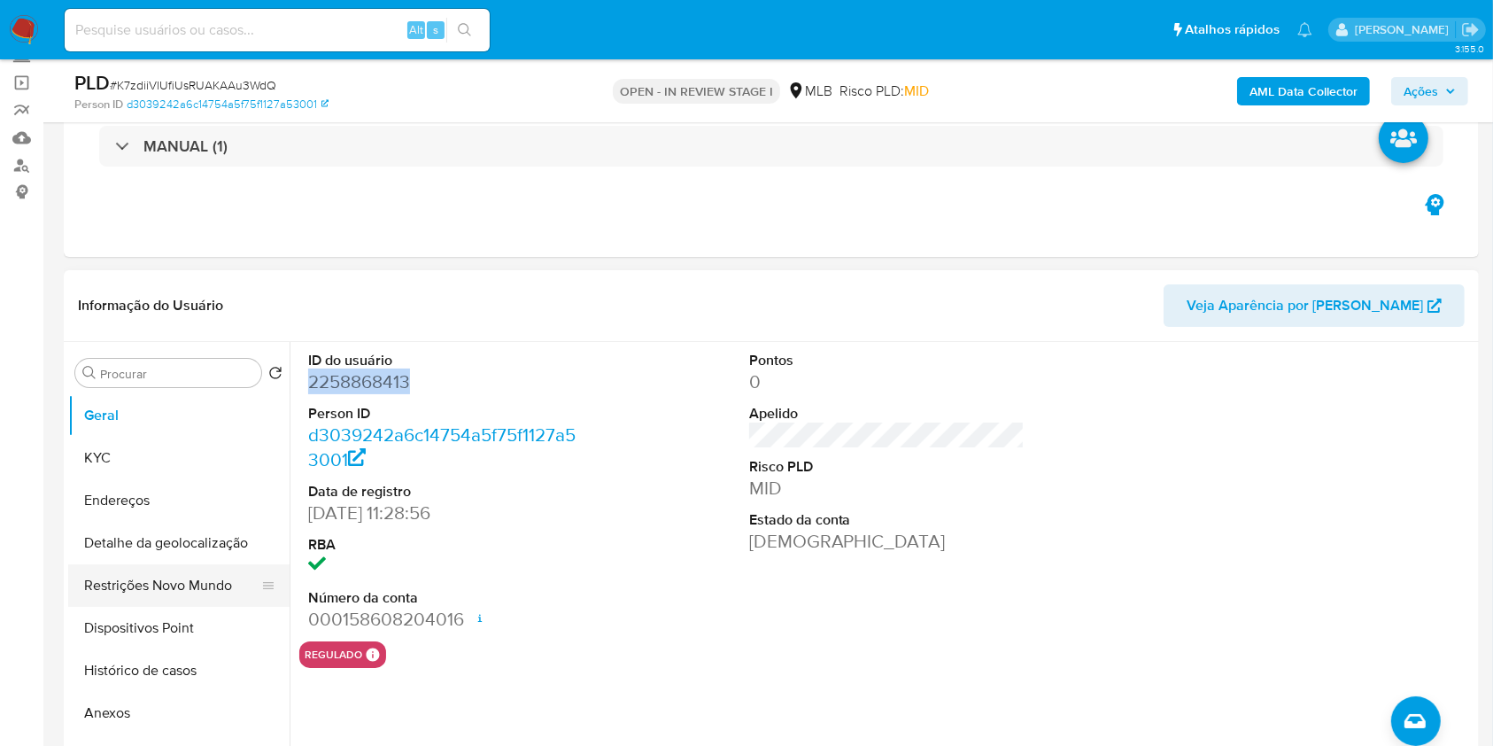
click at [149, 607] on button "Restrições Novo Mundo" at bounding box center [171, 585] width 207 height 43
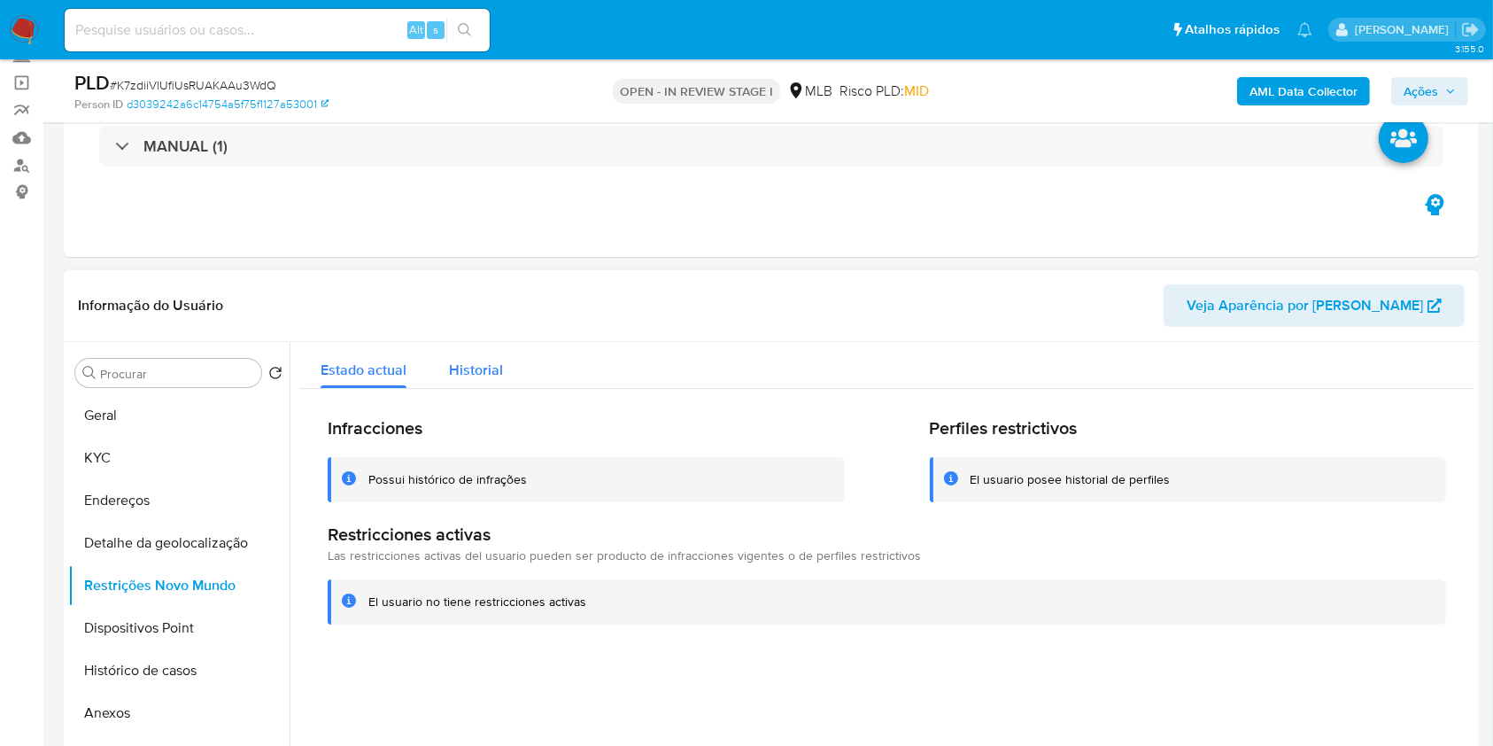
click at [460, 380] on span "Historial" at bounding box center [476, 370] width 54 height 20
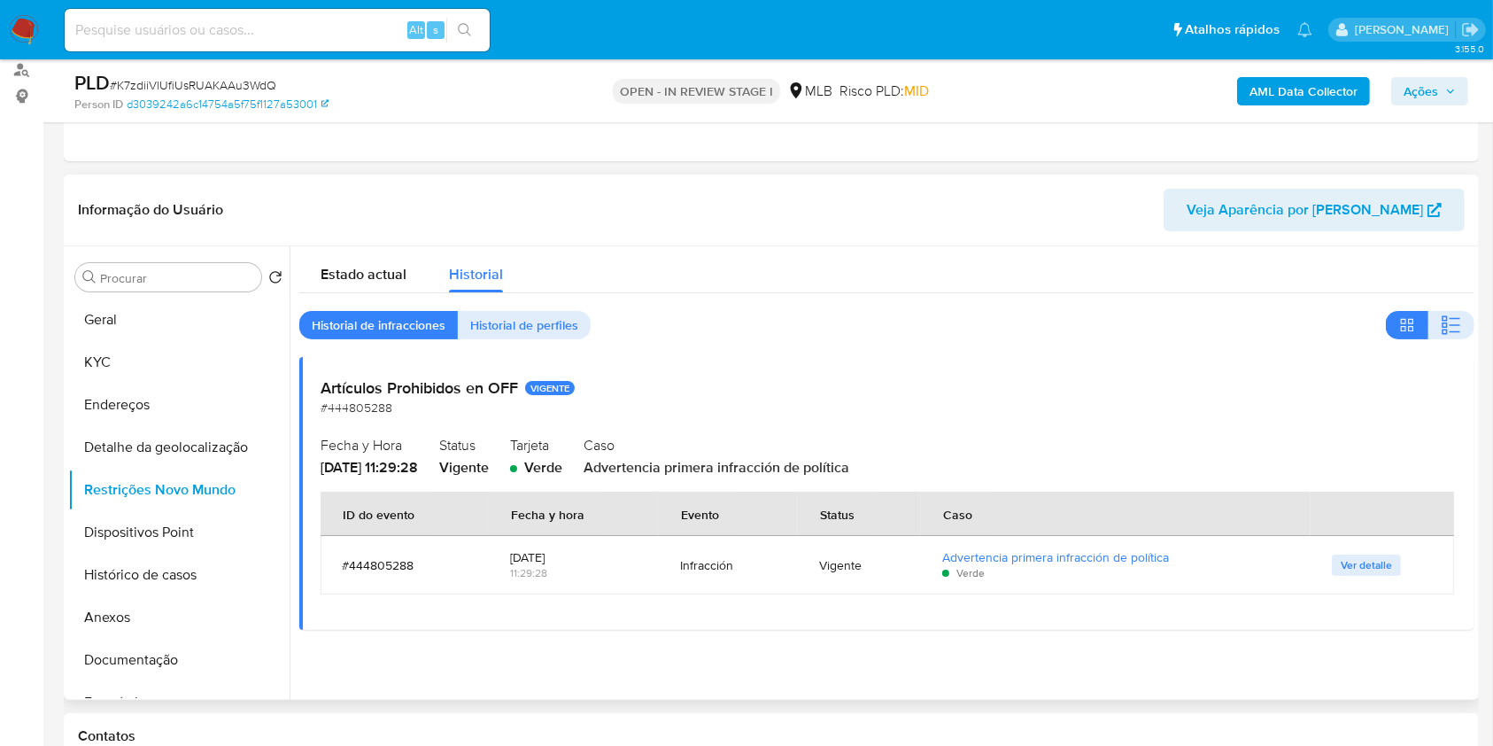
scroll to position [236, 0]
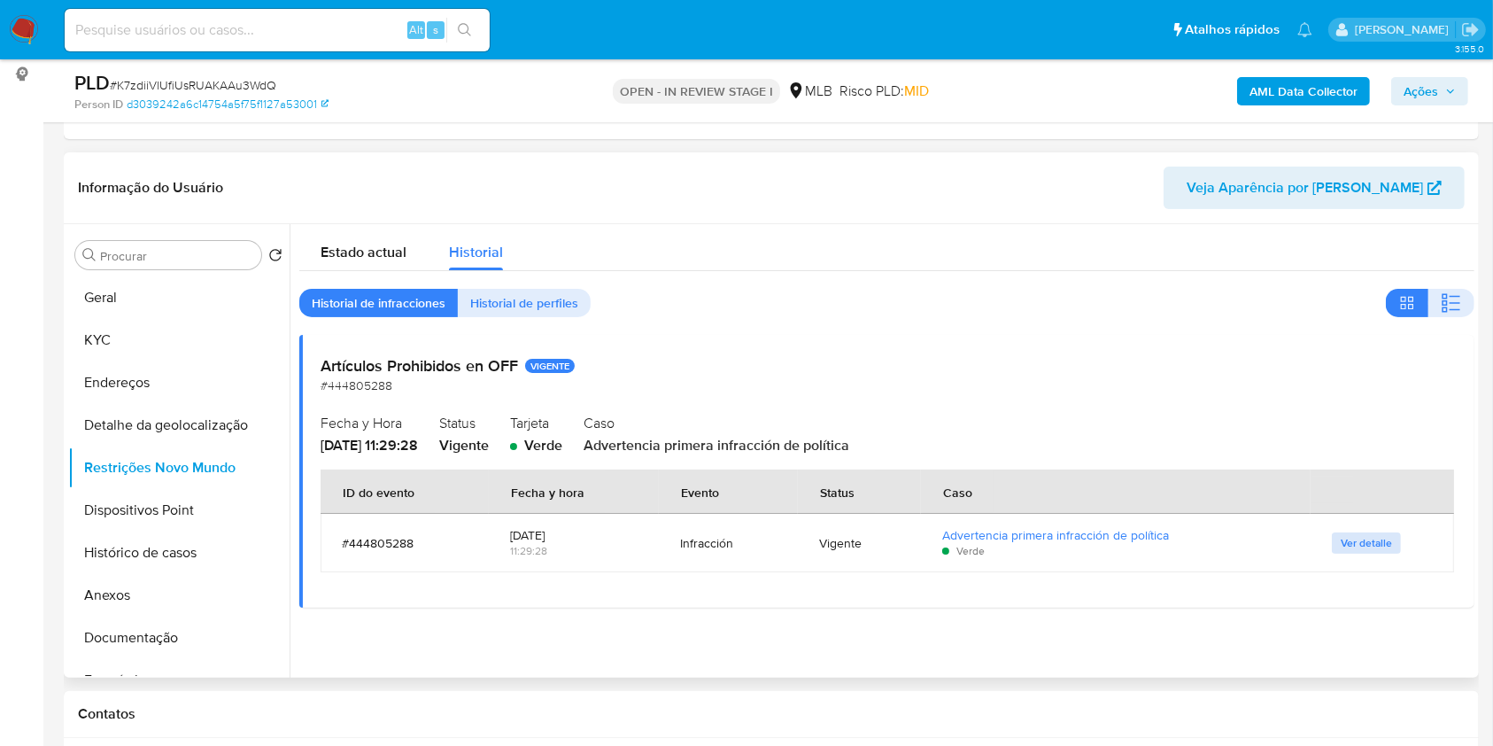
click at [1375, 553] on button "Ver detalle" at bounding box center [1366, 542] width 69 height 21
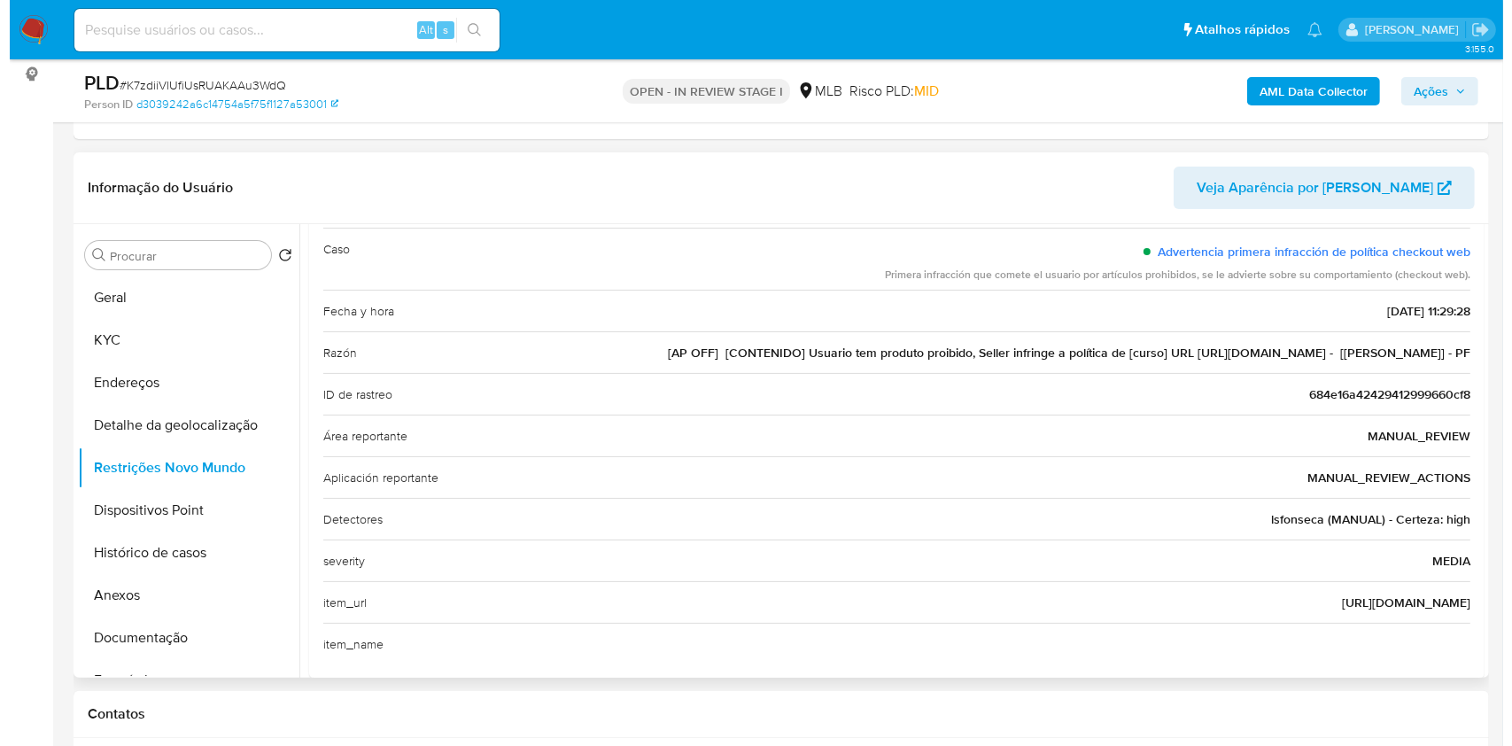
scroll to position [203, 0]
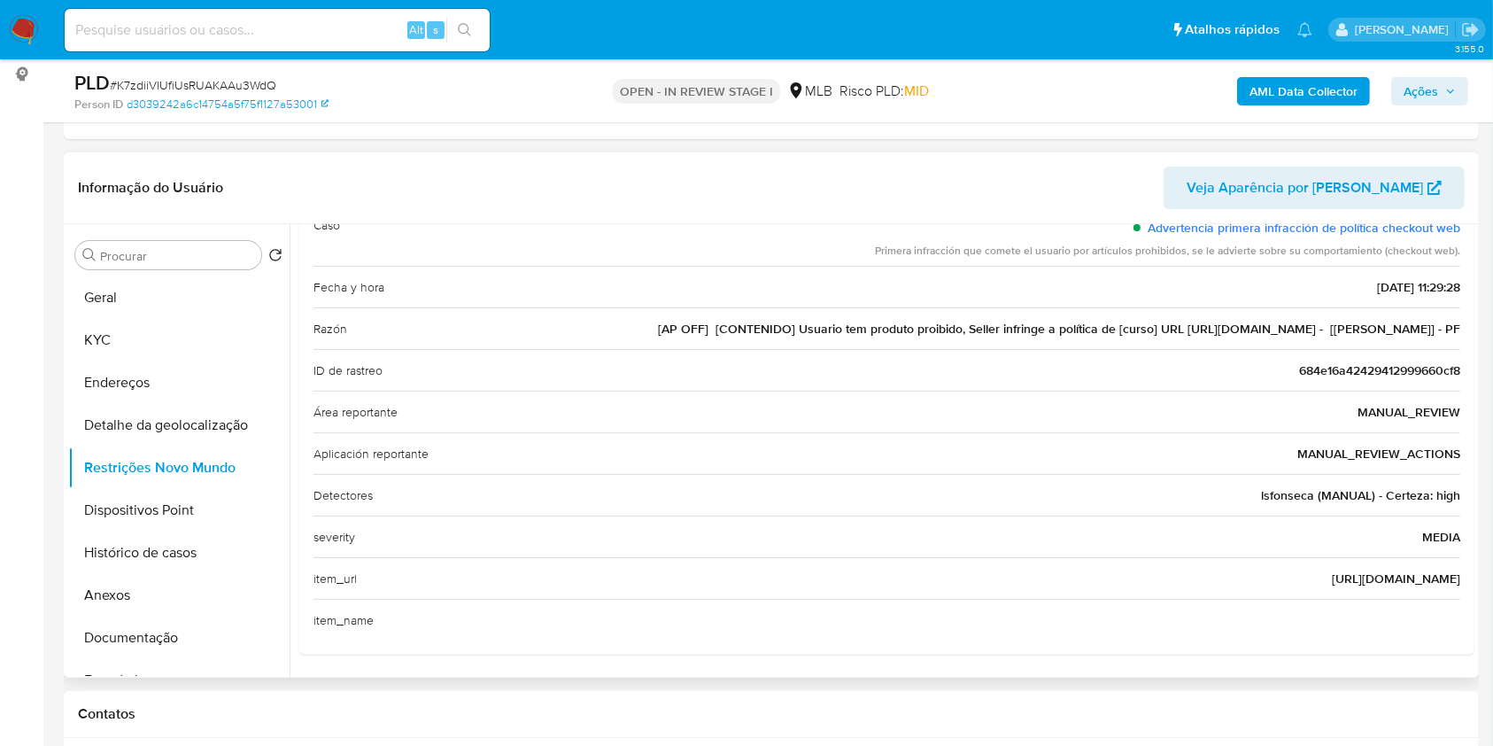
click at [1382, 587] on span "[URL][DOMAIN_NAME]" at bounding box center [1396, 578] width 128 height 18
click at [1303, 81] on b "AML Data Collector" at bounding box center [1303, 91] width 108 height 28
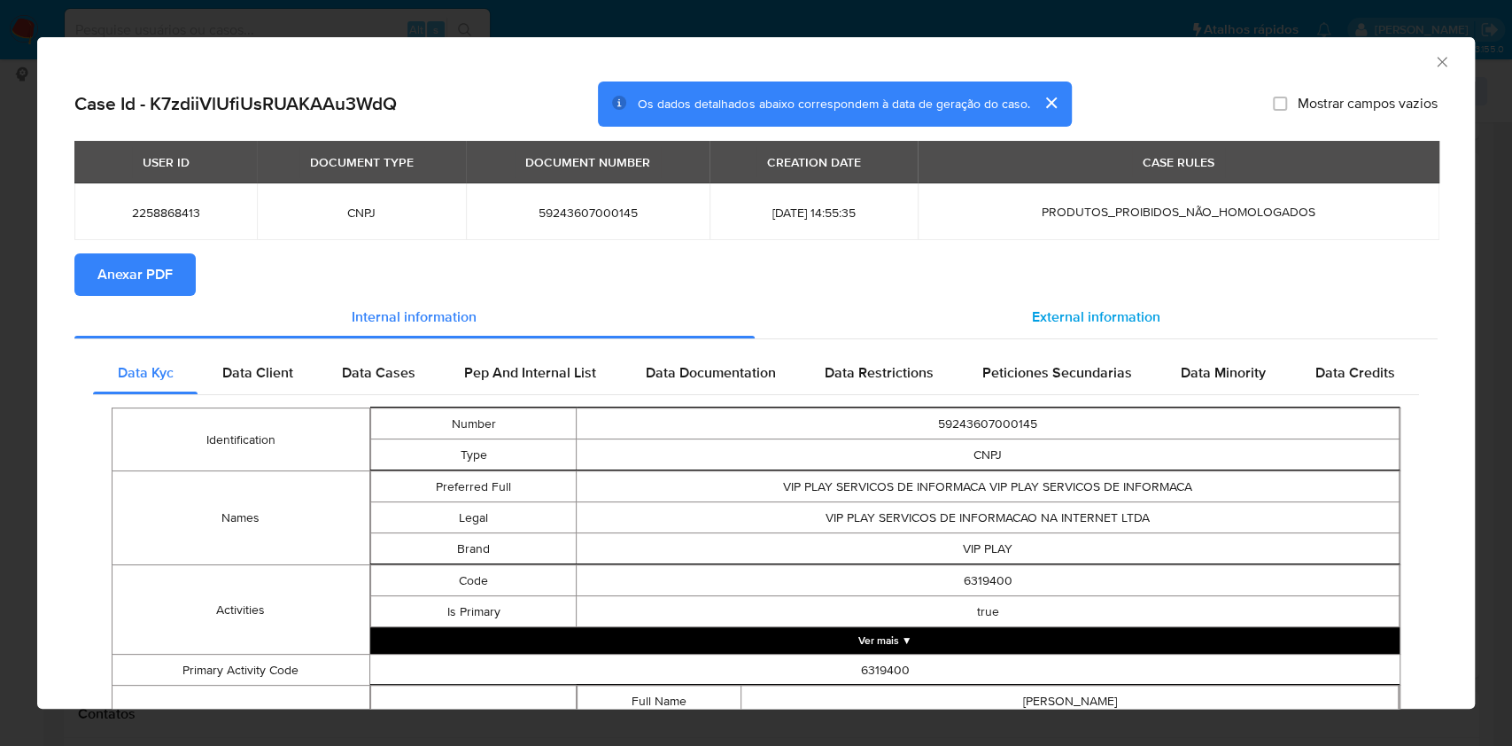
click at [1169, 333] on div "External information" at bounding box center [1096, 317] width 684 height 43
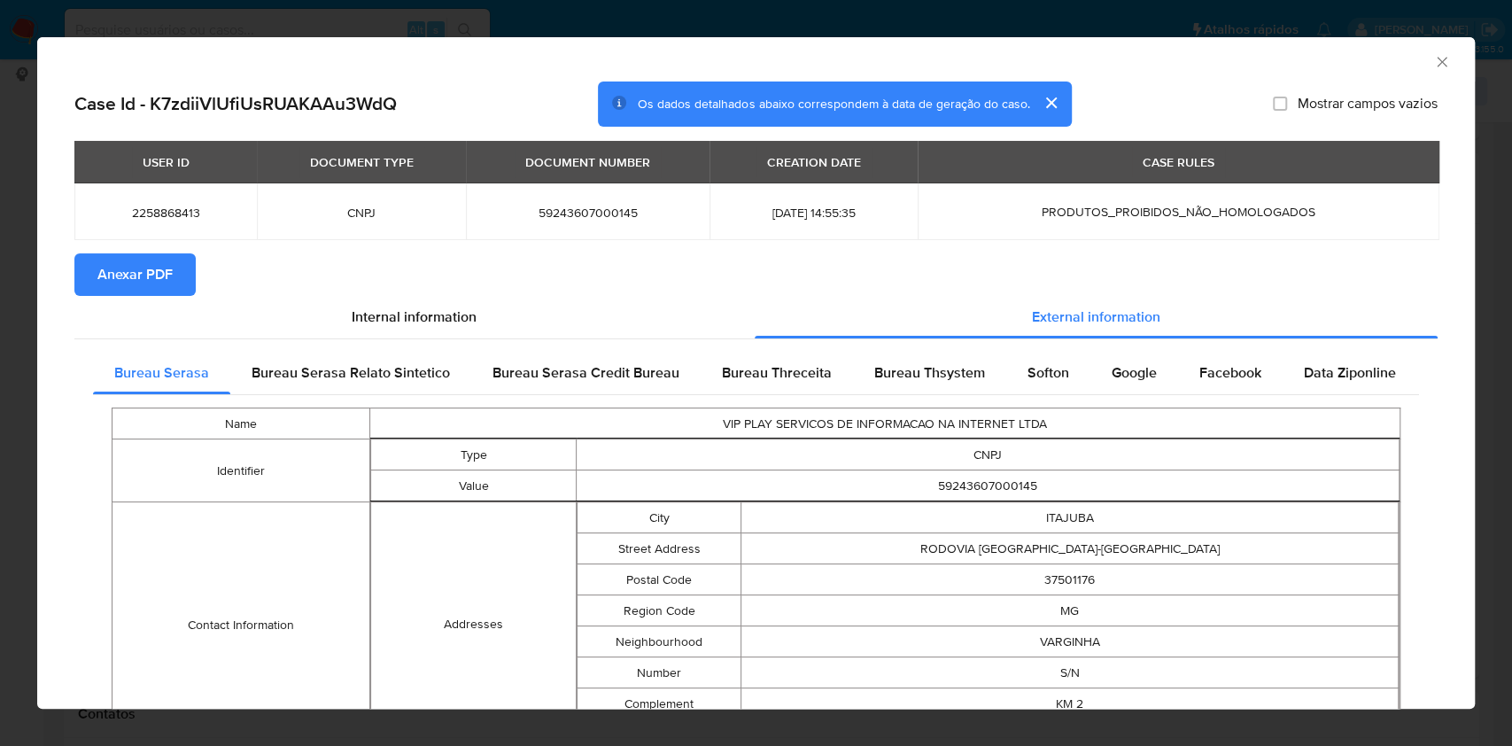
drag, startPoint x: 121, startPoint y: 278, endPoint x: 166, endPoint y: 277, distance: 44.3
click at [124, 278] on span "Anexar PDF" at bounding box center [134, 274] width 75 height 39
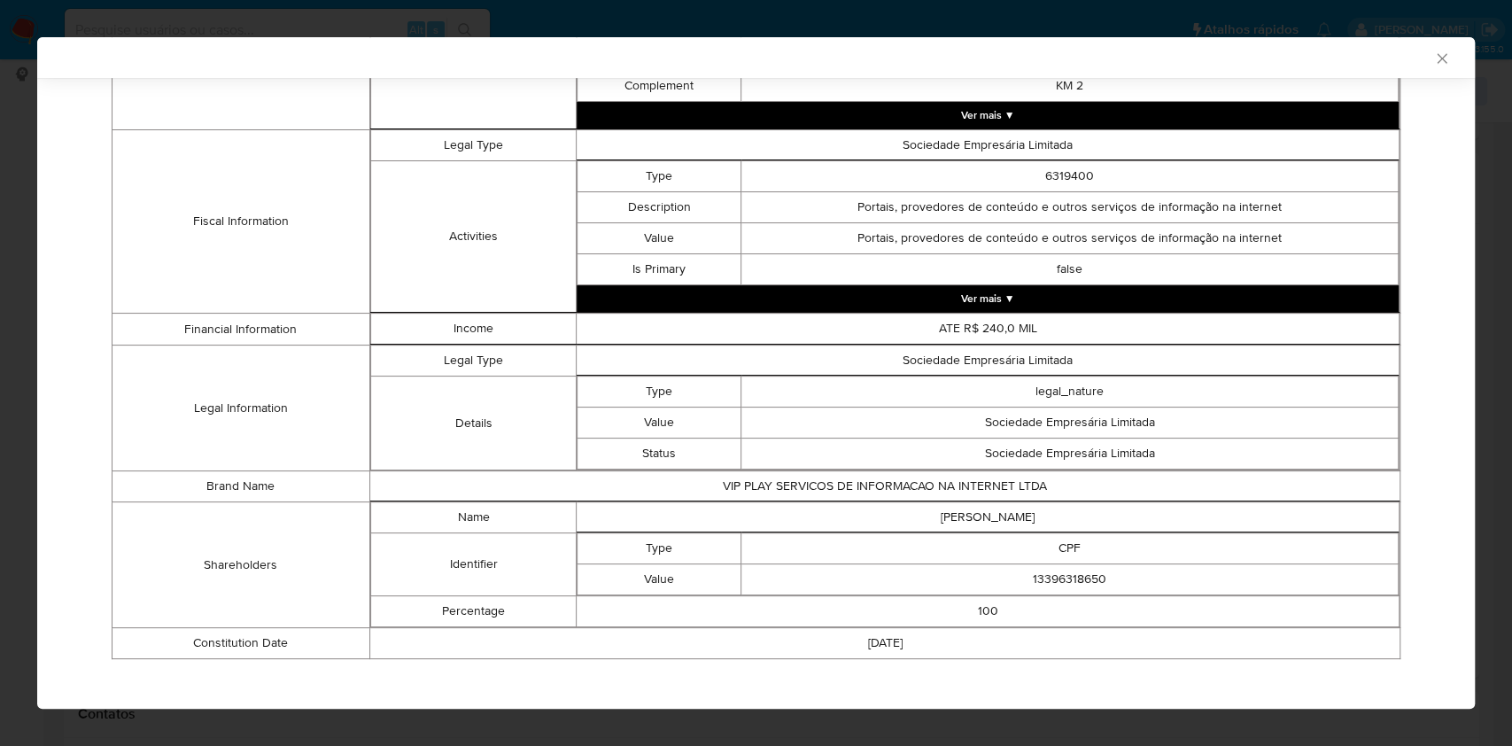
scroll to position [630, 0]
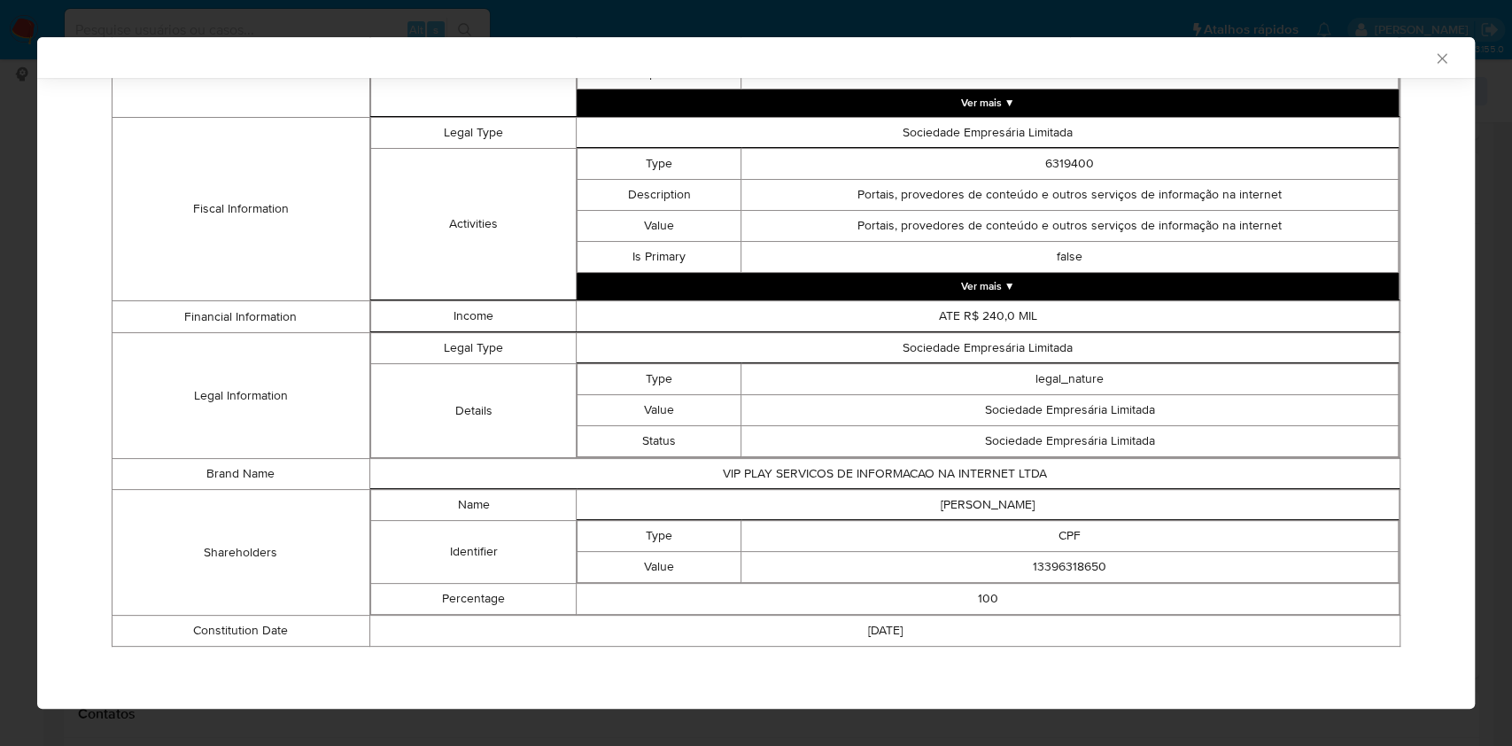
click at [1060, 574] on td "13396318650" at bounding box center [1069, 567] width 657 height 31
copy td "13396318650"
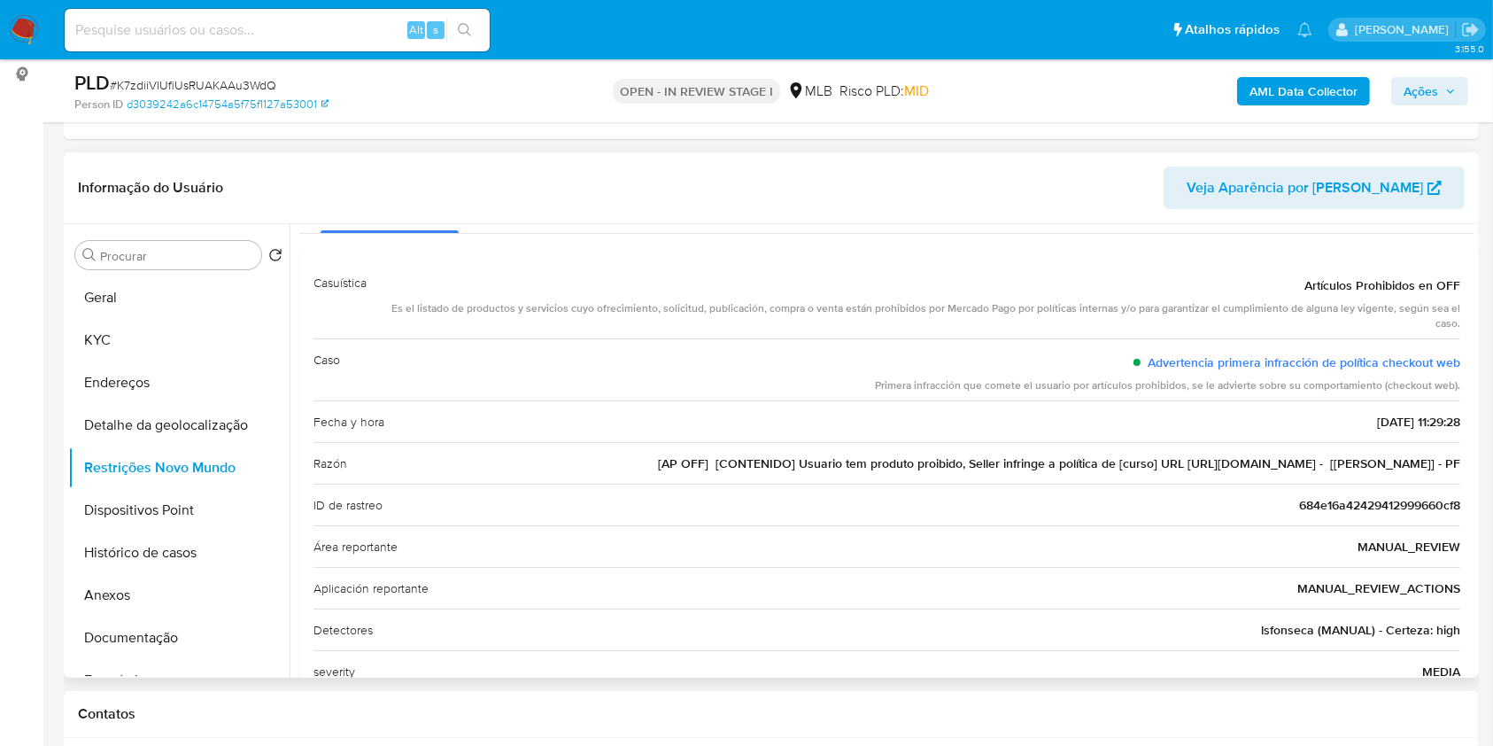
scroll to position [0, 0]
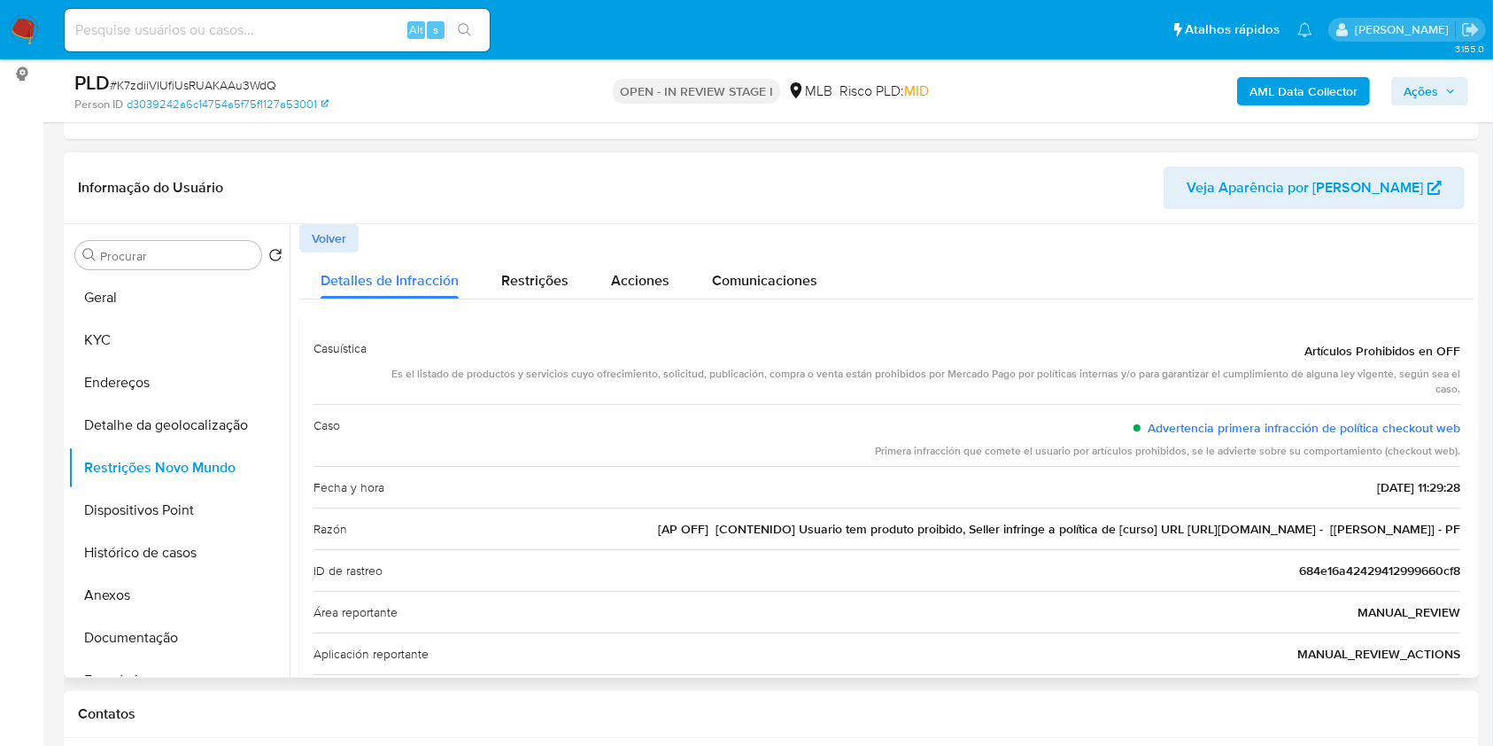
click at [343, 251] on span "Volver" at bounding box center [329, 238] width 35 height 25
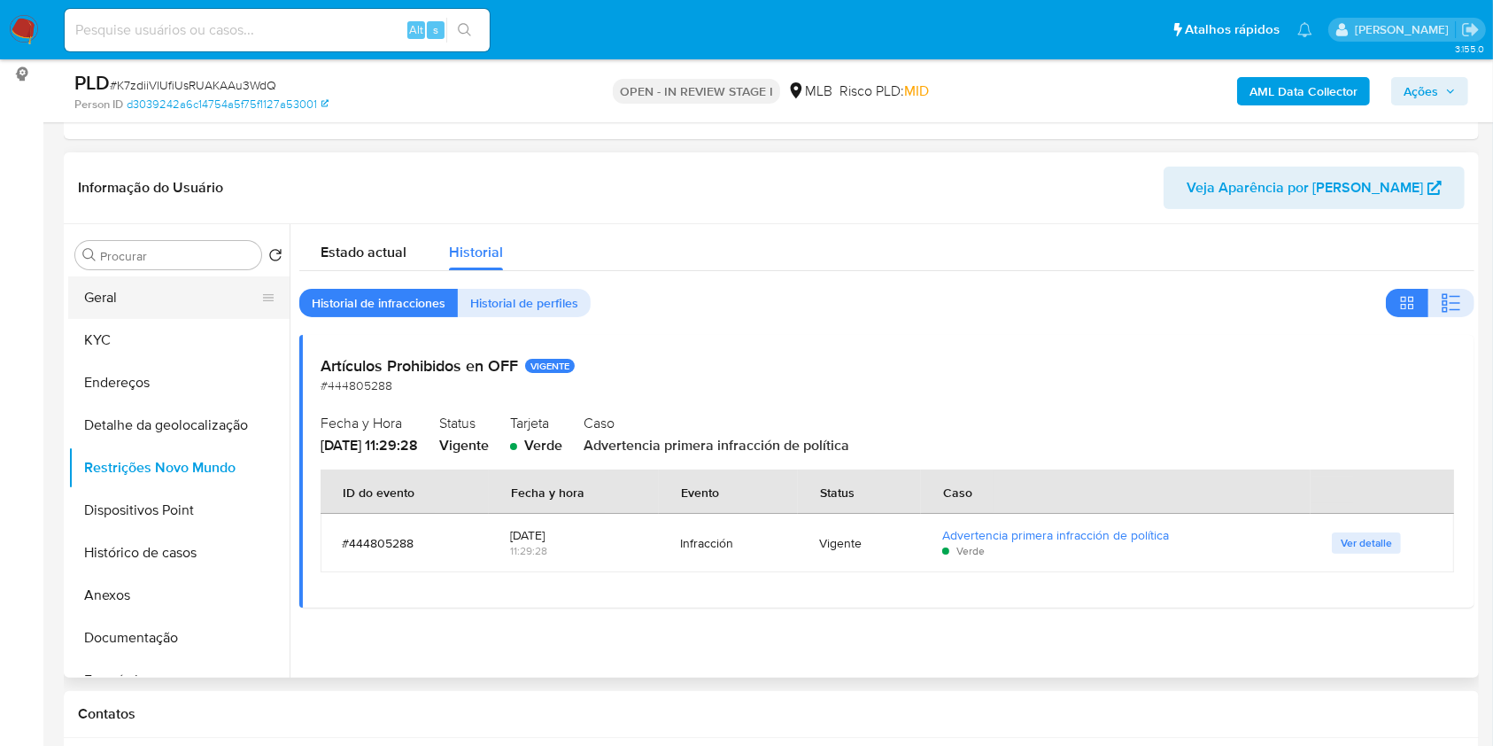
click at [186, 319] on button "Geral" at bounding box center [171, 297] width 207 height 43
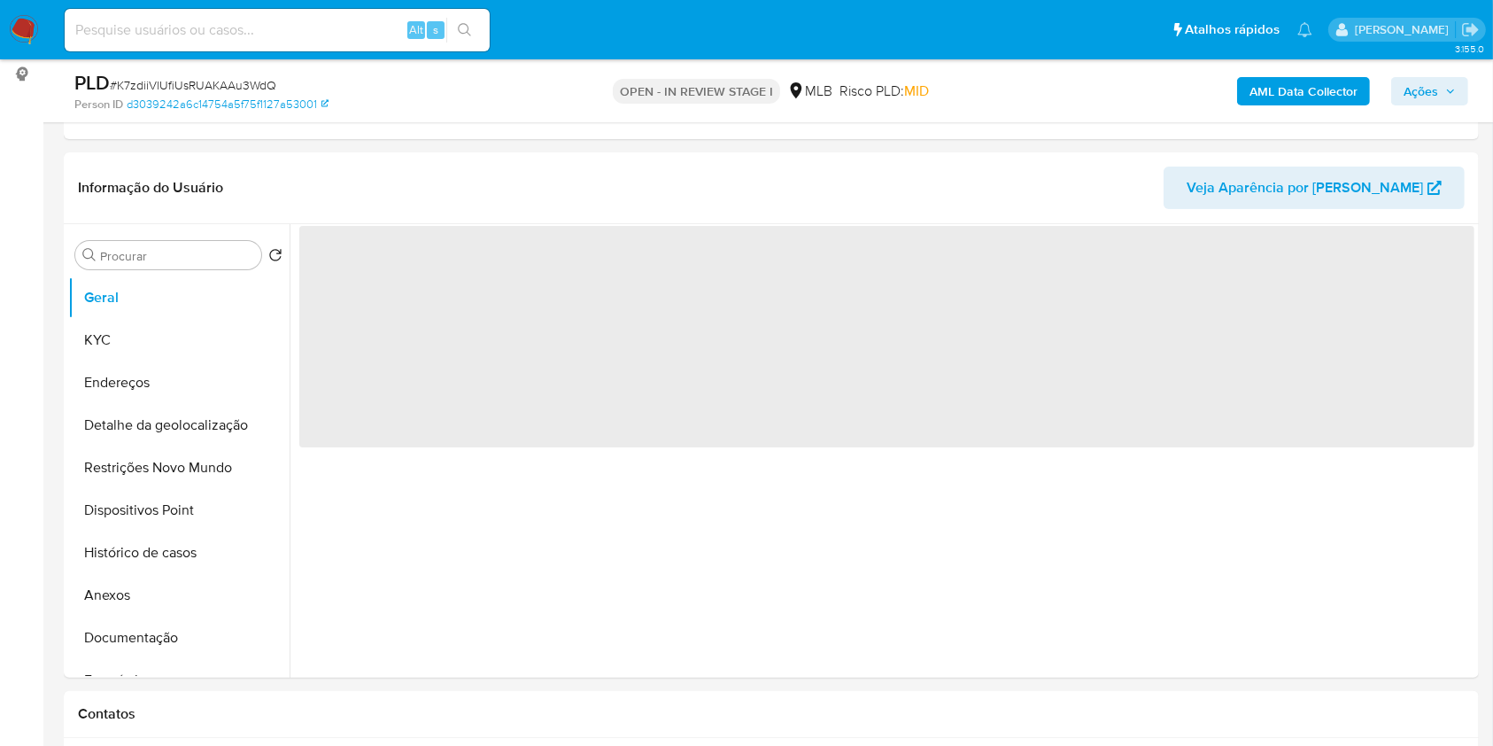
click at [985, 535] on div "‌" at bounding box center [882, 450] width 1185 height 453
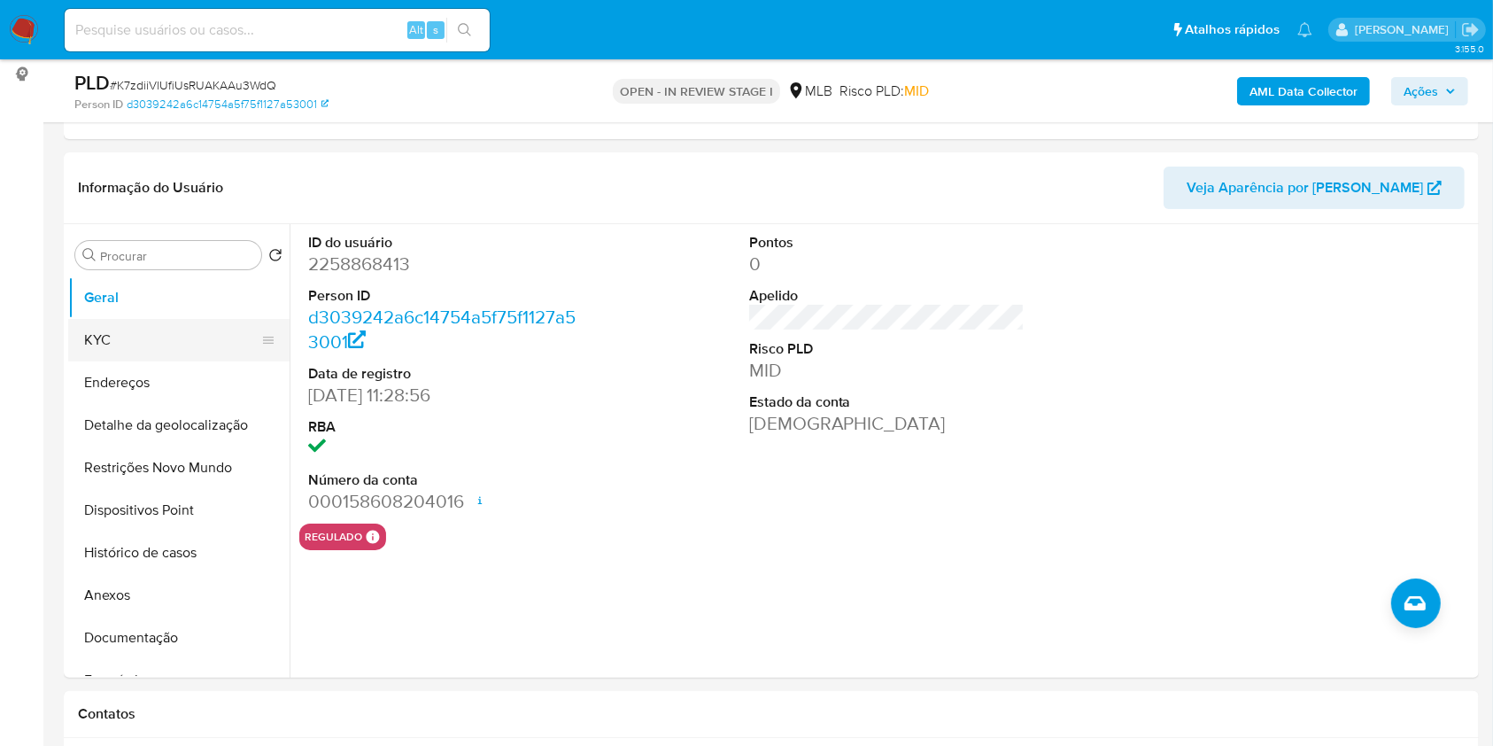
click at [128, 361] on button "KYC" at bounding box center [171, 340] width 207 height 43
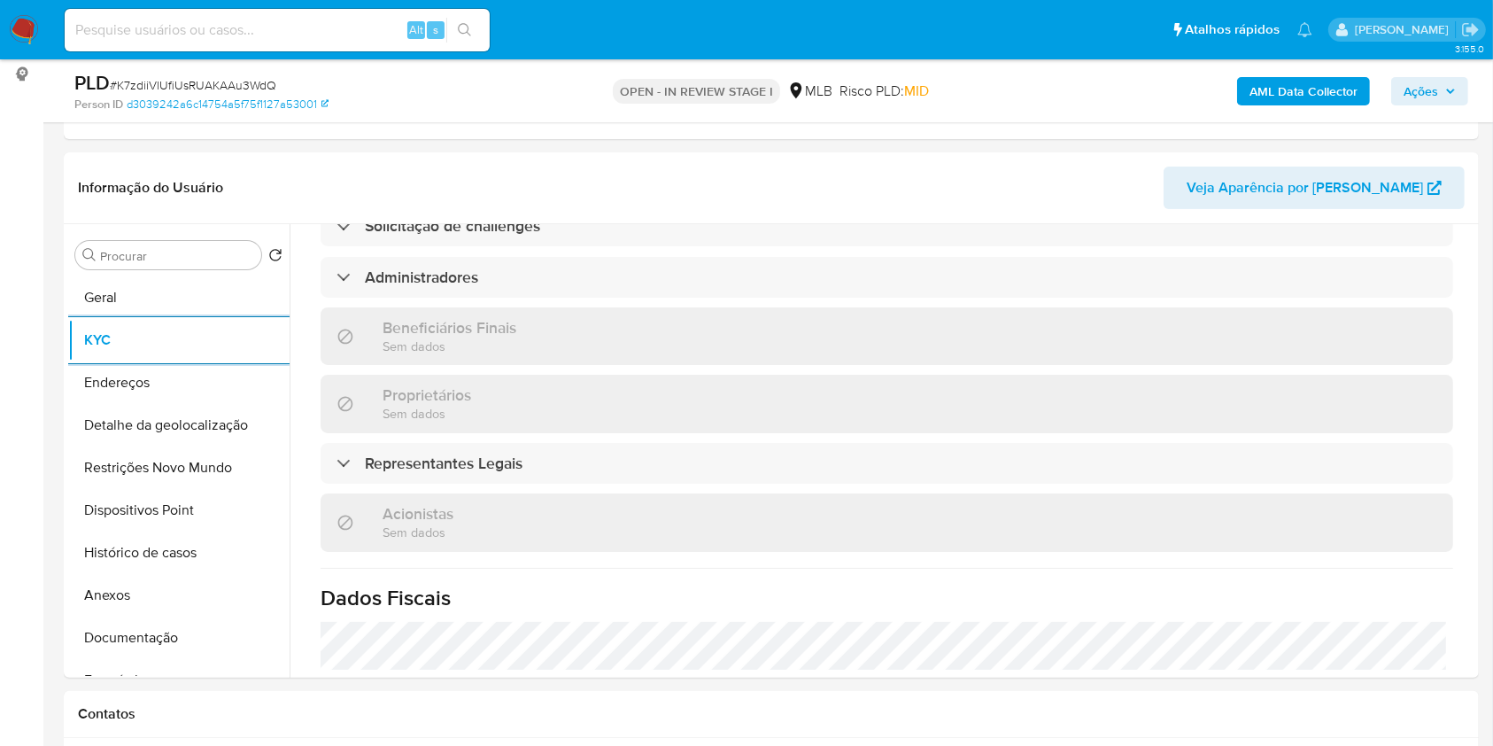
scroll to position [1006, 0]
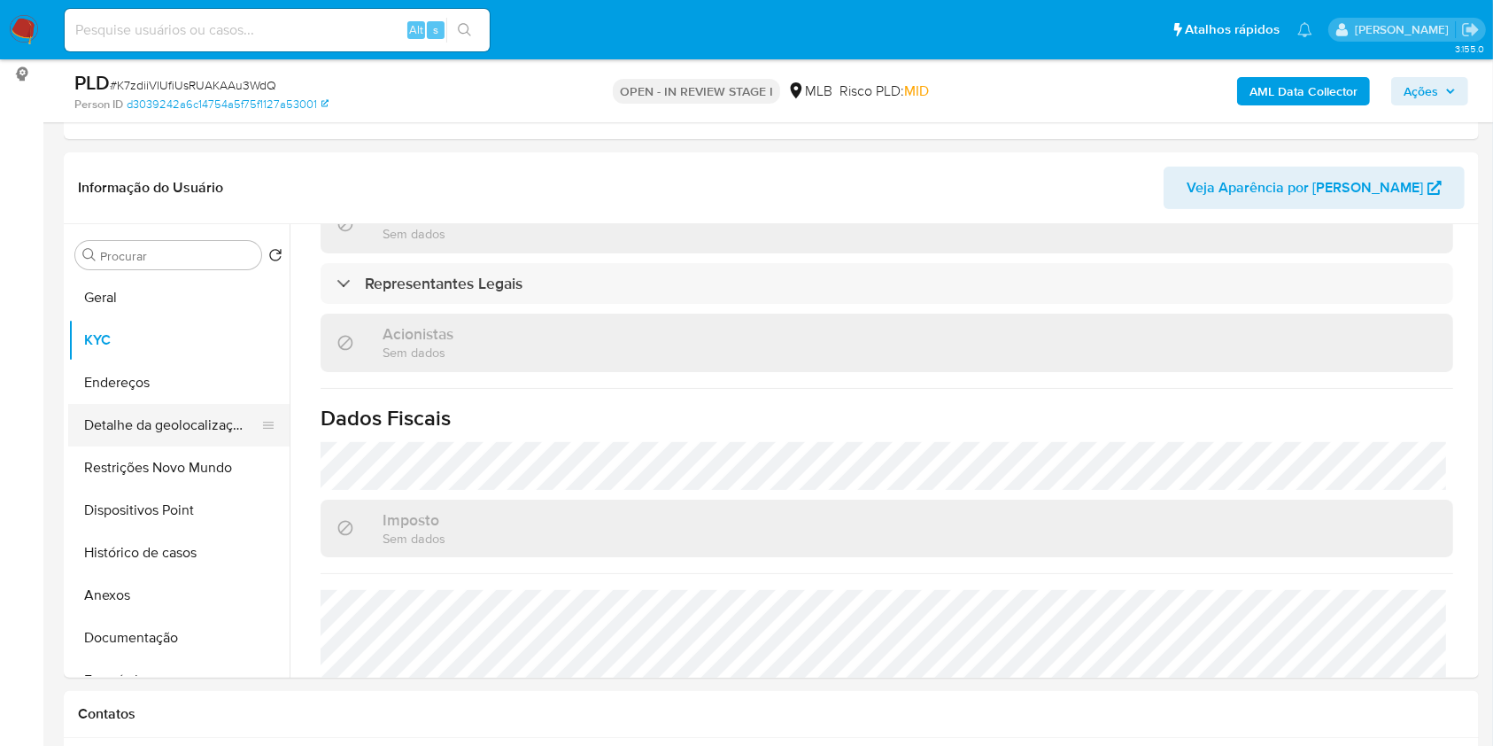
click at [84, 446] on button "Detalhe da geolocalização" at bounding box center [171, 425] width 207 height 43
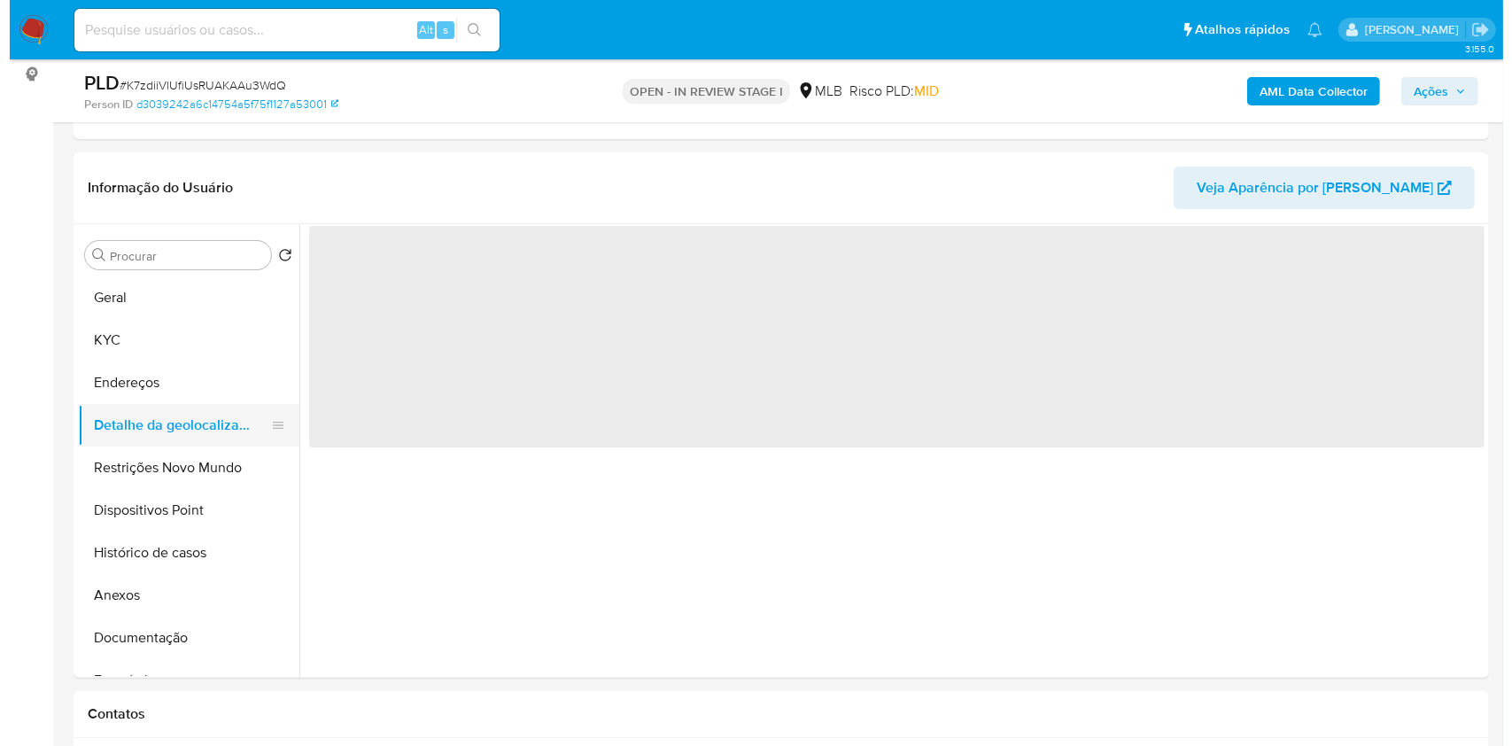
scroll to position [0, 0]
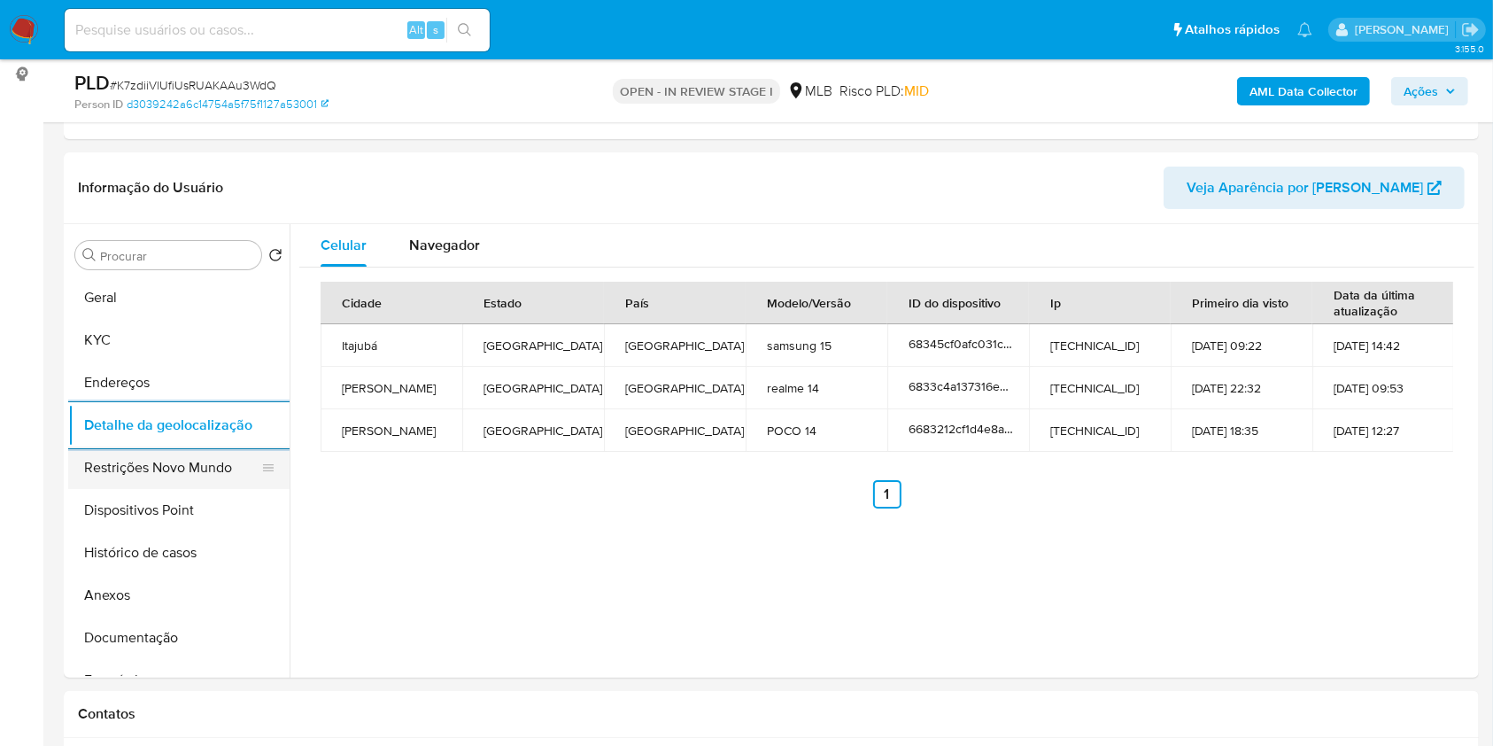
click at [137, 489] on button "Restrições Novo Mundo" at bounding box center [171, 467] width 207 height 43
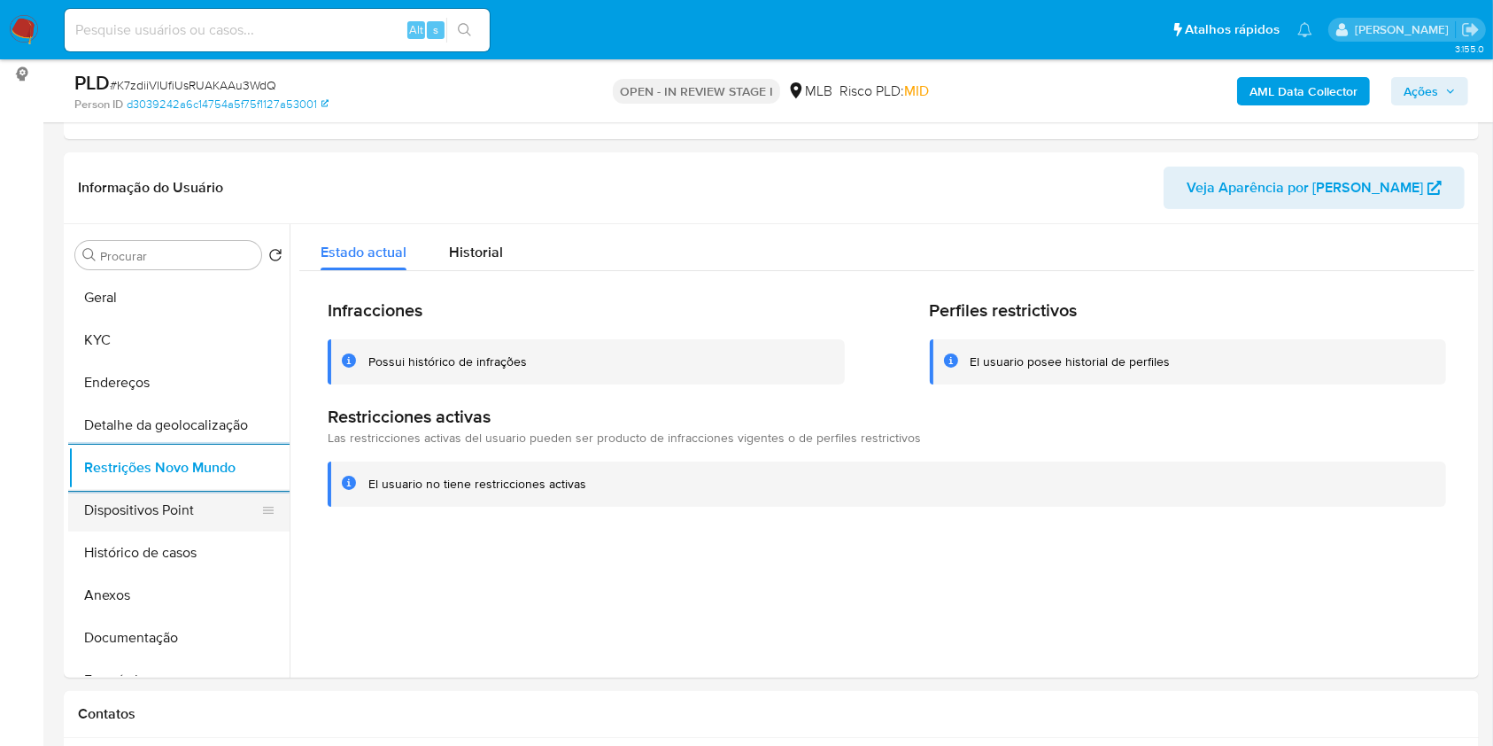
click at [149, 531] on button "Dispositivos Point" at bounding box center [171, 510] width 207 height 43
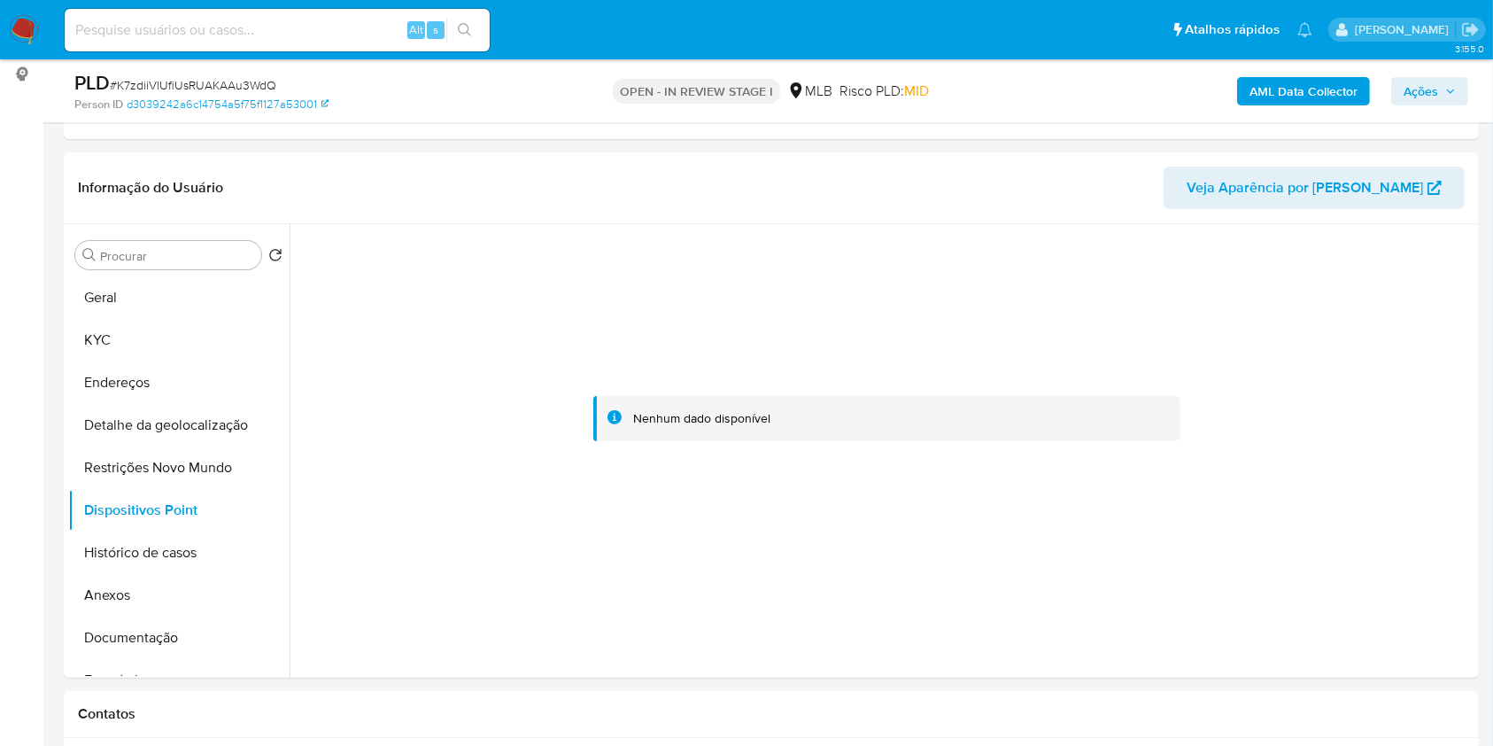
click at [1447, 86] on span "Ações" at bounding box center [1430, 91] width 52 height 25
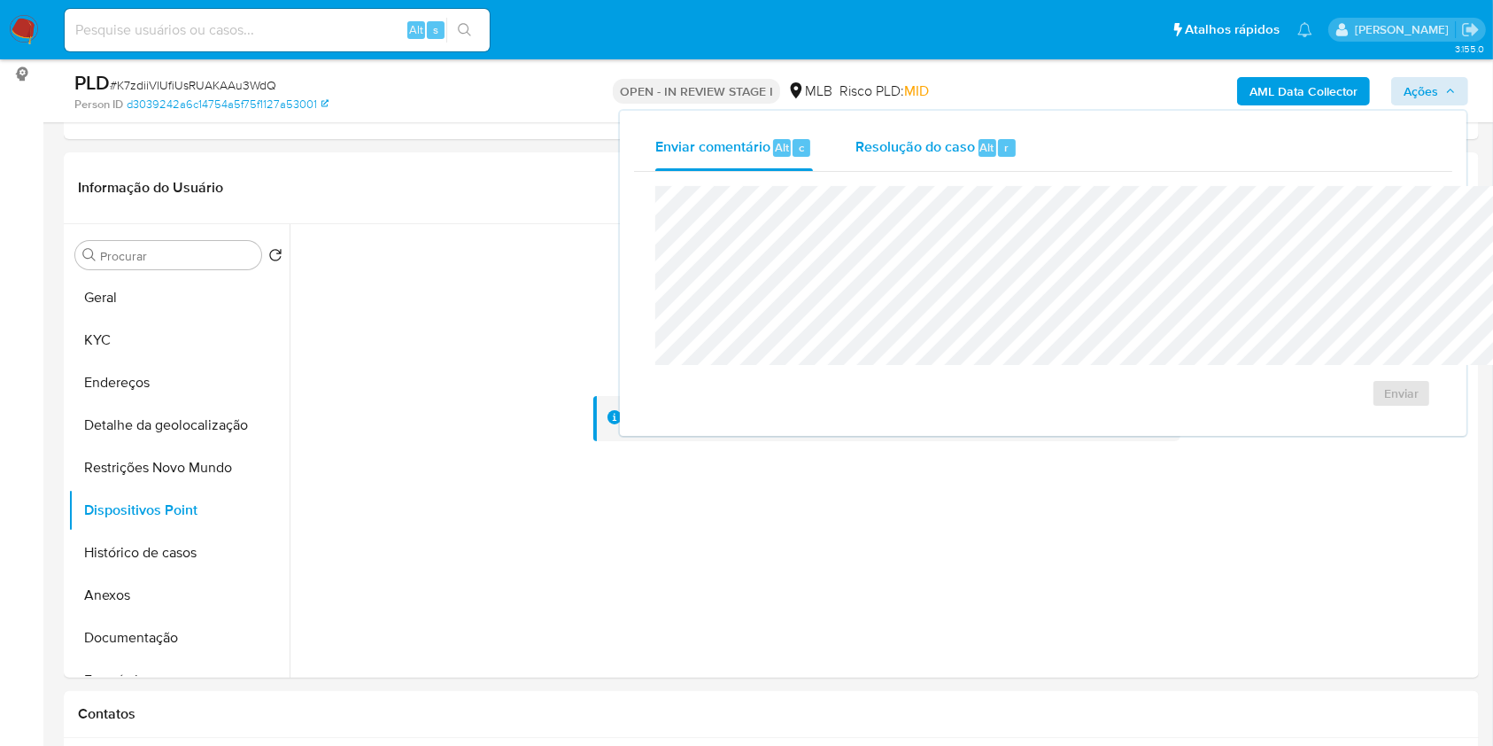
click at [855, 135] on div "Resolução do caso Alt r" at bounding box center [936, 148] width 162 height 46
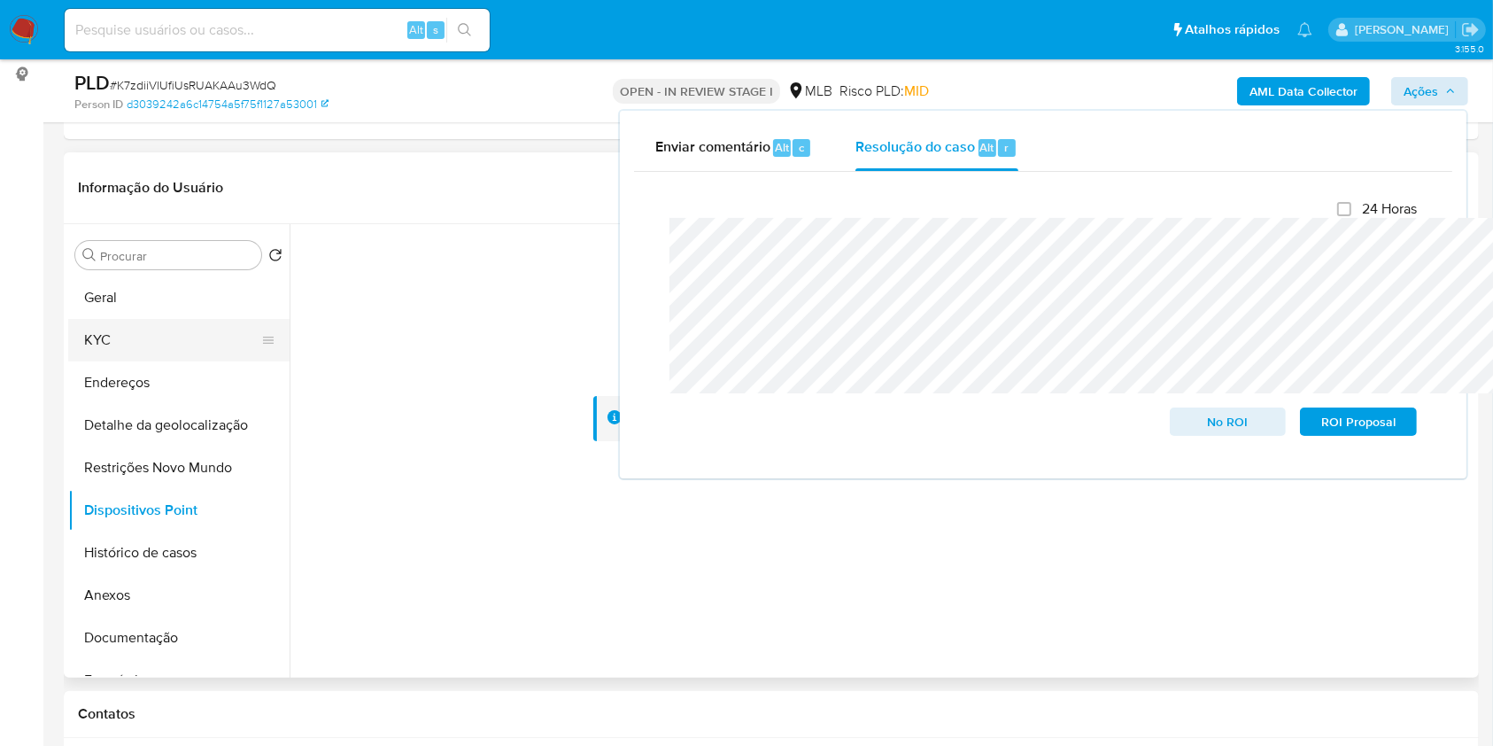
click at [191, 361] on button "KYC" at bounding box center [171, 340] width 207 height 43
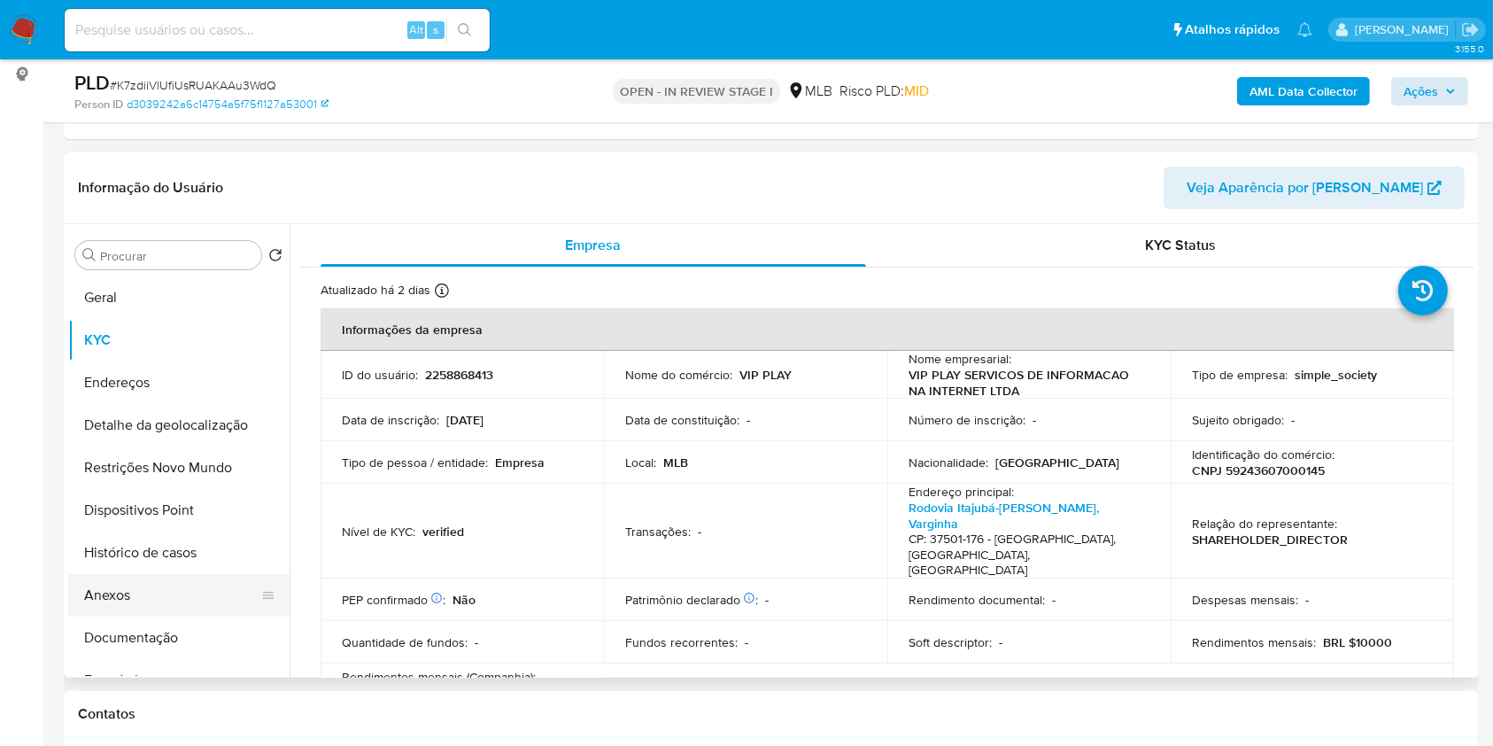
click at [165, 616] on button "Anexos" at bounding box center [171, 595] width 207 height 43
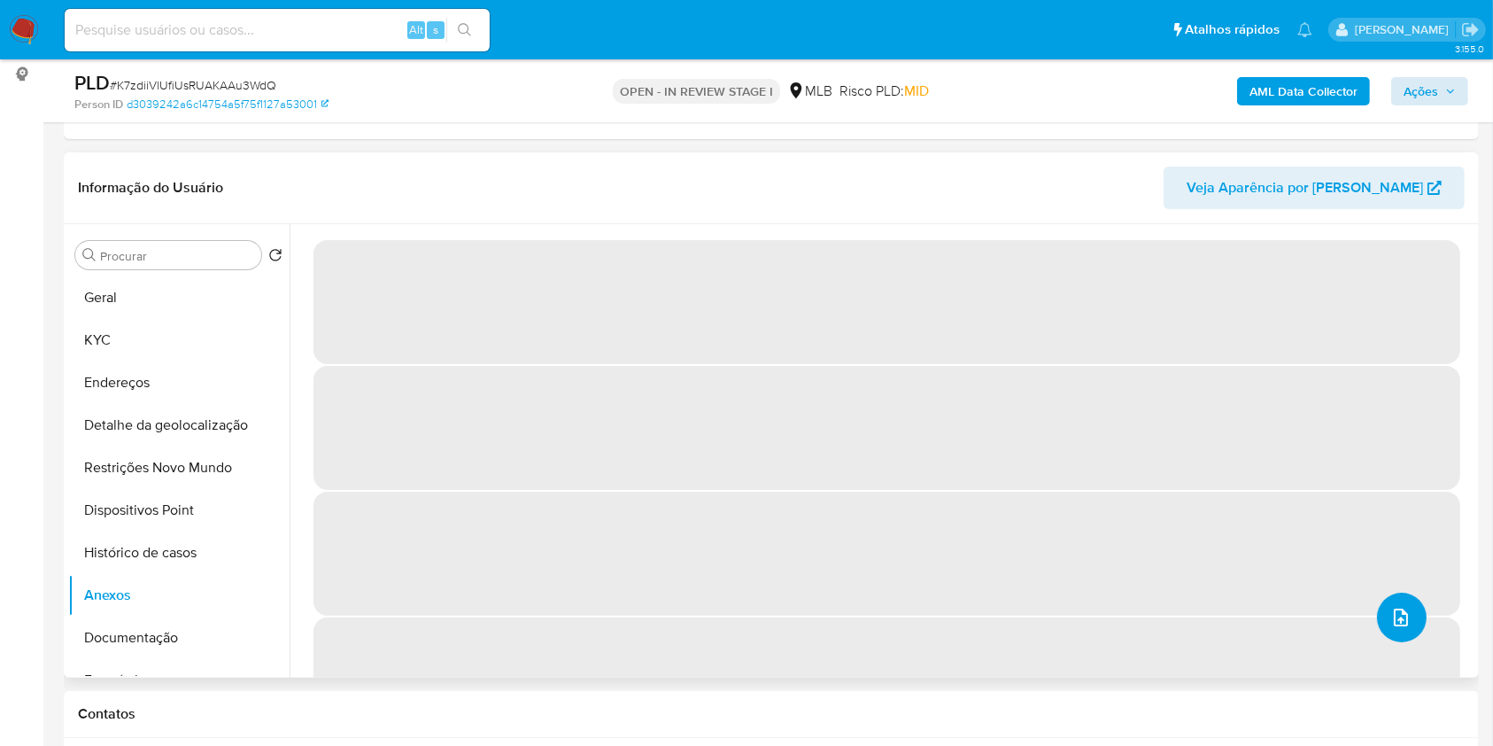
click at [1390, 628] on icon "upload-file" at bounding box center [1400, 617] width 21 height 21
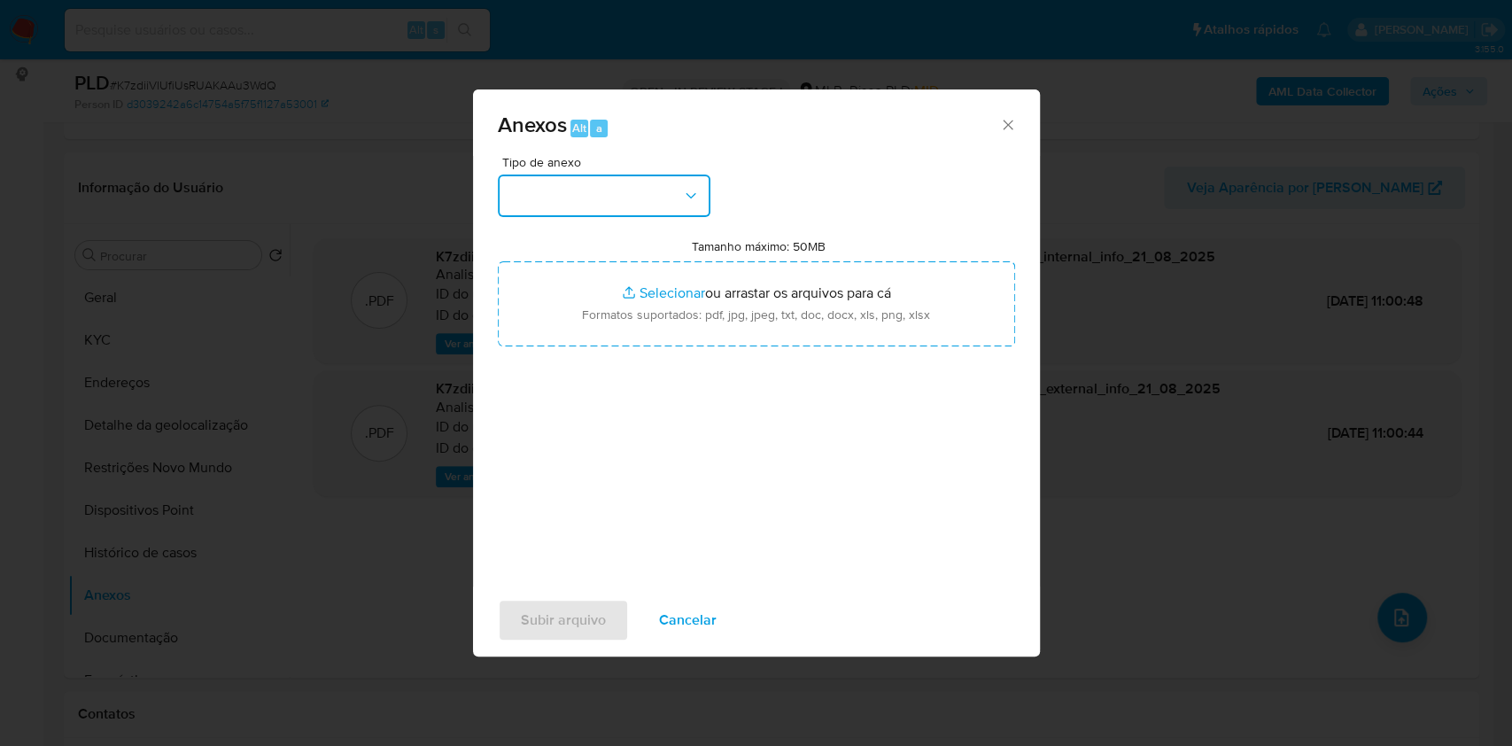
click at [553, 174] on button "button" at bounding box center [604, 195] width 213 height 43
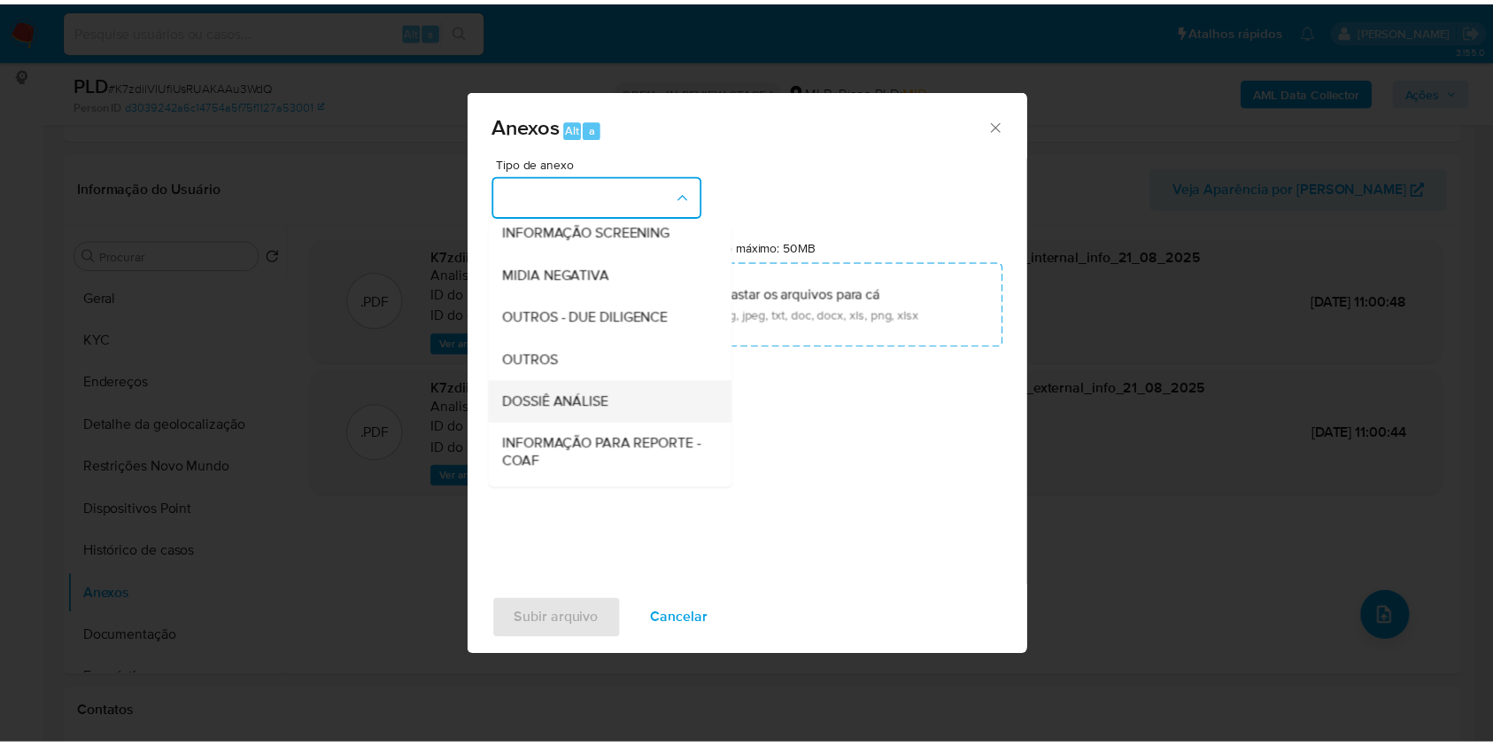
scroll to position [220, 0]
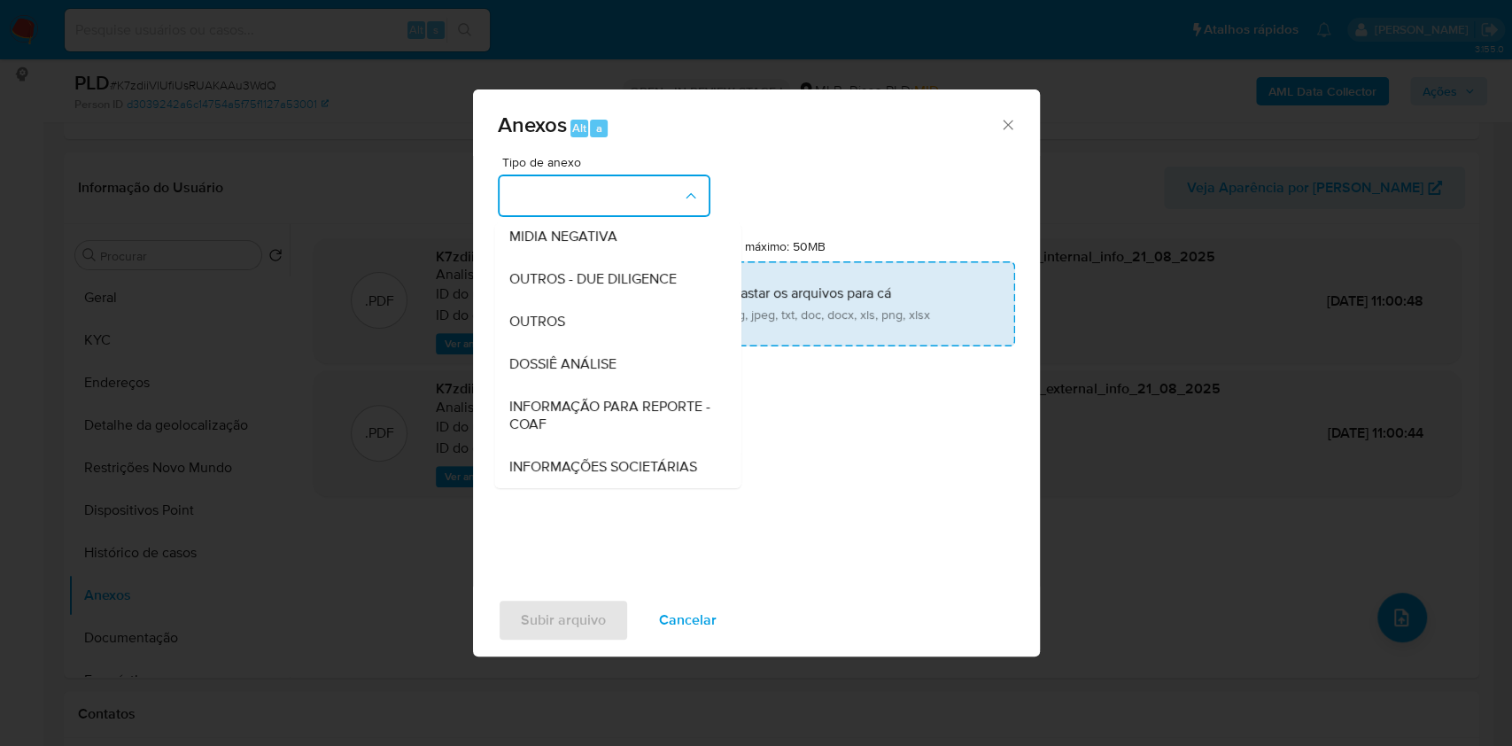
drag, startPoint x: 554, startPoint y: 374, endPoint x: 843, endPoint y: 244, distance: 316.3
click at [554, 398] on span "INFORMAÇÃO PARA REPORTE - COAF" at bounding box center [611, 415] width 207 height 35
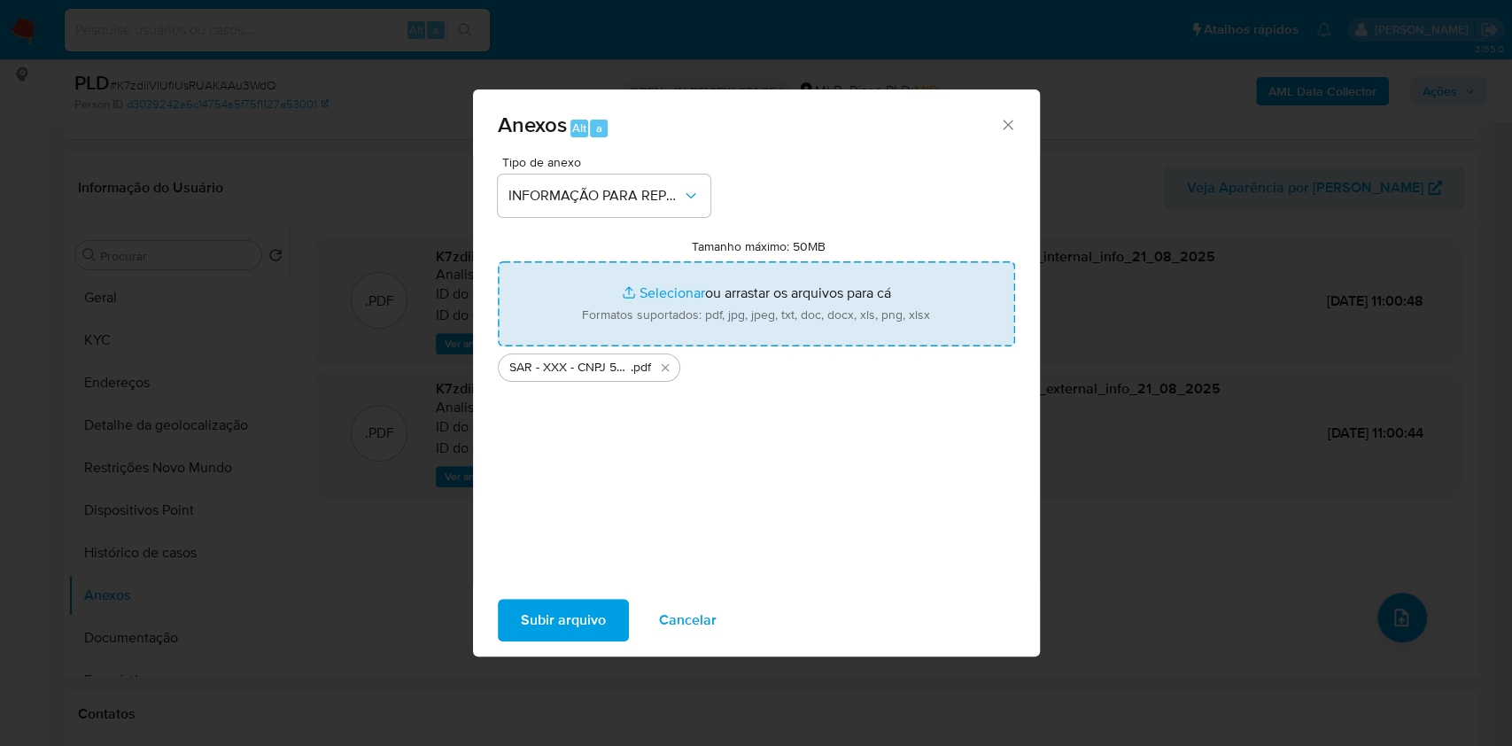
type input "C:\fakepath\Mulan 2258868413_2025_08_18_12_09_15.xlsx"
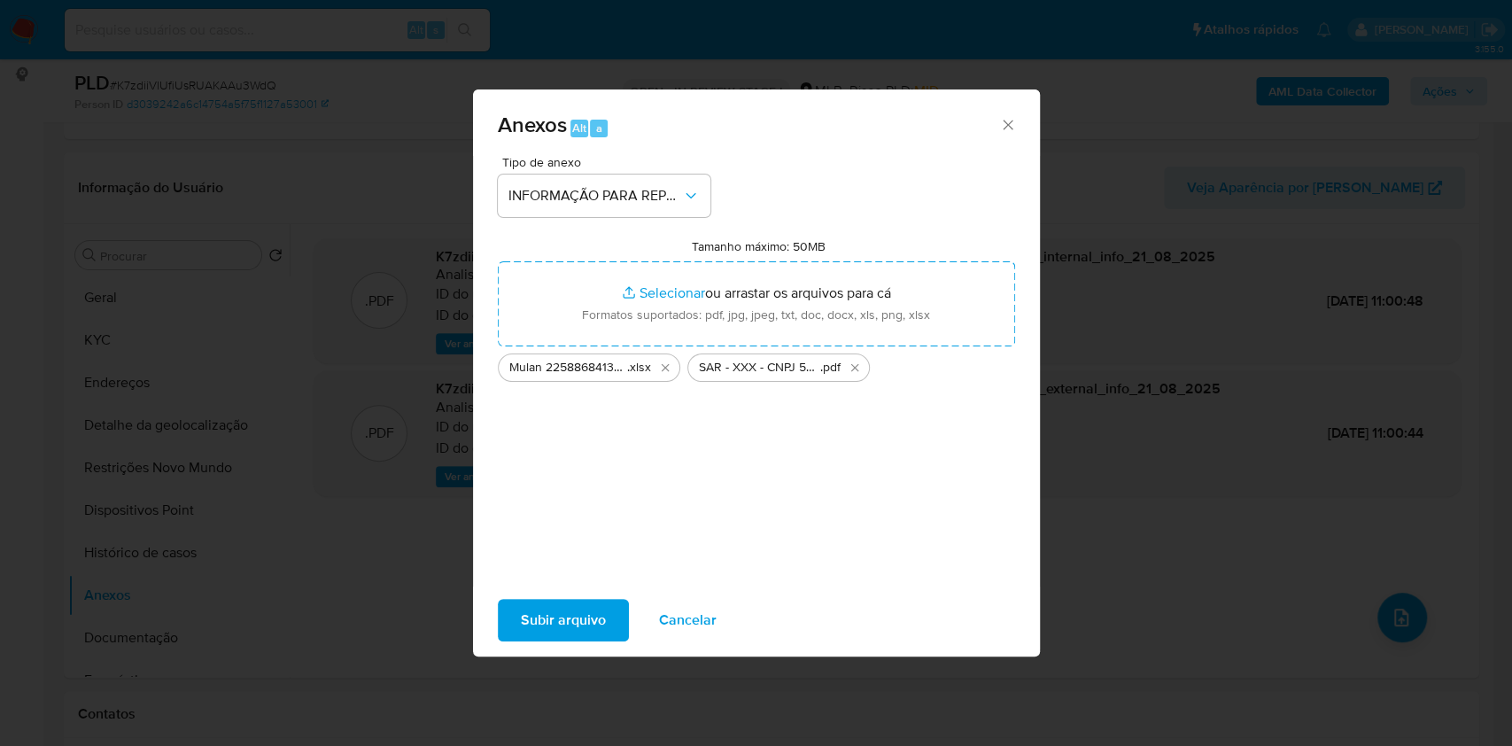
click at [551, 639] on span "Subir arquivo" at bounding box center [563, 619] width 85 height 39
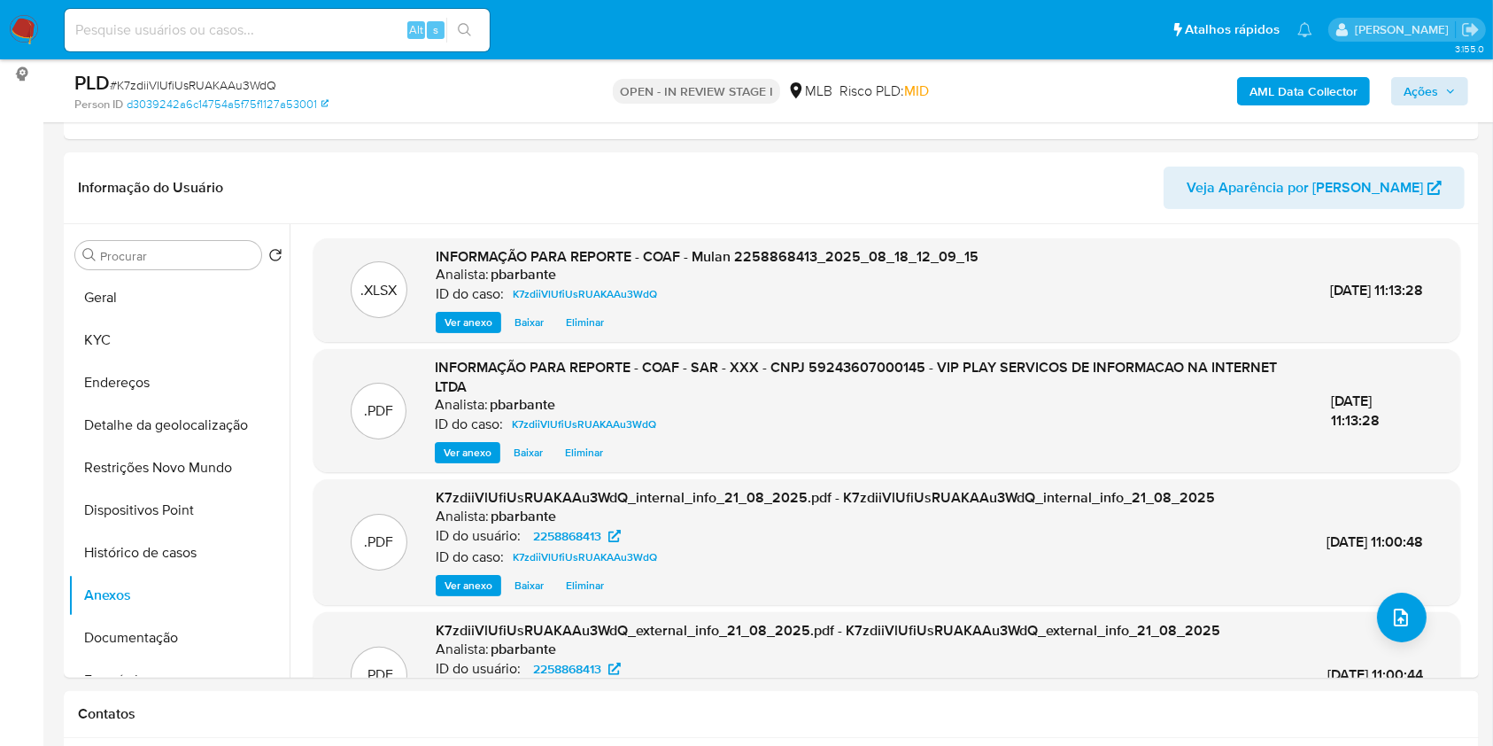
click at [1439, 107] on div "AML Data Collector Ações" at bounding box center [1239, 91] width 460 height 42
click at [1438, 83] on span "Ações" at bounding box center [1430, 91] width 52 height 25
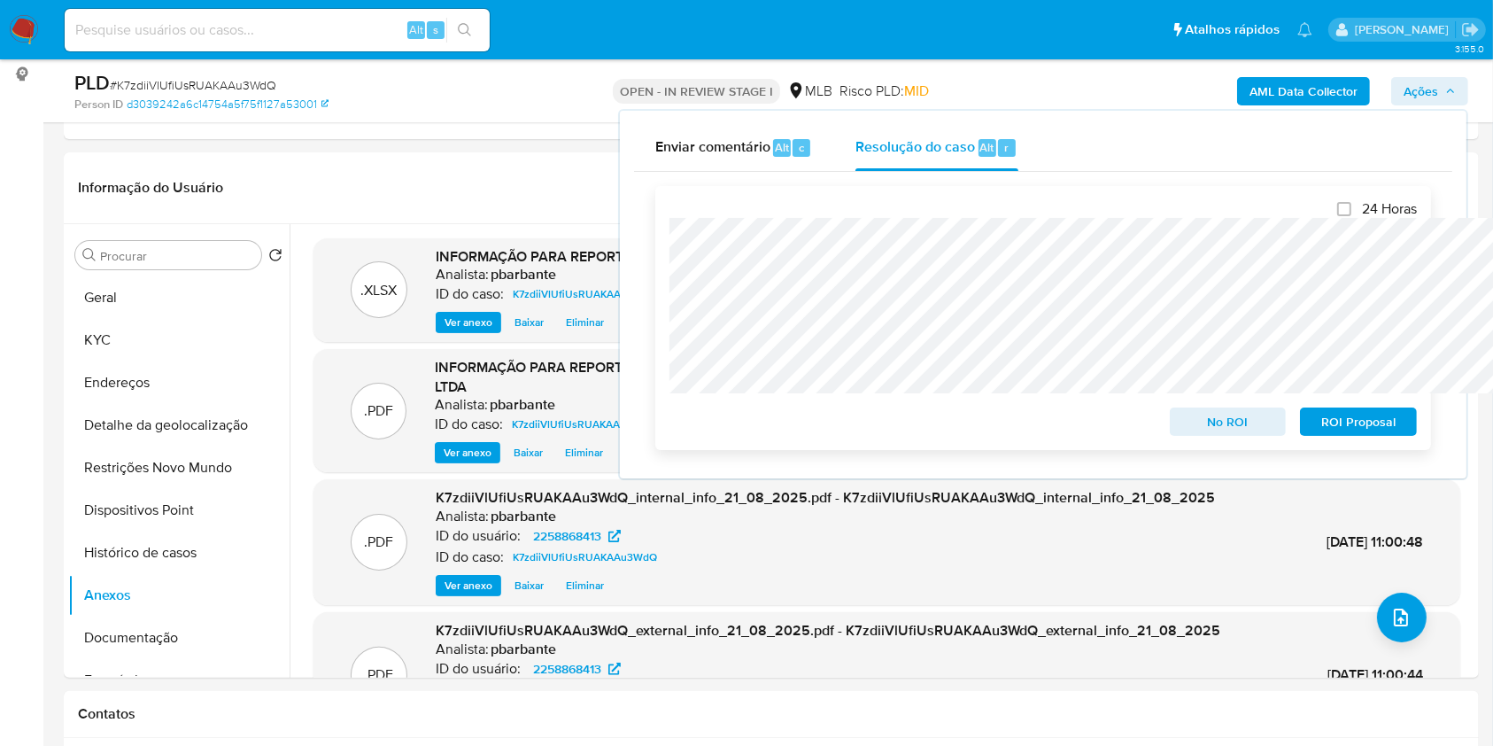
click at [1327, 414] on span "ROI Proposal" at bounding box center [1358, 421] width 92 height 25
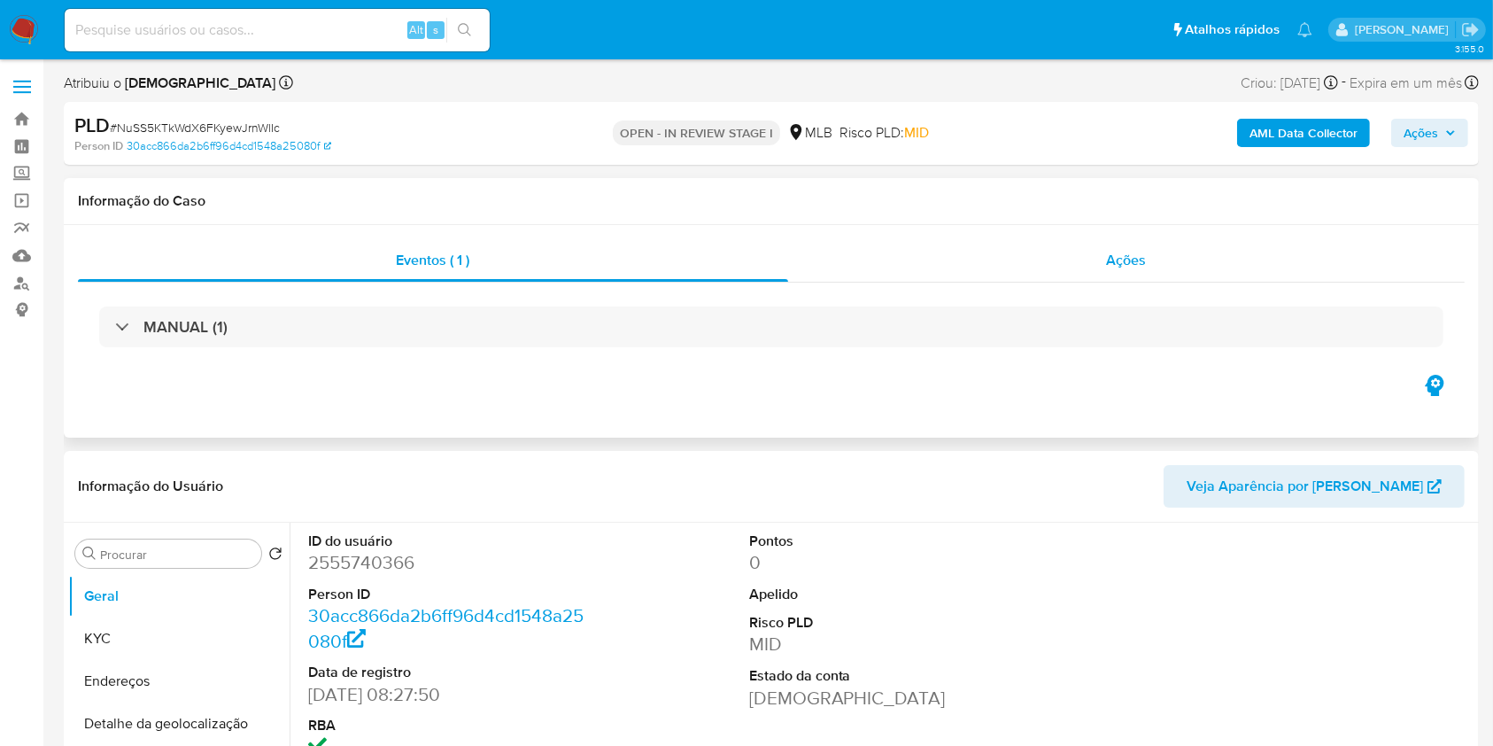
click at [1184, 275] on div "Ações" at bounding box center [1126, 260] width 677 height 43
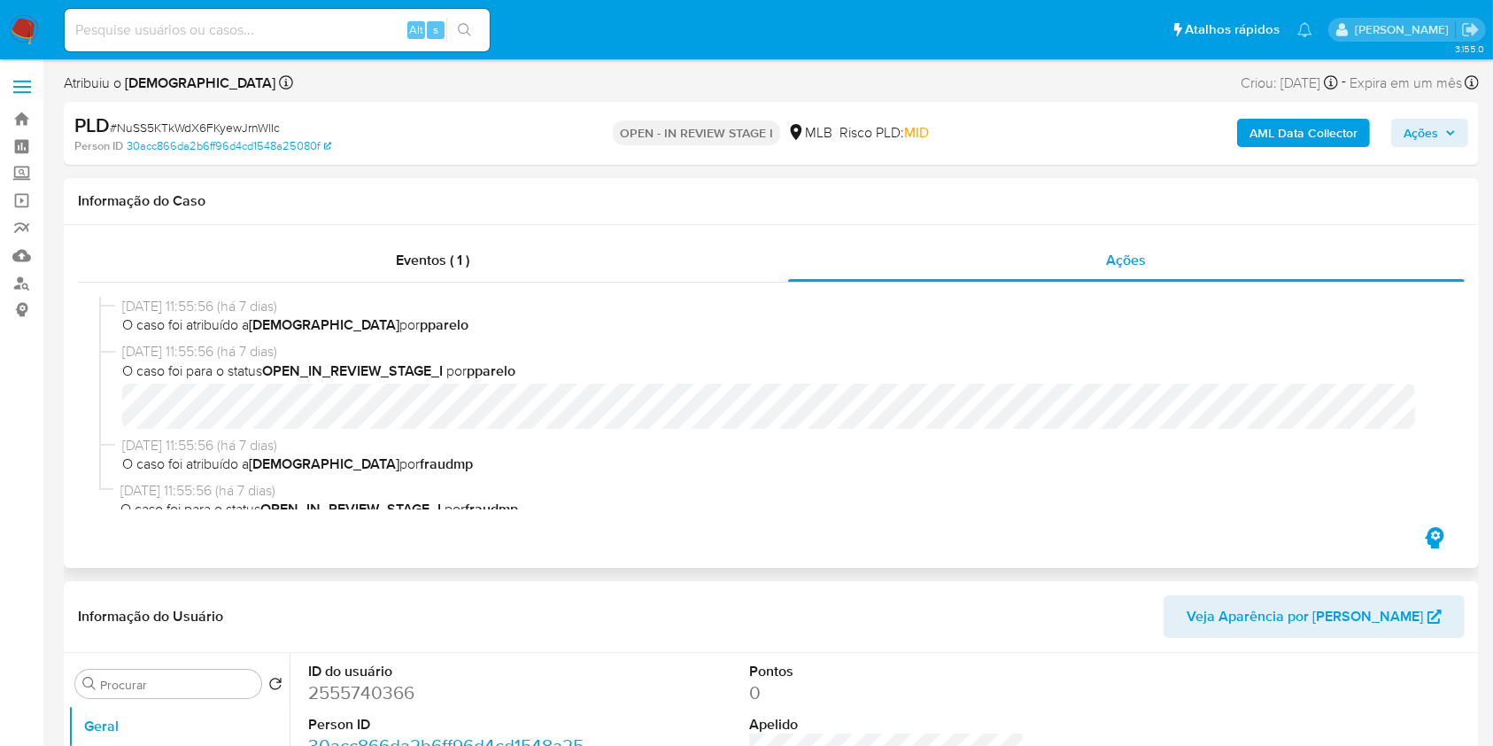
select select "10"
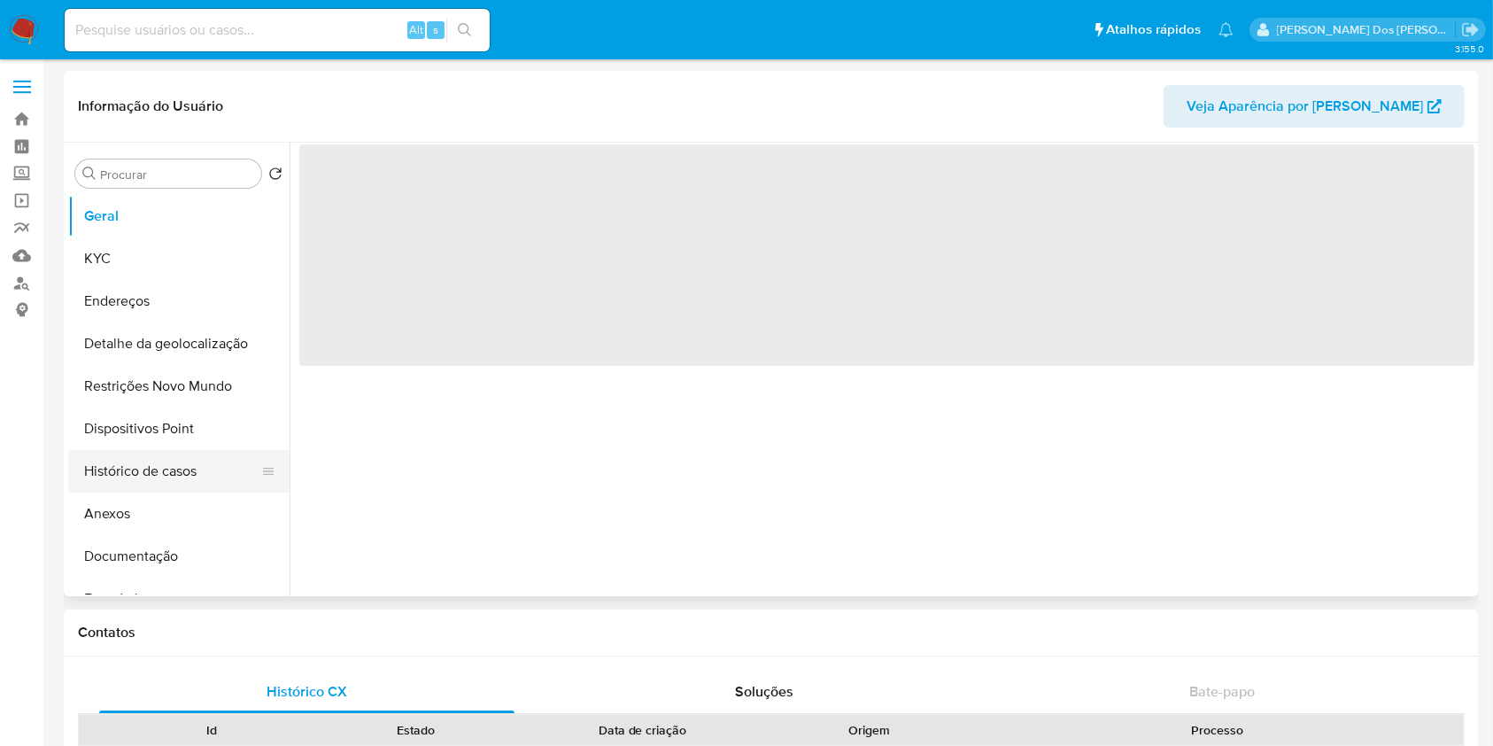
click at [184, 490] on button "Histórico de casos" at bounding box center [171, 471] width 207 height 43
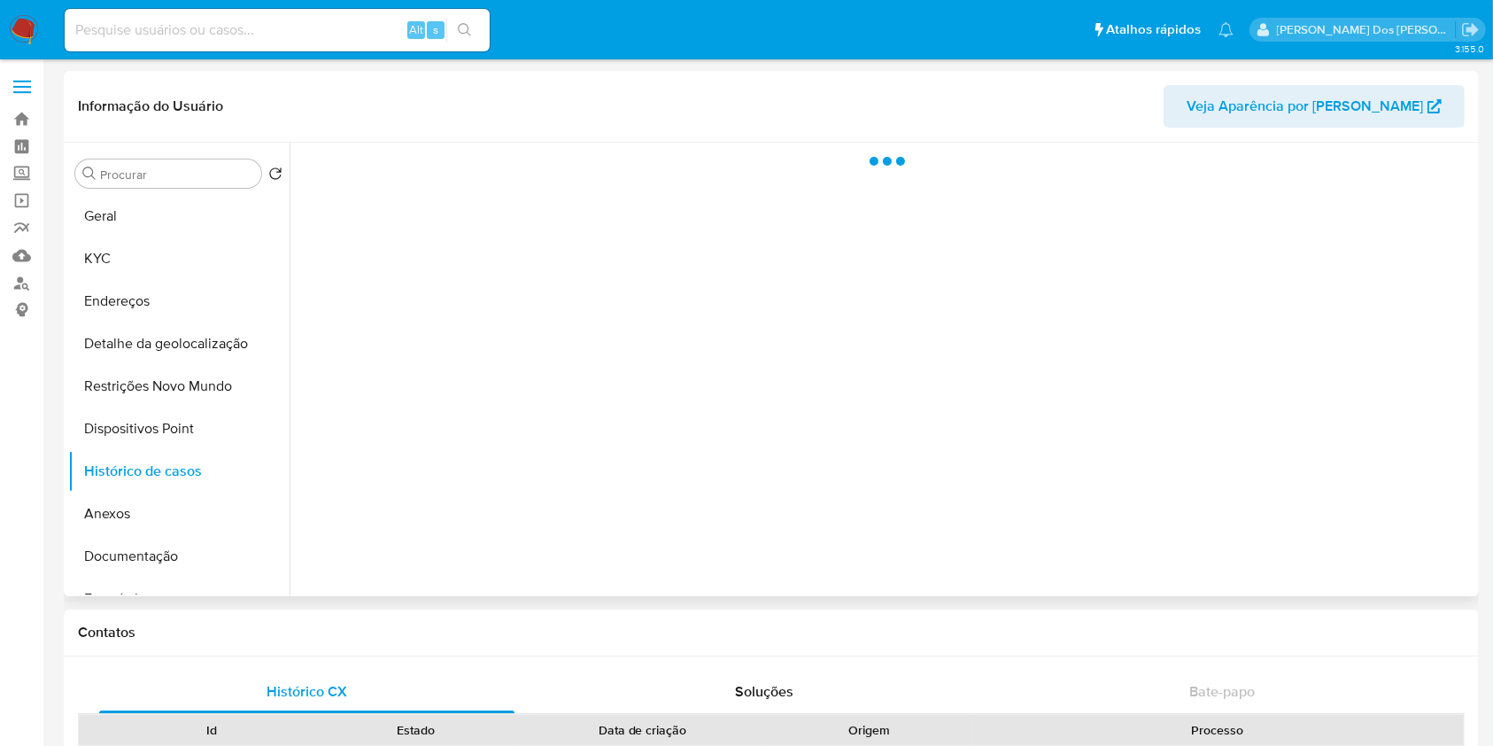
select select "10"
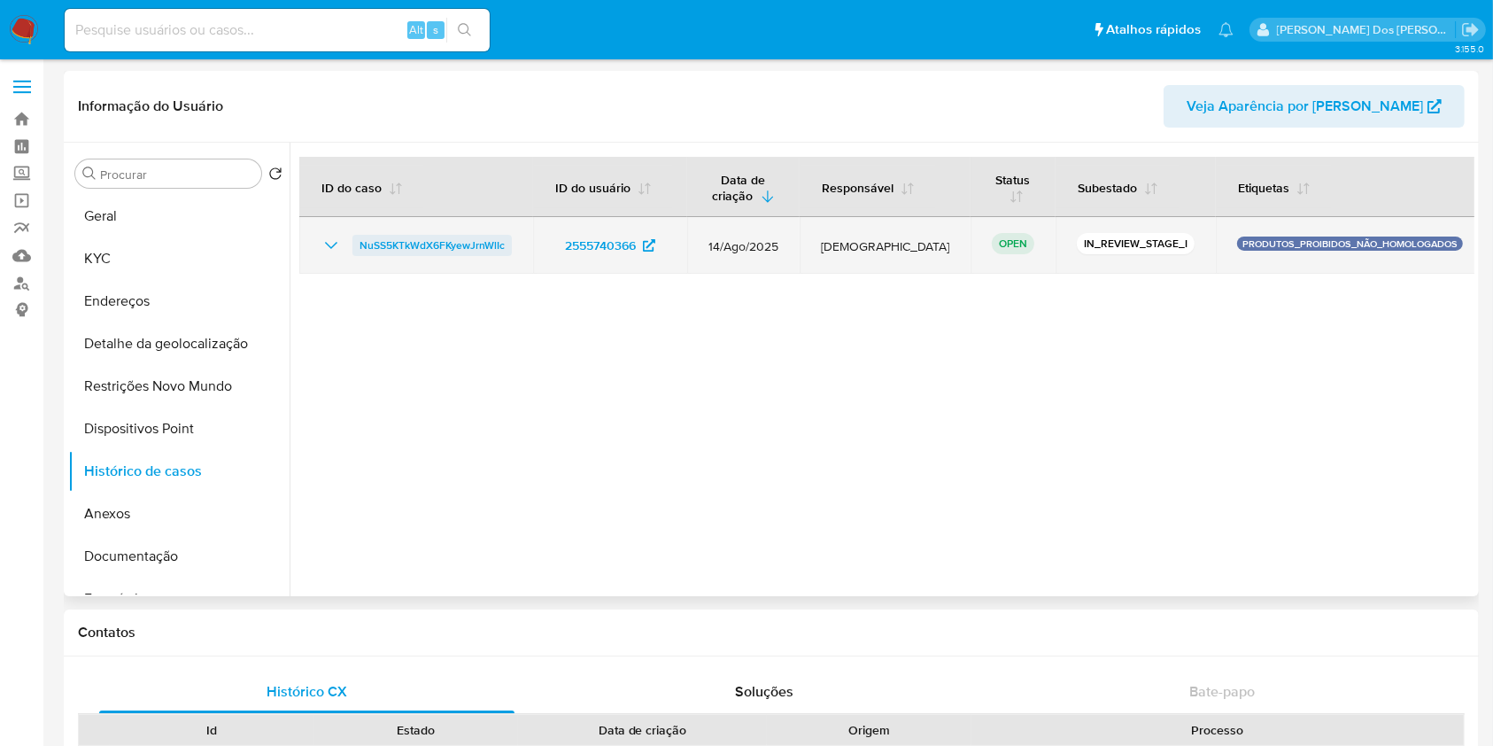
click at [414, 237] on span "NuSS5KTkWdX6FKyewJrnWlIc" at bounding box center [432, 245] width 145 height 21
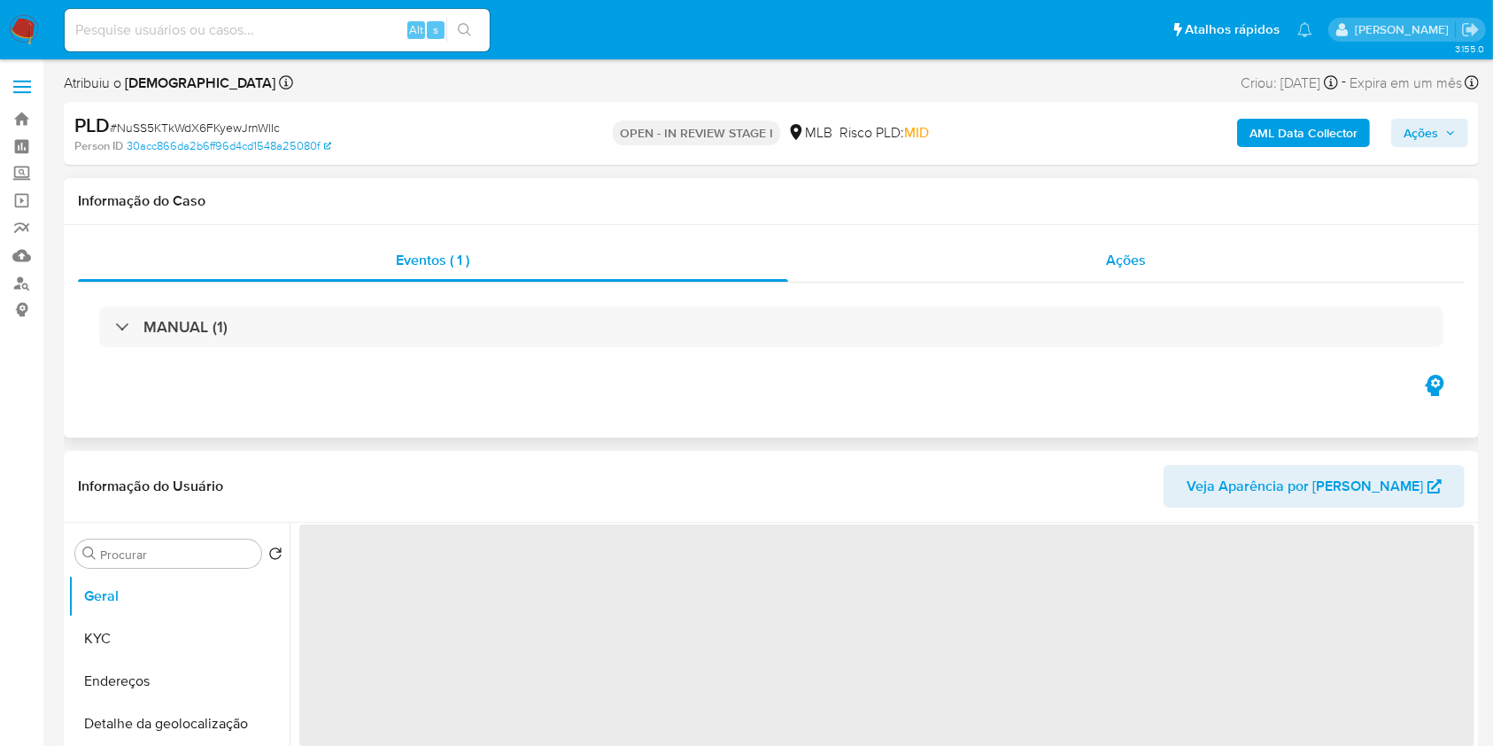
click at [1099, 273] on div "Ações" at bounding box center [1126, 260] width 677 height 43
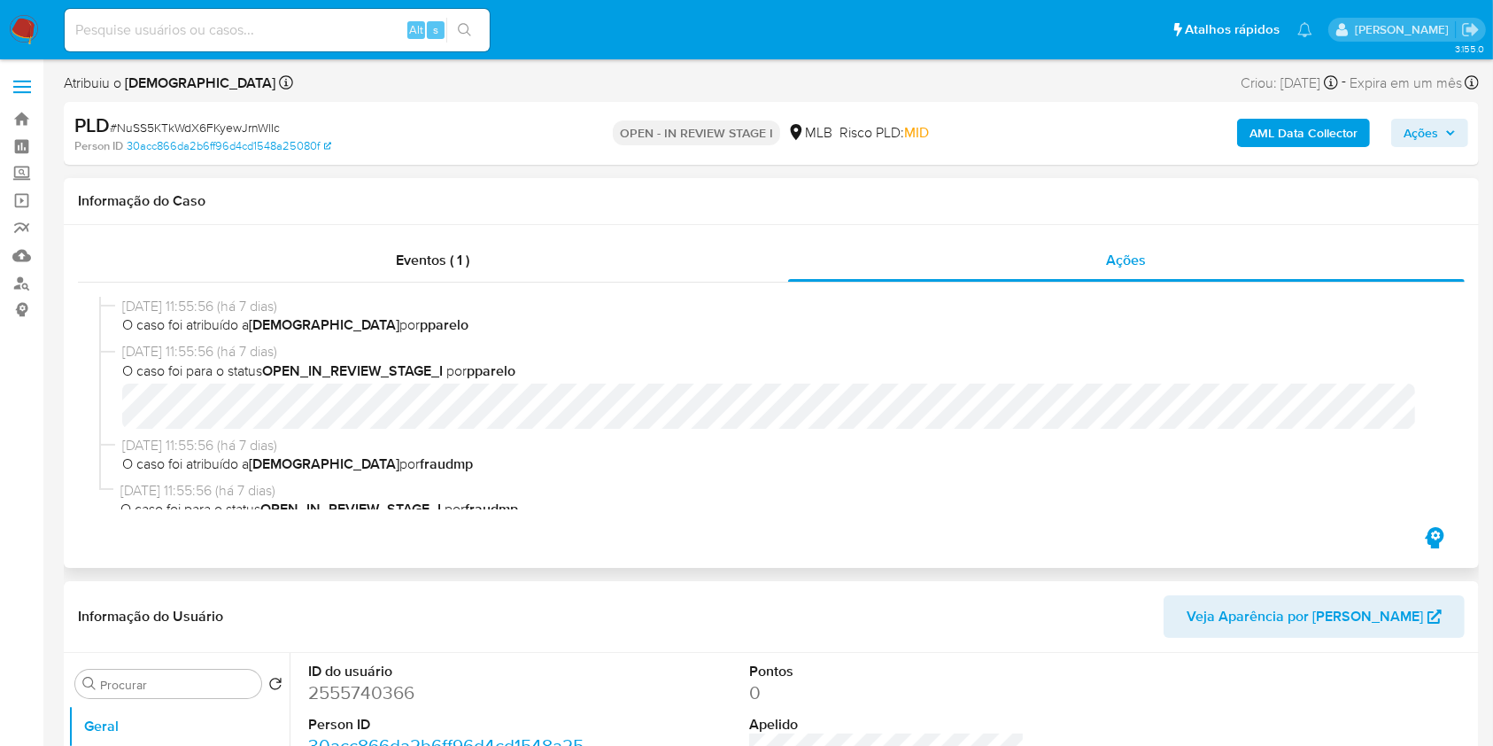
select select "10"
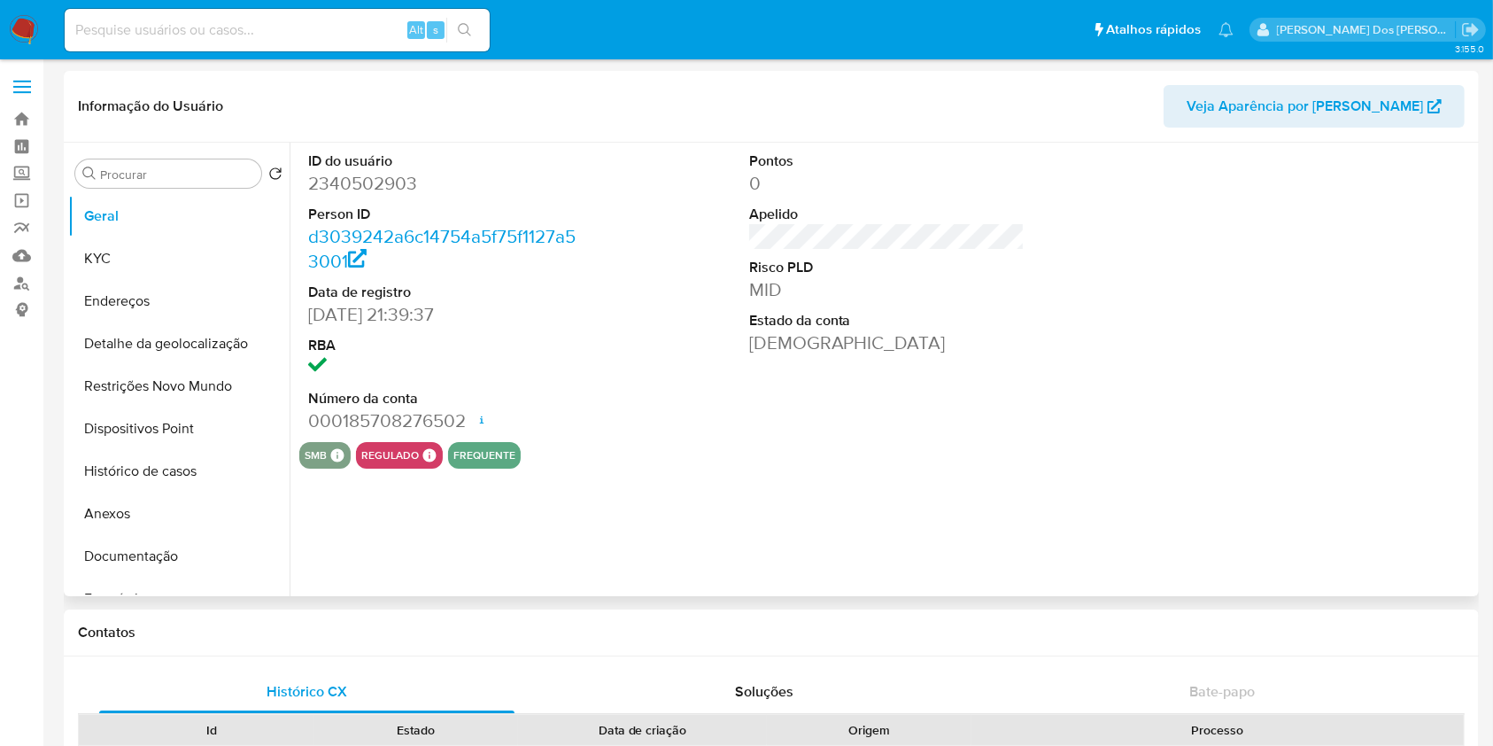
select select "10"
click at [142, 485] on button "Histórico de casos" at bounding box center [171, 471] width 207 height 43
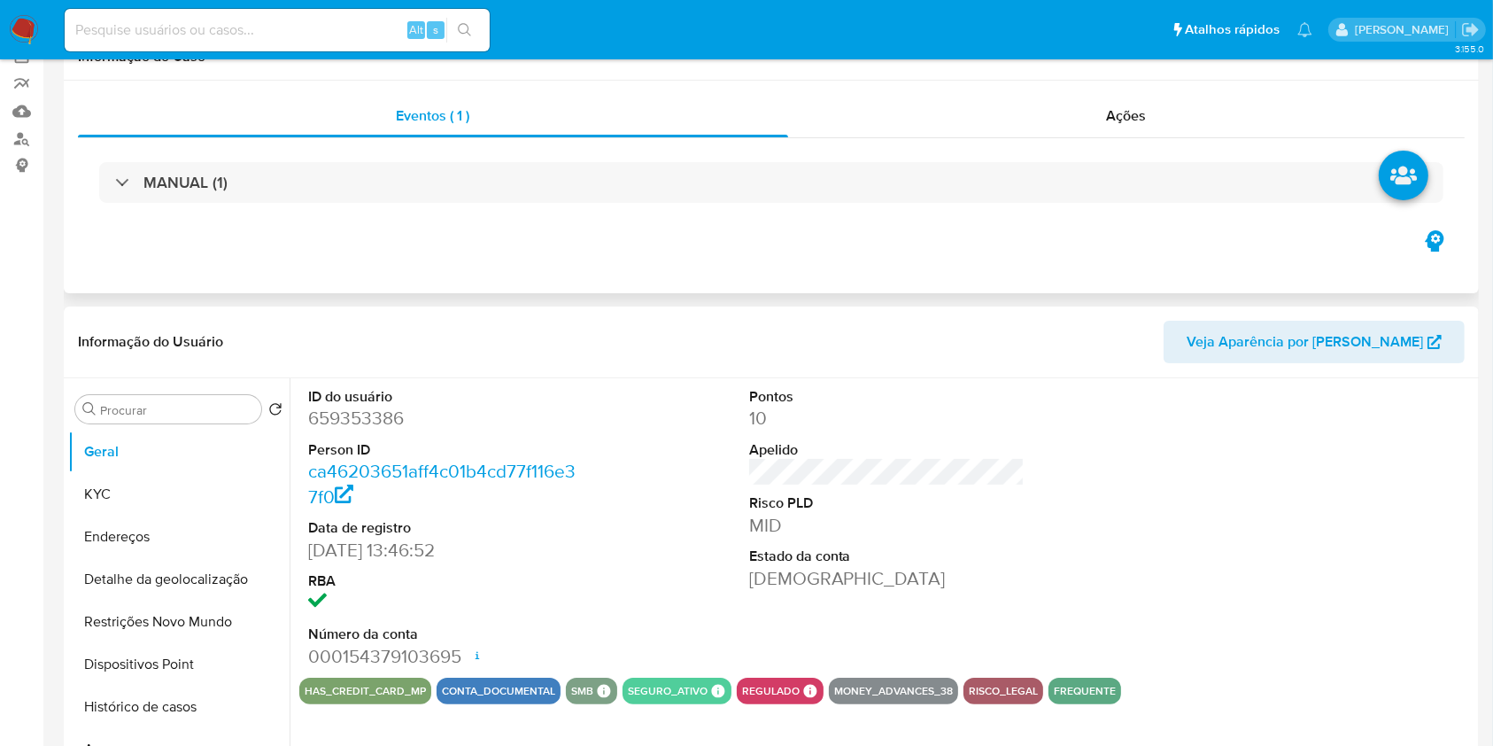
select select "10"
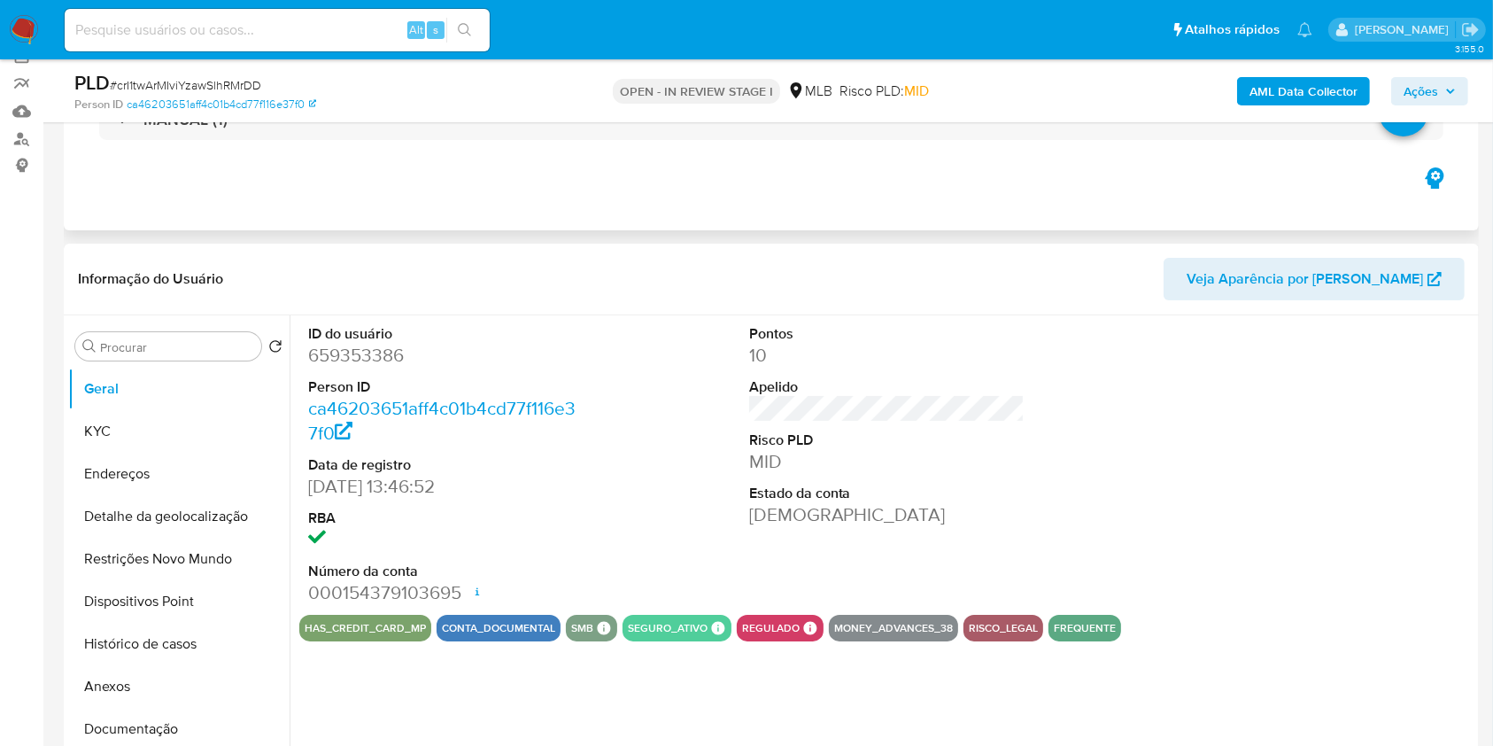
scroll to position [354, 0]
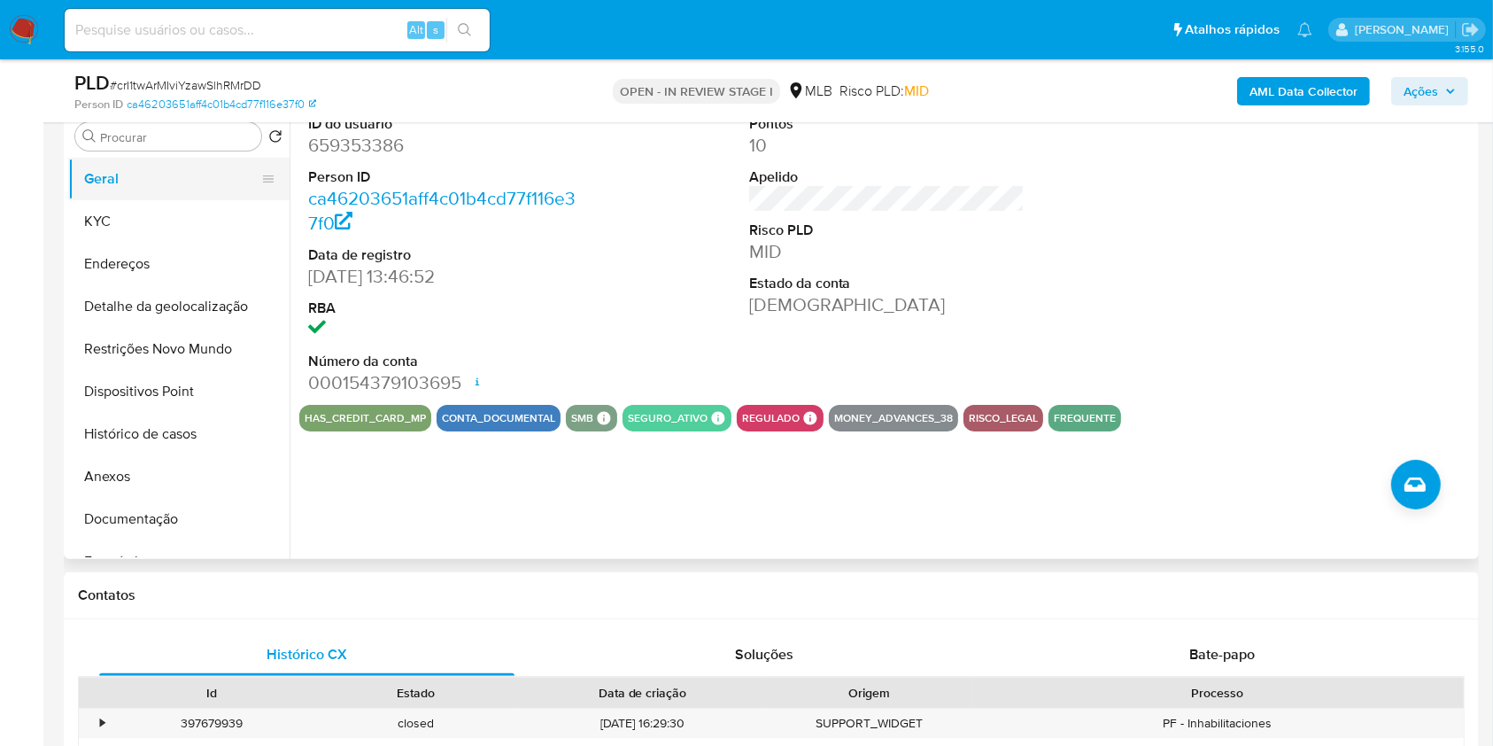
click at [159, 197] on button "Geral" at bounding box center [171, 179] width 207 height 43
click at [389, 158] on dd "659353386" at bounding box center [446, 145] width 276 height 25
copy dd "659353386"
click at [165, 455] on button "Histórico de casos" at bounding box center [171, 434] width 207 height 43
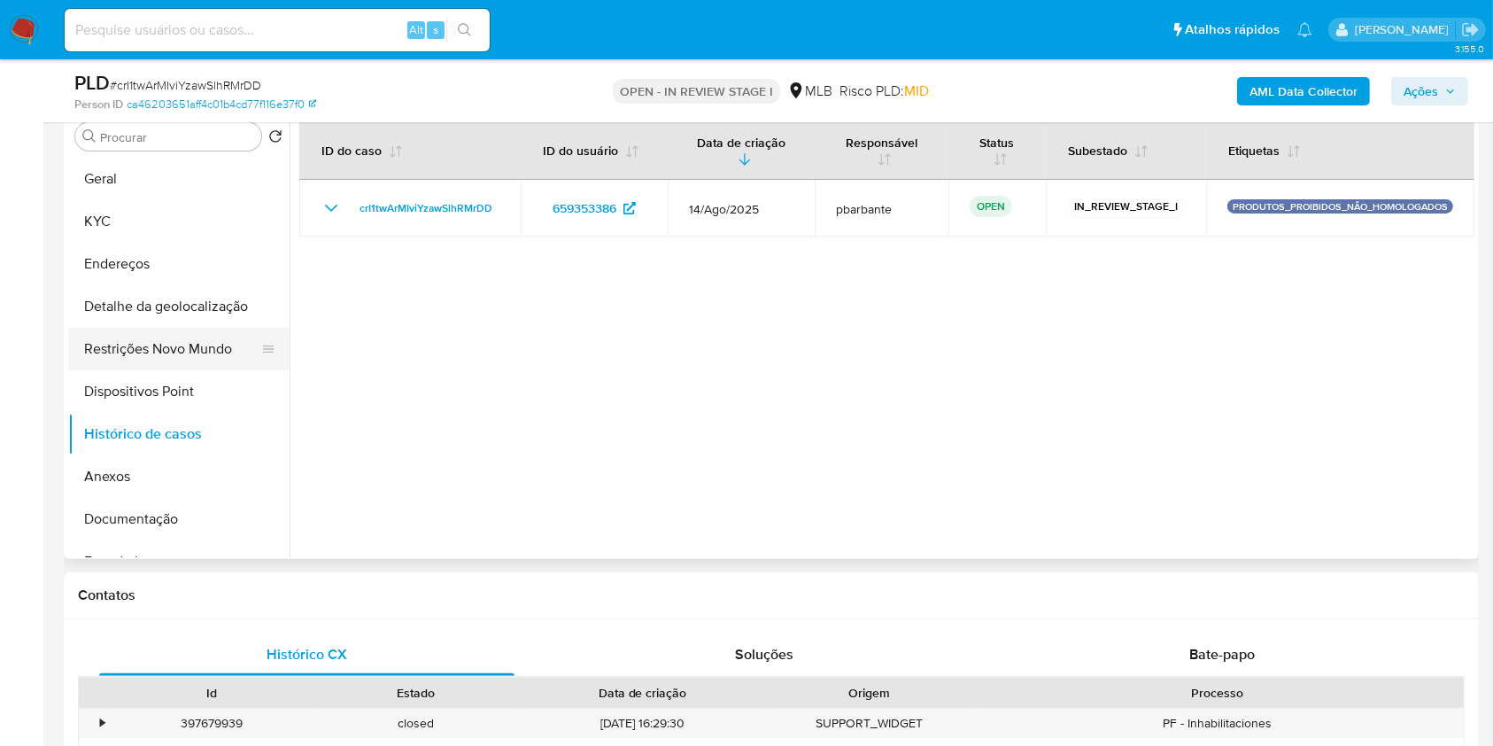
click at [173, 369] on button "Restrições Novo Mundo" at bounding box center [171, 349] width 207 height 43
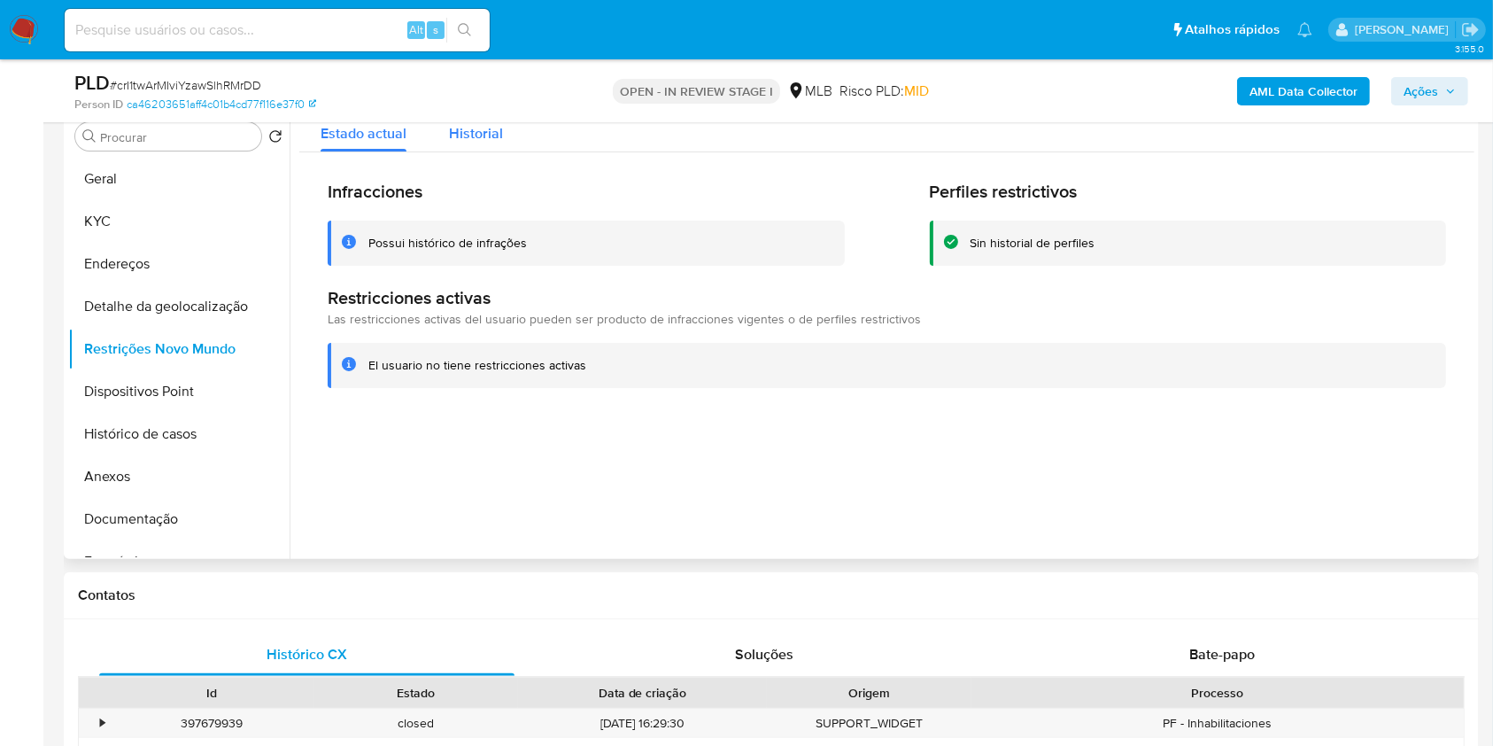
click at [464, 142] on div "Historial" at bounding box center [476, 128] width 54 height 47
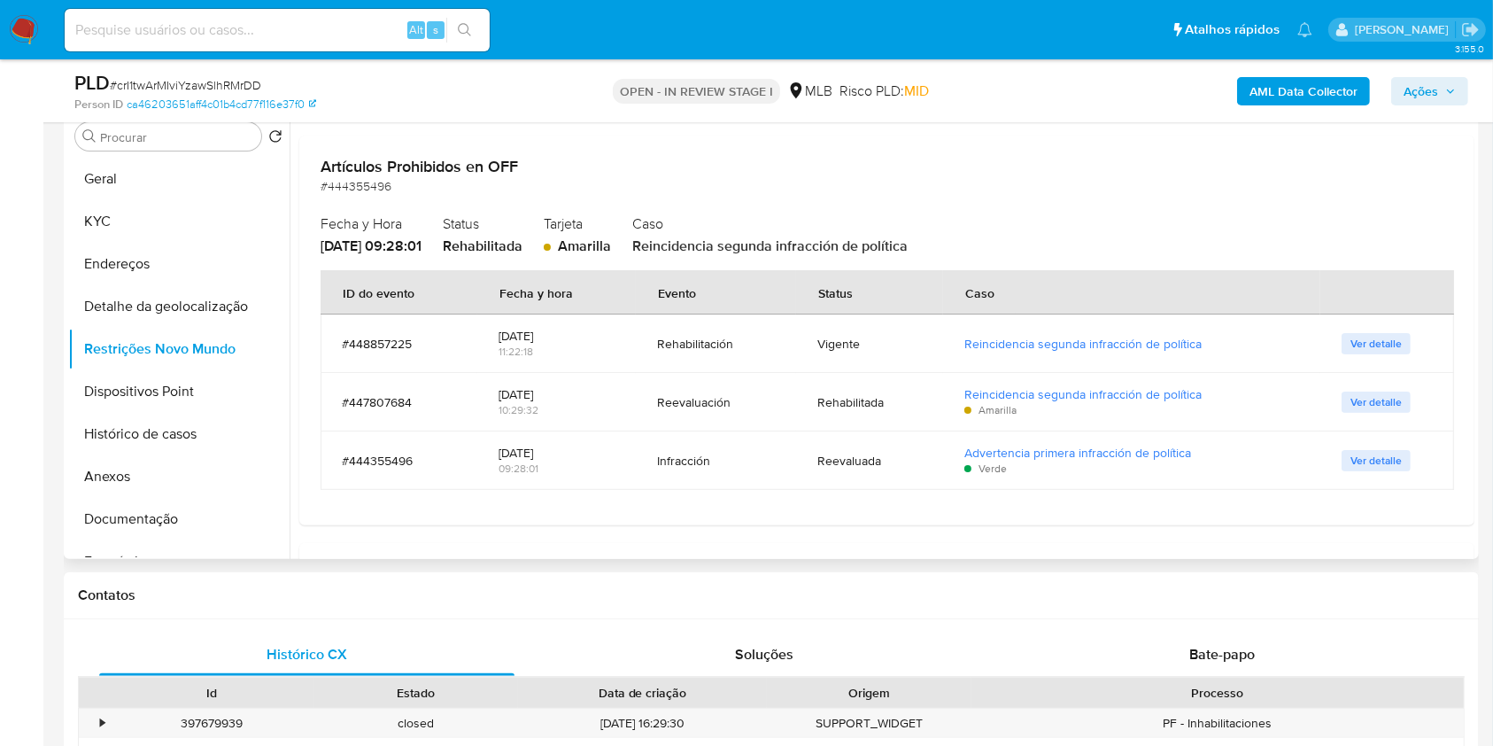
scroll to position [118, 0]
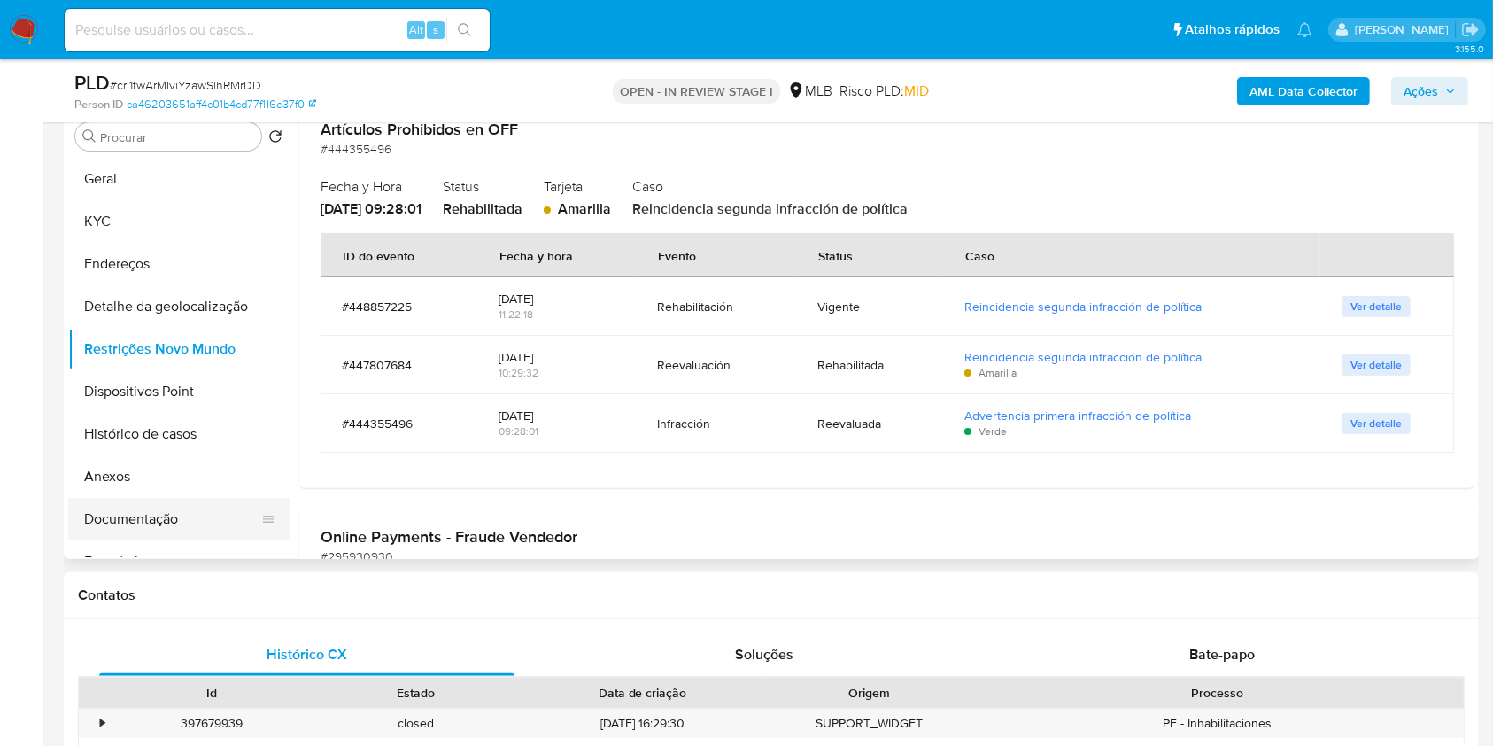
click at [182, 540] on button "Documentação" at bounding box center [171, 519] width 207 height 43
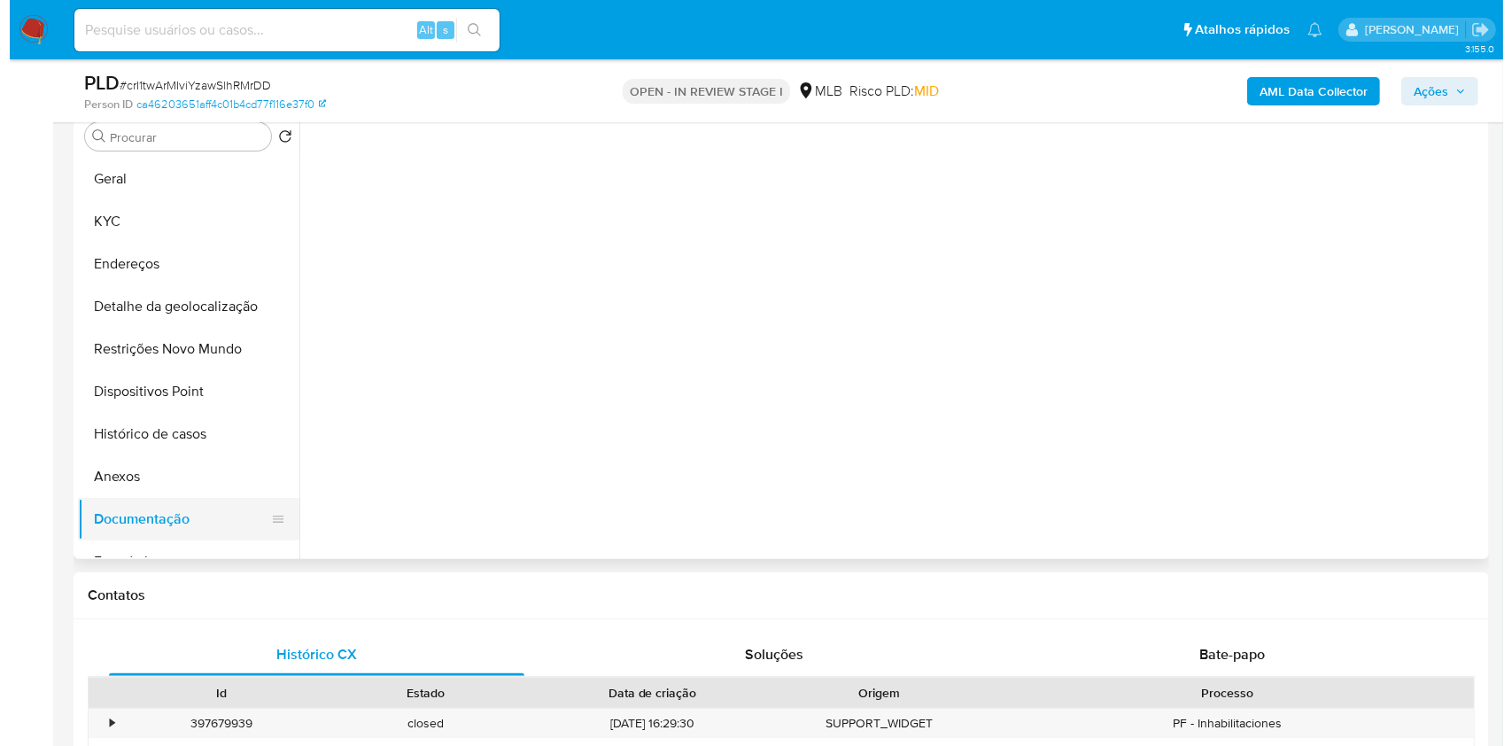
scroll to position [0, 0]
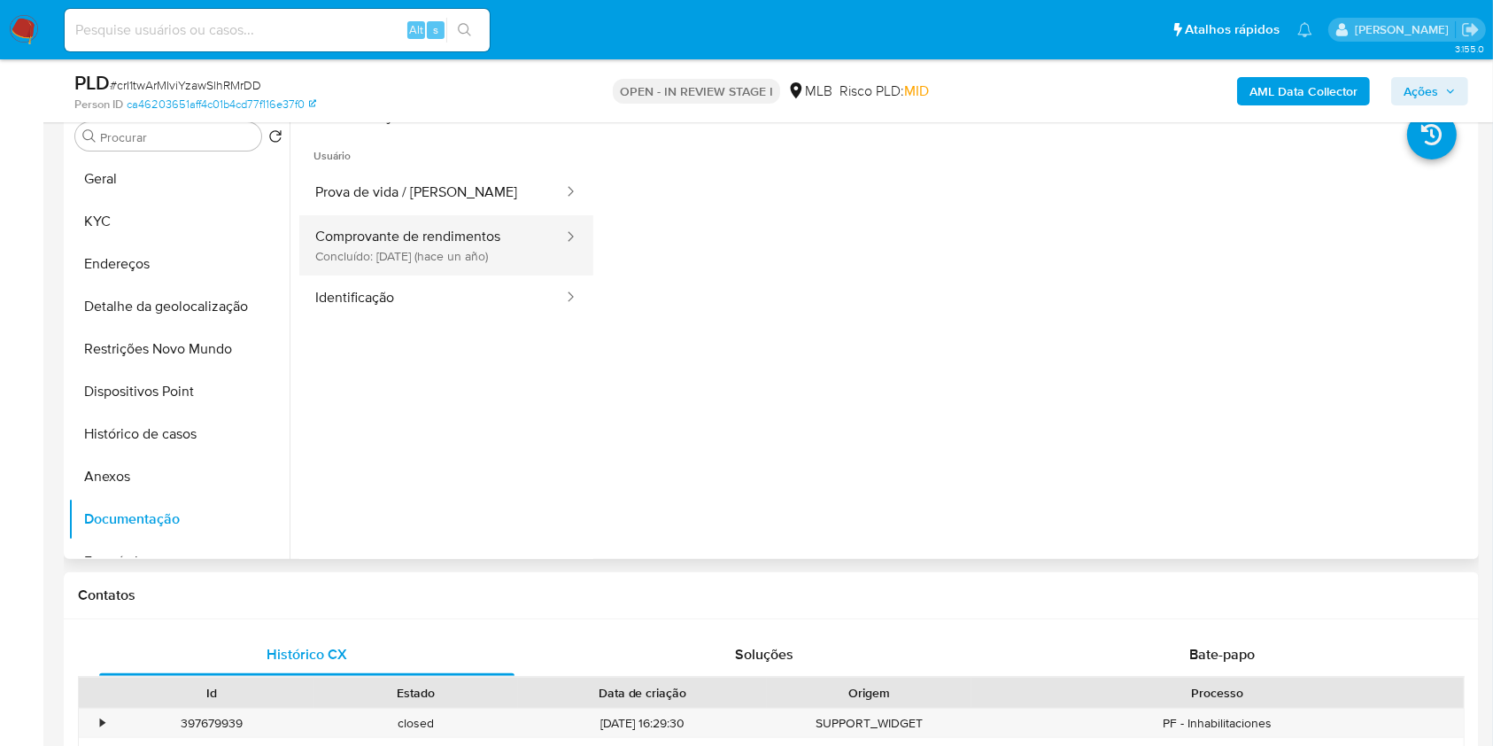
click at [415, 251] on button "Comprovante de rendimentos Concluído: 24/08/2024 (hace un año)" at bounding box center [432, 245] width 266 height 60
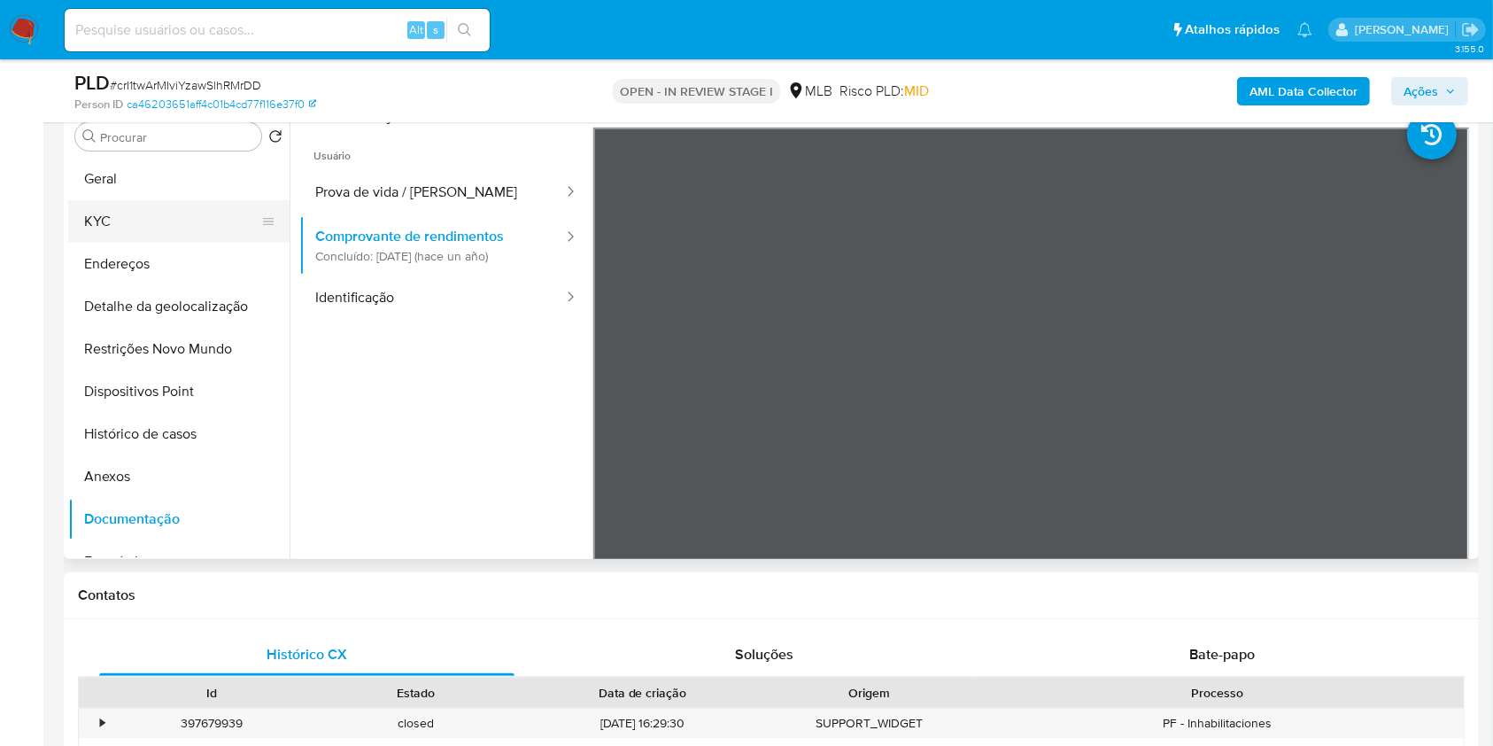
click at [192, 237] on button "KYC" at bounding box center [171, 221] width 207 height 43
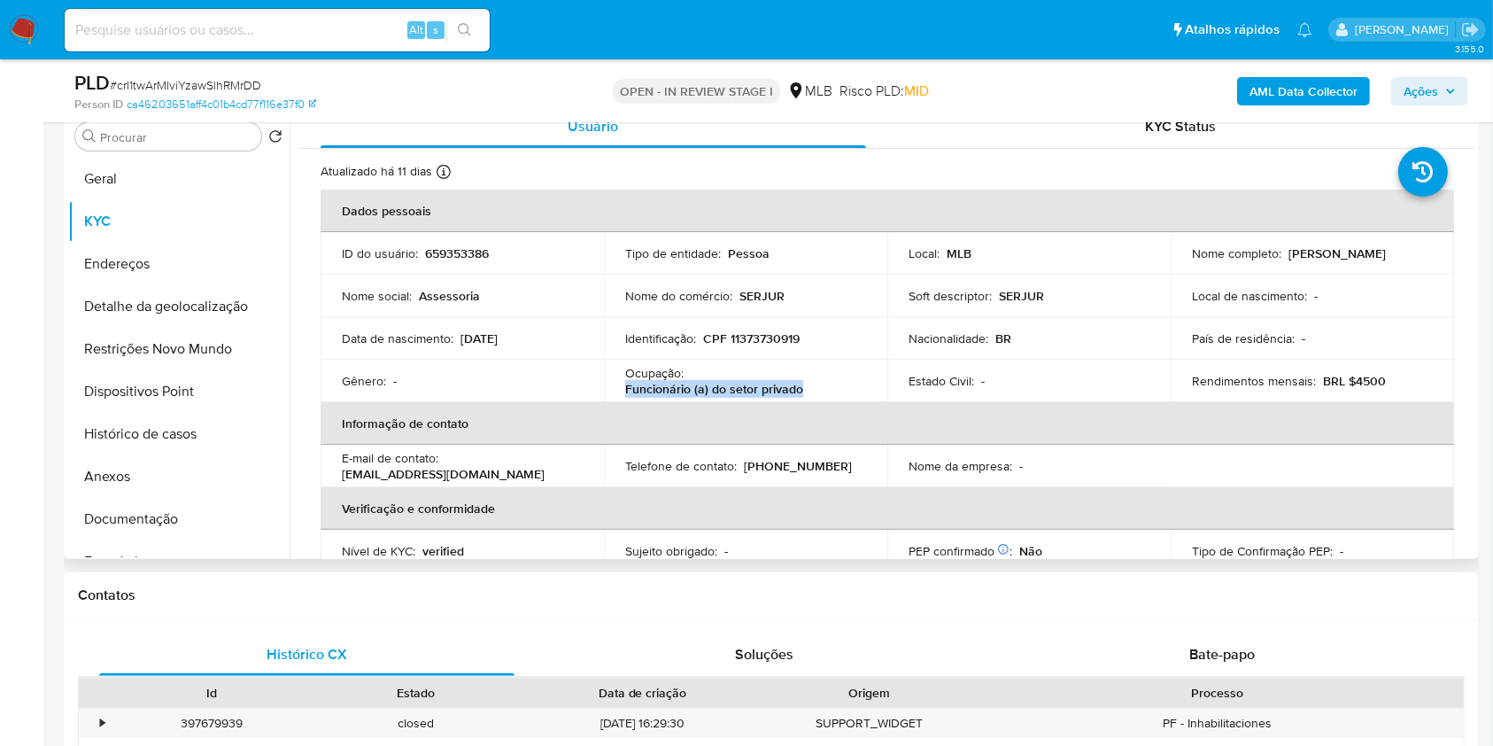
drag, startPoint x: 808, startPoint y: 418, endPoint x: 615, endPoint y: 414, distance: 193.1
click at [615, 402] on td "Ocupação : Funcionário (a) do setor privado" at bounding box center [745, 381] width 283 height 43
copy p "Funcionário (a) do setor privado"
click at [128, 540] on button "Documentação" at bounding box center [171, 519] width 207 height 43
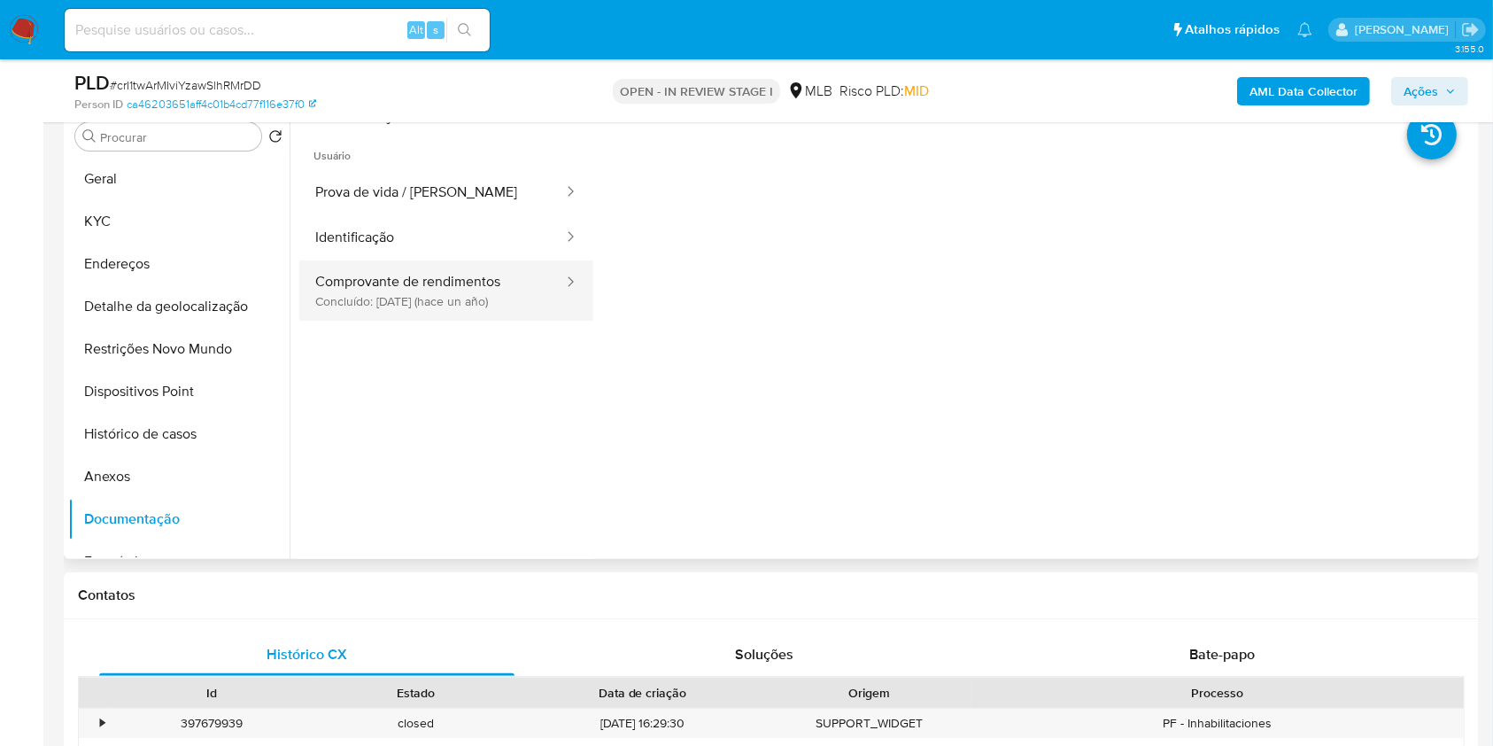
click at [385, 295] on button "Comprovante de rendimentos Concluído: 24/08/2024 (hace un año)" at bounding box center [432, 290] width 266 height 60
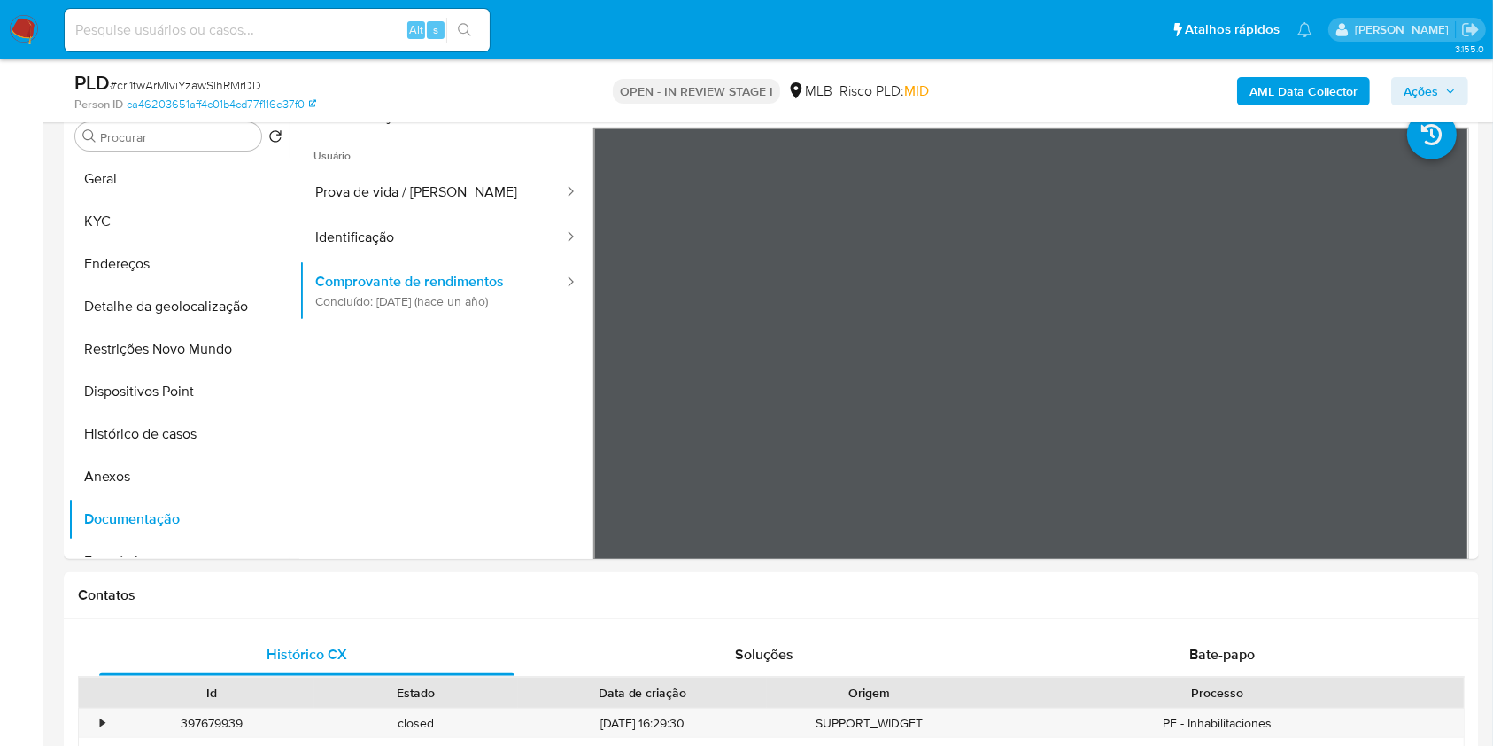
click at [1295, 91] on b "AML Data Collector" at bounding box center [1303, 91] width 108 height 28
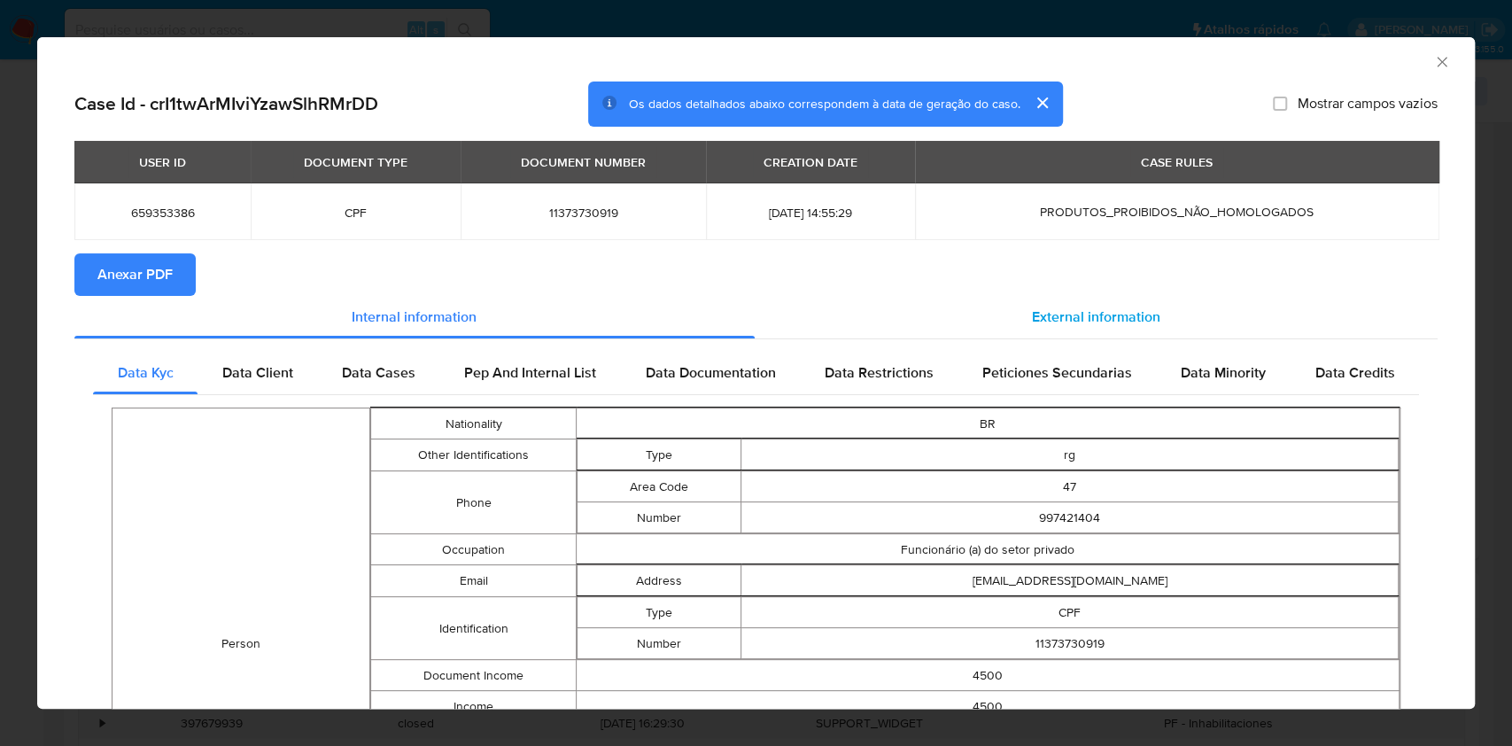
click at [1132, 325] on span "External information" at bounding box center [1096, 316] width 128 height 20
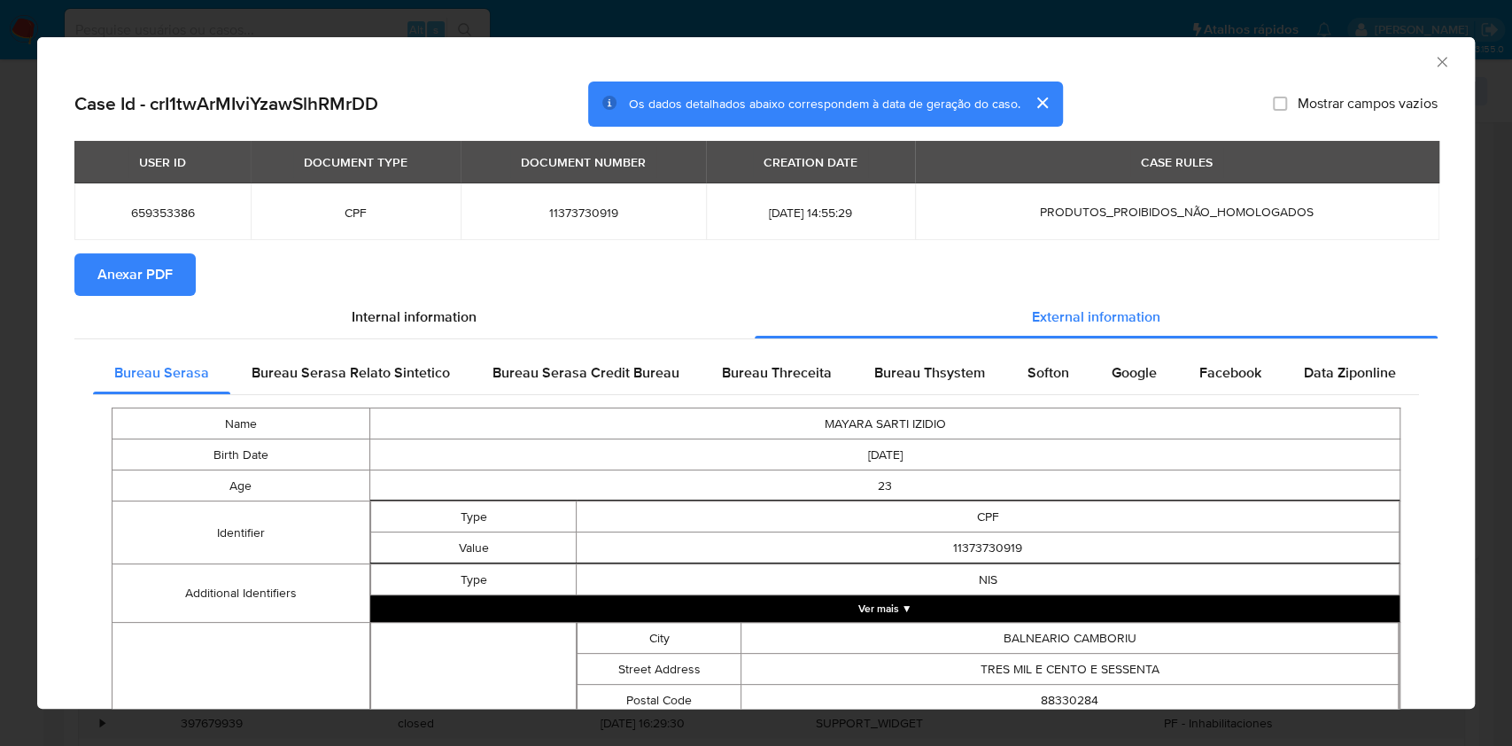
click at [105, 279] on span "Anexar PDF" at bounding box center [134, 274] width 75 height 39
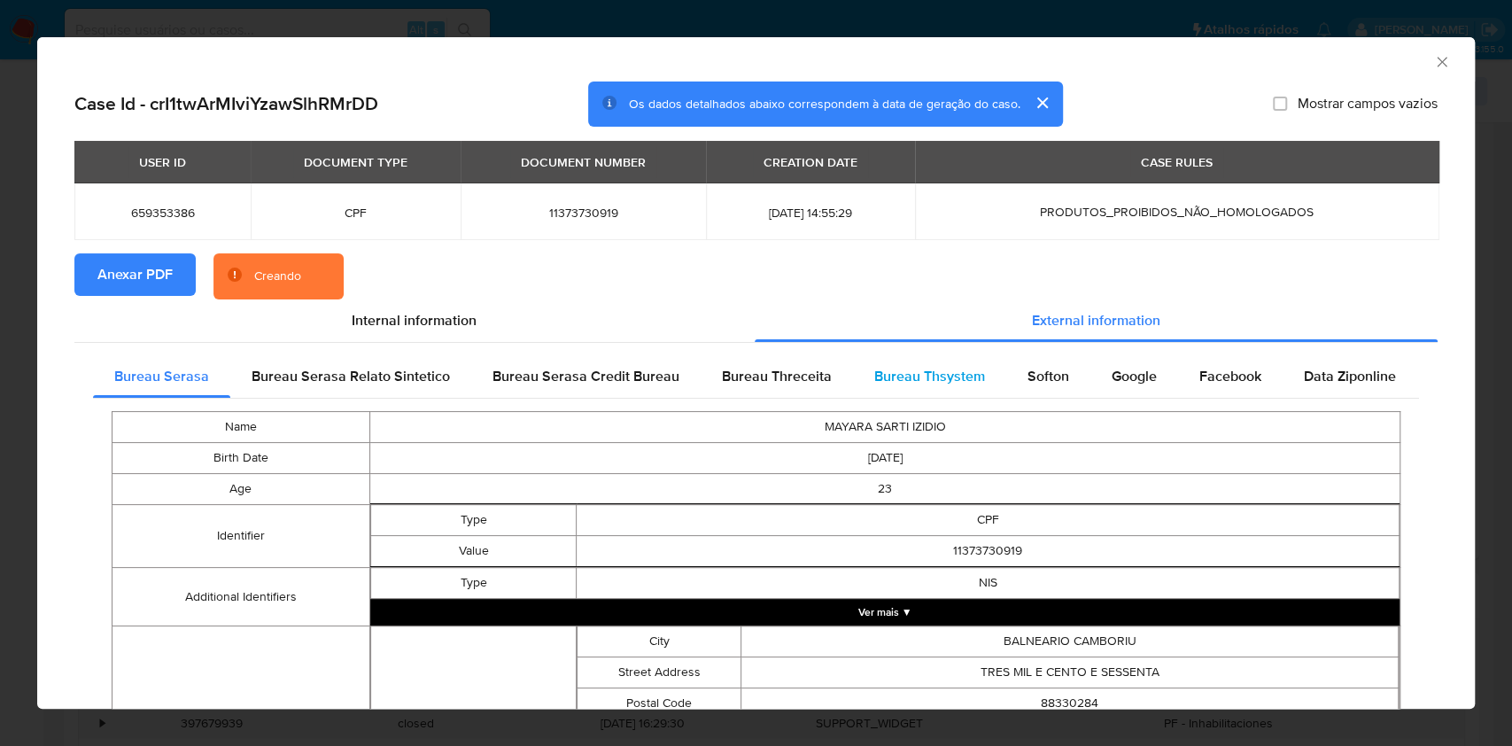
click at [947, 364] on div "Bureau Thsystem" at bounding box center [929, 376] width 153 height 43
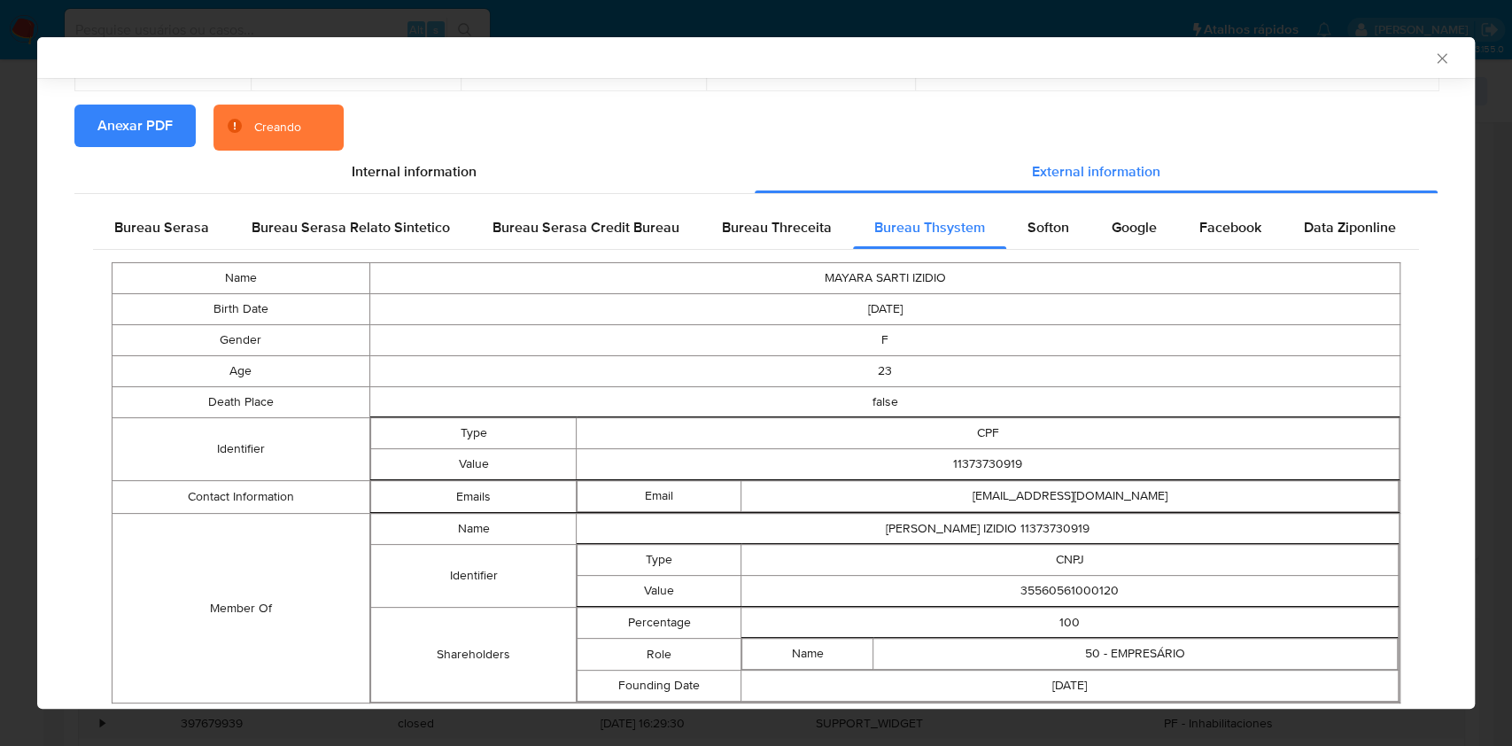
scroll to position [205, 0]
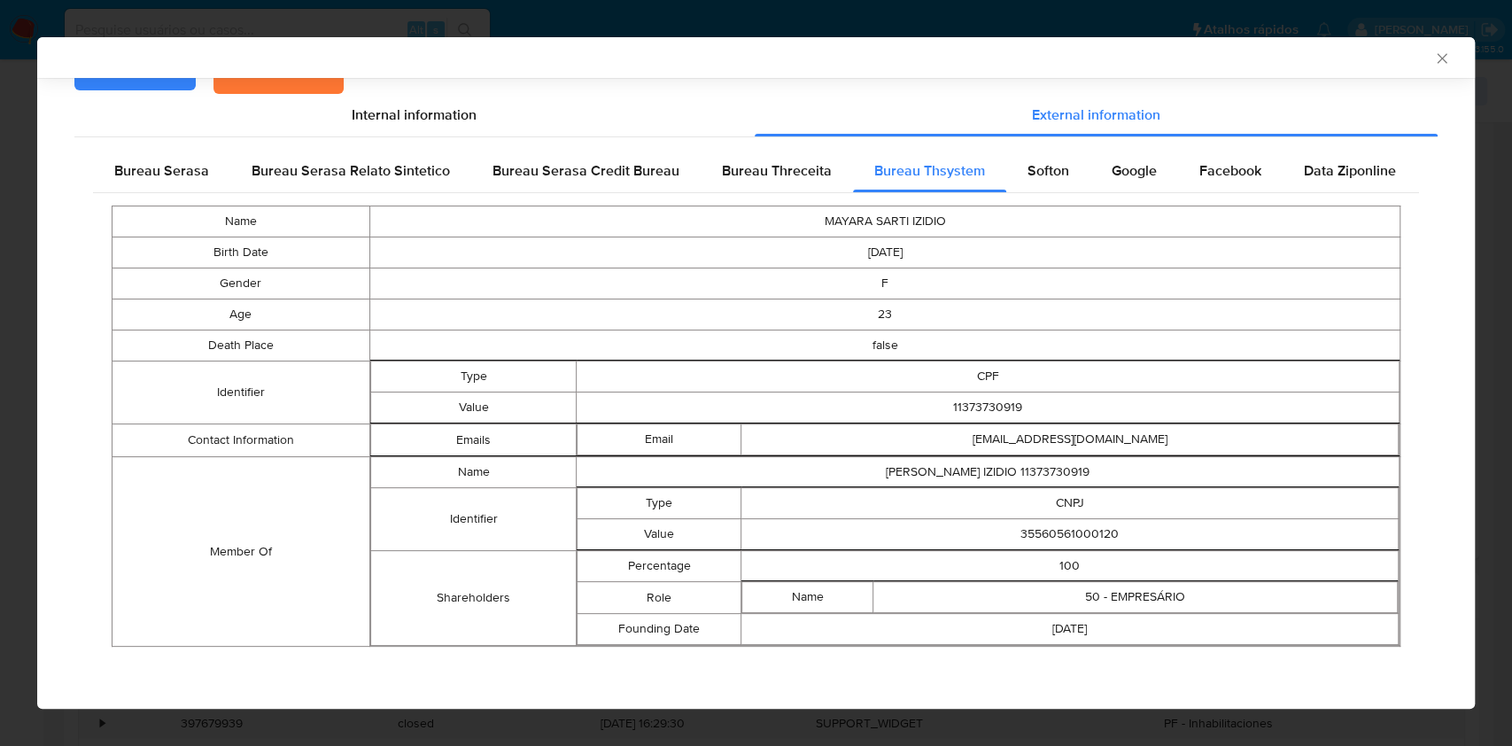
click at [1054, 523] on td "35560561000120" at bounding box center [1069, 534] width 657 height 31
click at [1054, 537] on td "35560561000120" at bounding box center [1069, 534] width 657 height 31
copy td "35560561000120"
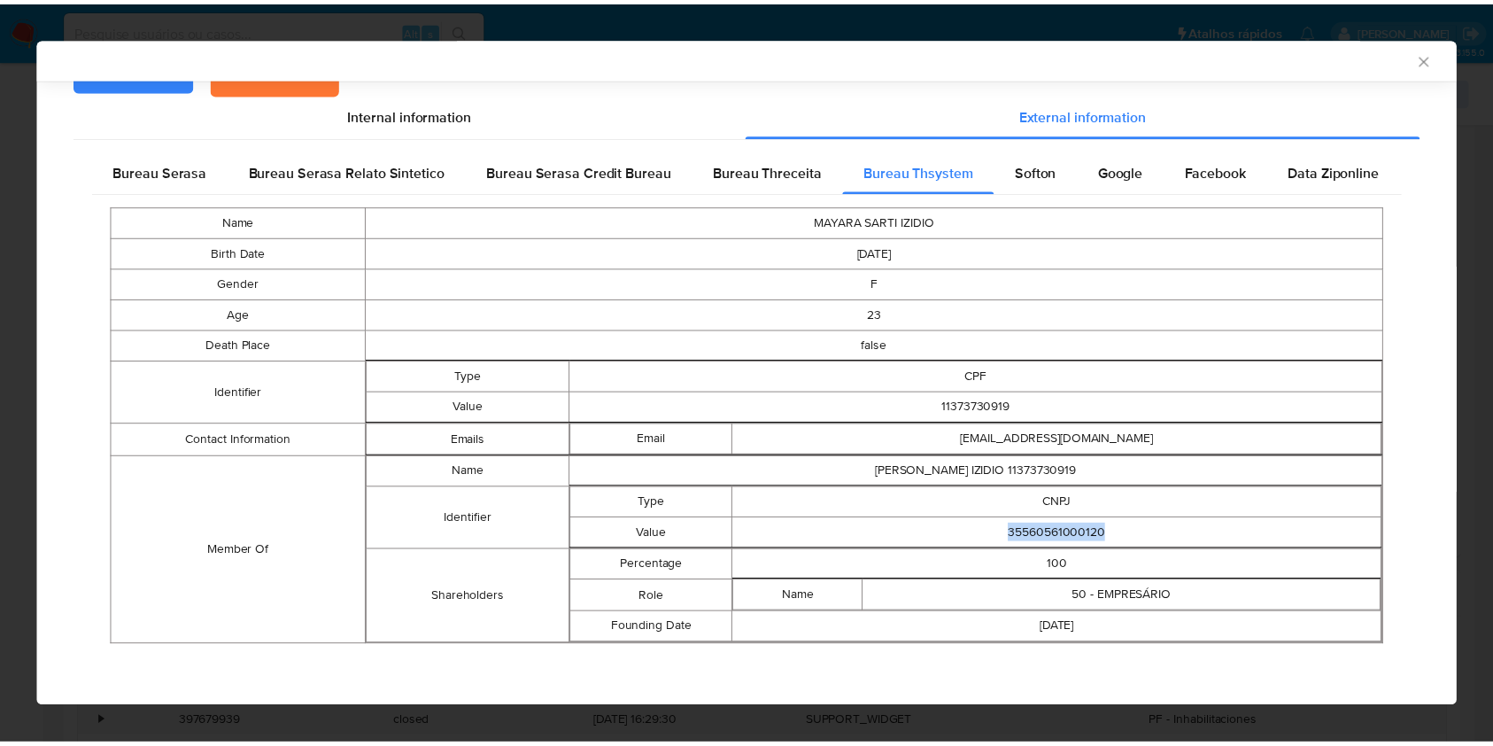
scroll to position [201, 0]
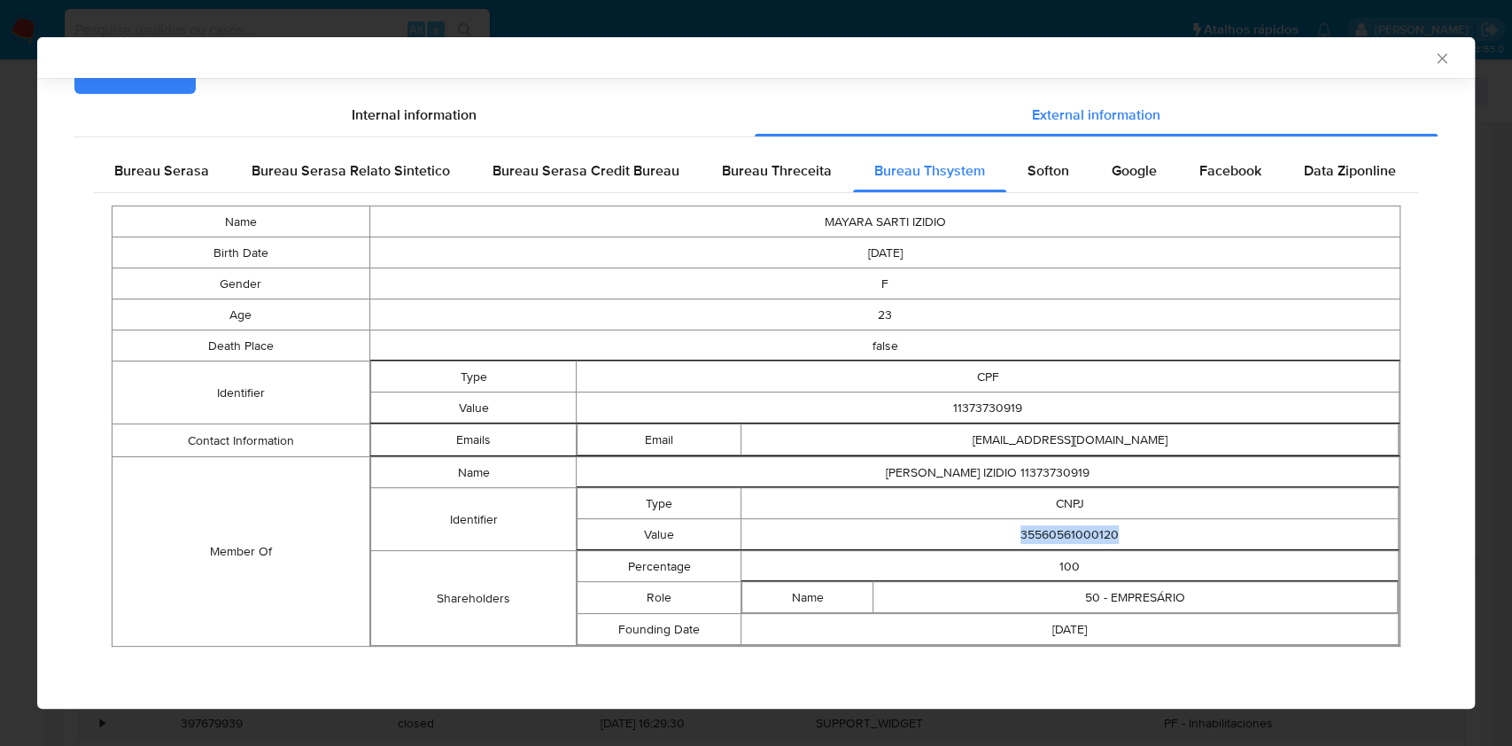
click at [1433, 53] on icon "Fechar a janela" at bounding box center [1442, 59] width 18 height 18
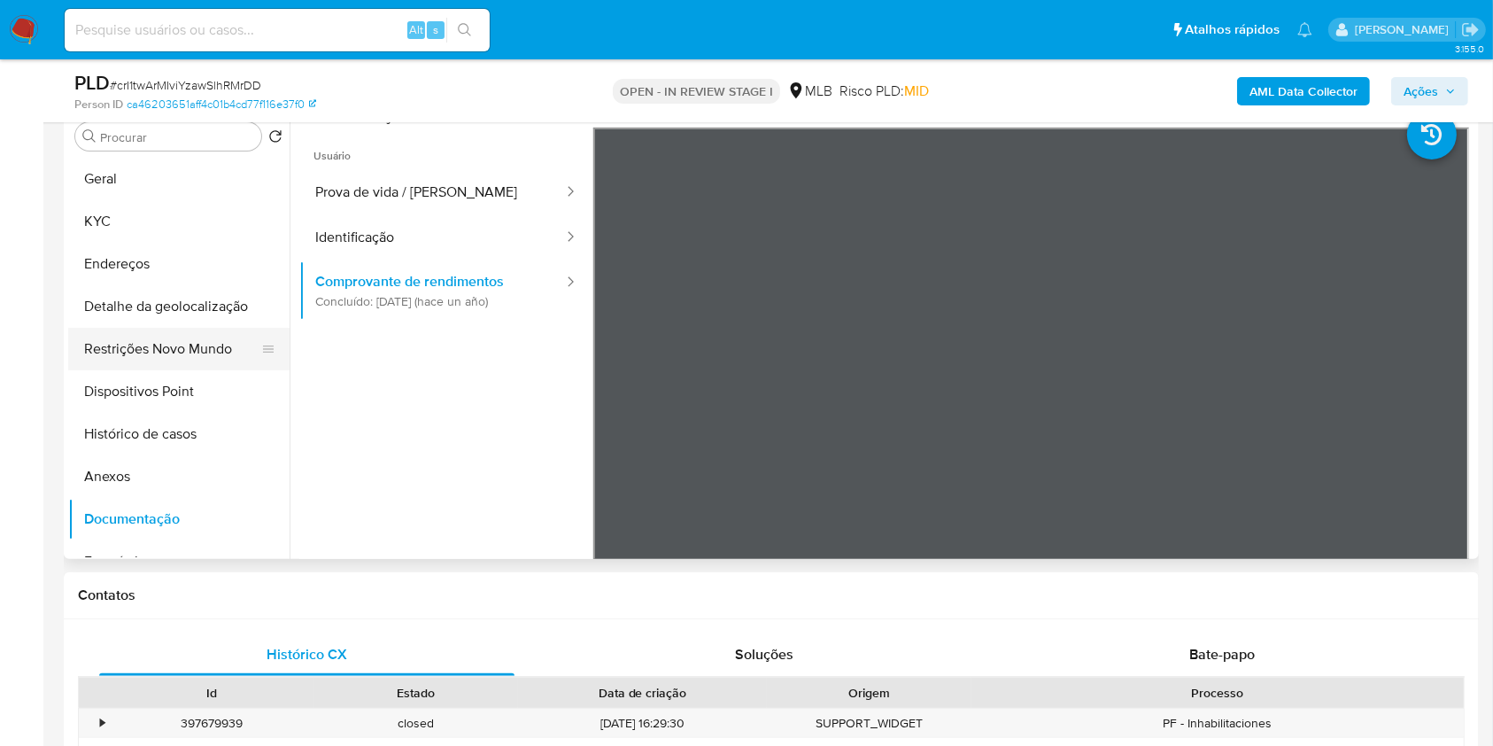
click at [99, 370] on button "Restrições Novo Mundo" at bounding box center [171, 349] width 207 height 43
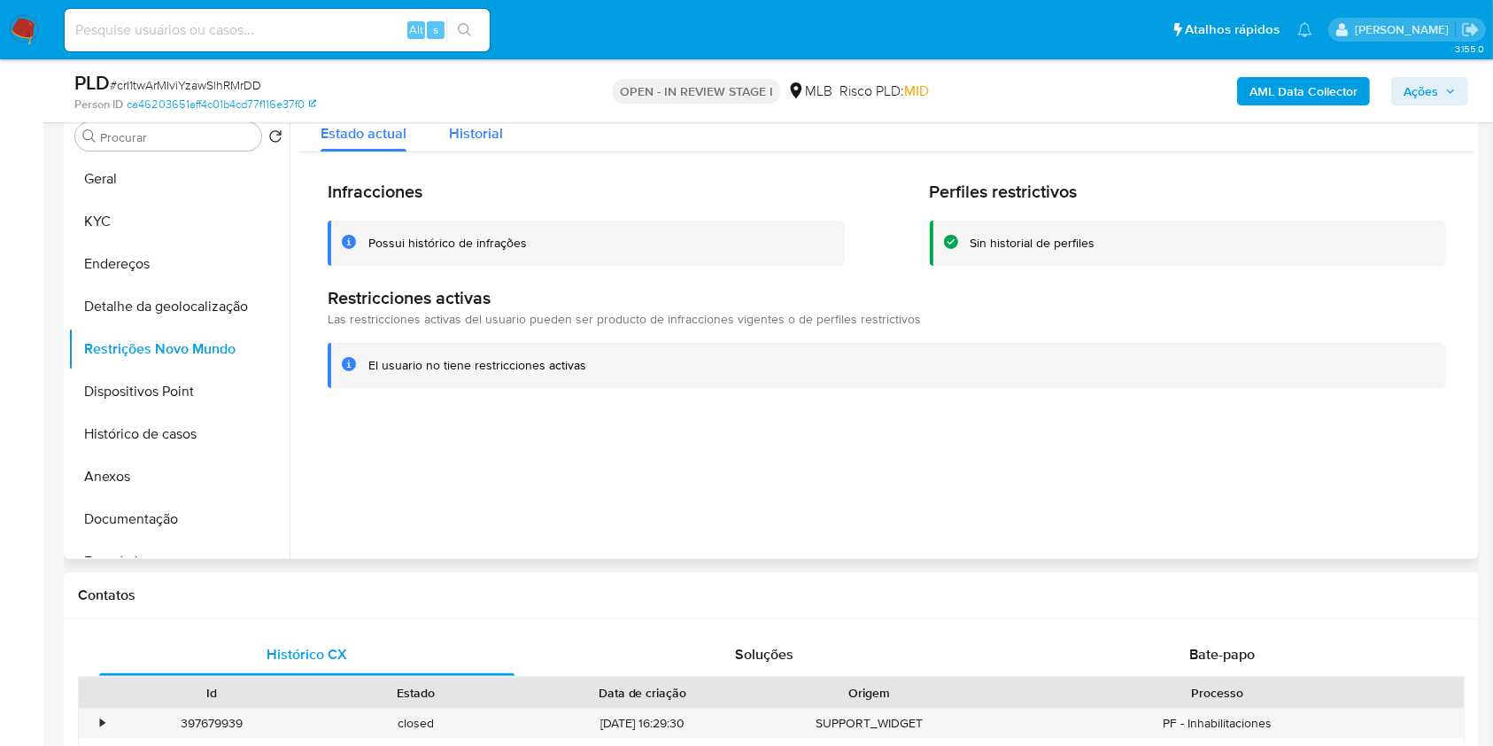
click at [482, 143] on span "Historial" at bounding box center [476, 133] width 54 height 20
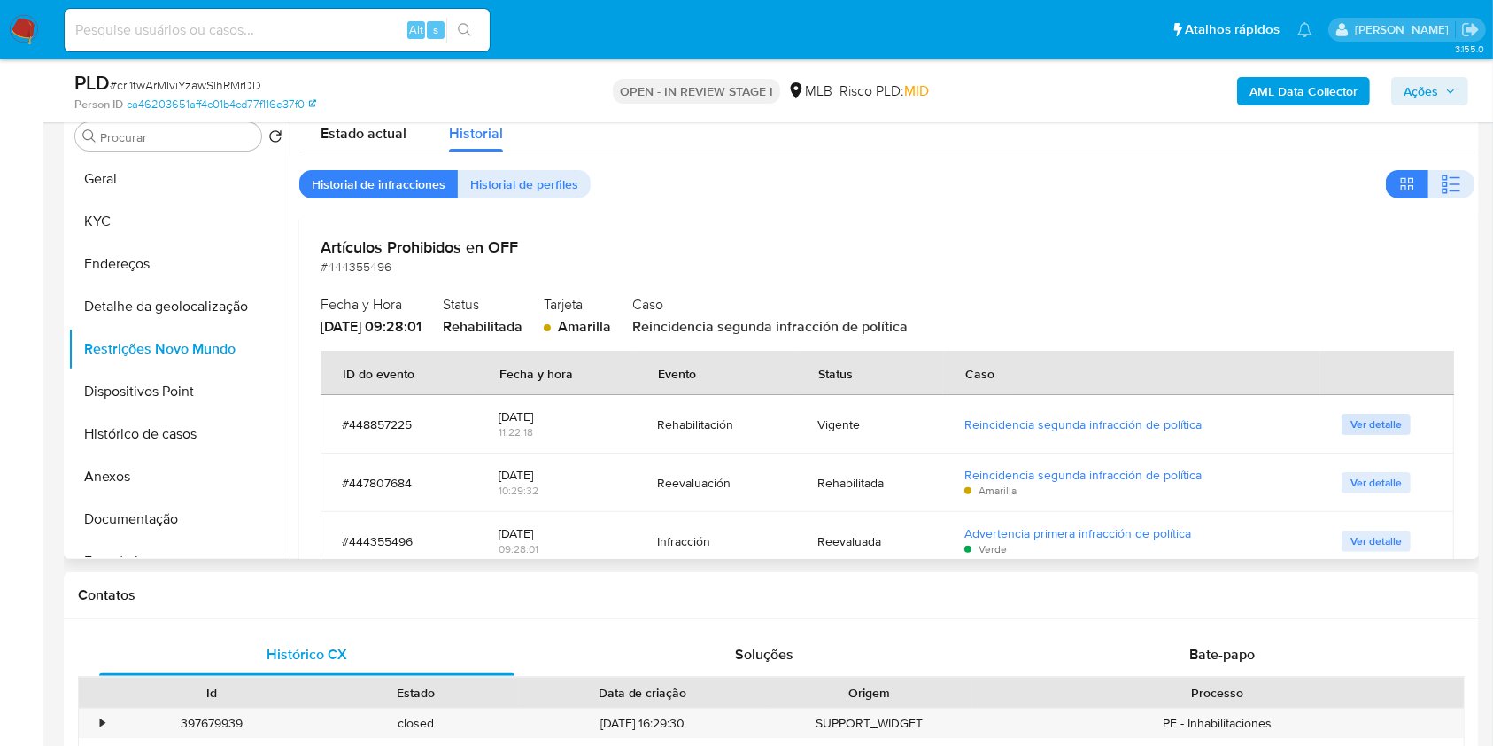
click at [1369, 433] on span "Ver detalle" at bounding box center [1375, 424] width 51 height 18
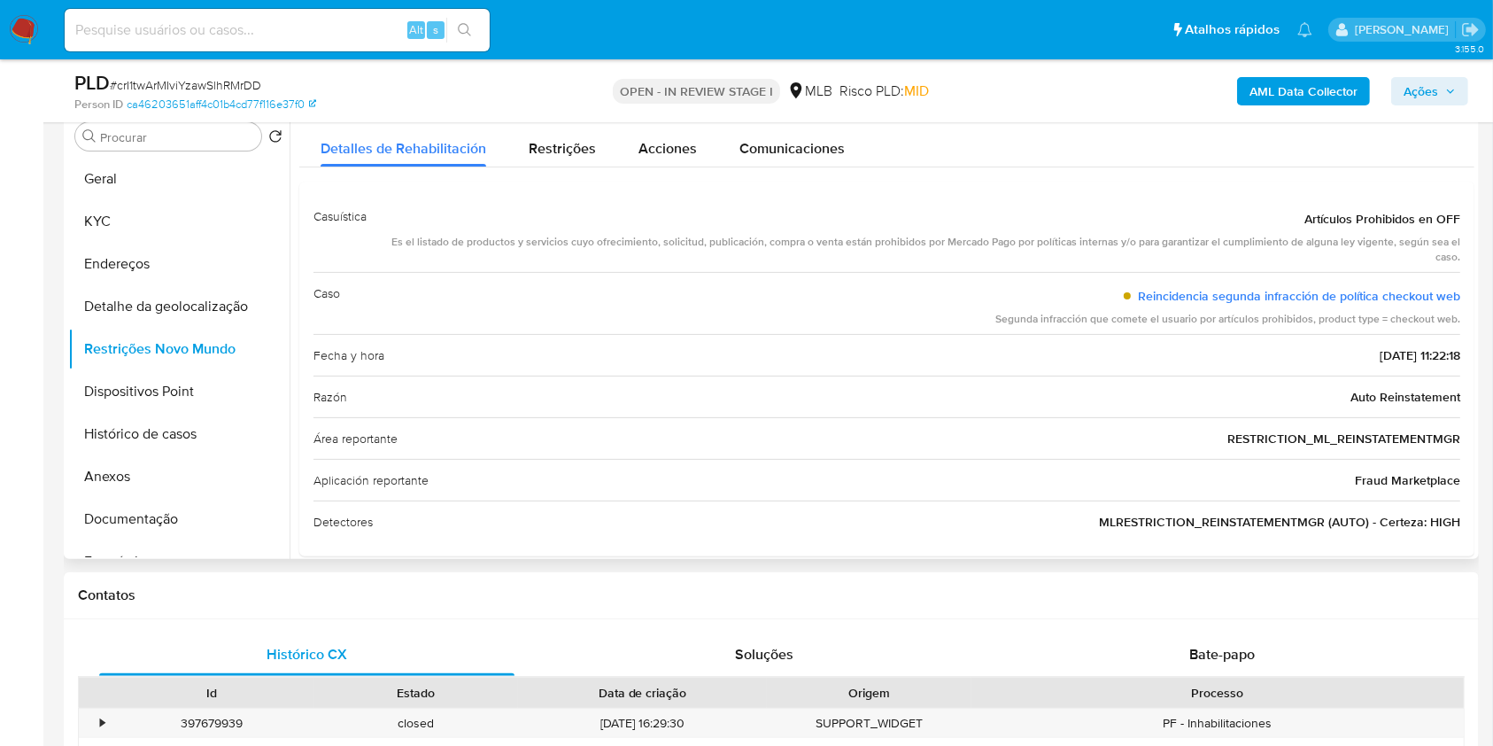
scroll to position [0, 0]
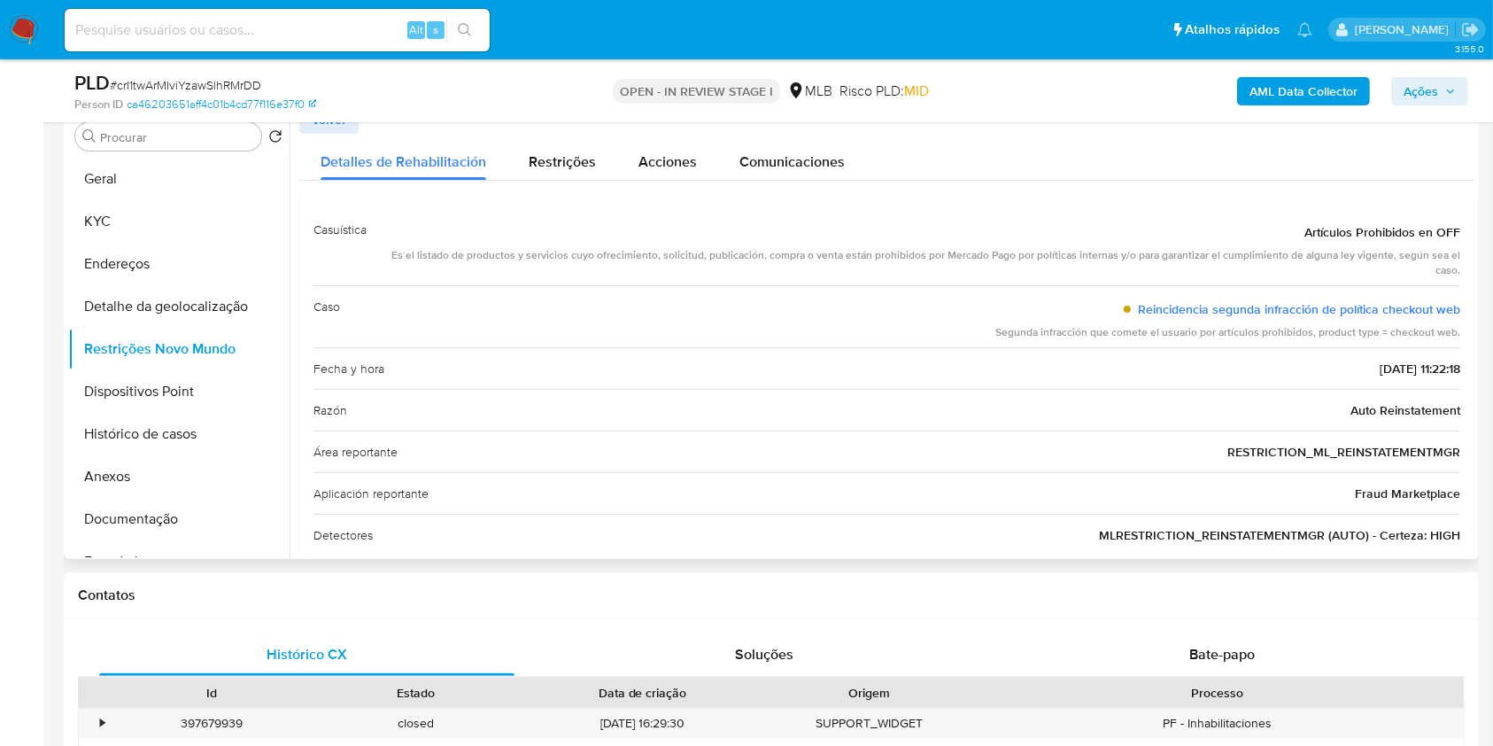
click at [345, 132] on span "Volver" at bounding box center [329, 119] width 35 height 25
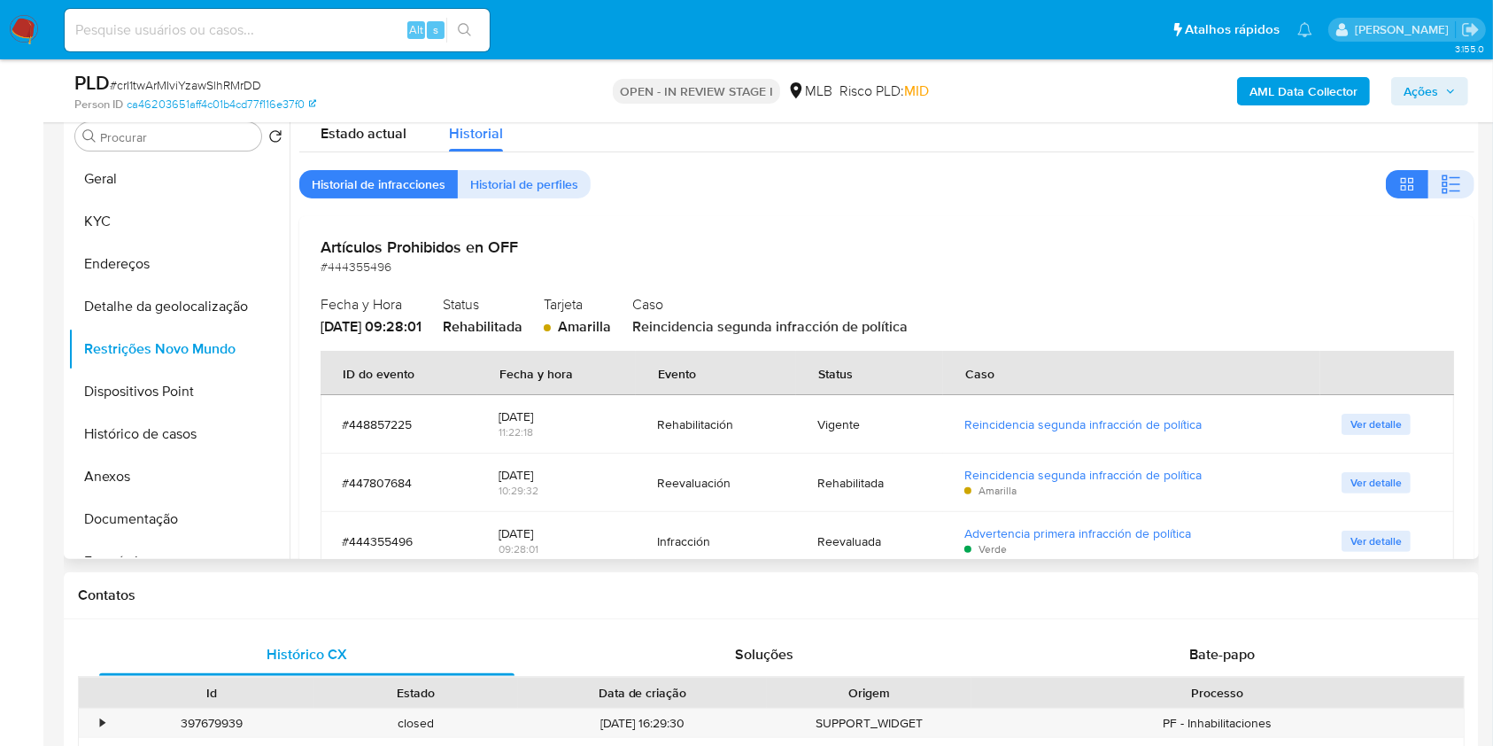
click at [1382, 493] on button "Ver detalle" at bounding box center [1376, 482] width 69 height 21
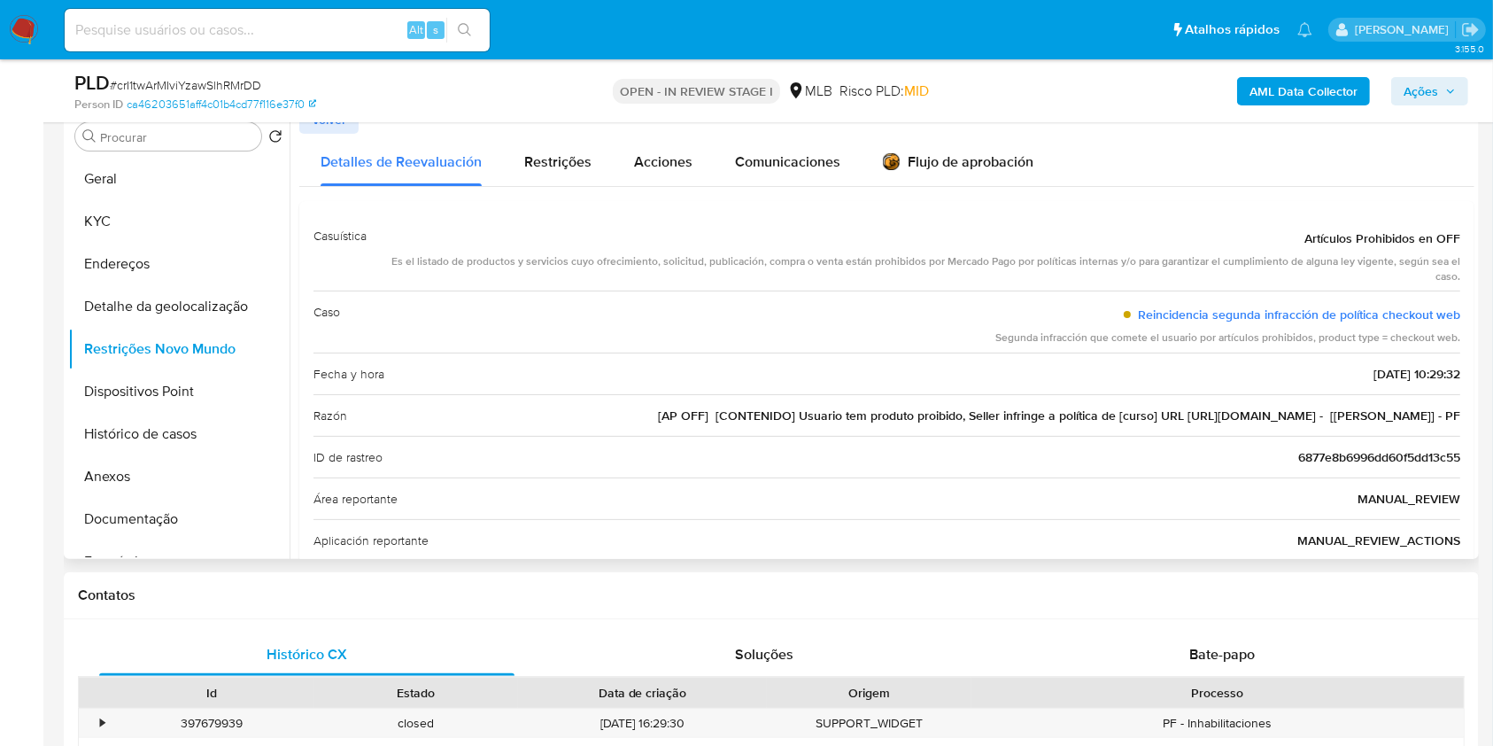
scroll to position [208, 0]
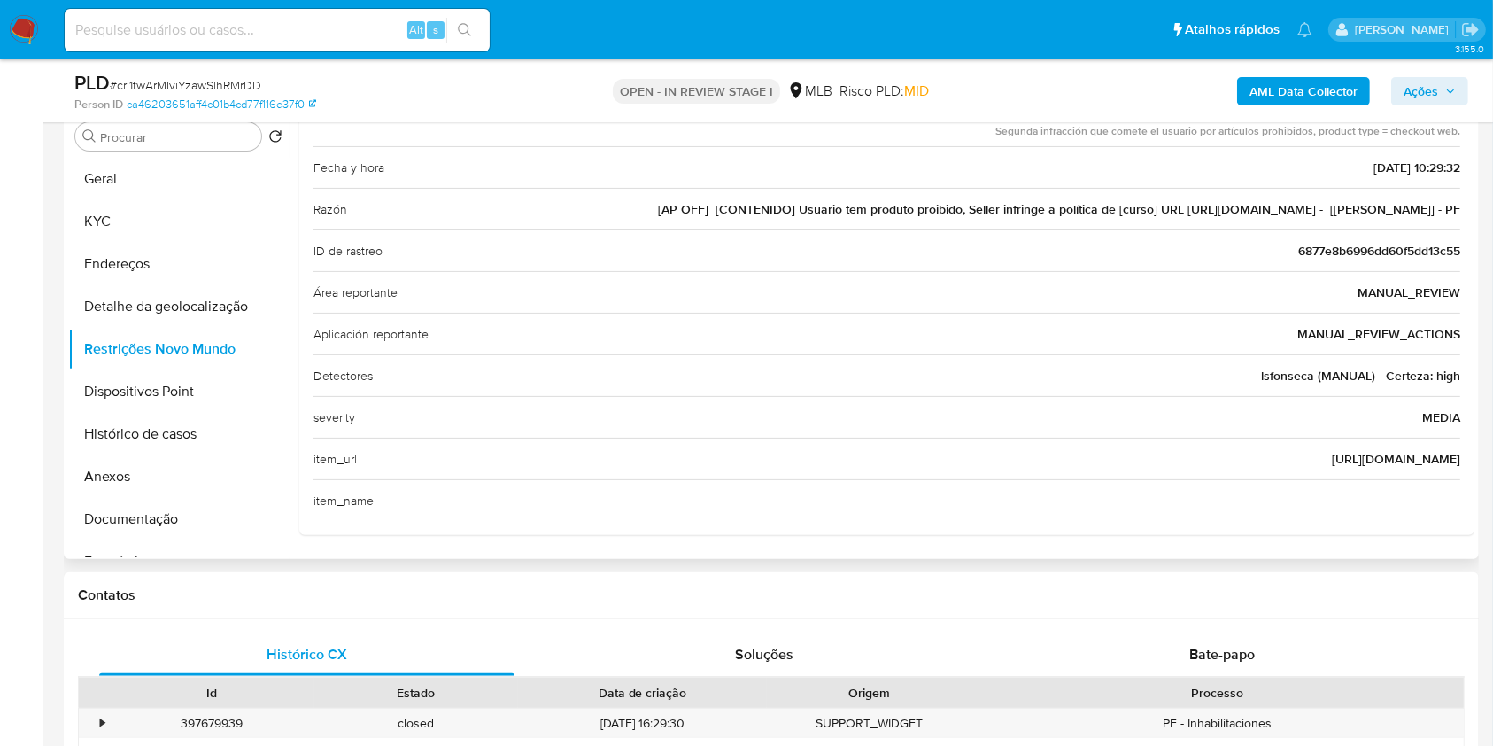
click at [1404, 479] on div "item_url http://www.zonadosconcursos.com.br" at bounding box center [886, 458] width 1147 height 42
click at [119, 200] on button "Geral" at bounding box center [178, 179] width 221 height 43
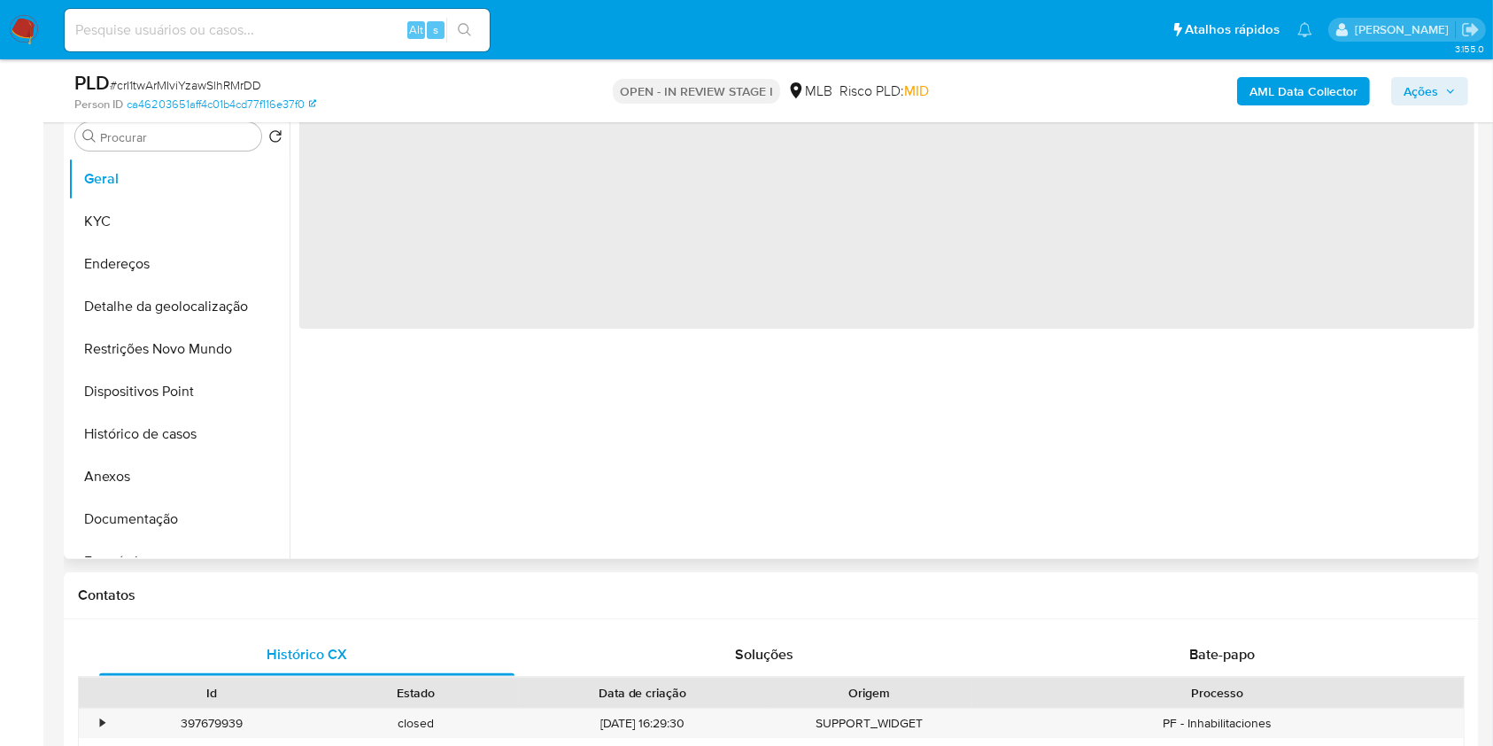
scroll to position [0, 0]
click at [640, 402] on div "‌" at bounding box center [882, 331] width 1185 height 453
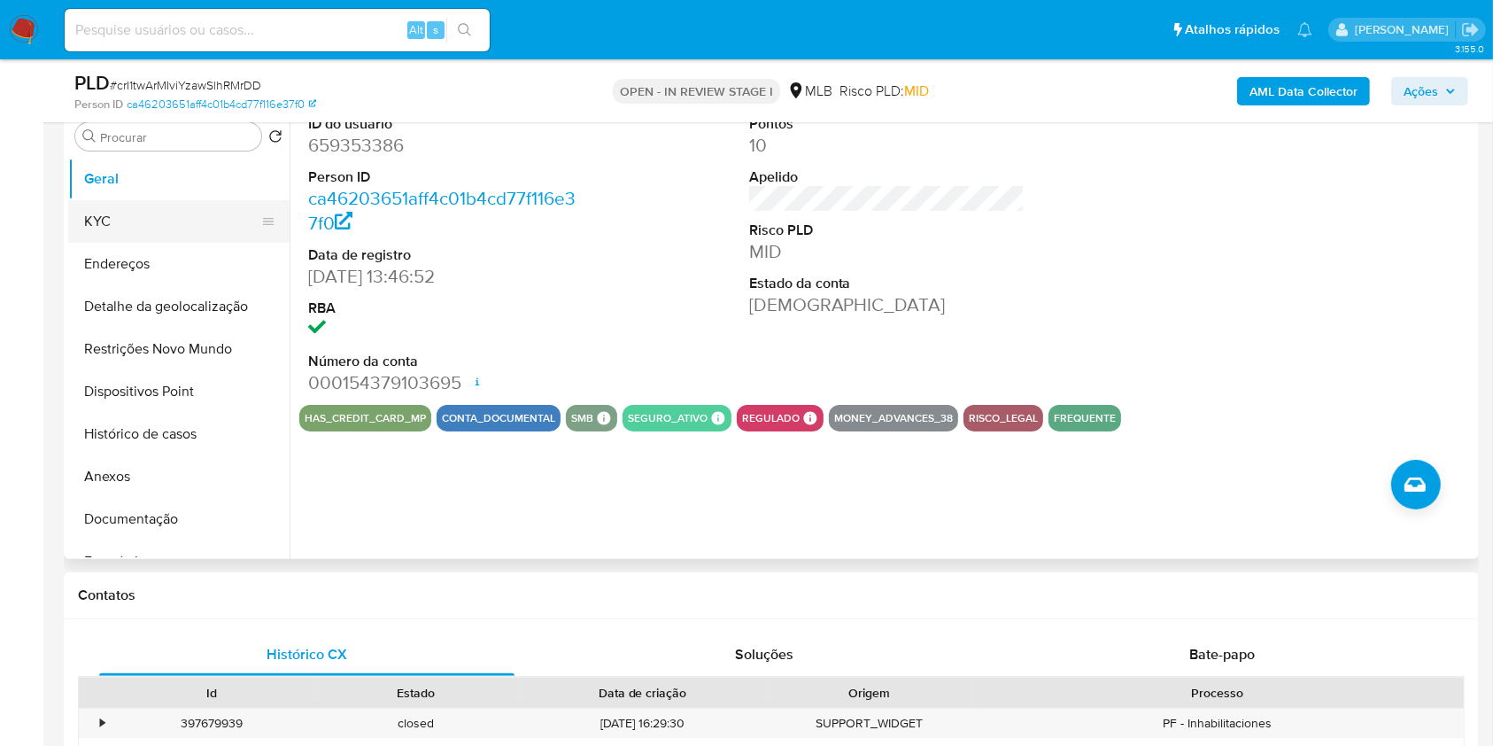
click at [150, 233] on button "KYC" at bounding box center [171, 221] width 207 height 43
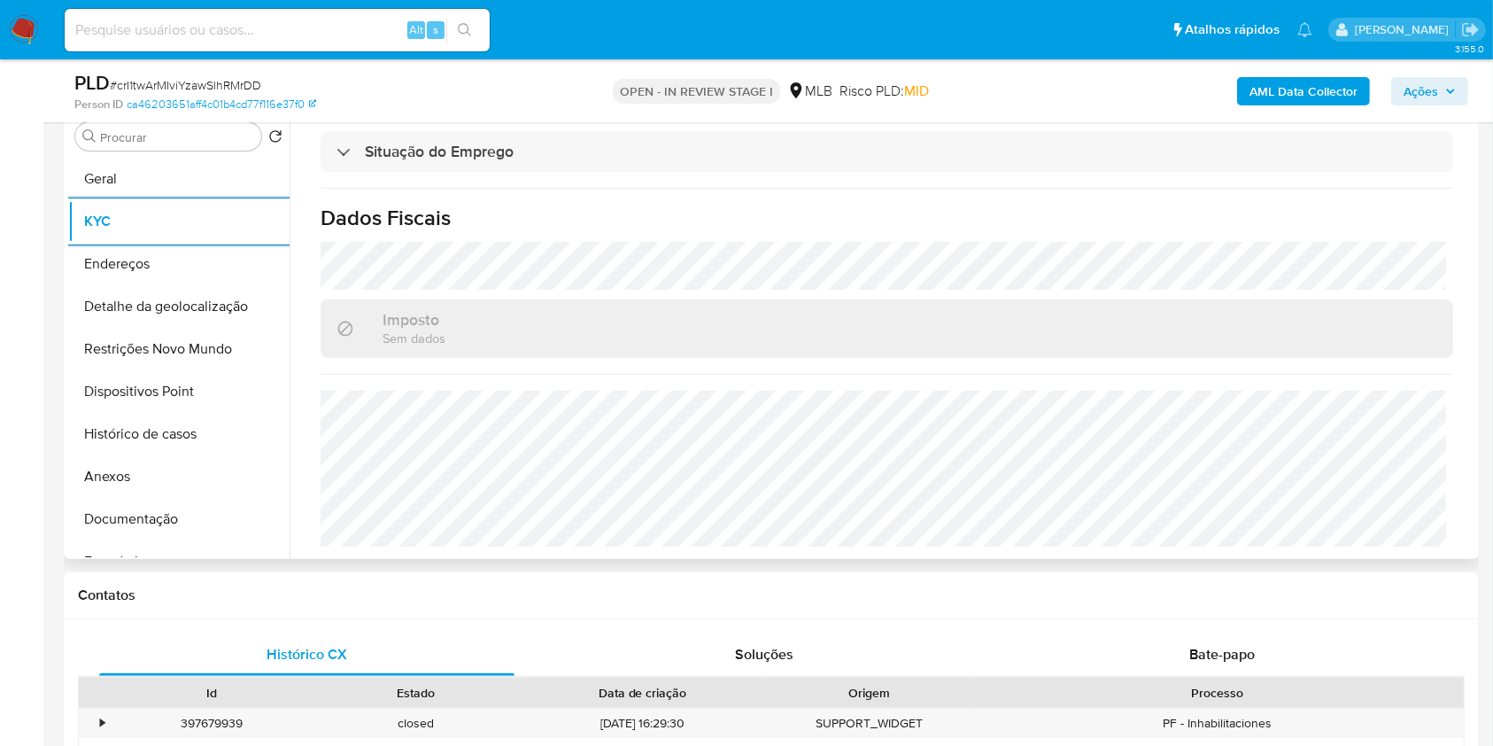
scroll to position [753, 0]
click at [135, 328] on button "Detalhe da geolocalização" at bounding box center [171, 306] width 207 height 43
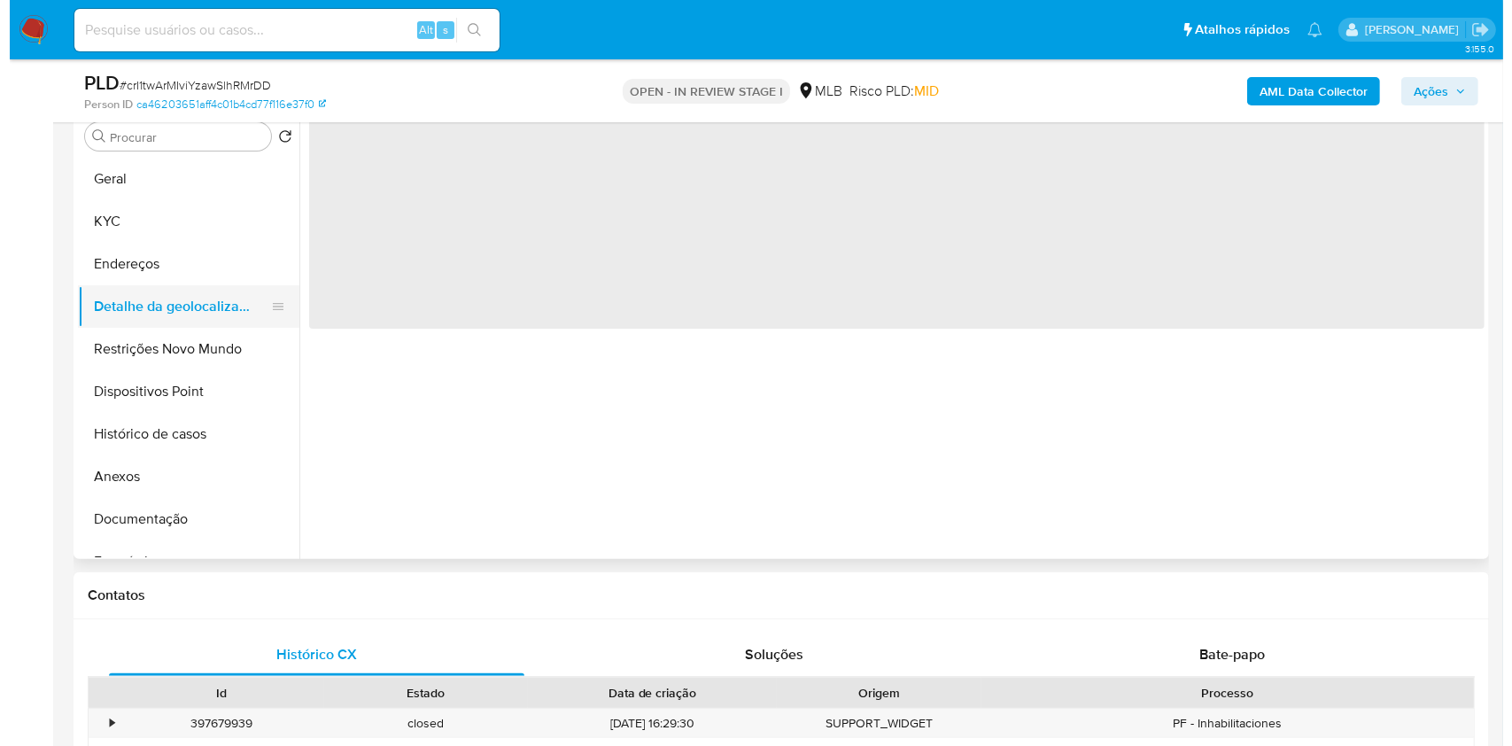
scroll to position [0, 0]
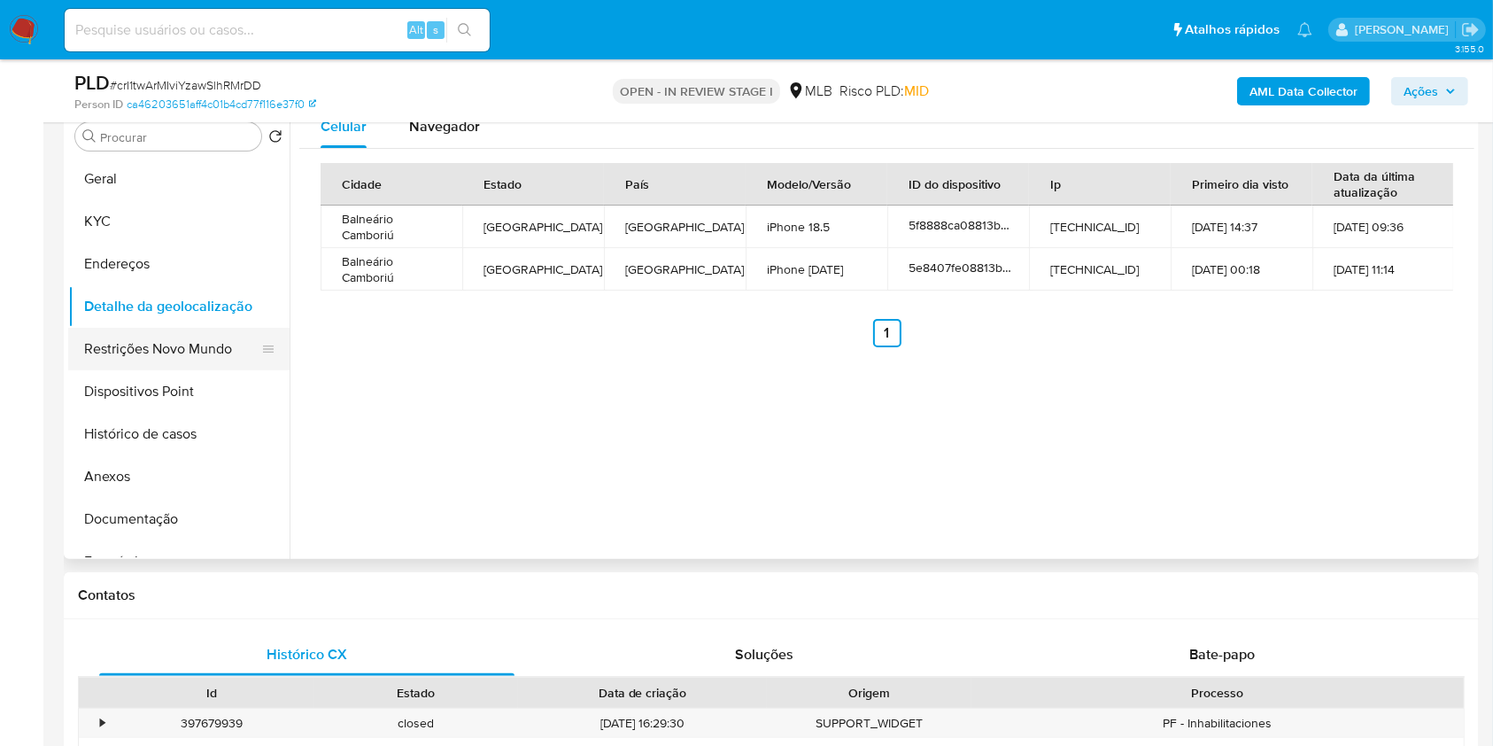
click at [217, 370] on button "Restrições Novo Mundo" at bounding box center [171, 349] width 207 height 43
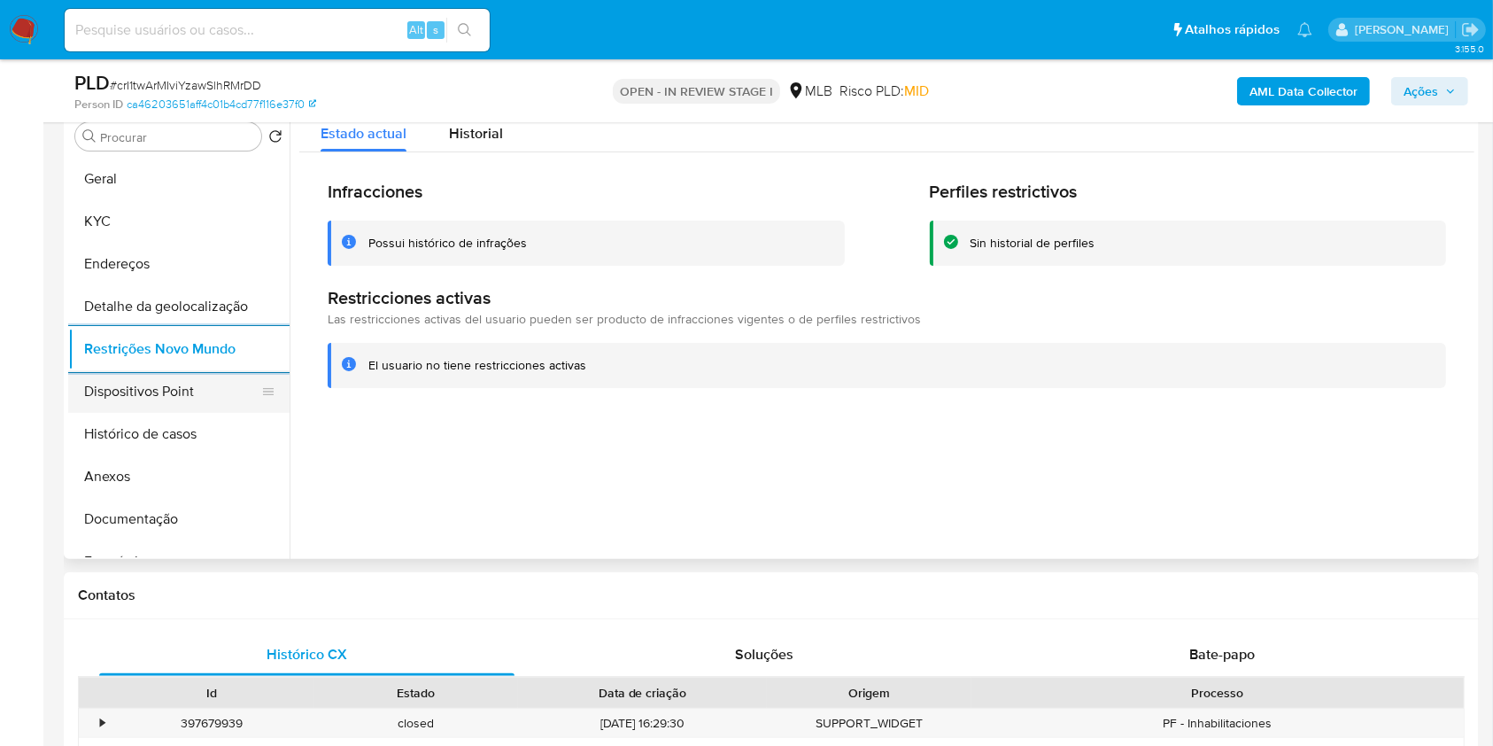
click at [139, 413] on button "Dispositivos Point" at bounding box center [171, 391] width 207 height 43
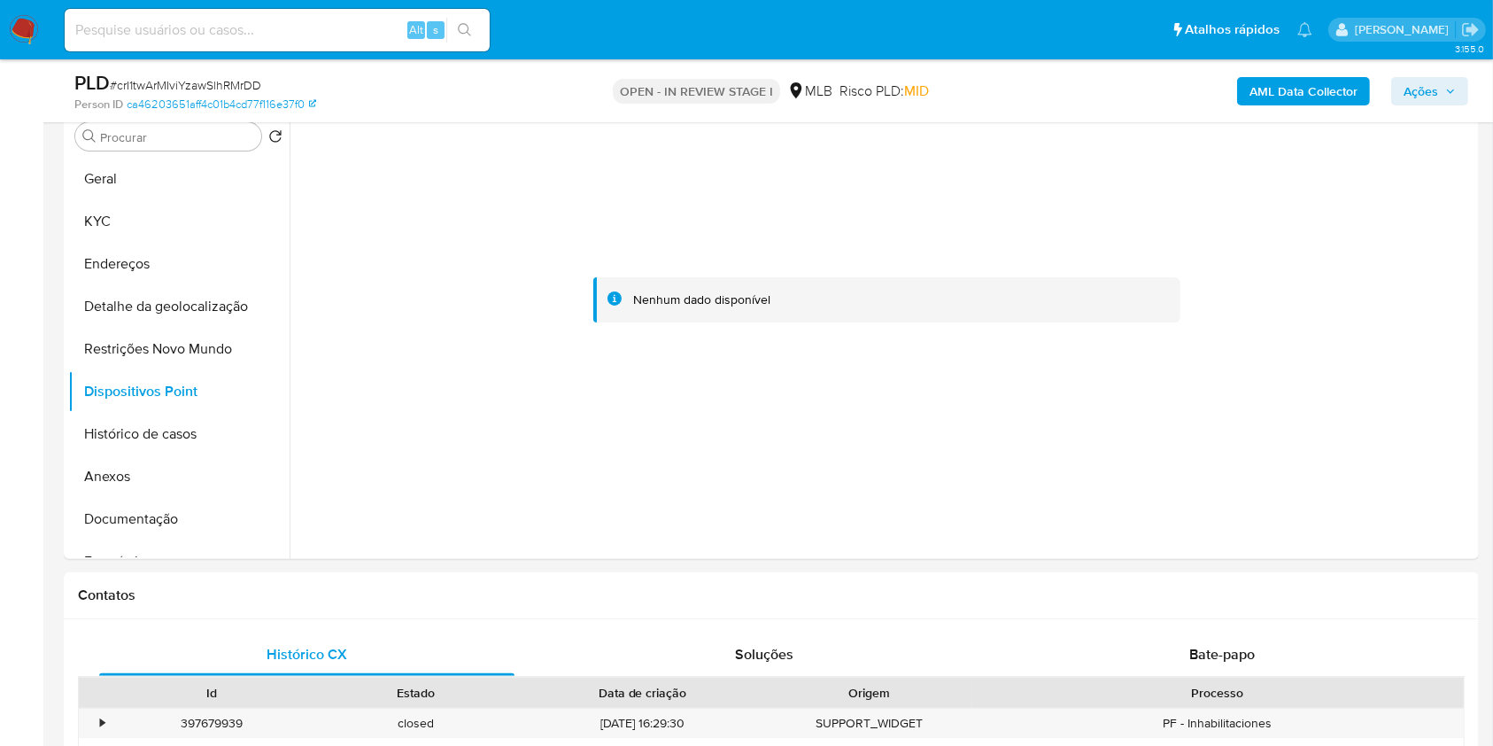
click at [1435, 103] on span "Ações" at bounding box center [1421, 91] width 35 height 28
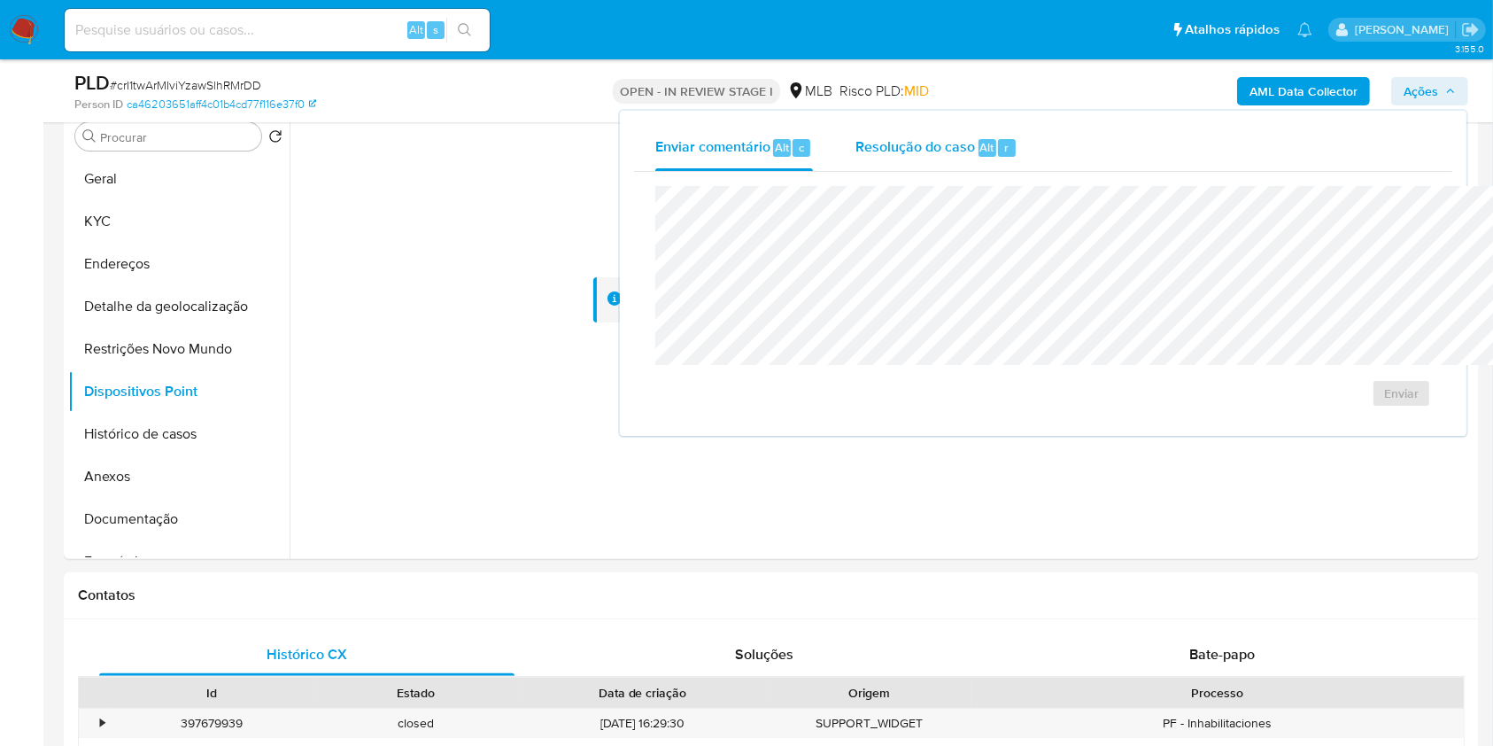
click at [978, 144] on div "Alt" at bounding box center [987, 148] width 18 height 18
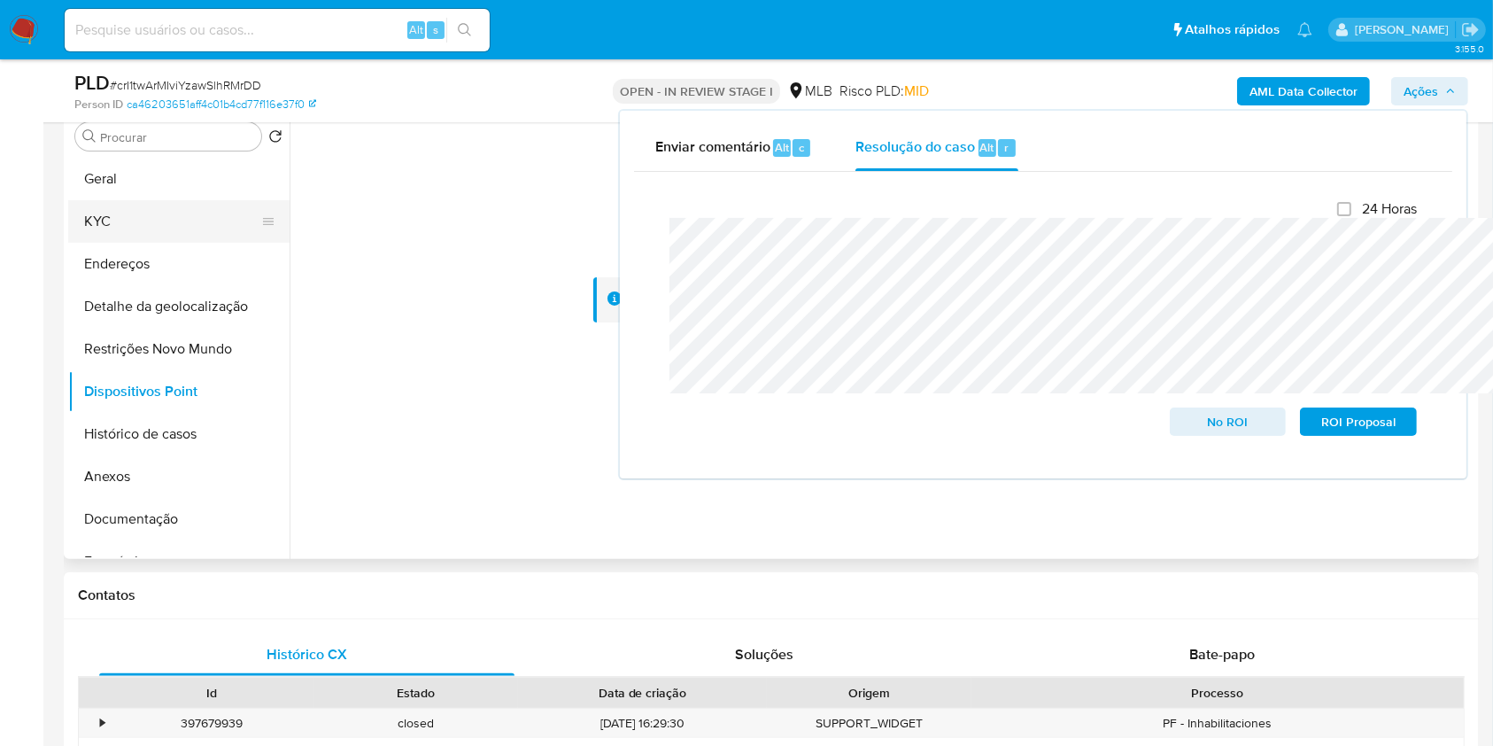
click at [158, 243] on button "KYC" at bounding box center [171, 221] width 207 height 43
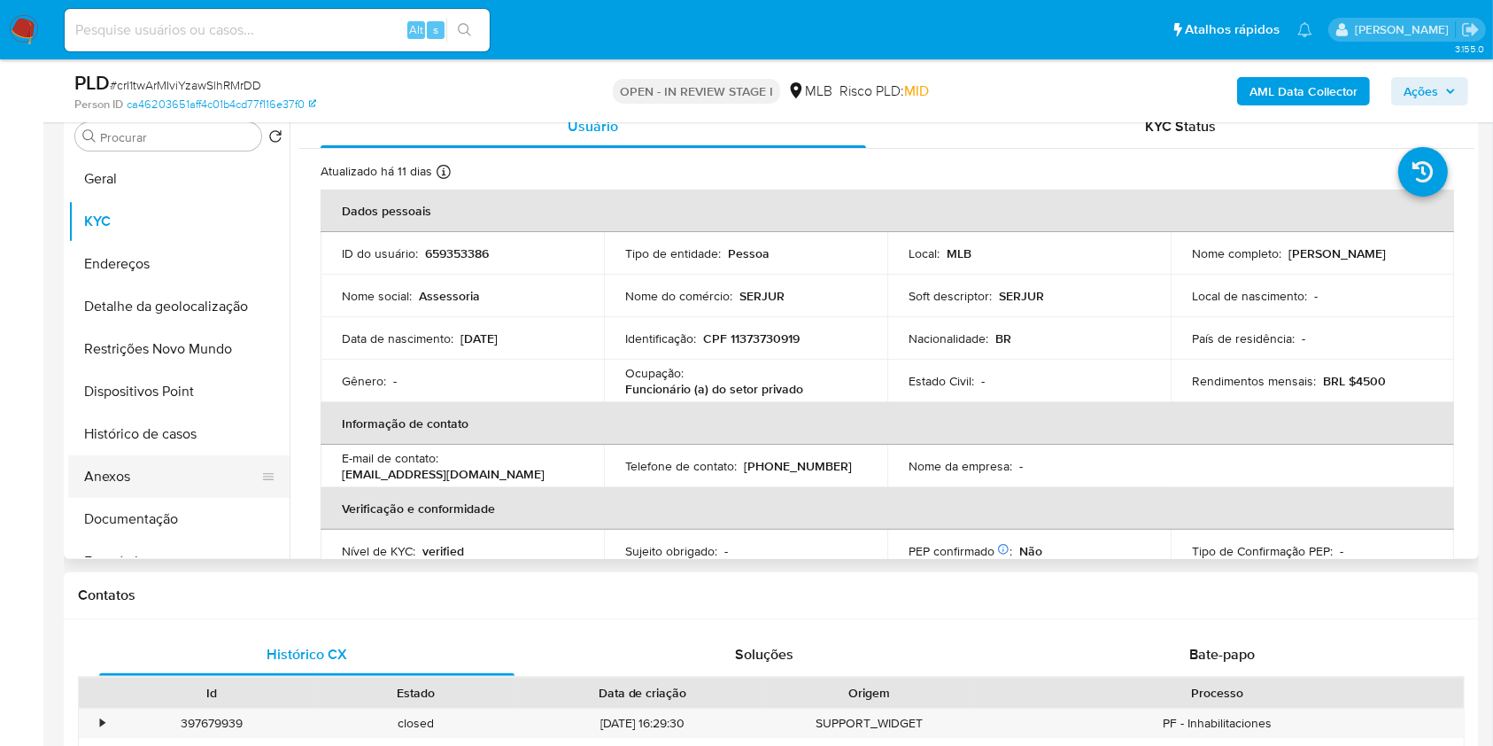
click at [128, 496] on button "Anexos" at bounding box center [171, 476] width 207 height 43
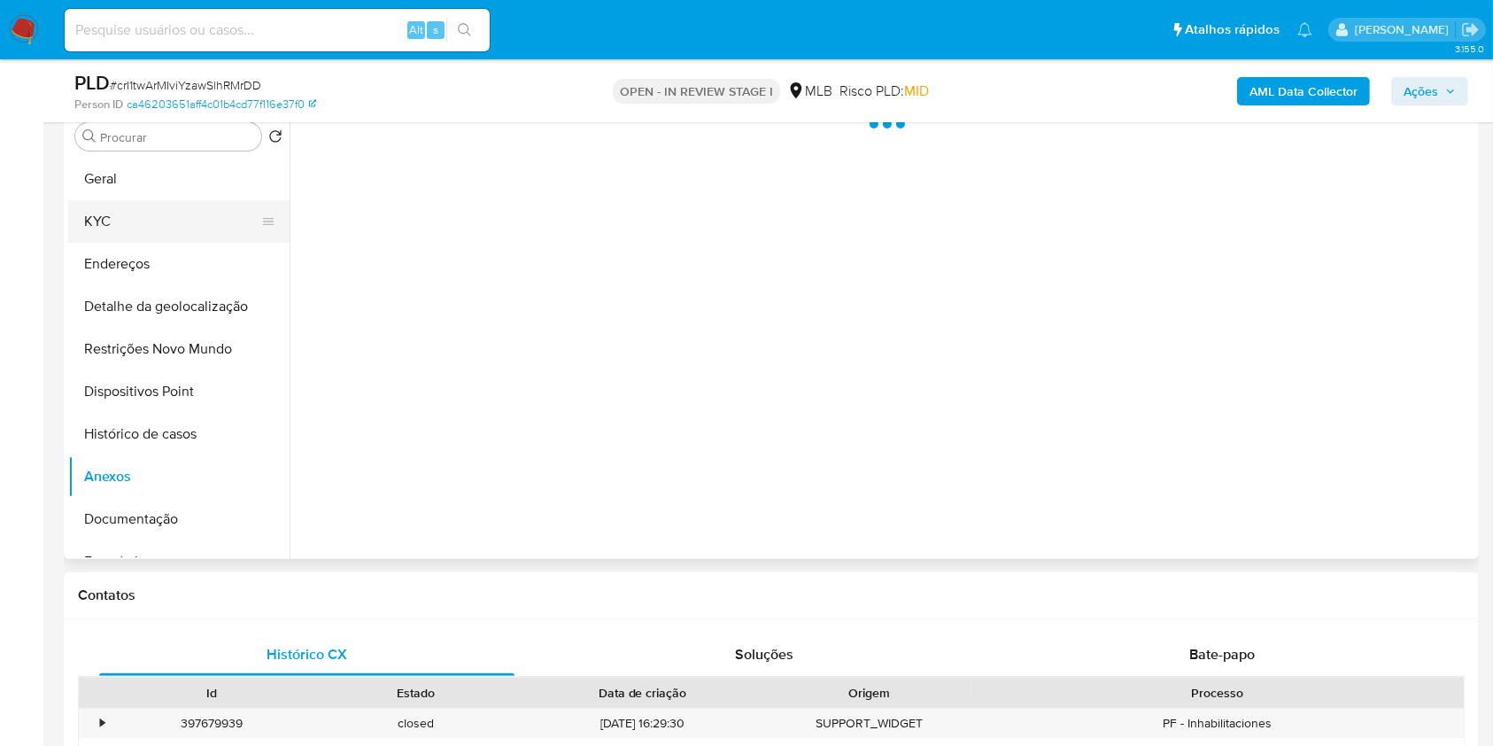
click at [146, 243] on button "KYC" at bounding box center [171, 221] width 207 height 43
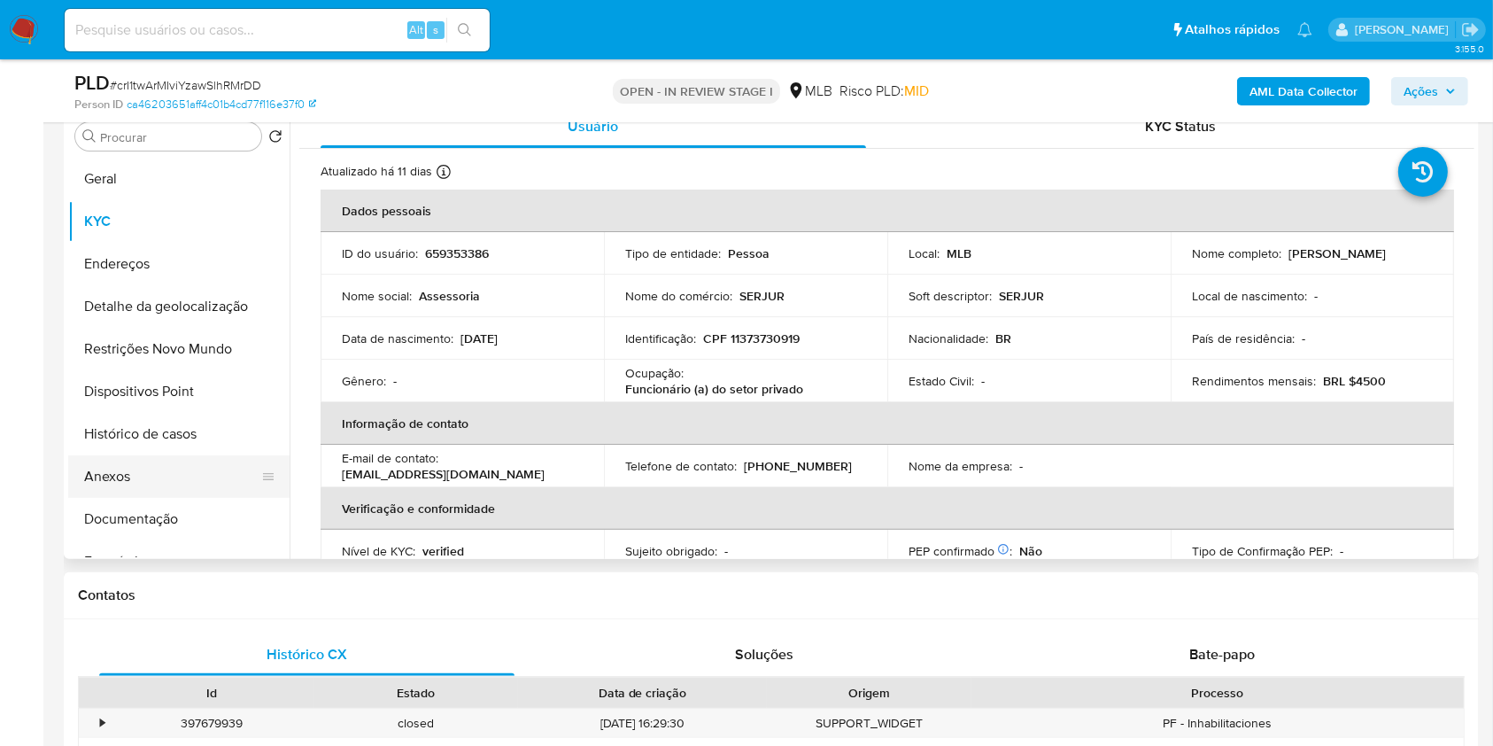
click at [149, 485] on button "Anexos" at bounding box center [171, 476] width 207 height 43
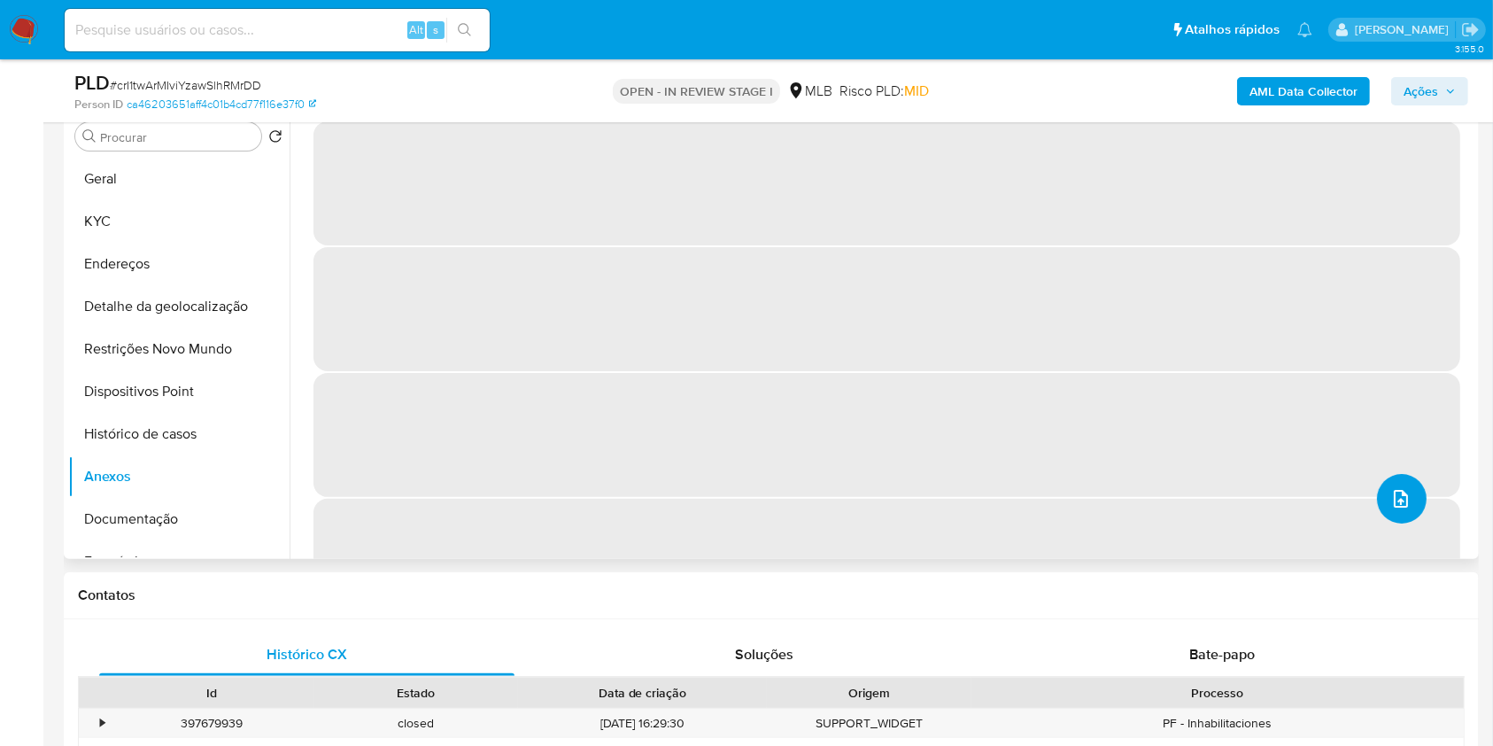
click at [1394, 523] on button "upload-file" at bounding box center [1402, 499] width 50 height 50
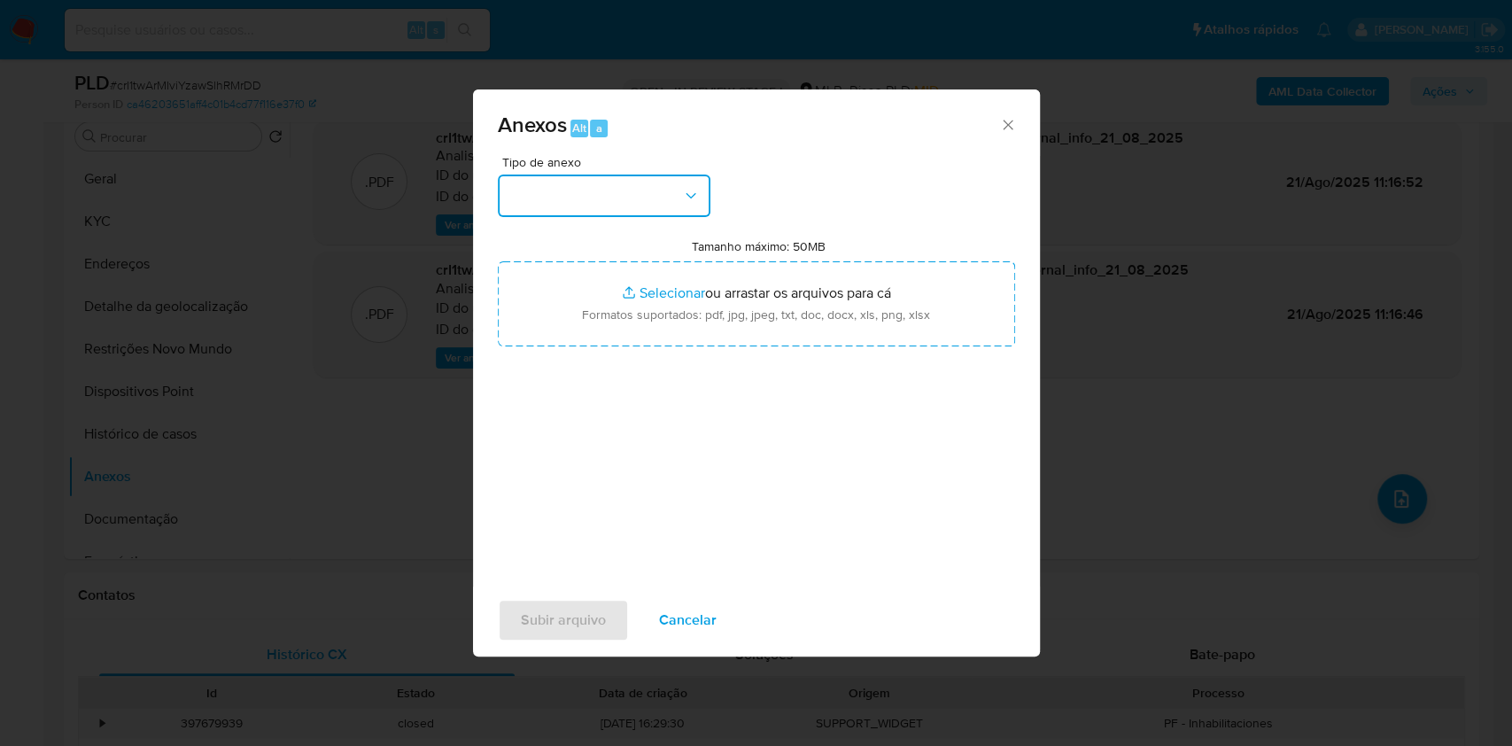
click at [599, 174] on button "button" at bounding box center [604, 195] width 213 height 43
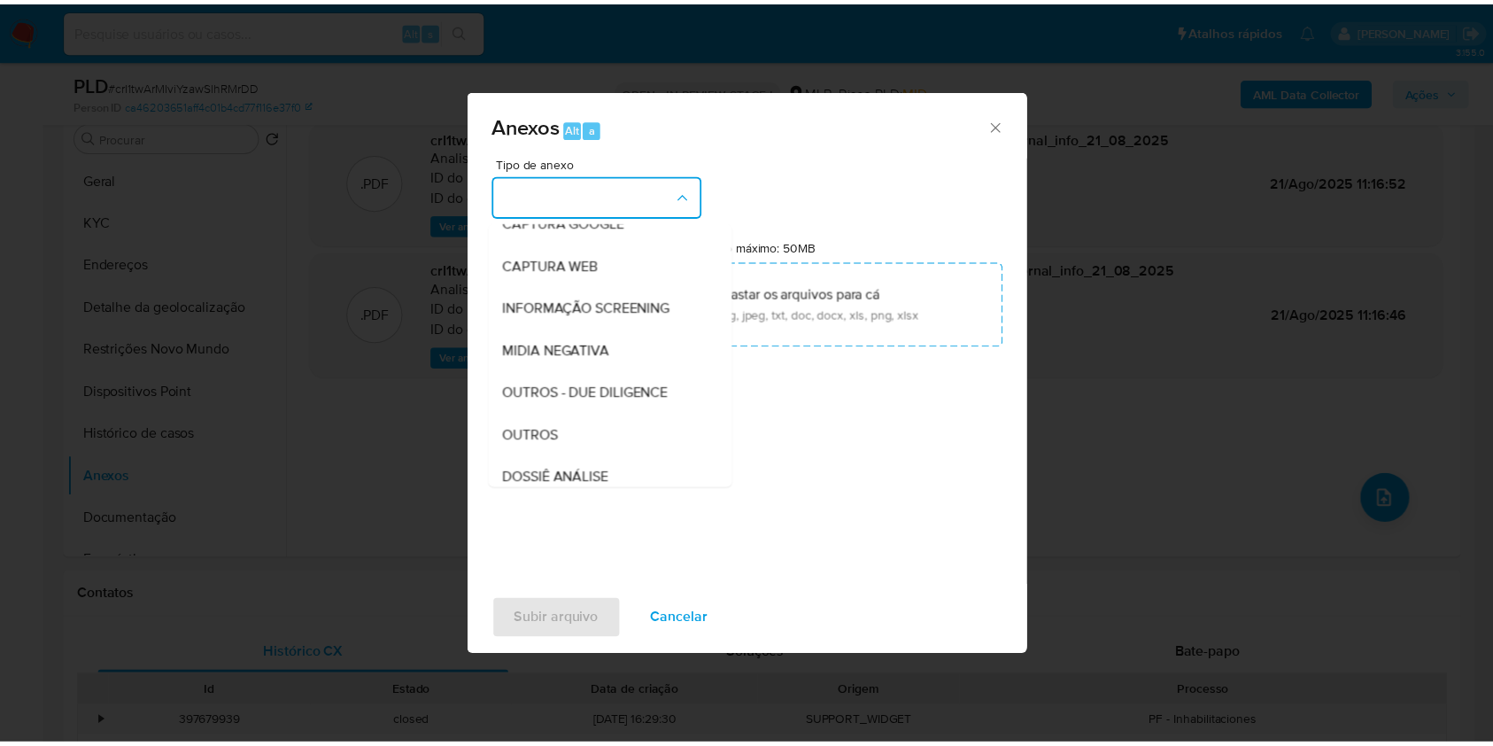
scroll to position [220, 0]
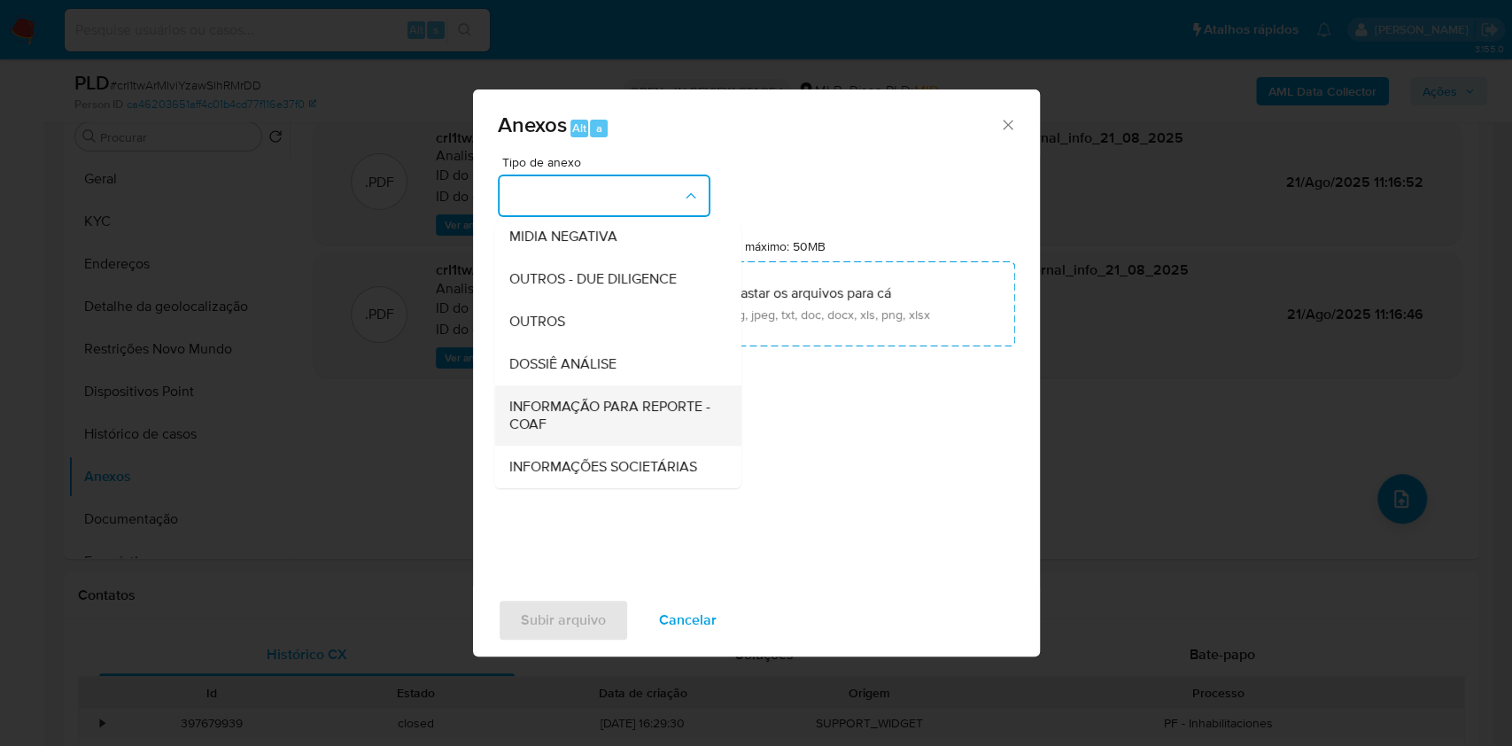
click at [583, 398] on span "INFORMAÇÃO PARA REPORTE - COAF" at bounding box center [611, 415] width 207 height 35
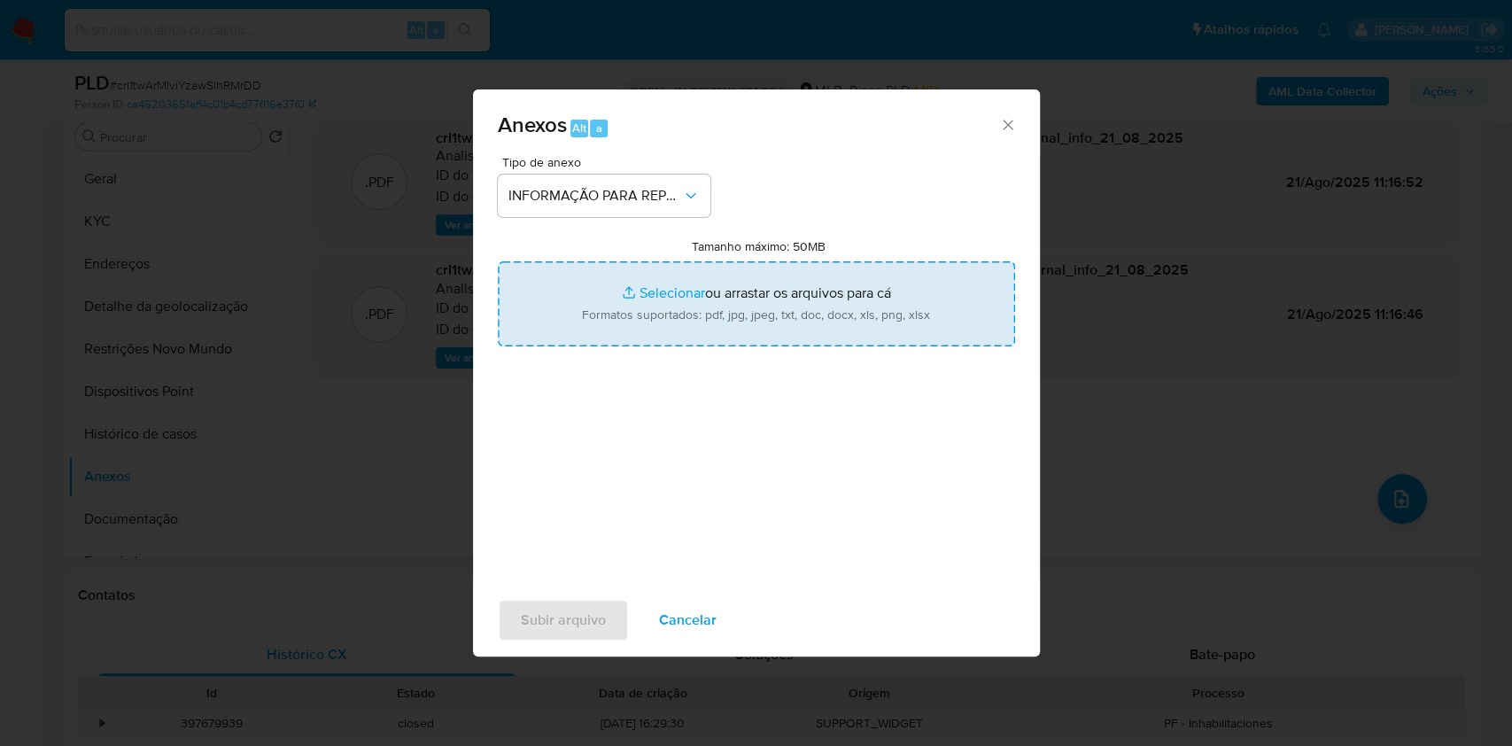
type input "C:\fakepath\SAR - XXX - CPF 11373730919 - MAYARA SARTI IZIDIO.pdf"
type input "C:\fakepath\Mulan 659353386_2025_08_18_12_04_45.xlsx"
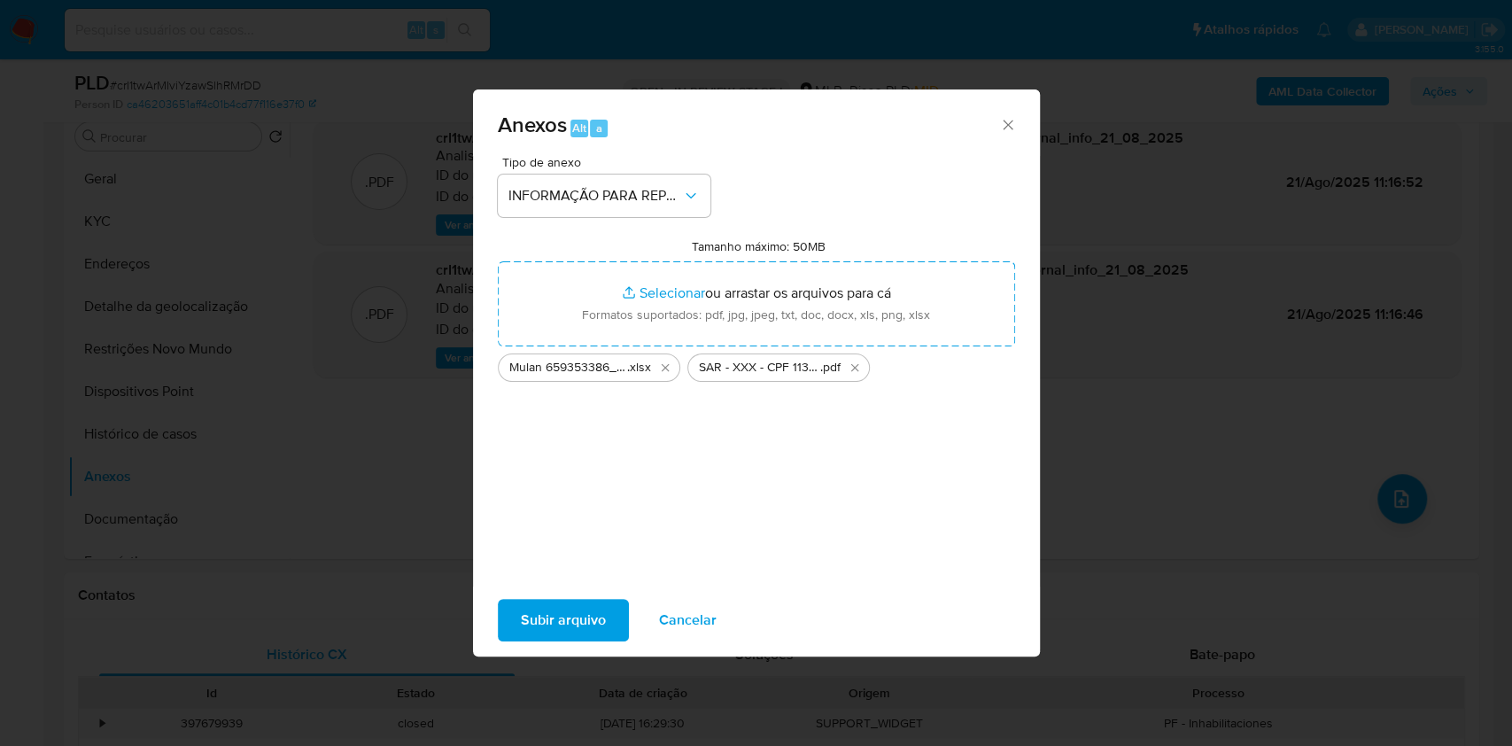
click at [521, 632] on span "Subir arquivo" at bounding box center [563, 619] width 85 height 39
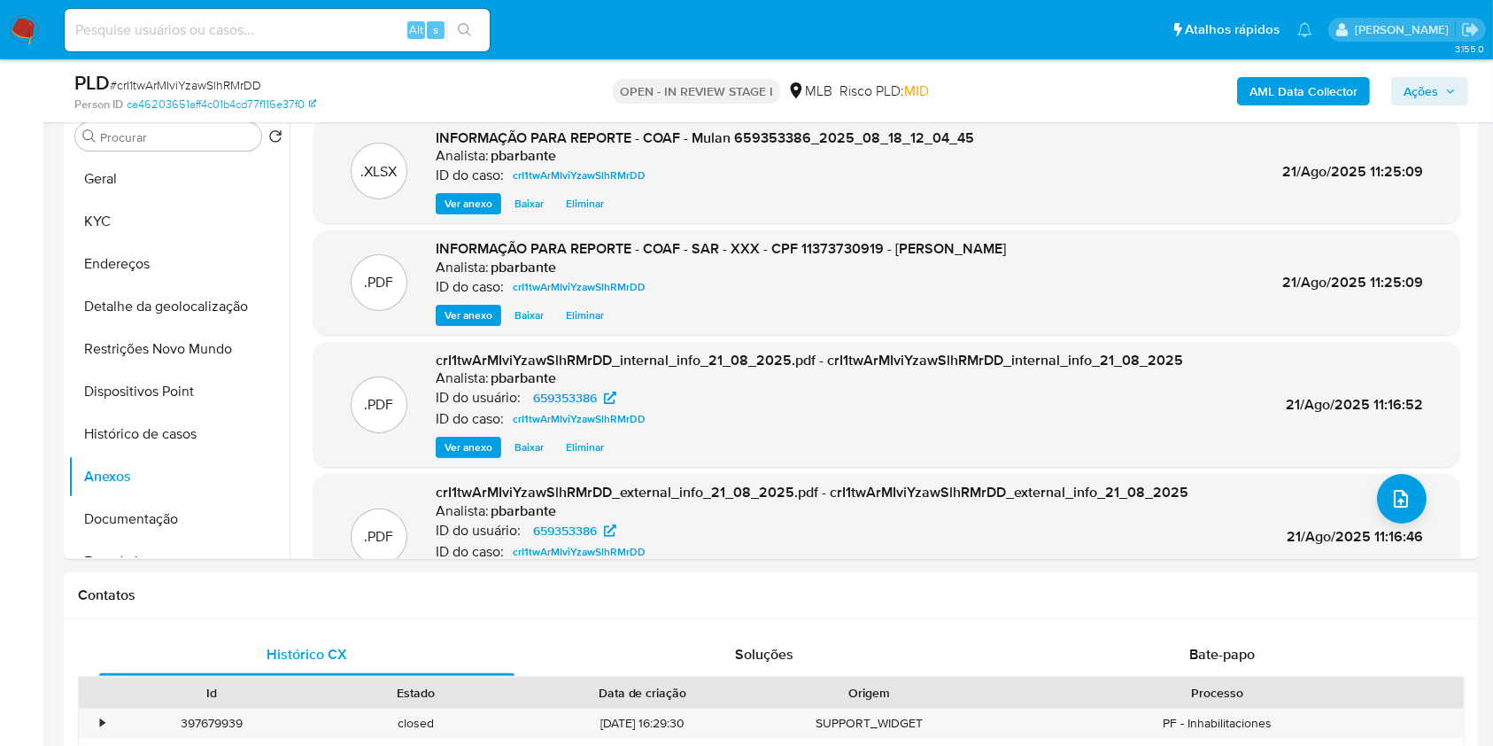
click at [1423, 87] on span "Ações" at bounding box center [1421, 91] width 35 height 28
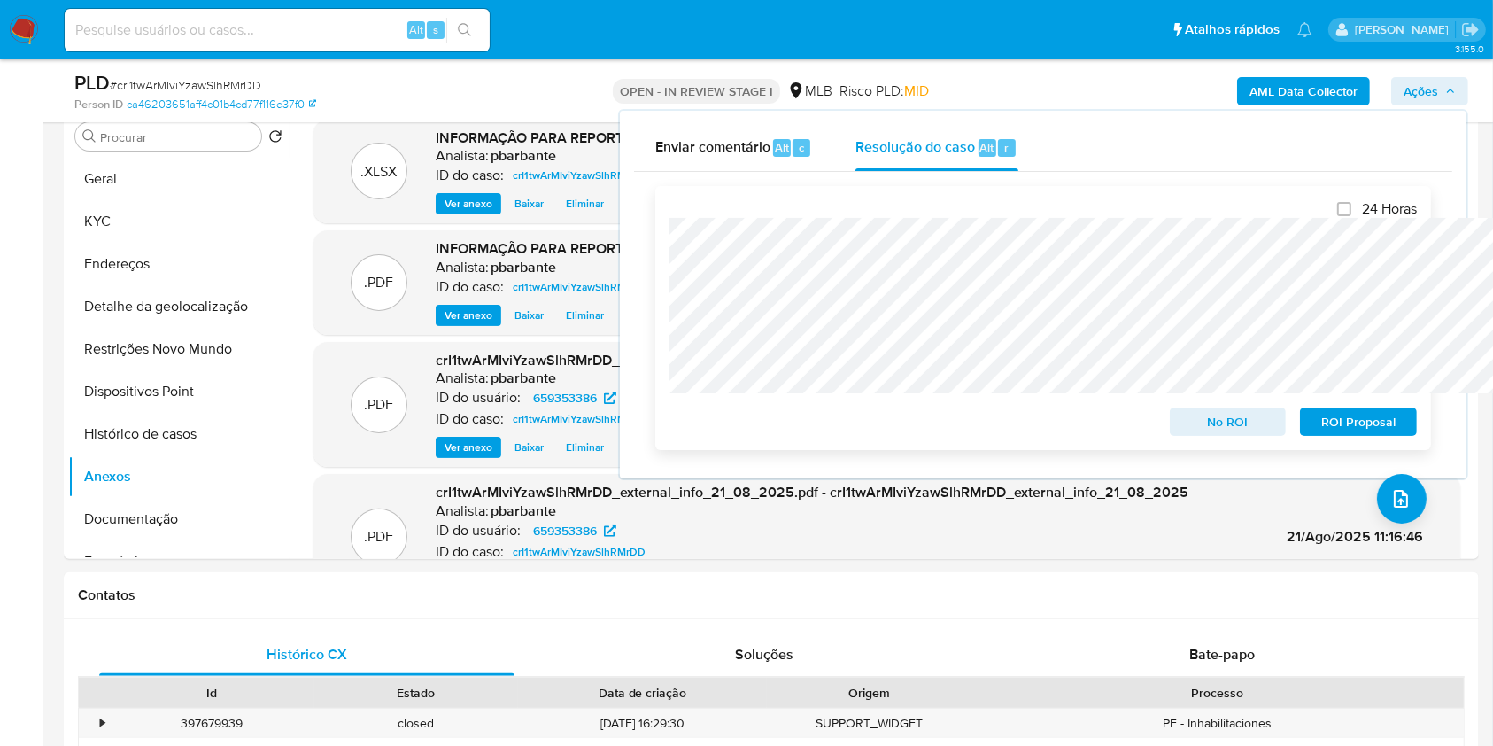
click at [1373, 427] on span "ROI Proposal" at bounding box center [1358, 421] width 92 height 25
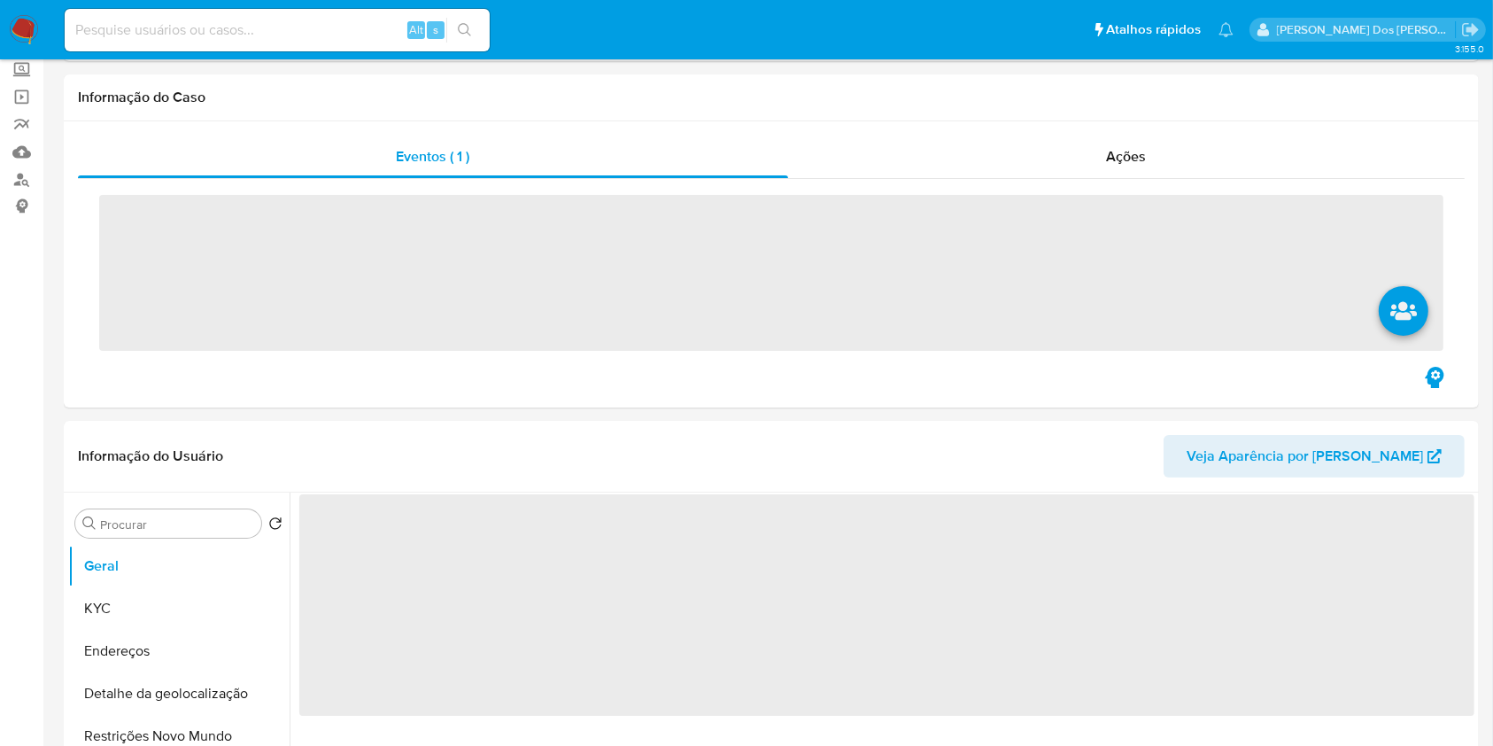
scroll to position [354, 0]
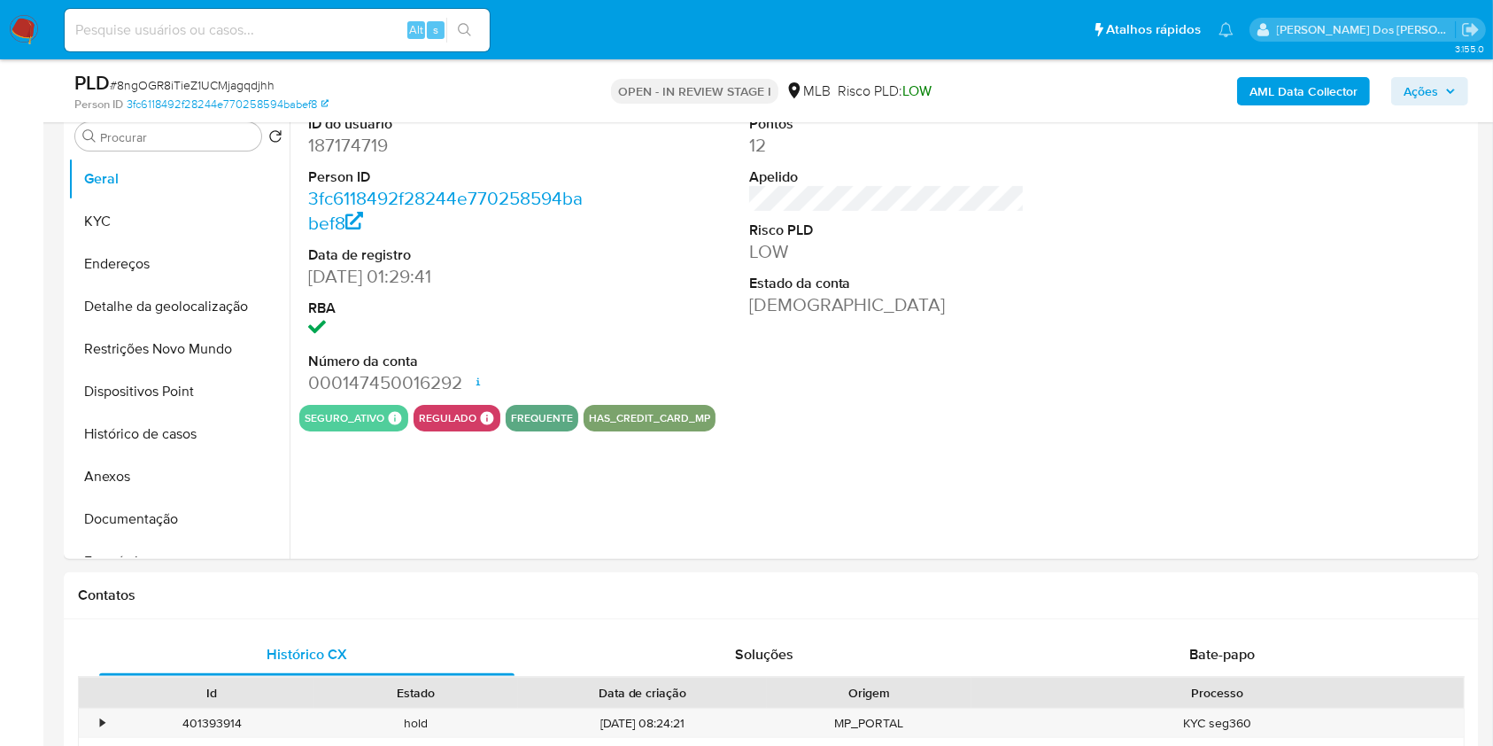
select select "10"
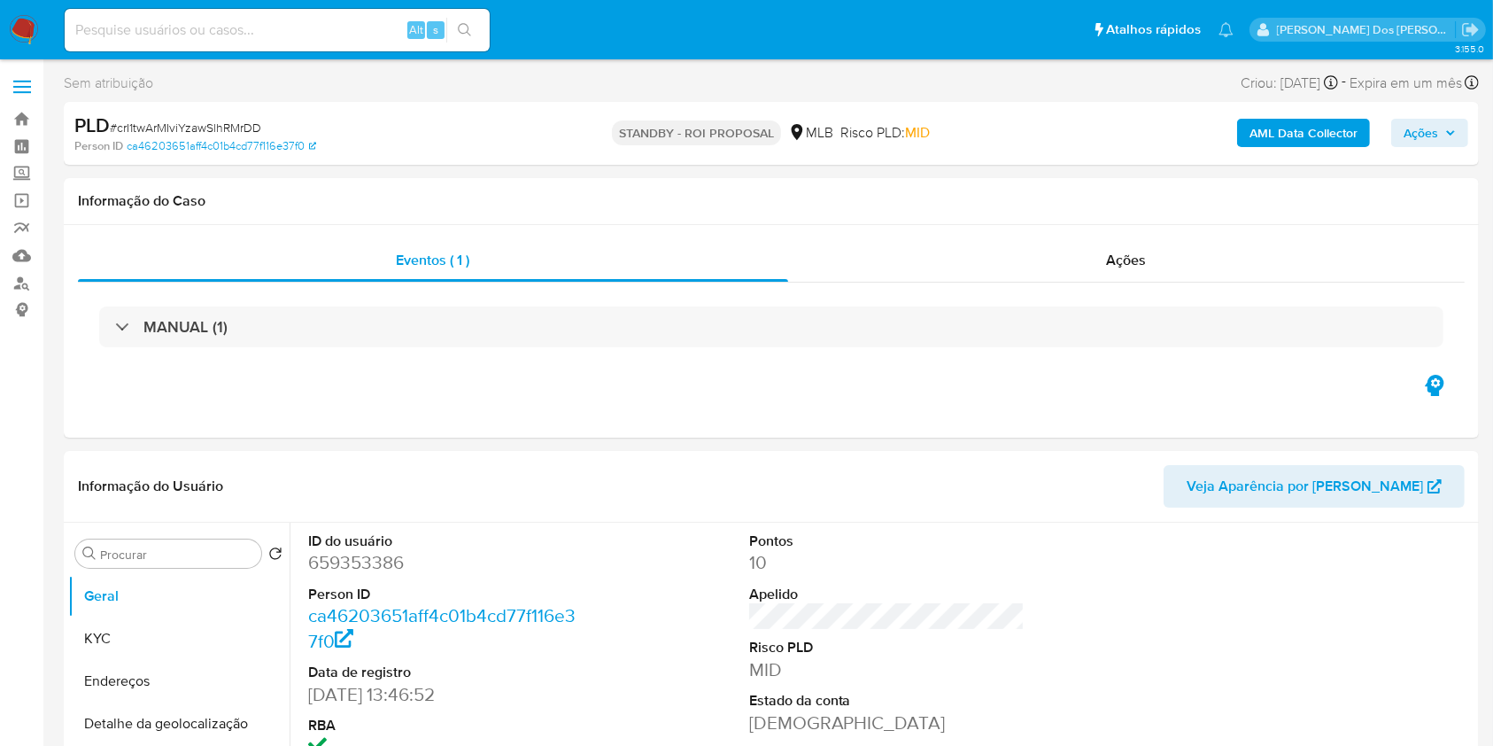
select select "10"
